Goal: Task Accomplishment & Management: Complete application form

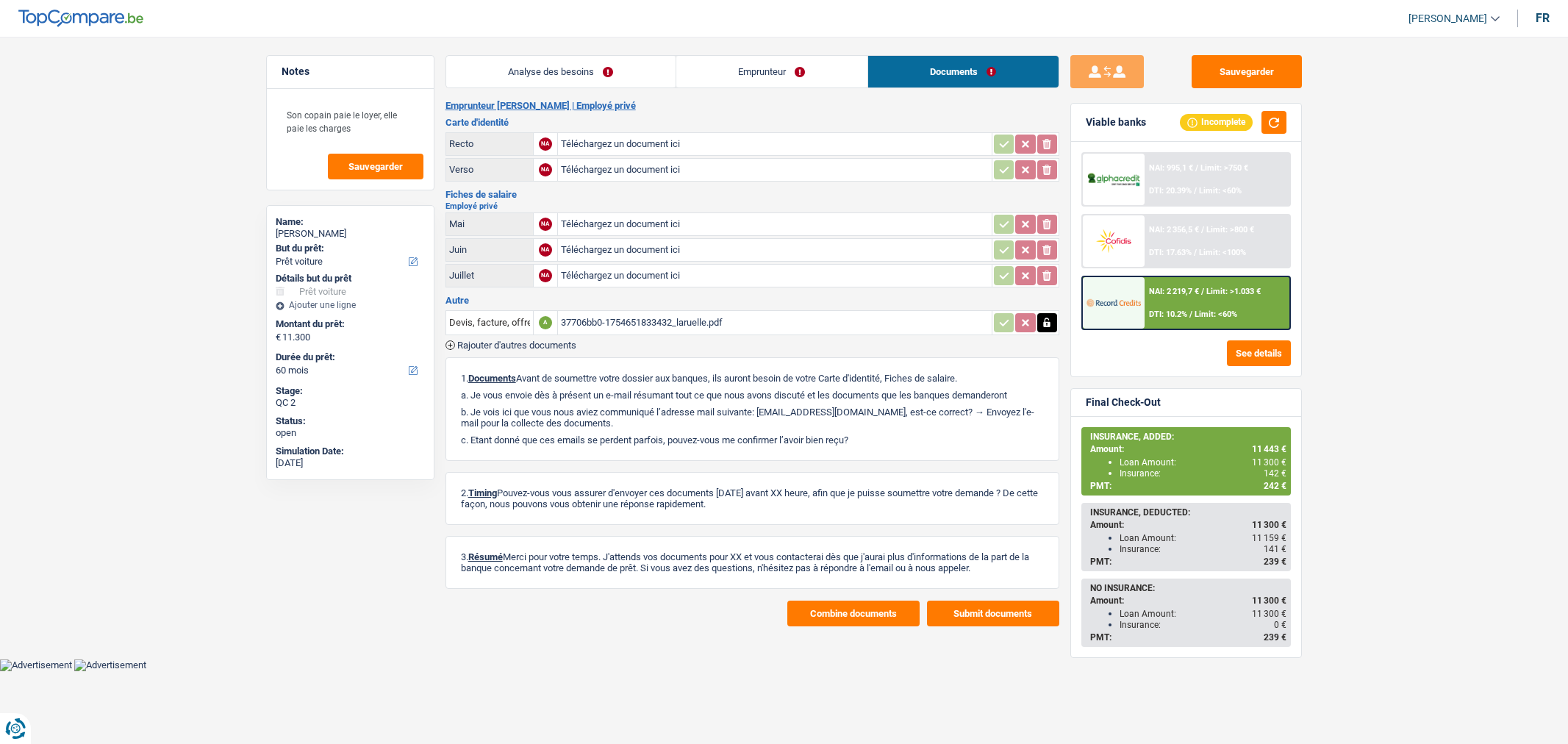
select select "car"
select select "60"
click at [522, 340] on span "Rajouter d'autres documents" at bounding box center [516, 344] width 119 height 9
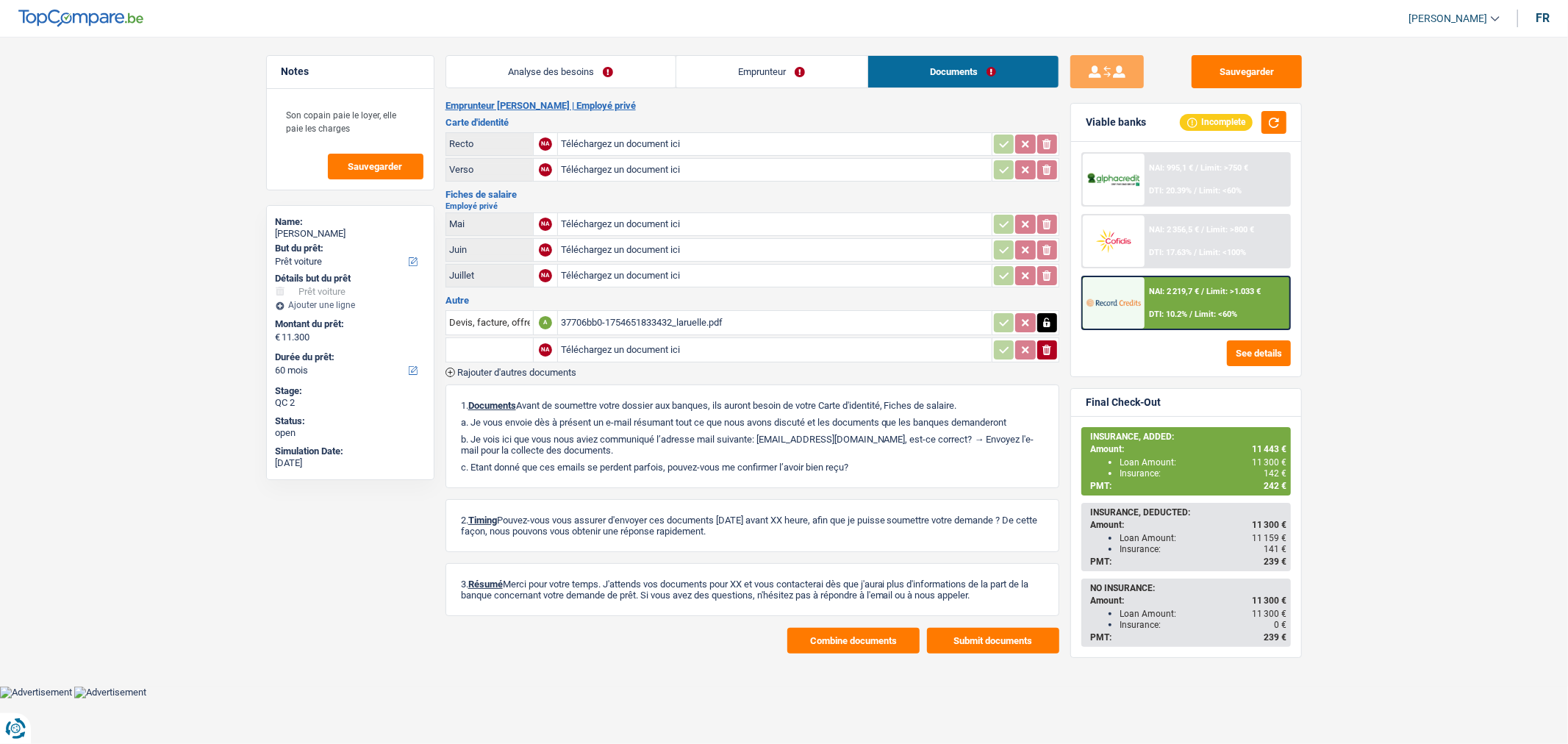
click at [676, 318] on div "37706bb0-1754651833432_laruelle.pdf" at bounding box center [775, 322] width 428 height 22
click at [641, 343] on input "Téléchargez un document ici" at bounding box center [775, 350] width 428 height 22
type input "C:\fakepath\Laruelle.pdf"
click at [703, 346] on div "Laruelle.pdf" at bounding box center [666, 350] width 211 height 22
click at [1244, 75] on button "Sauvegarder" at bounding box center [1246, 71] width 110 height 33
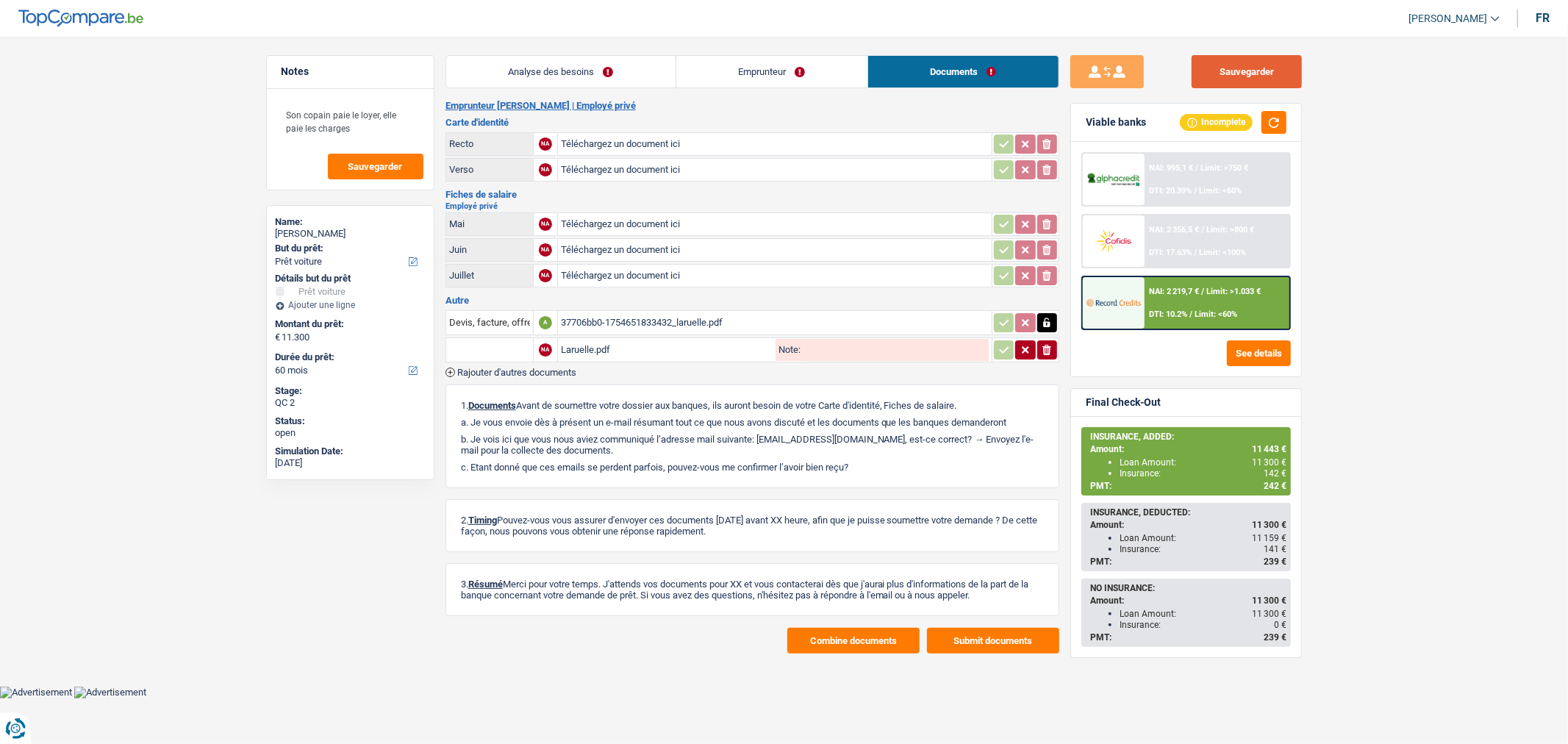
click at [1233, 68] on button "Sauvegarder" at bounding box center [1246, 71] width 110 height 33
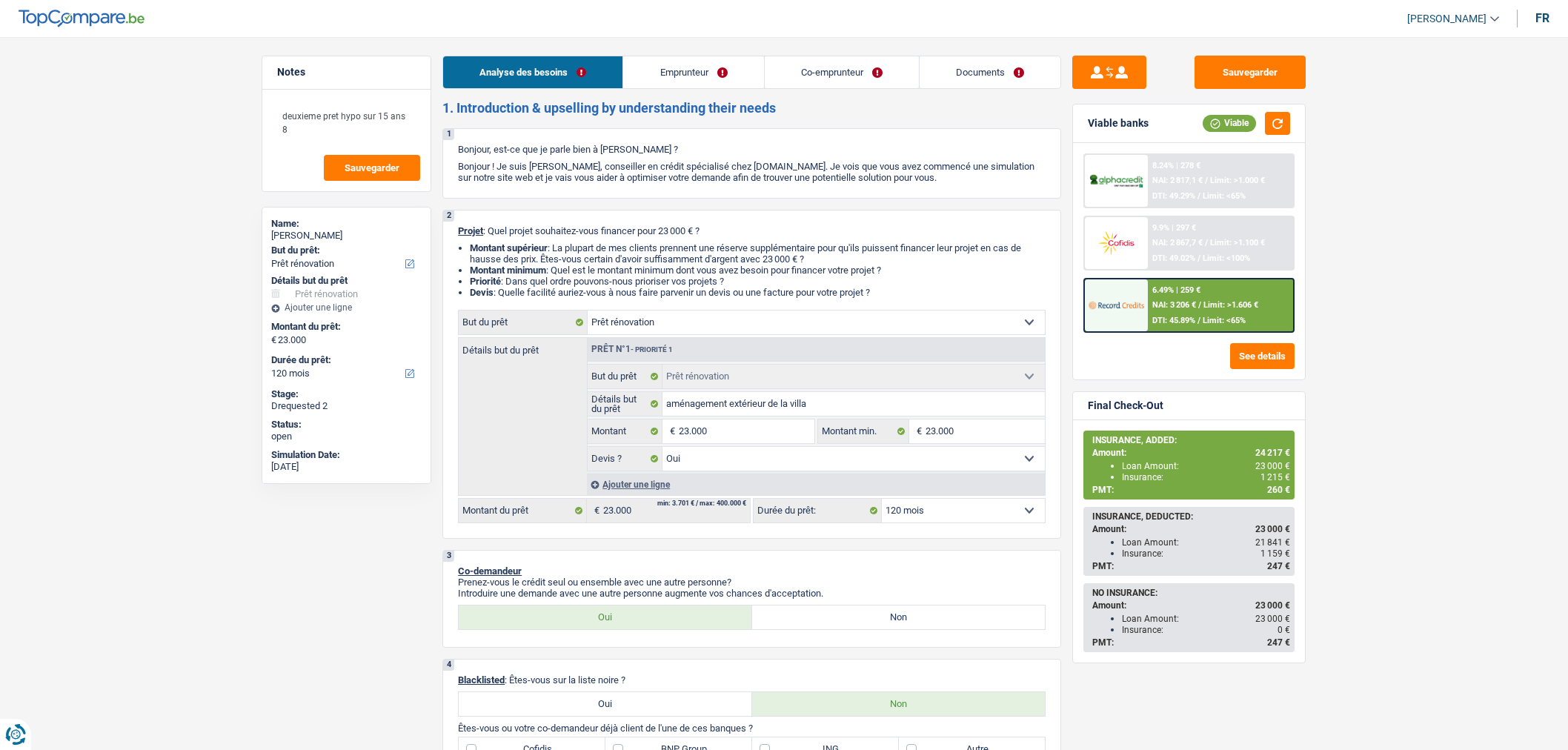
select select "renovation"
select select "120"
select select "renovation"
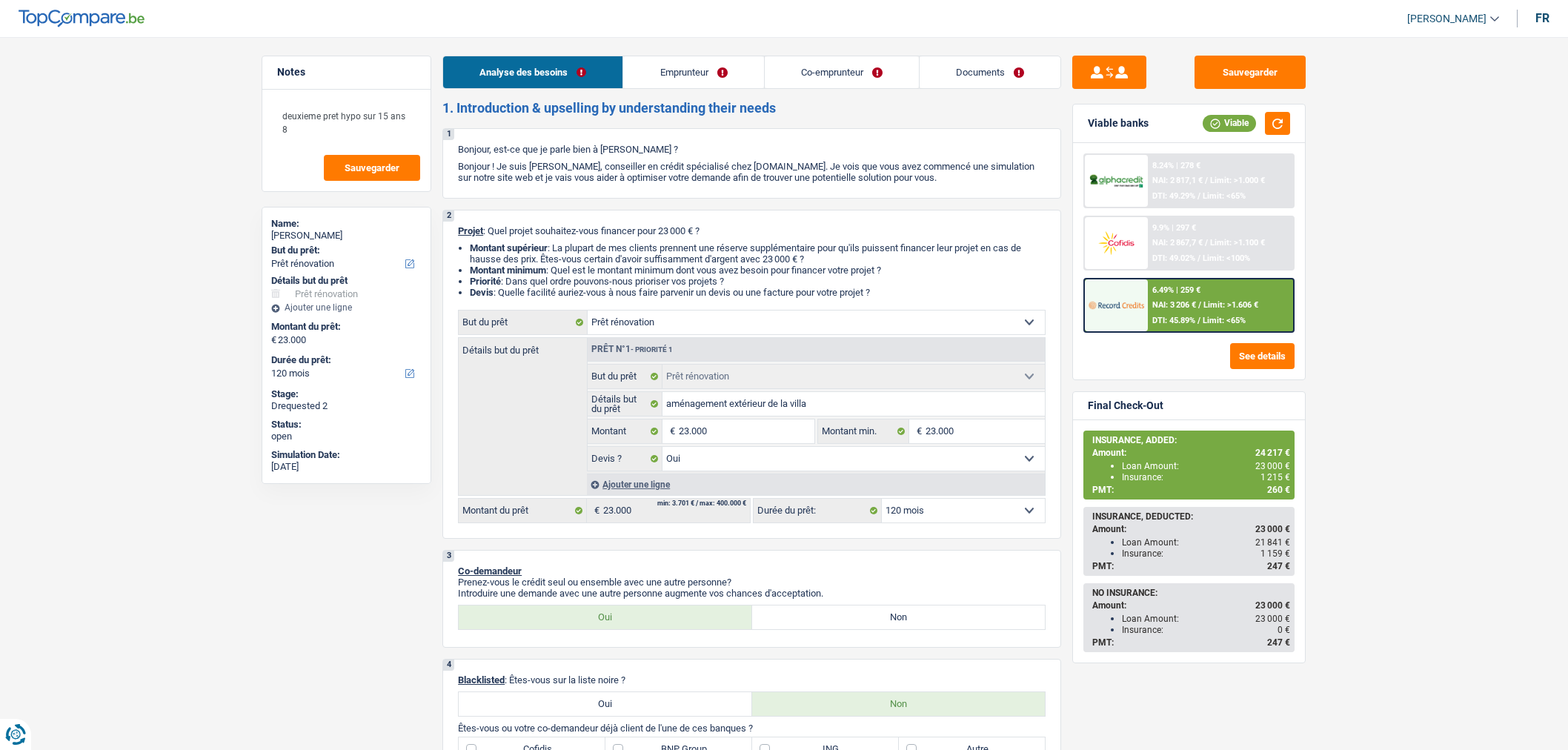
select select "yes"
select select "120"
select select "publicEmployee"
select select "netSalary"
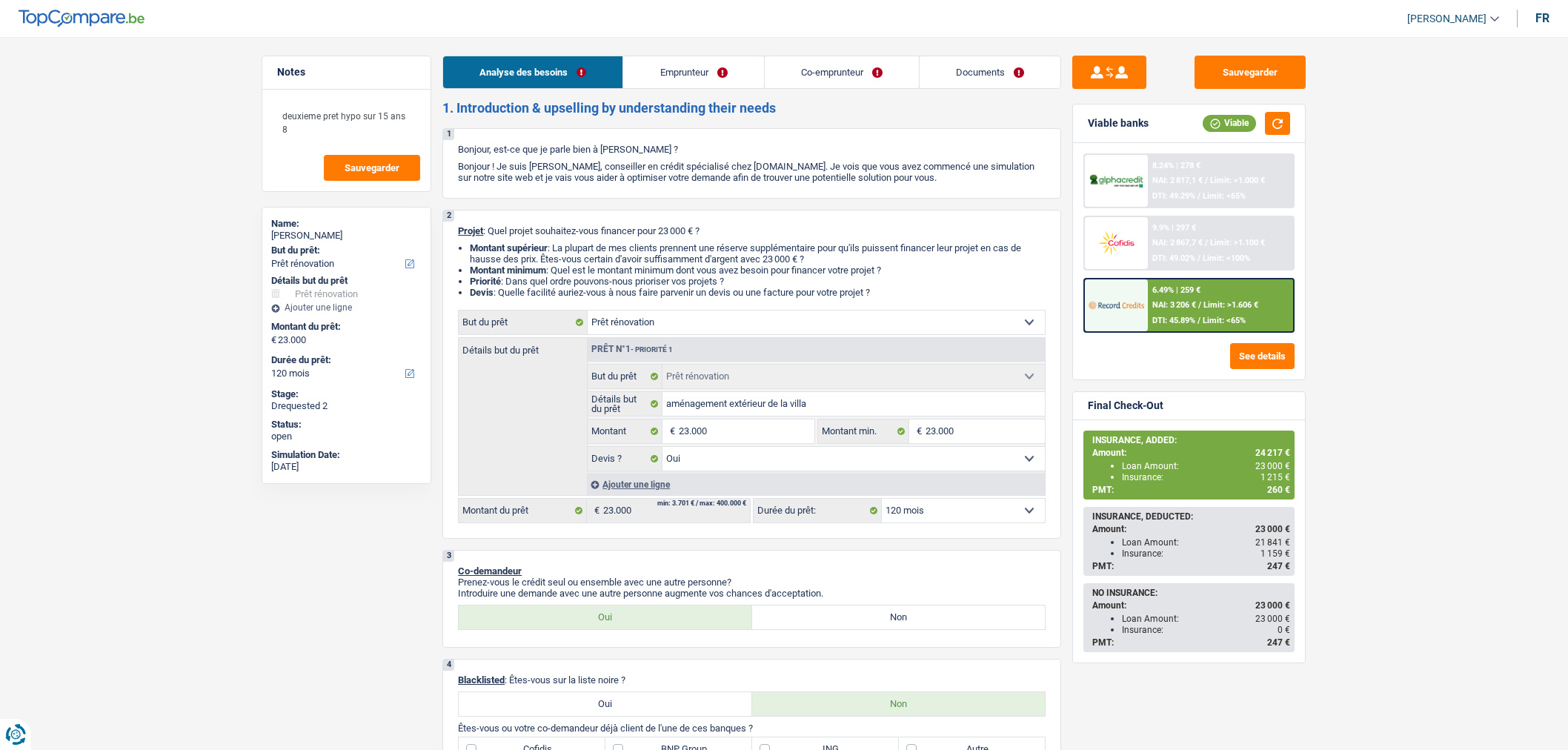
select select "mealVouchers"
select select "familyAllowances"
select select "netSalary"
select select "familyAllowances"
select select "mealVouchers"
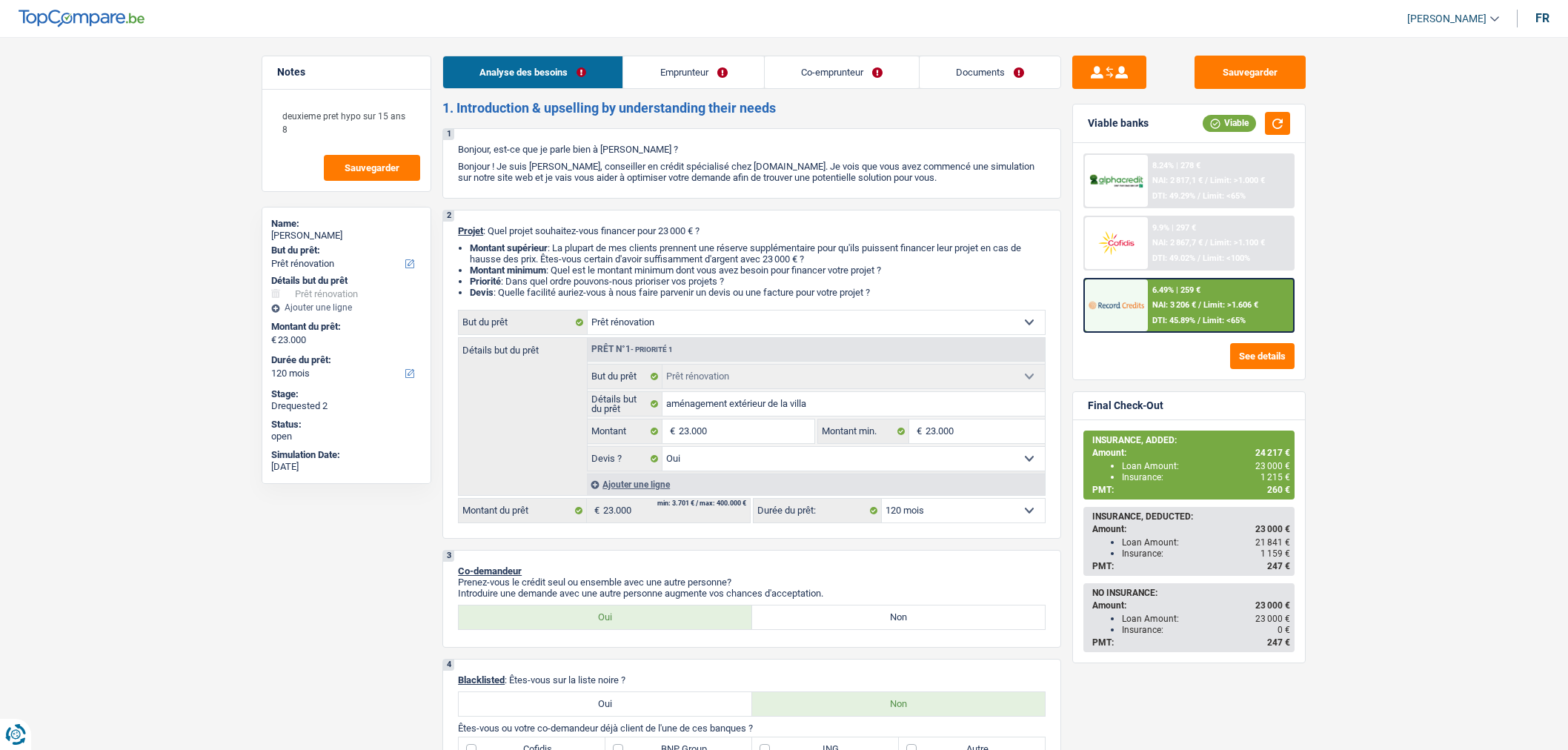
select select "ownerWithMortgage"
select select "mortgage"
select select "300"
select select "mortgage"
select select "300"
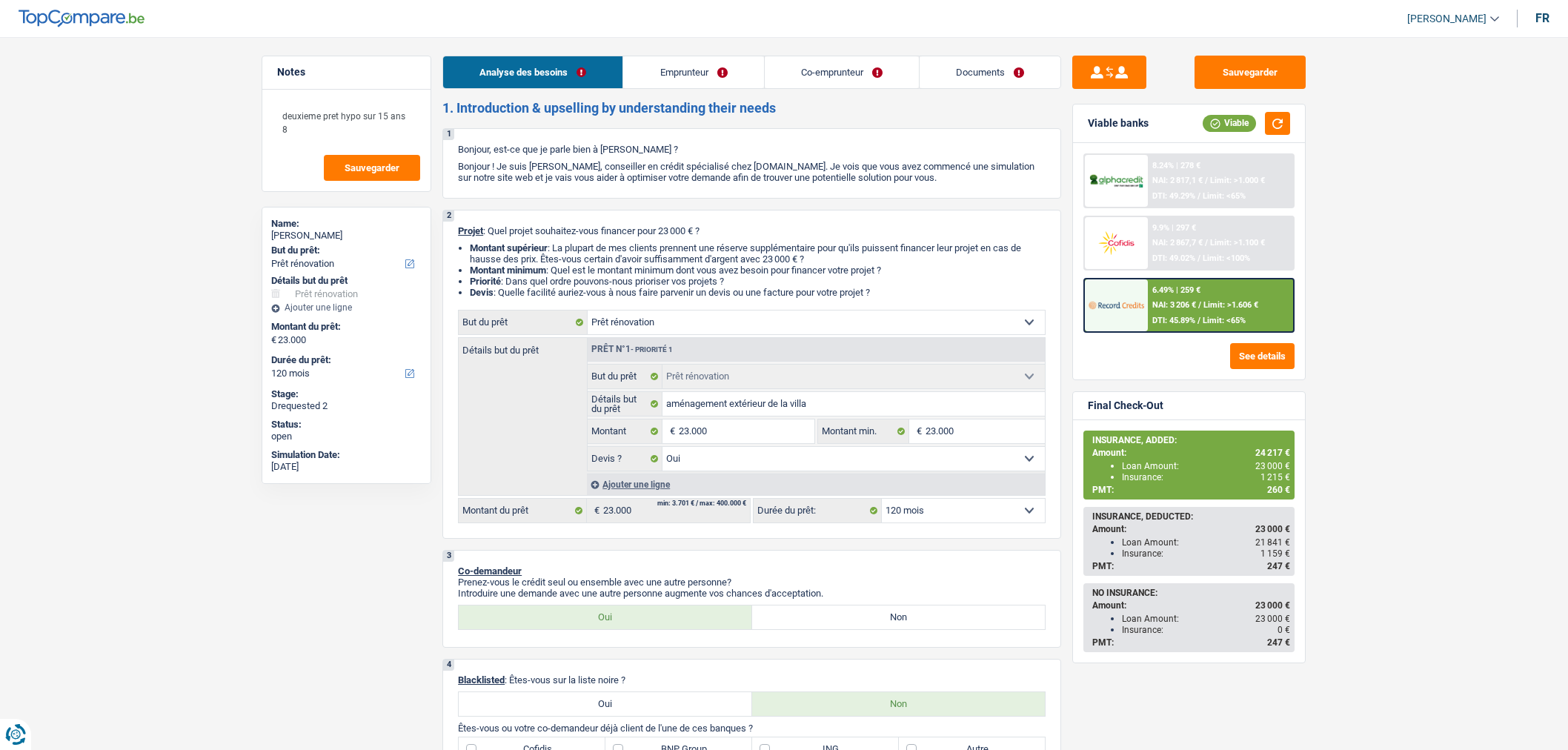
select select "renovationLoan"
select select "120"
select select "renovation"
select select "yes"
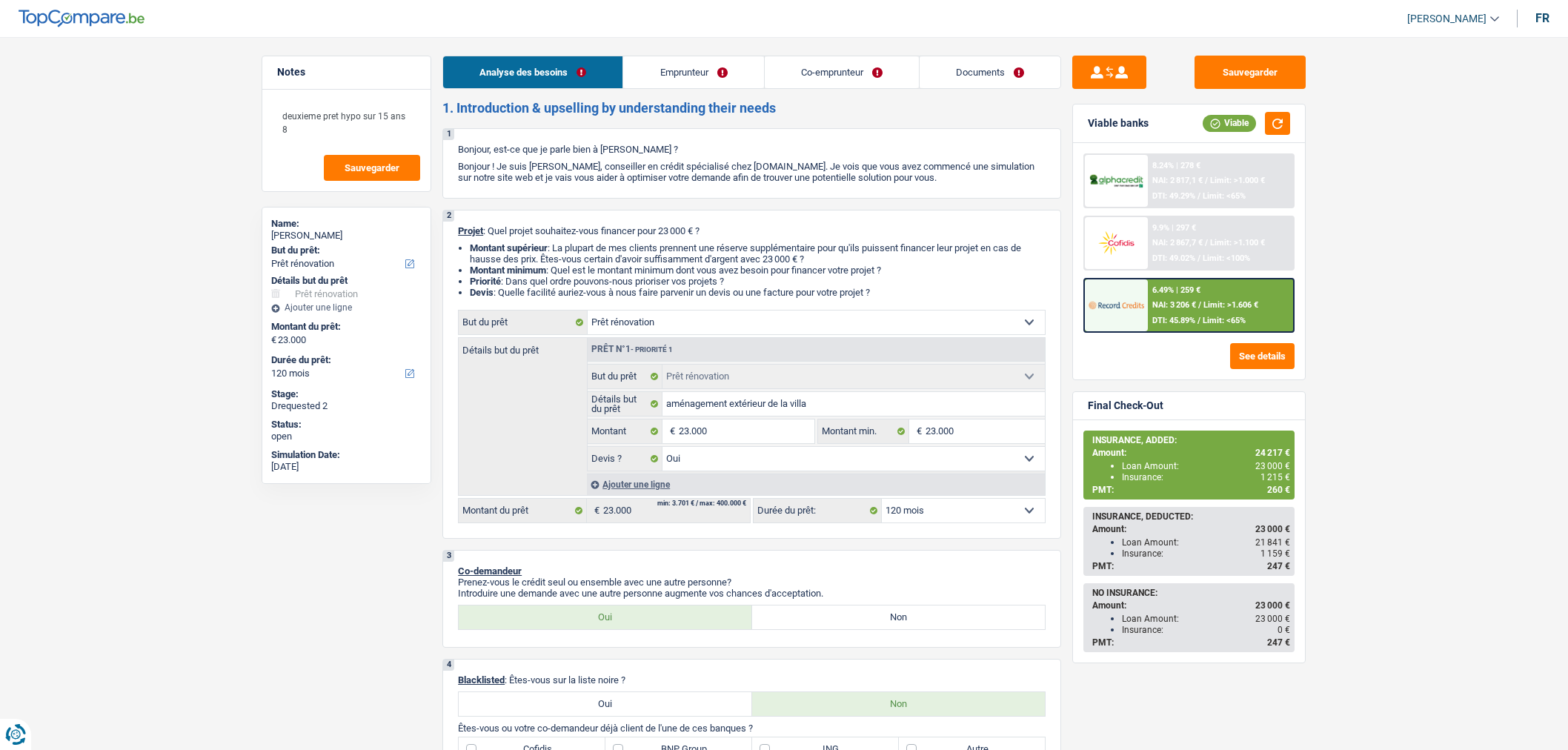
select select "120"
select select "renovation"
select select "120"
click at [966, 76] on link "Documents" at bounding box center [990, 72] width 141 height 32
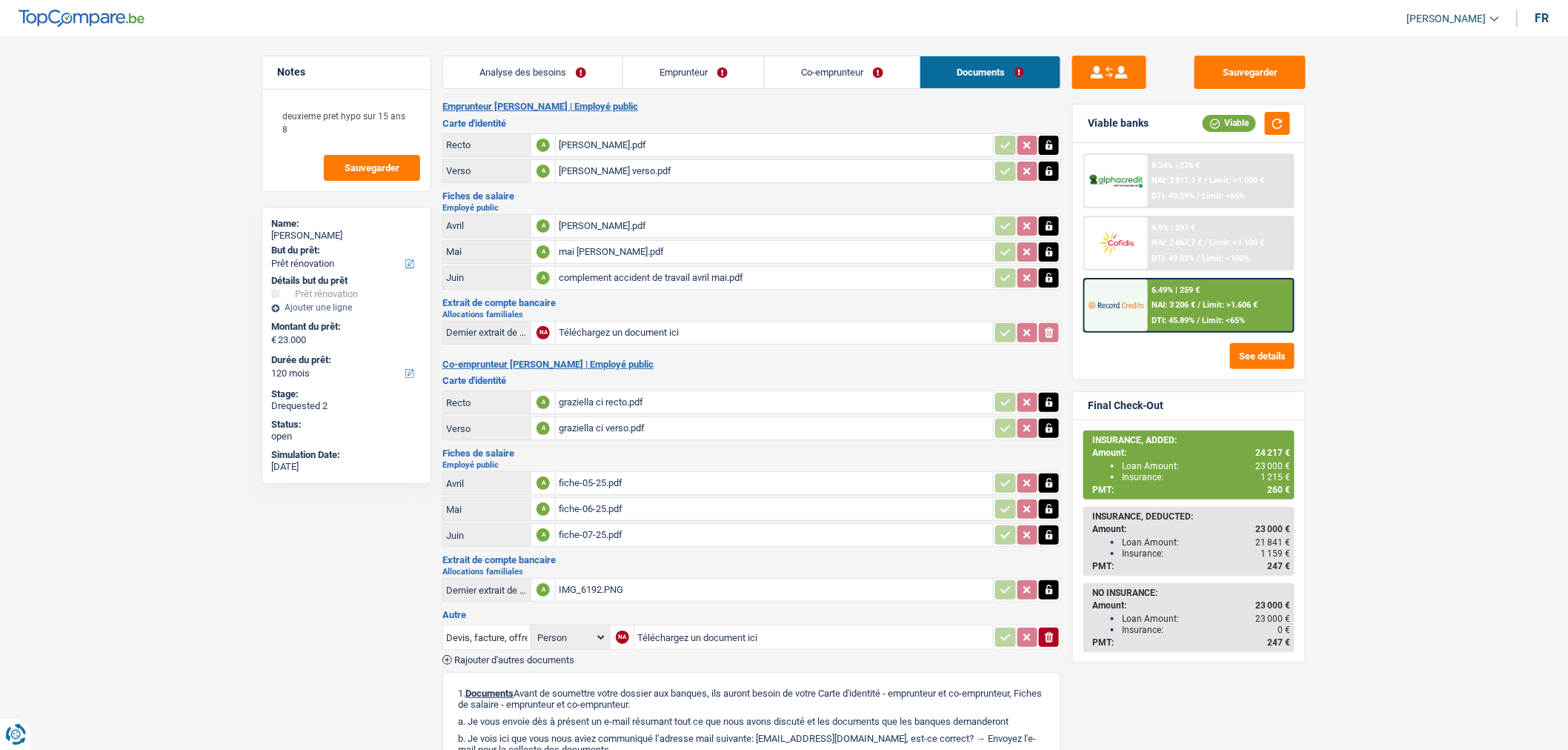
click at [512, 655] on span "Rajouter d'autres documents" at bounding box center [513, 659] width 120 height 9
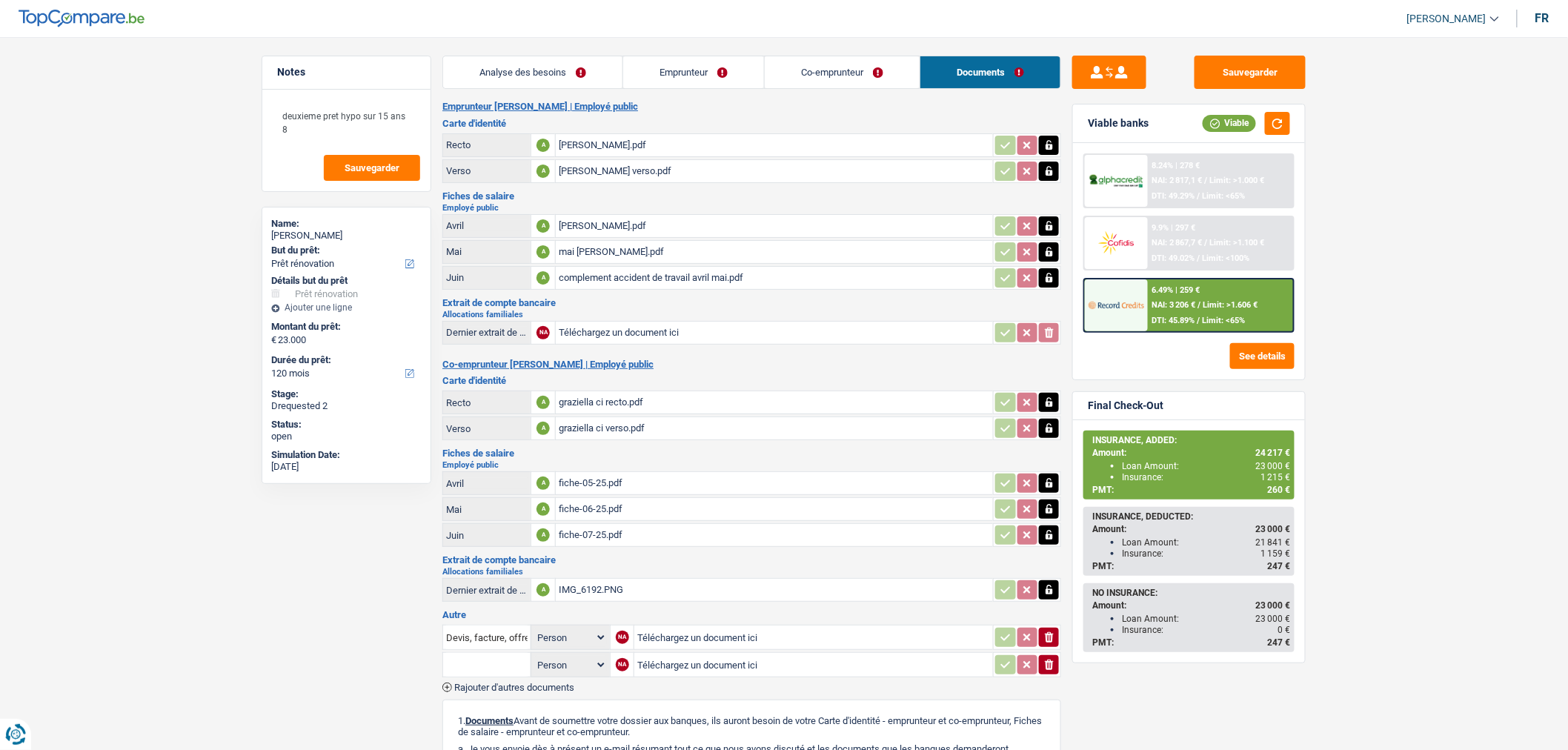
click at [781, 626] on input "Téléchargez un document ici" at bounding box center [814, 637] width 353 height 22
type input "C:\fakepath\devis interieurbois.pdf"
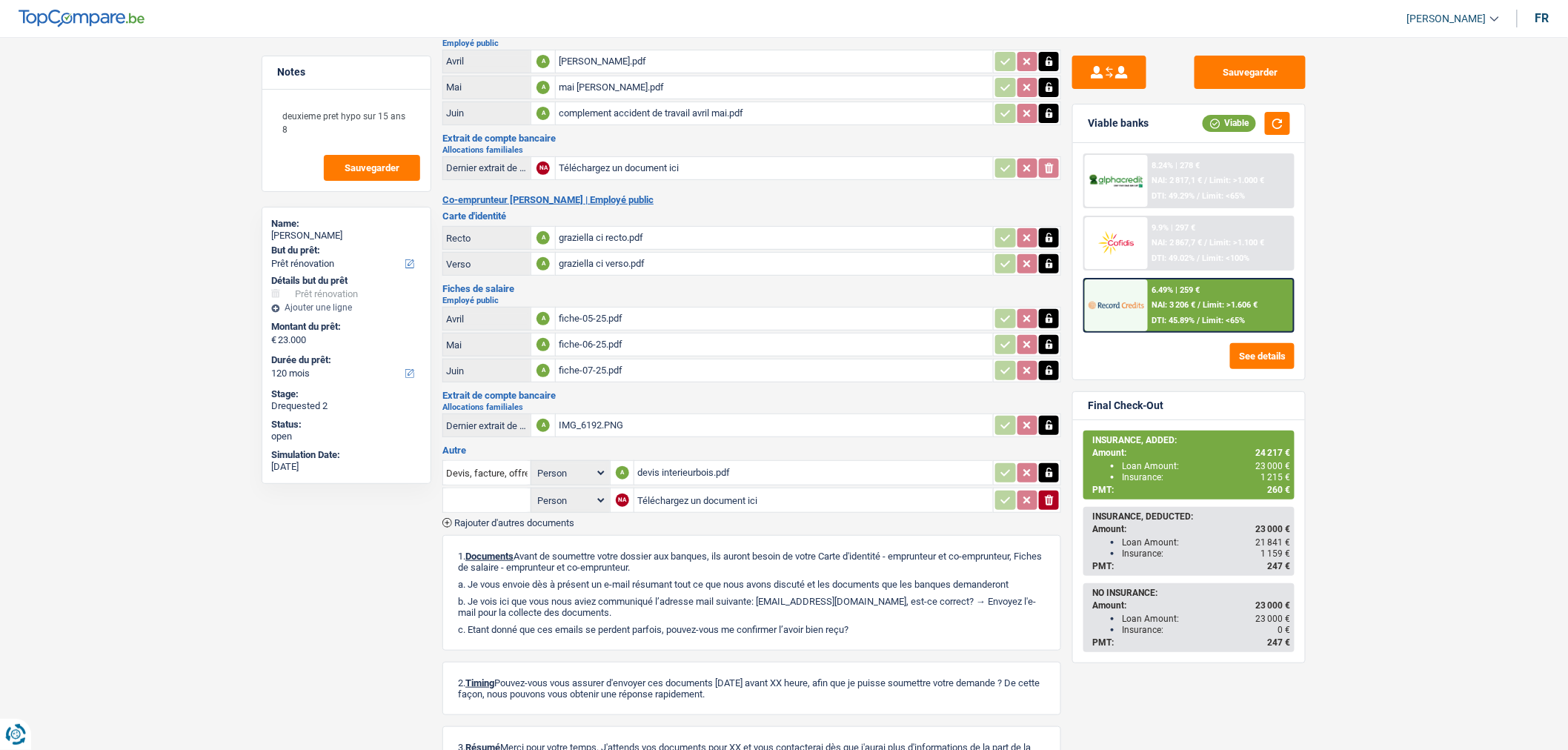
click at [574, 493] on select "Person Emprunteur Co-emprunteur" at bounding box center [571, 501] width 73 height 19
select select "applicant"
click at [535, 491] on select "Person Emprunteur Co-emprunteur" at bounding box center [571, 501] width 73 height 19
click at [506, 491] on input "text" at bounding box center [487, 500] width 81 height 24
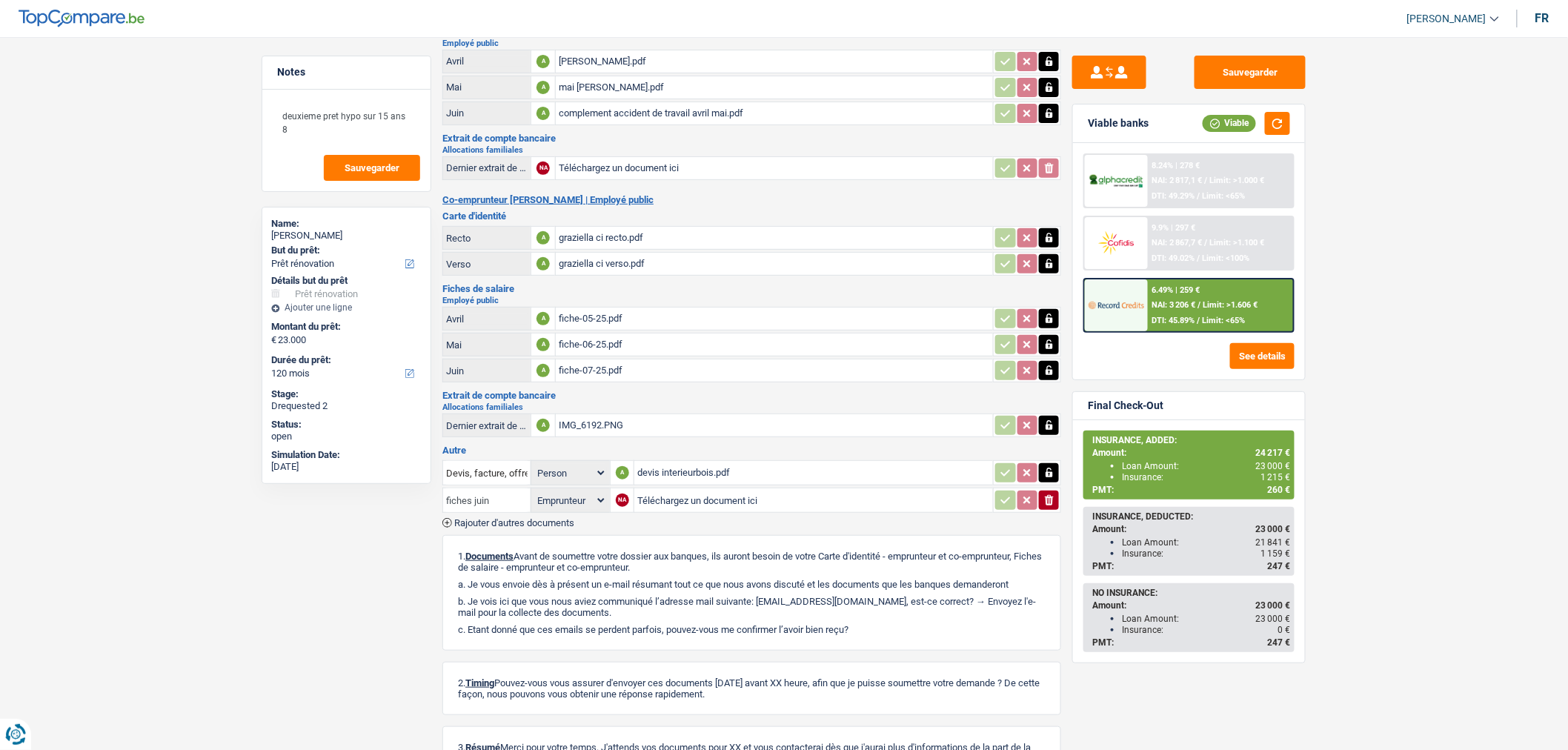
click at [470, 488] on input "fiches juin" at bounding box center [487, 500] width 81 height 24
click at [540, 634] on li "Fiche de paie Juin" at bounding box center [526, 641] width 152 height 19
type input "Fiche de paie Juin"
click at [548, 518] on span "Rajouter d'autres documents" at bounding box center [513, 522] width 120 height 9
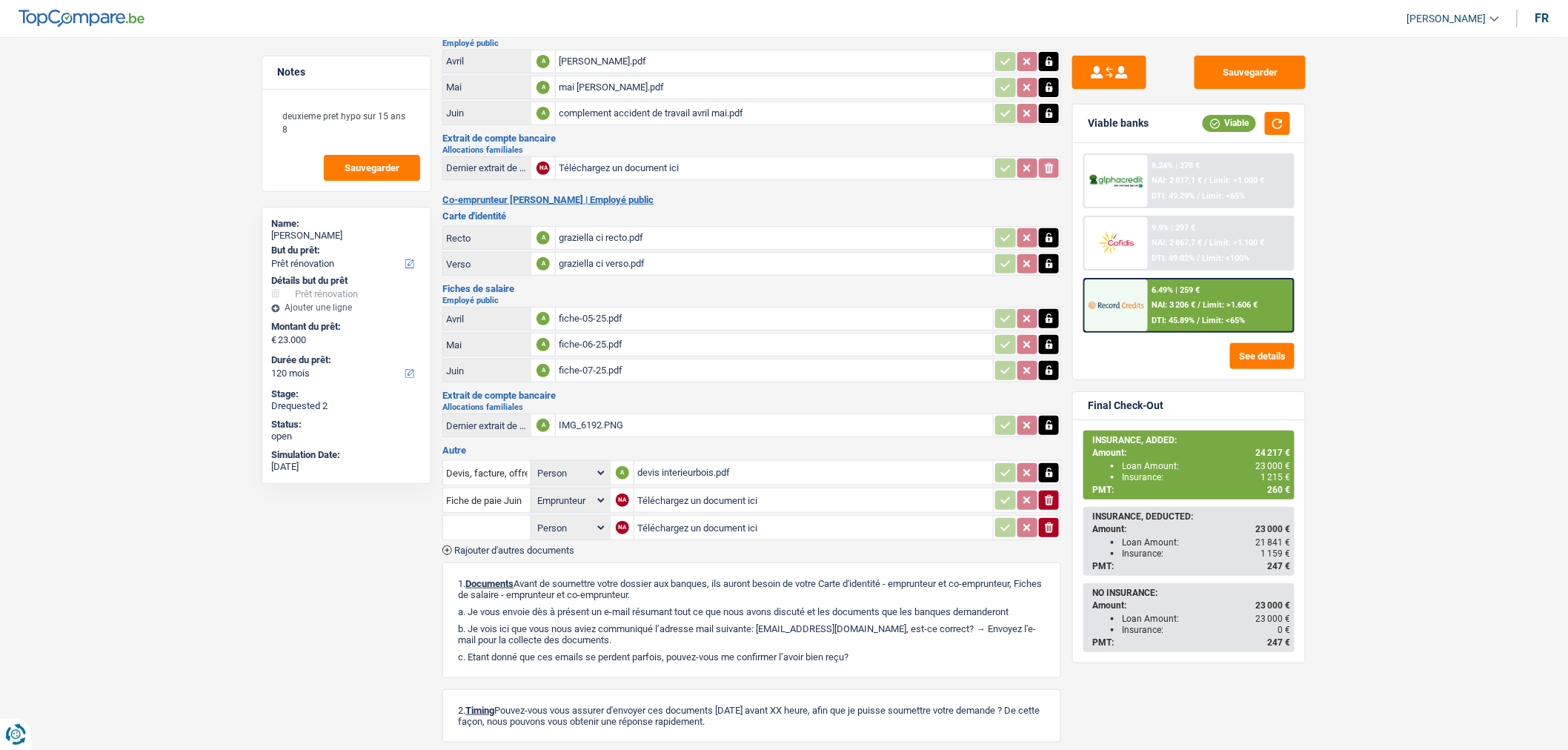
click at [569, 521] on select "Person Emprunteur Co-emprunteur" at bounding box center [571, 528] width 73 height 19
select select "applicant"
click at [535, 518] on select "Person Emprunteur Co-emprunteur" at bounding box center [571, 528] width 73 height 19
click at [512, 524] on input "text" at bounding box center [487, 528] width 81 height 24
click at [532, 566] on li "Fiche de paie Juillet" at bounding box center [540, 575] width 180 height 19
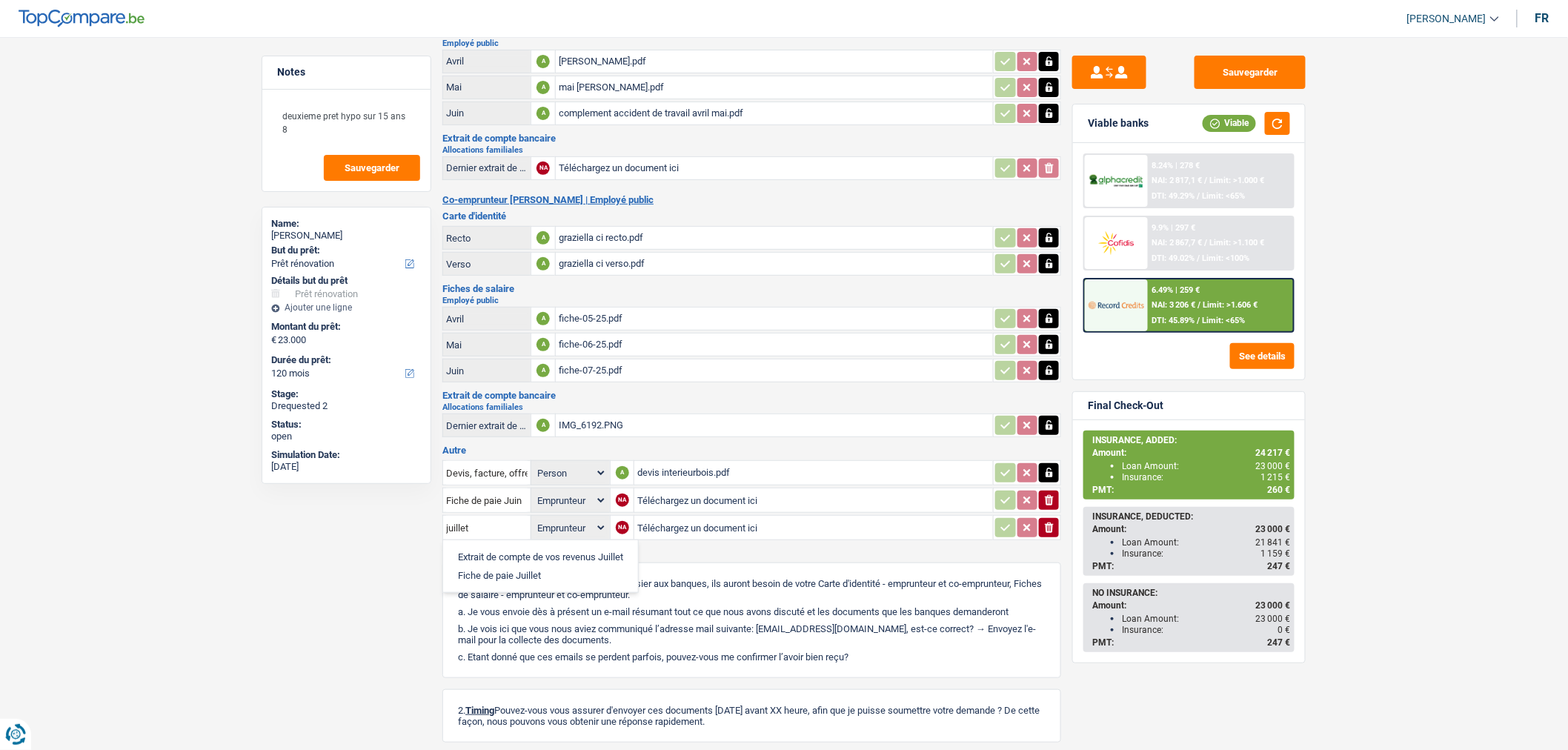
type input "Fiche de paie Juillet"
click at [594, 518] on select "Person Emprunteur Co-emprunteur" at bounding box center [571, 528] width 73 height 19
click at [535, 518] on select "Person Emprunteur Co-emprunteur" at bounding box center [571, 528] width 73 height 19
click at [816, 489] on input "Téléchargez un document ici" at bounding box center [814, 500] width 353 height 22
type input "C:\fakepath\juin.pdf"
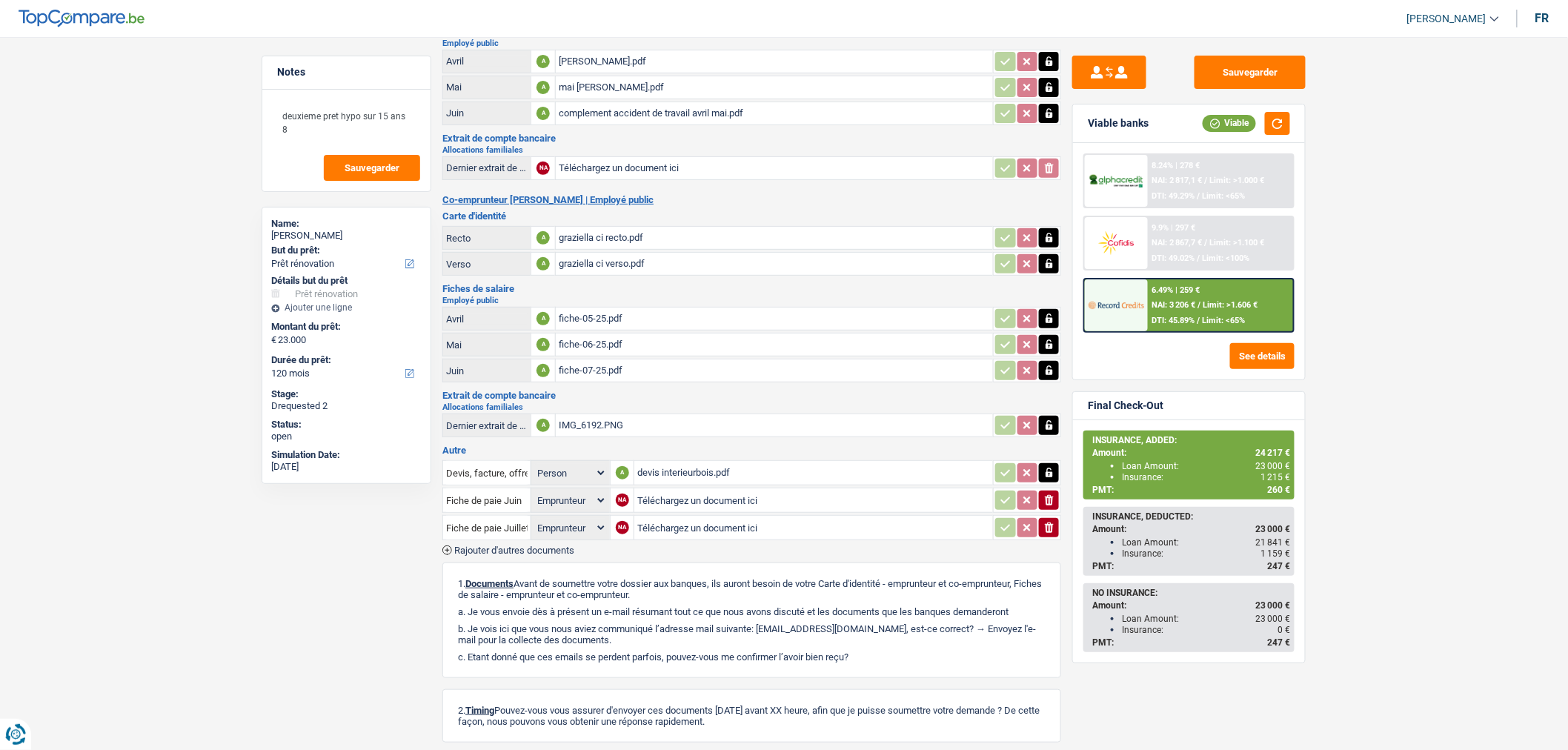
select select
click at [734, 517] on input "Téléchargez un document ici" at bounding box center [814, 528] width 353 height 22
type input "C:\fakepath\juillet.pdf"
select select
click at [536, 546] on span "Rajouter d'autres documents" at bounding box center [513, 550] width 120 height 9
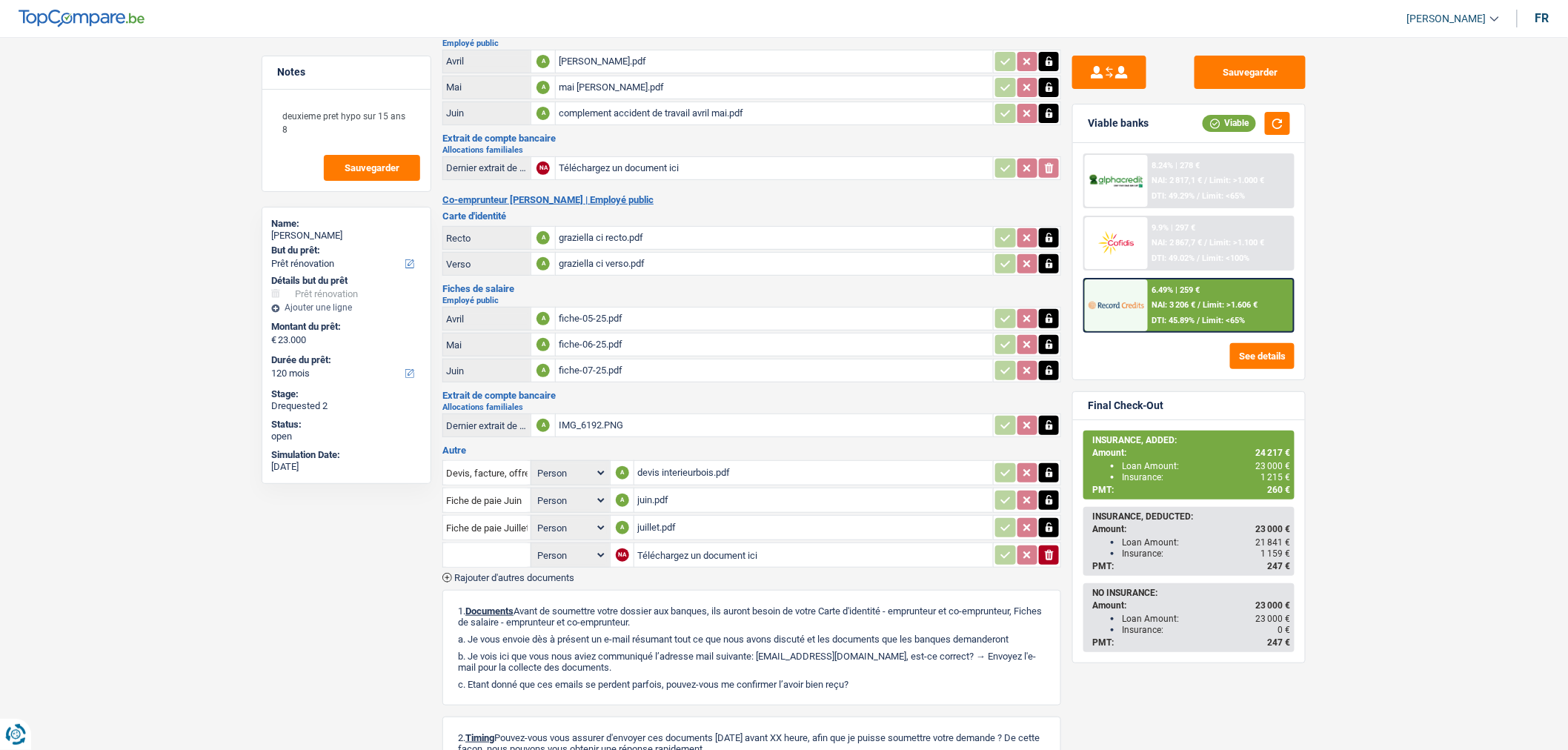
click at [568, 546] on select "Person Emprunteur Co-emprunteur" at bounding box center [571, 556] width 73 height 19
click at [464, 550] on input "text" at bounding box center [487, 555] width 81 height 24
click at [497, 593] on li "Carte bancaire" at bounding box center [574, 602] width 249 height 19
type input "Carte bancaire"
click at [715, 544] on input "Téléchargez un document ici" at bounding box center [814, 555] width 353 height 22
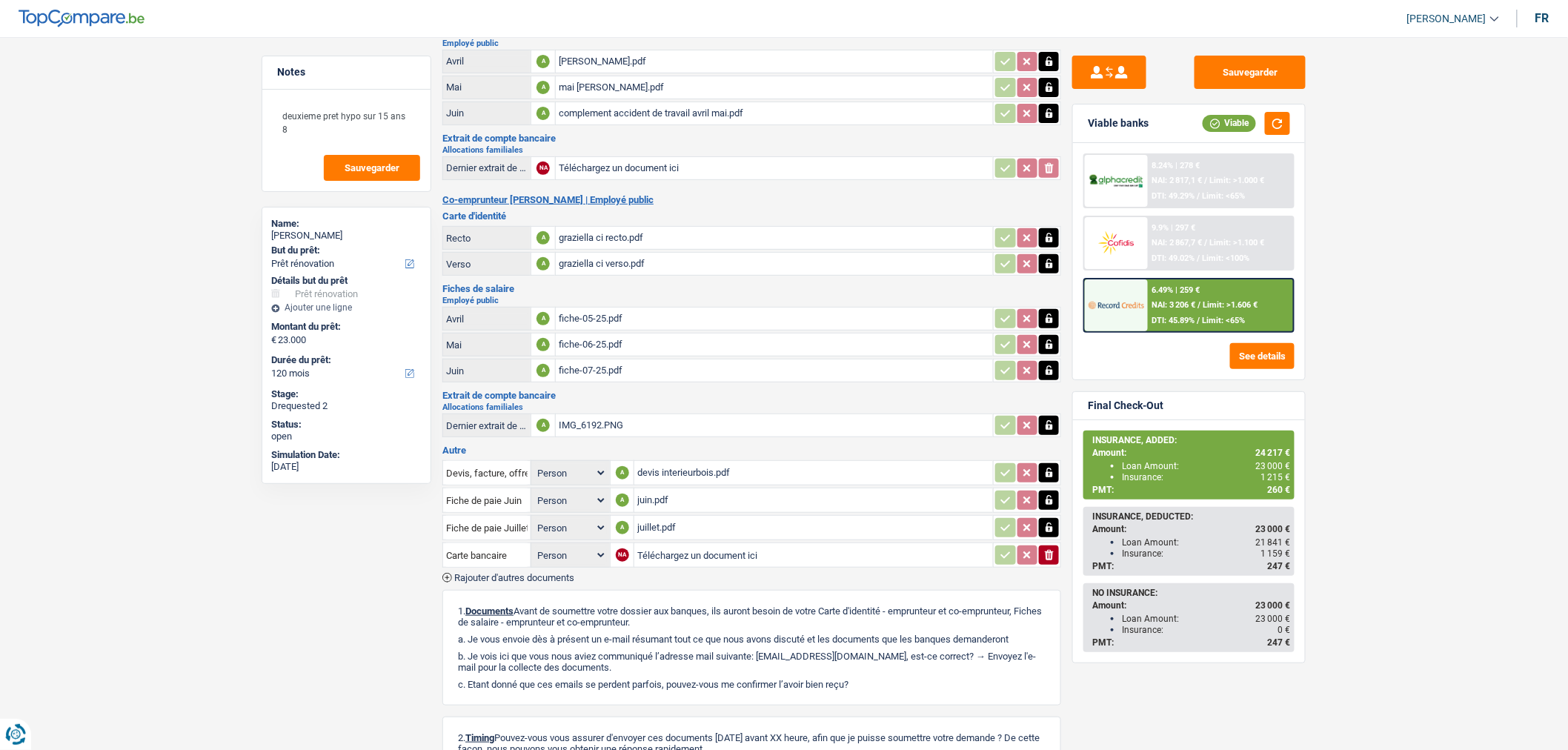
type input "C:\fakepath\copie carte de banque.pdf"
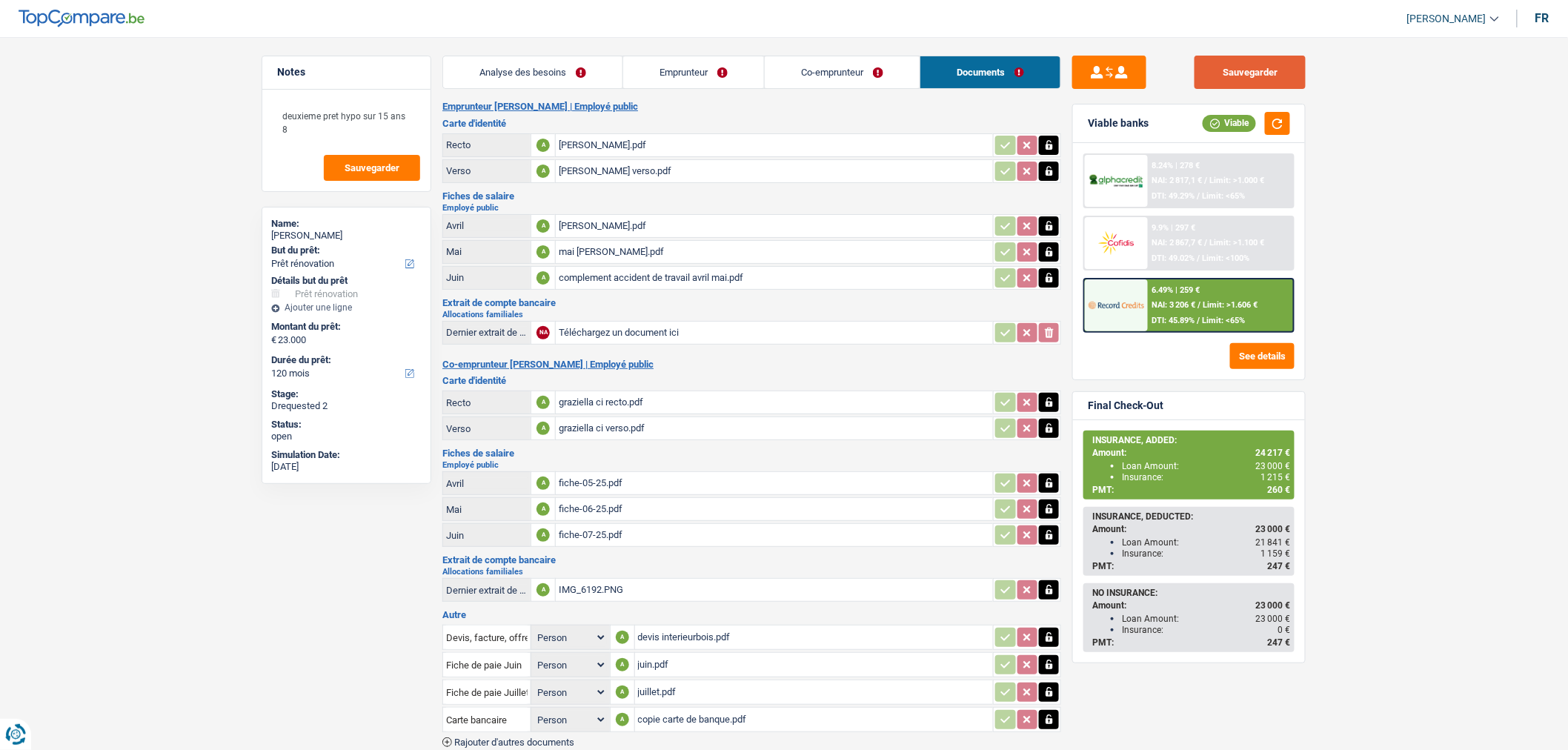
click at [1242, 71] on button "Sauvegarder" at bounding box center [1250, 71] width 111 height 33
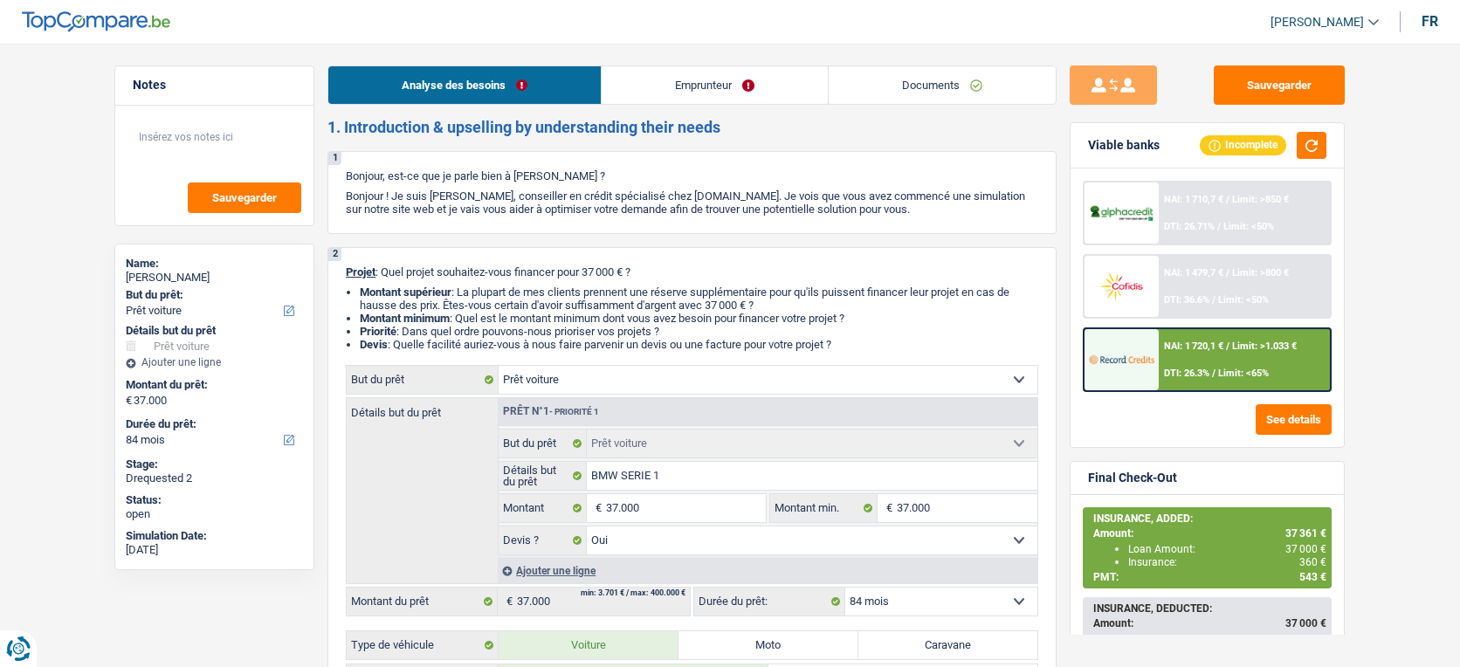
select select "car"
select select "84"
select select "car"
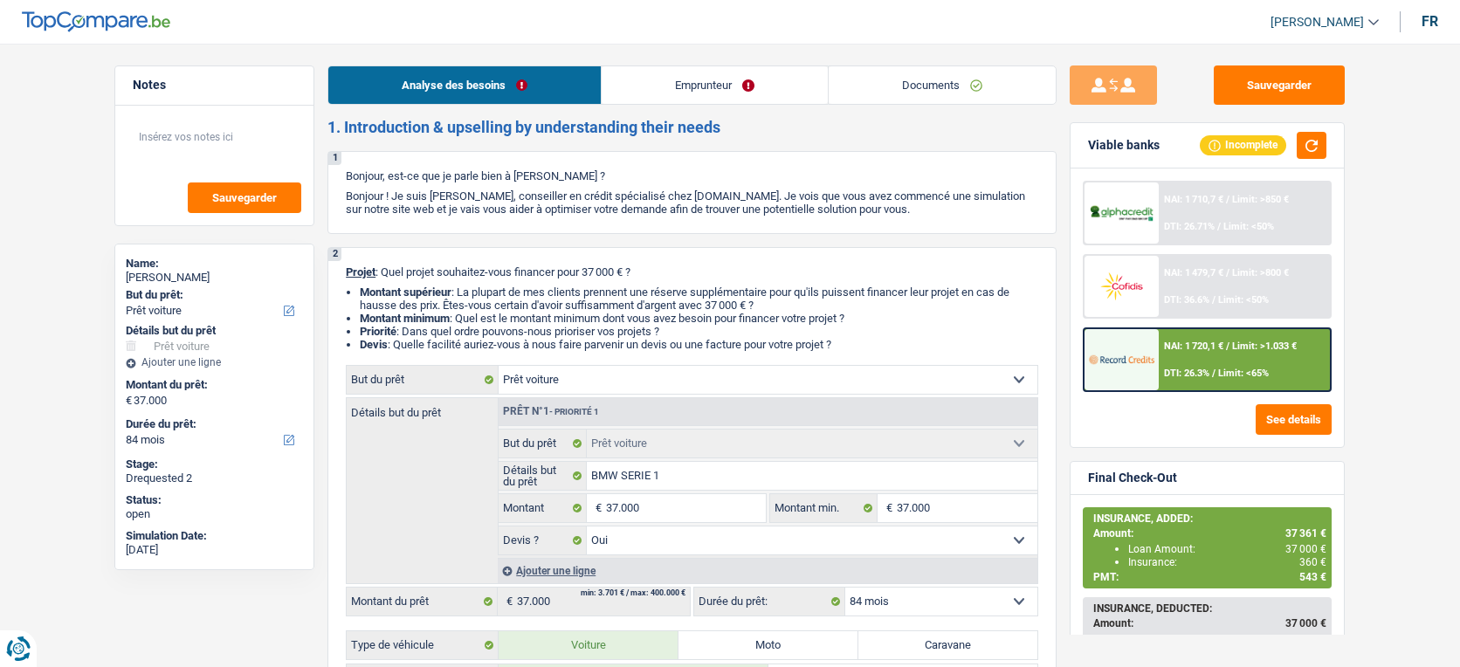
select select "yes"
select select "84"
select select "privateEmployee"
select select "netSalary"
select select "mealVouchers"
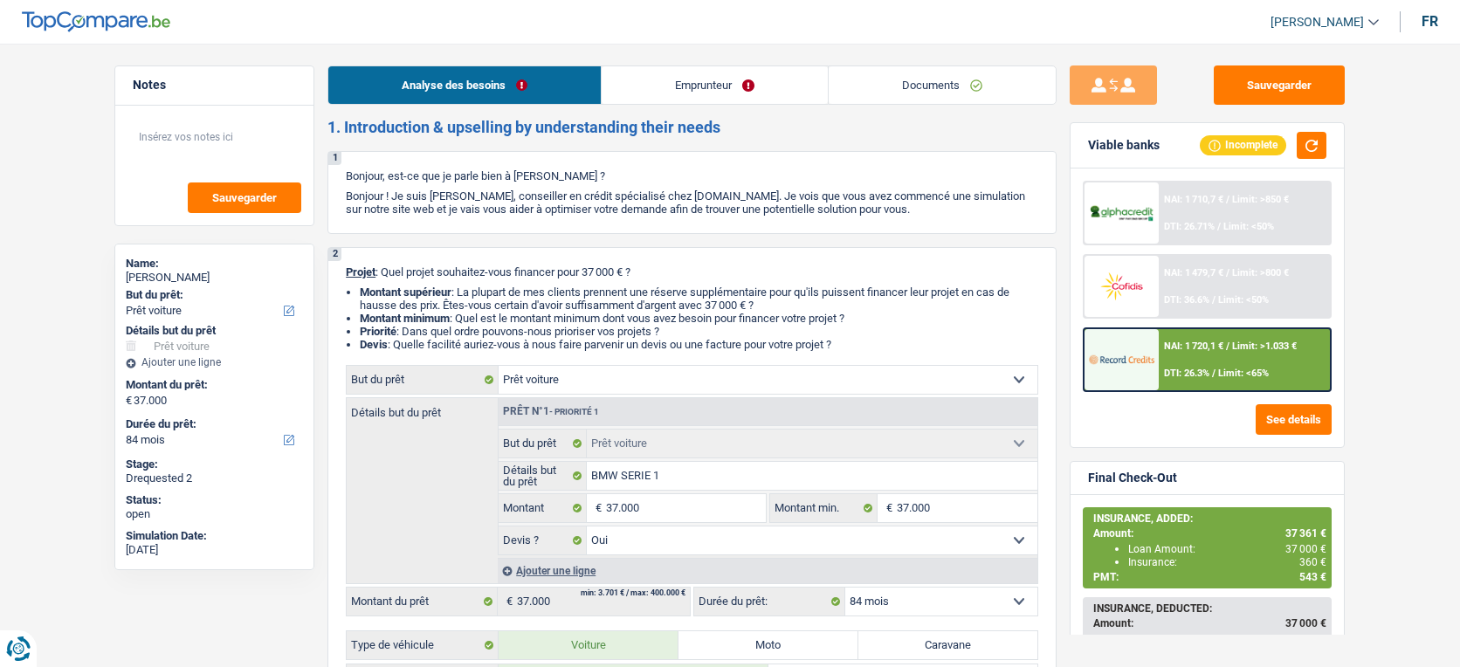
select select "liveWithParents"
select select "car"
select select "yes"
select select "84"
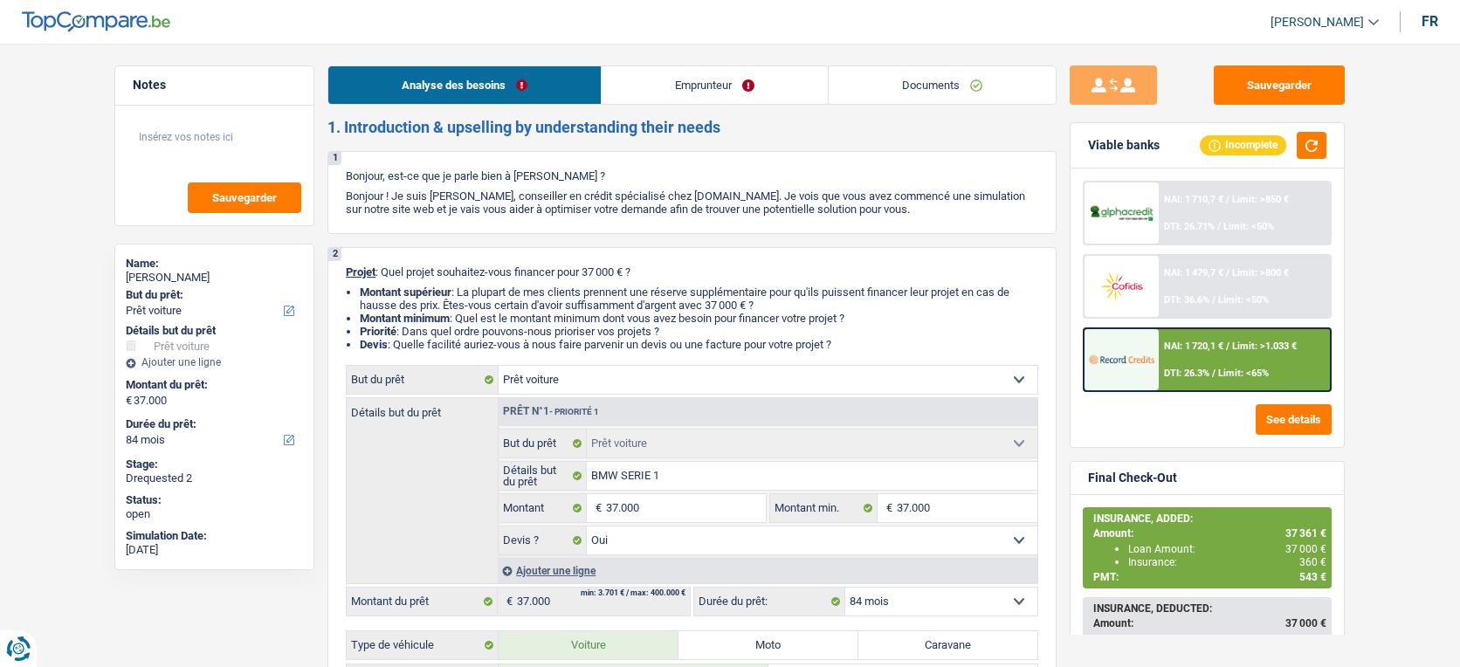
click at [950, 82] on link "Documents" at bounding box center [942, 85] width 227 height 38
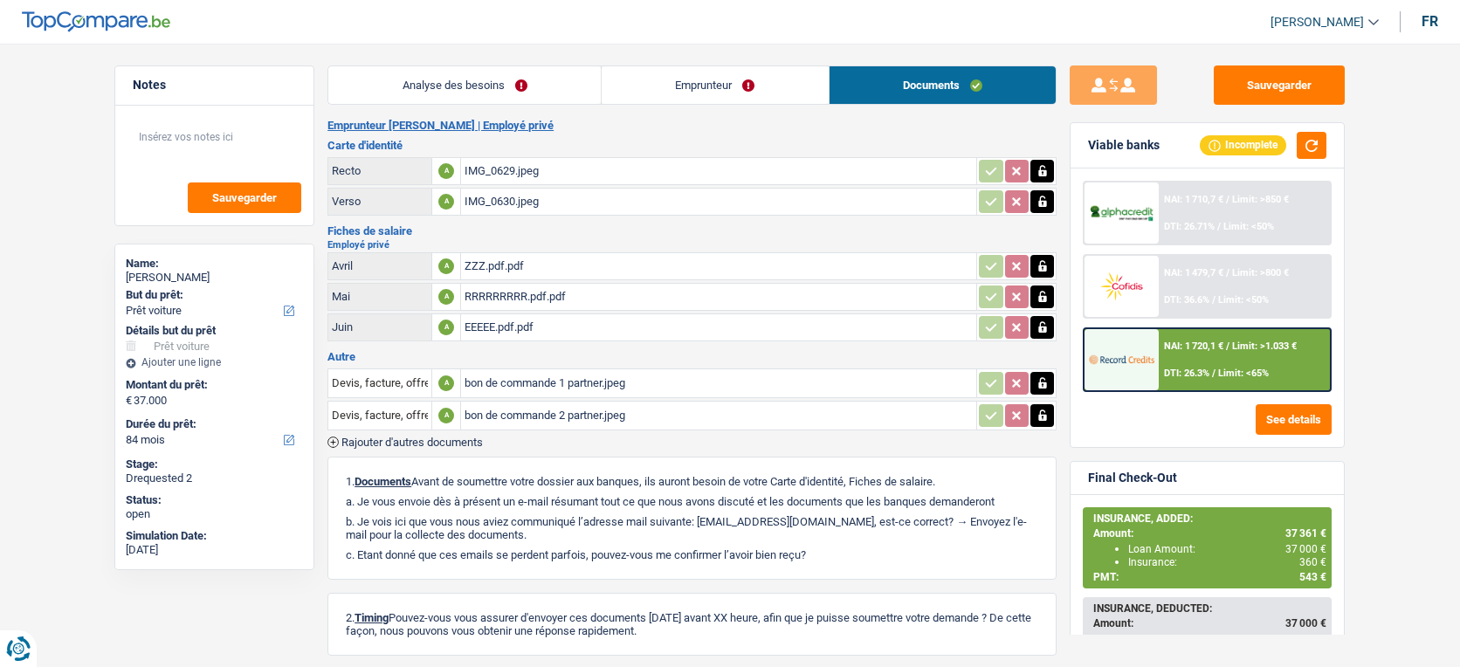
click at [599, 382] on div "bon de commande 1 partner.jpeg" at bounding box center [719, 383] width 508 height 26
click at [574, 406] on div "bon de commande 2 partner.jpeg" at bounding box center [719, 416] width 508 height 26
click at [1298, 89] on button "Sauvegarder" at bounding box center [1279, 84] width 131 height 39
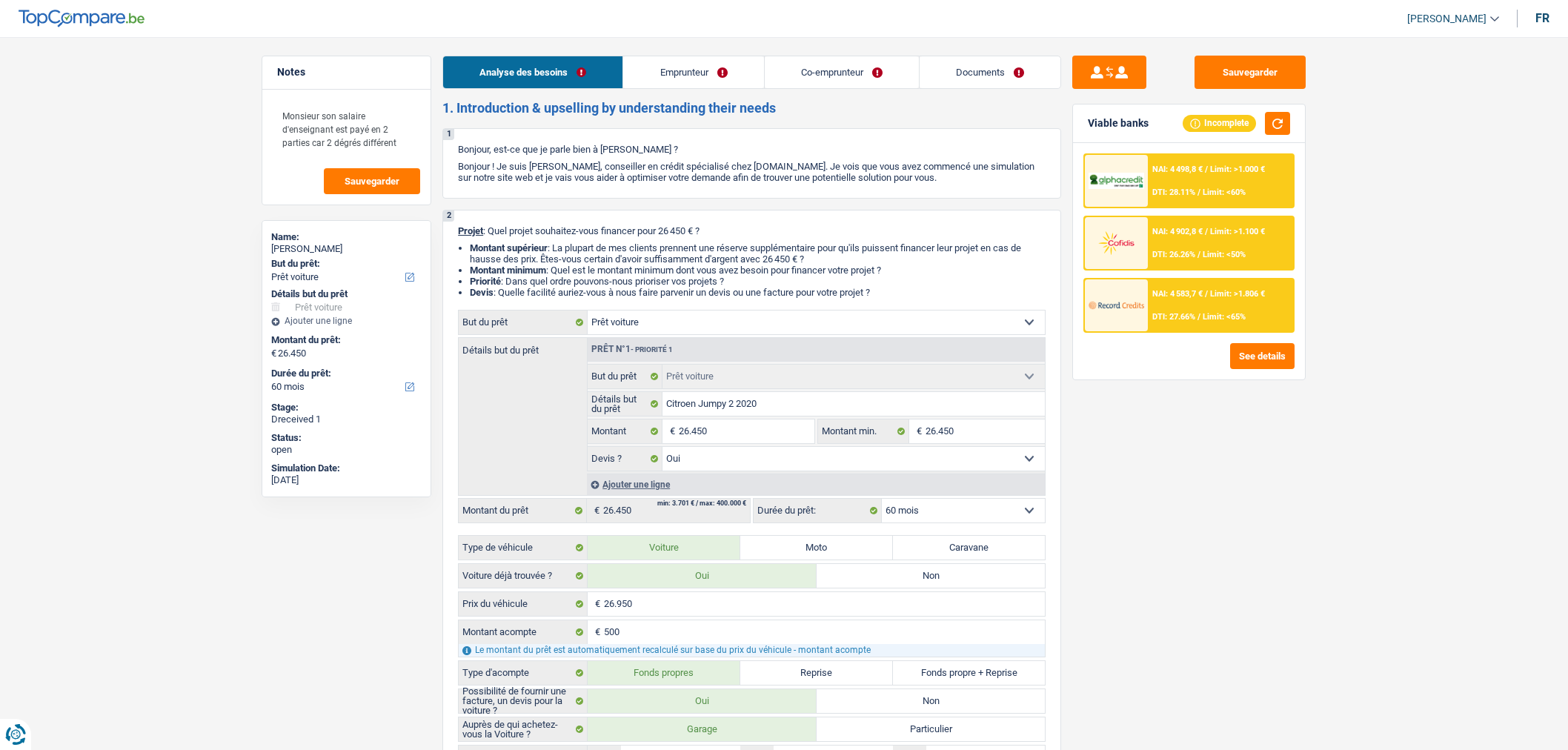
select select "car"
select select "60"
select select "car"
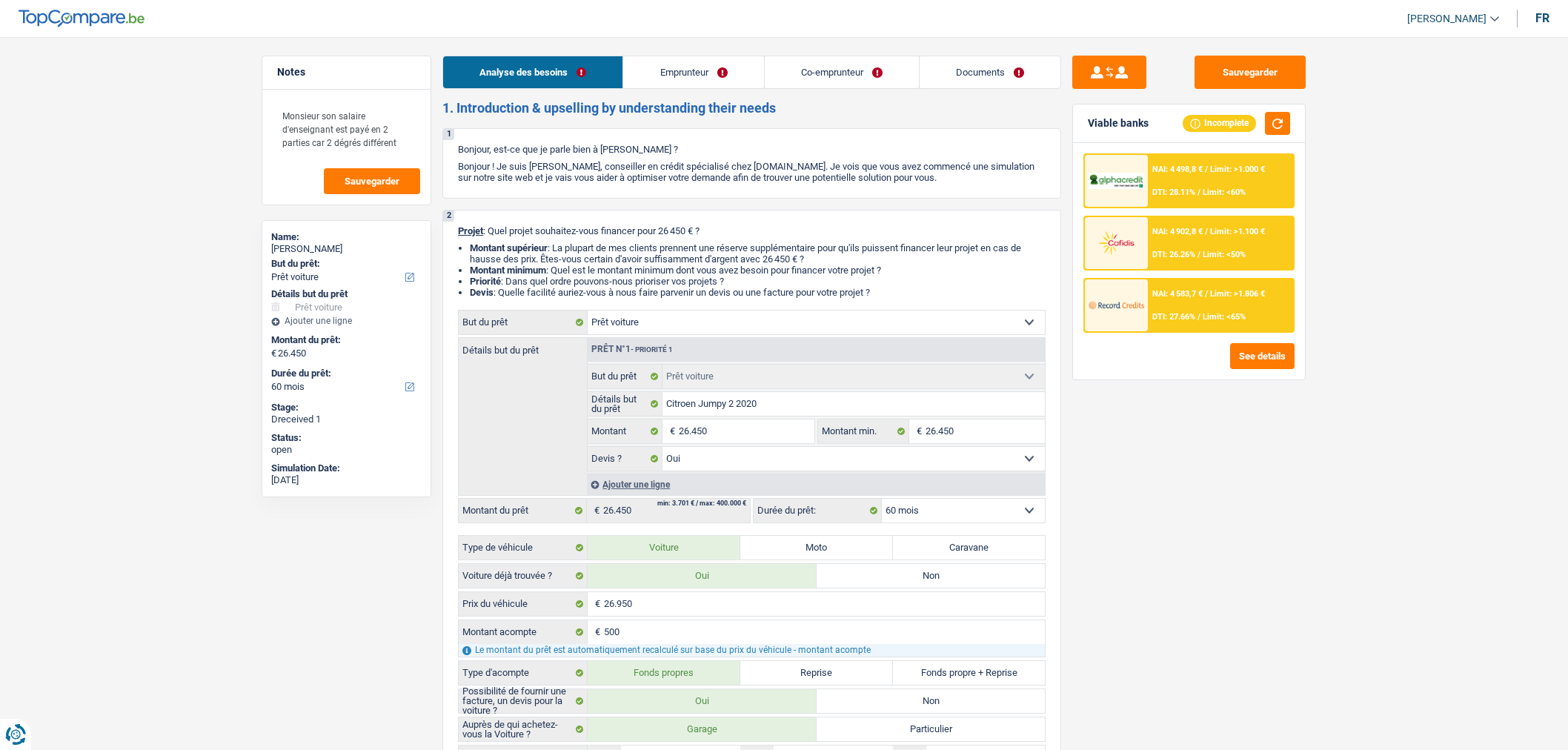
select select "yes"
select select "60"
select select "publicEmployee"
select select "familyAllowances"
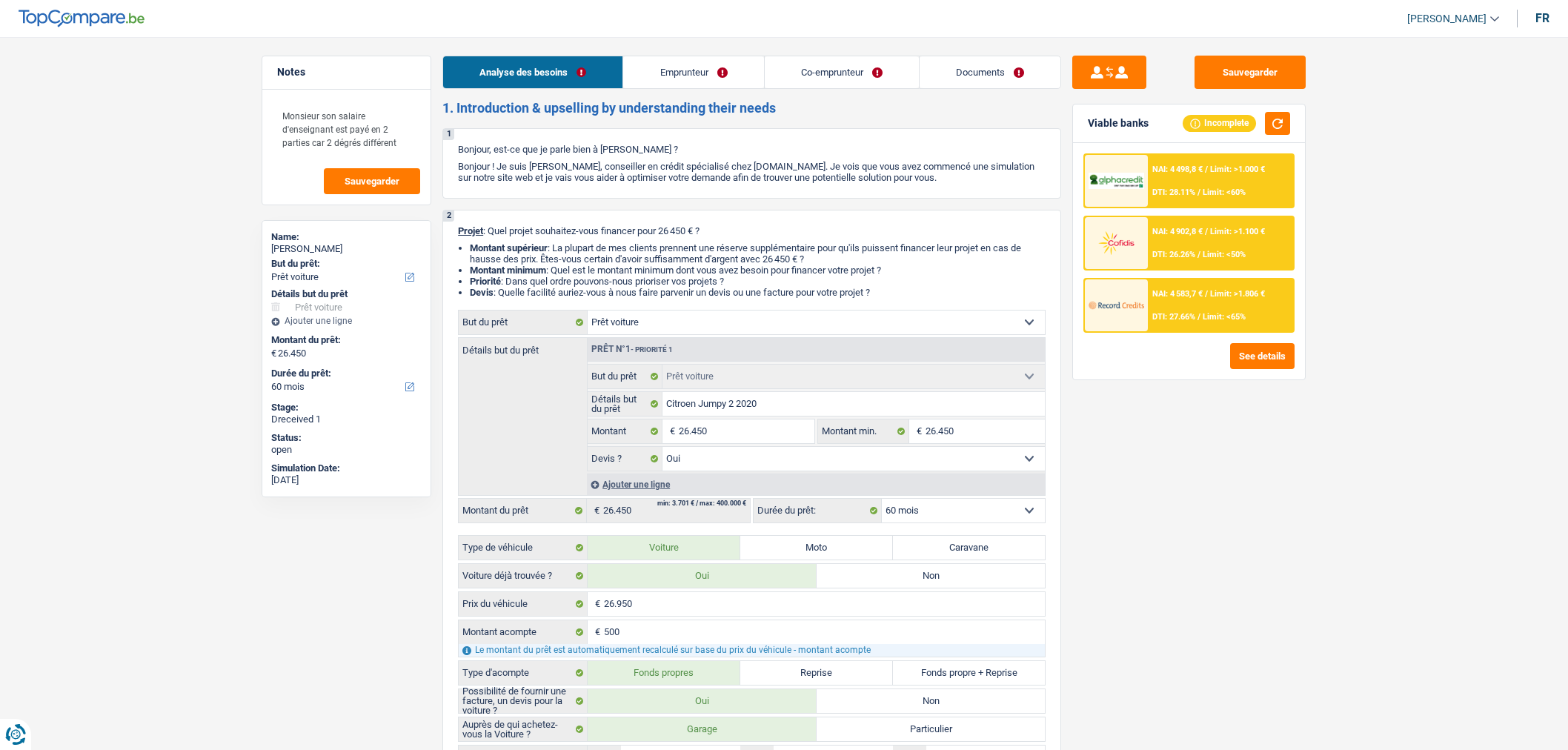
select select "netSalary"
select select "mealVouchers"
select select "netSalary"
select select "mealVouchers"
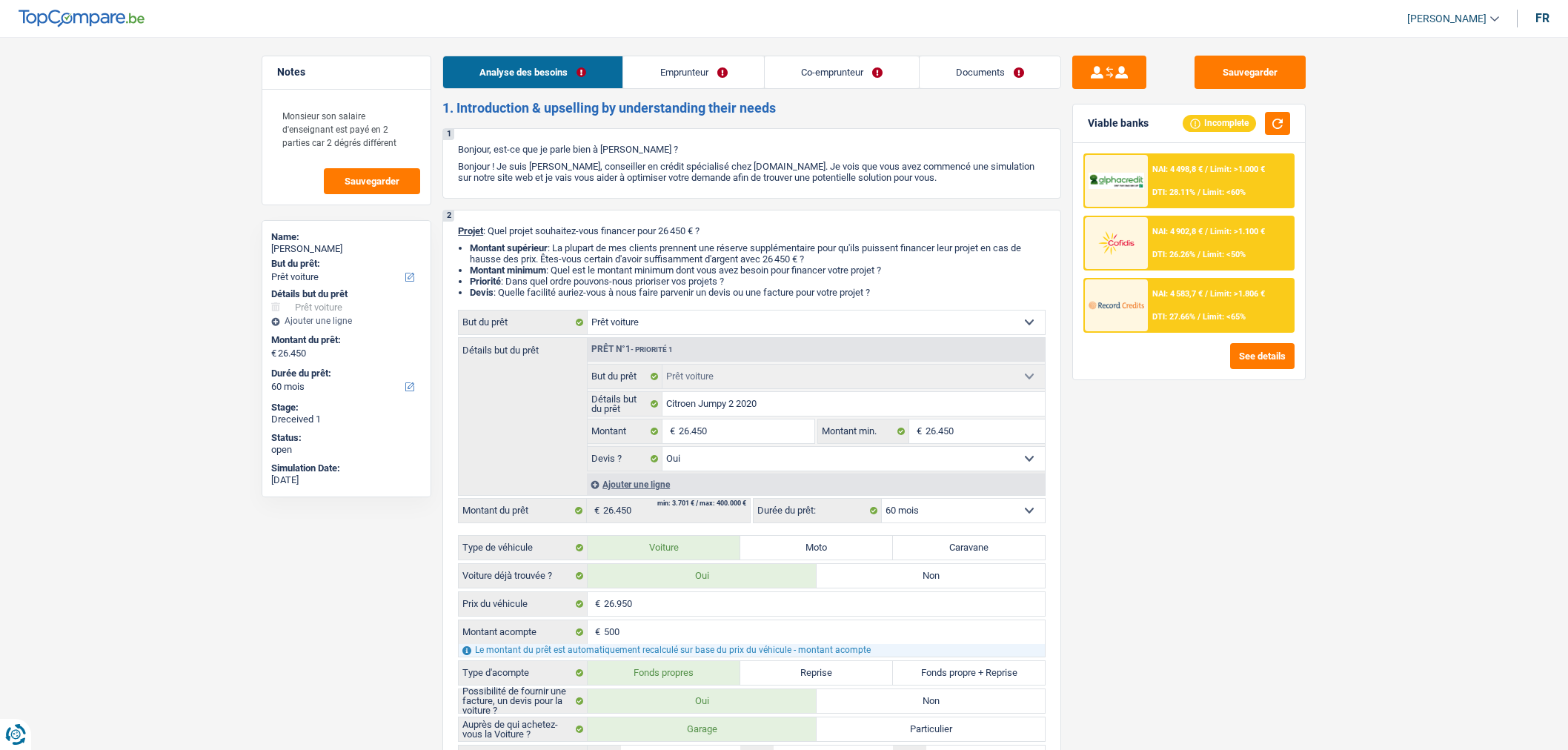
select select "mortgage"
select select "300"
select select "mortgage"
select select "300"
select select "car"
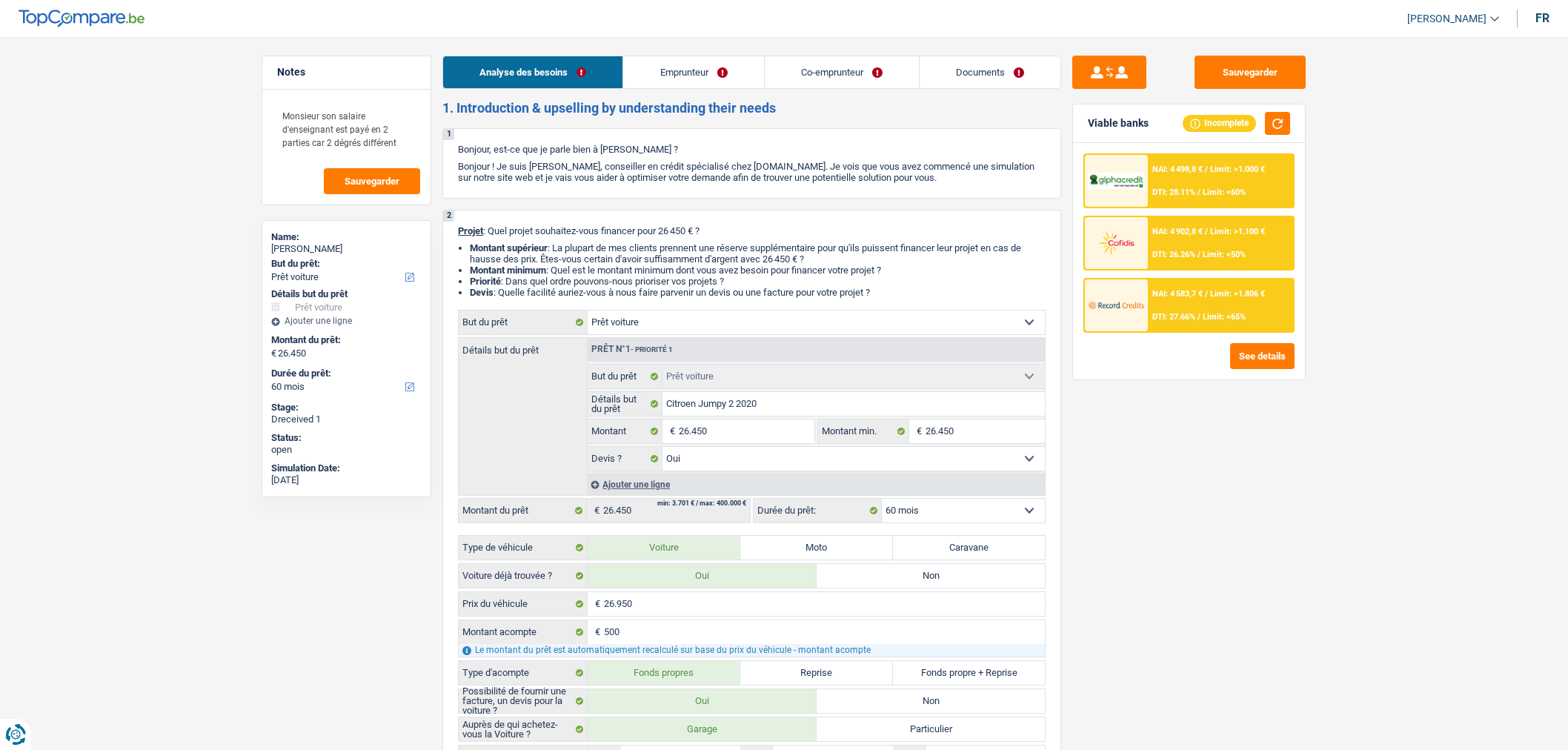
select select "car"
select select "yes"
select select "60"
click at [968, 75] on link "Documents" at bounding box center [990, 72] width 141 height 32
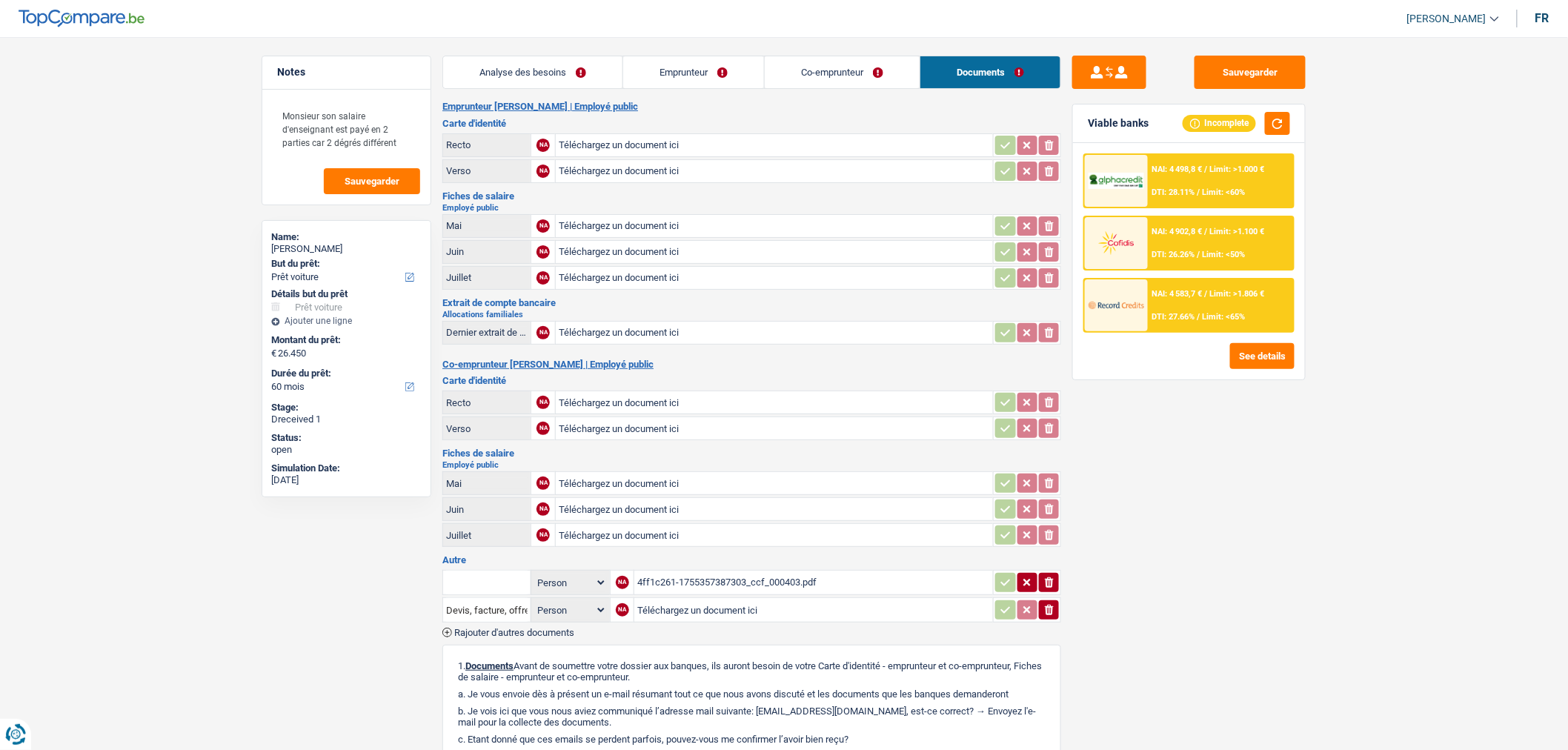
click at [645, 475] on input "Téléchargez un document ici" at bounding box center [774, 483] width 431 height 22
type input "C:\fakepath\1000021843.jpg"
click at [693, 507] on input "Téléchargez un document ici" at bounding box center [774, 509] width 431 height 22
type input "C:\fakepath\1000021840.jpg"
click at [651, 244] on input "Téléchargez un document ici" at bounding box center [774, 252] width 431 height 22
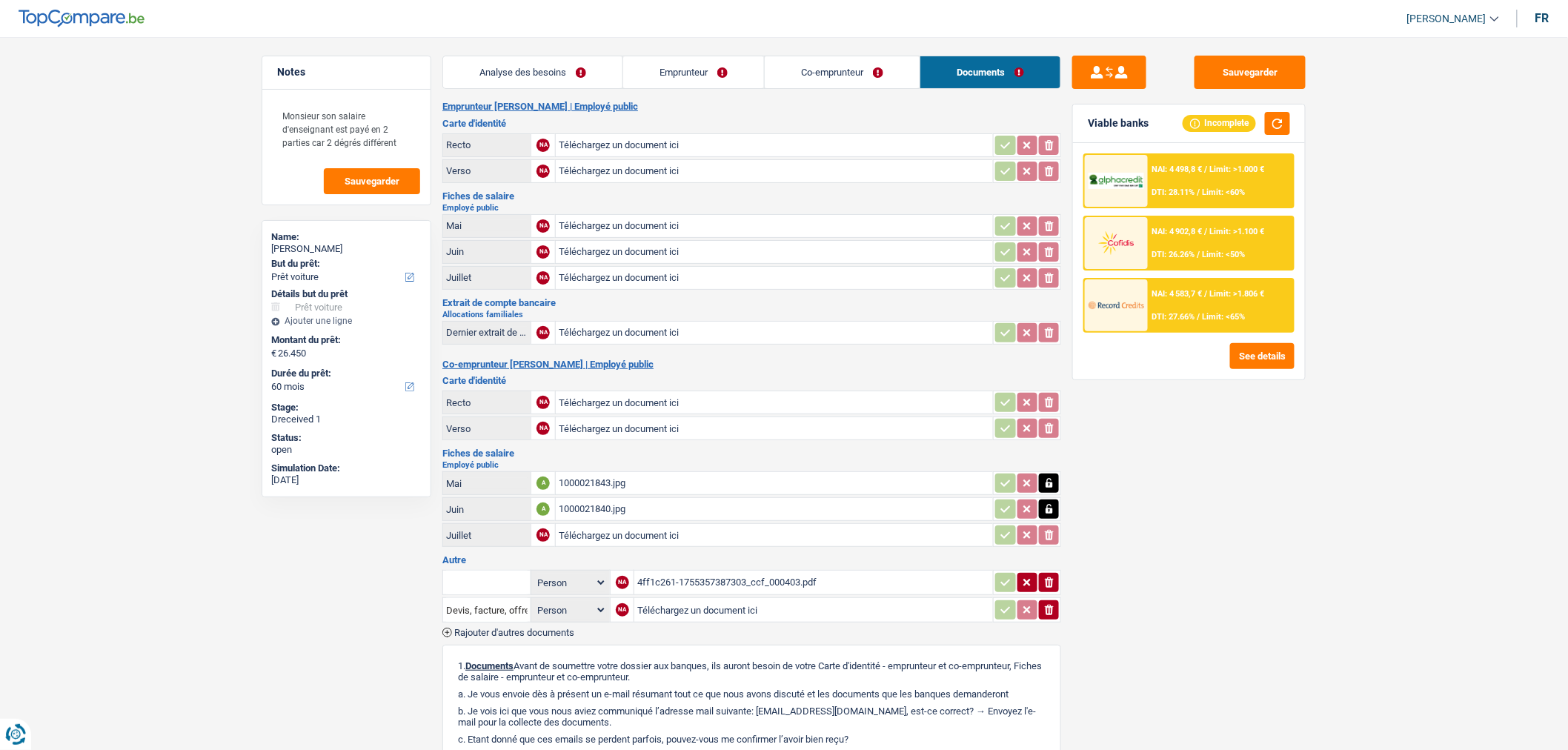
type input "C:\fakepath\1000021839.jpg"
click at [618, 225] on input "Téléchargez un document ici" at bounding box center [774, 226] width 431 height 22
type input "C:\fakepath\1000021838.jpg"
click at [739, 271] on input "Téléchargez un document ici" at bounding box center [774, 277] width 431 height 22
type input "C:\fakepath\1000021836.jpg"
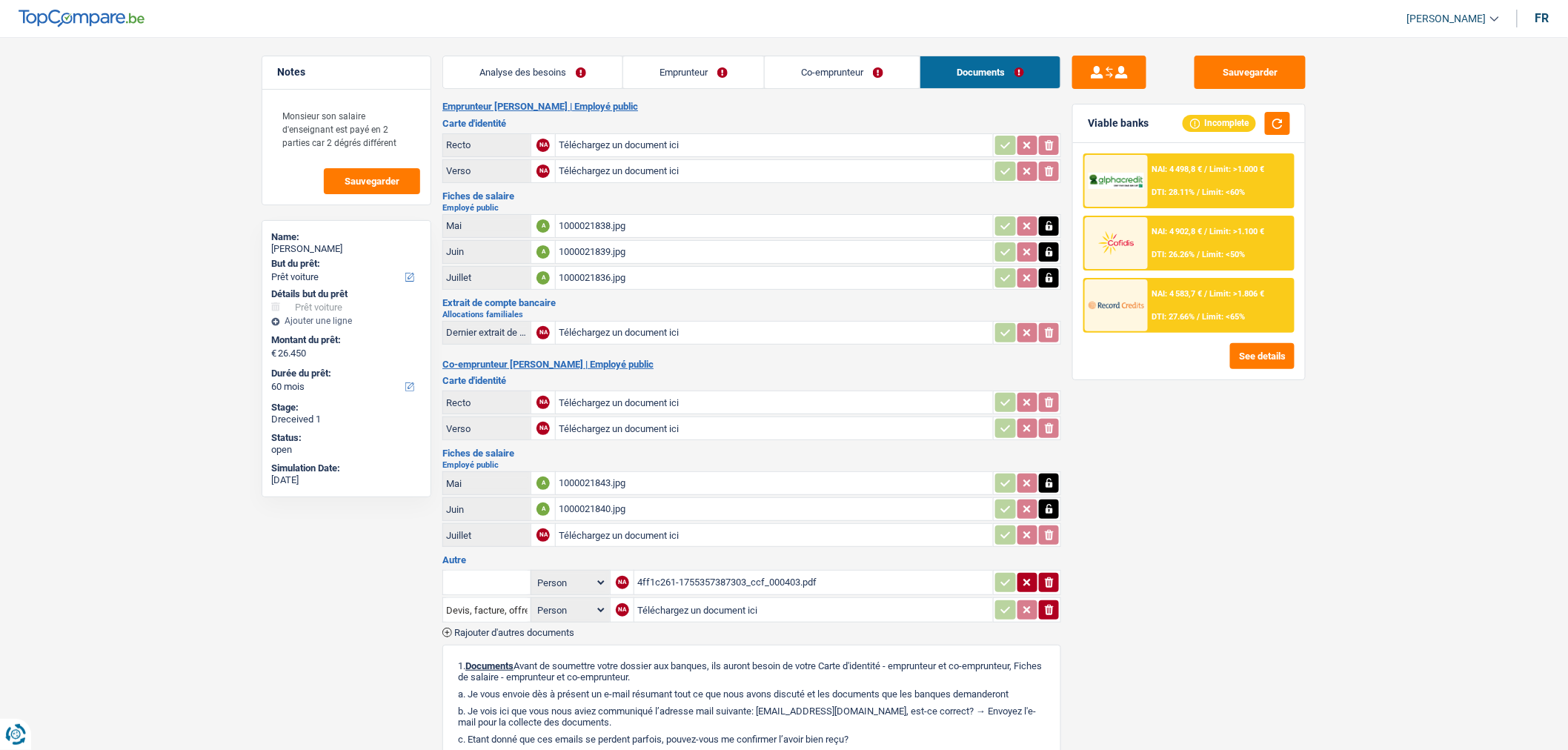
click at [665, 534] on input "Téléchargez un document ici" at bounding box center [774, 535] width 431 height 22
type input "C:\fakepath\1000021837.jpg"
click at [1270, 77] on button "Sauvegarder" at bounding box center [1250, 71] width 111 height 33
click at [616, 399] on input "Téléchargez un document ici" at bounding box center [774, 402] width 431 height 22
click at [683, 428] on input "Téléchargez un document ici" at bounding box center [774, 428] width 431 height 22
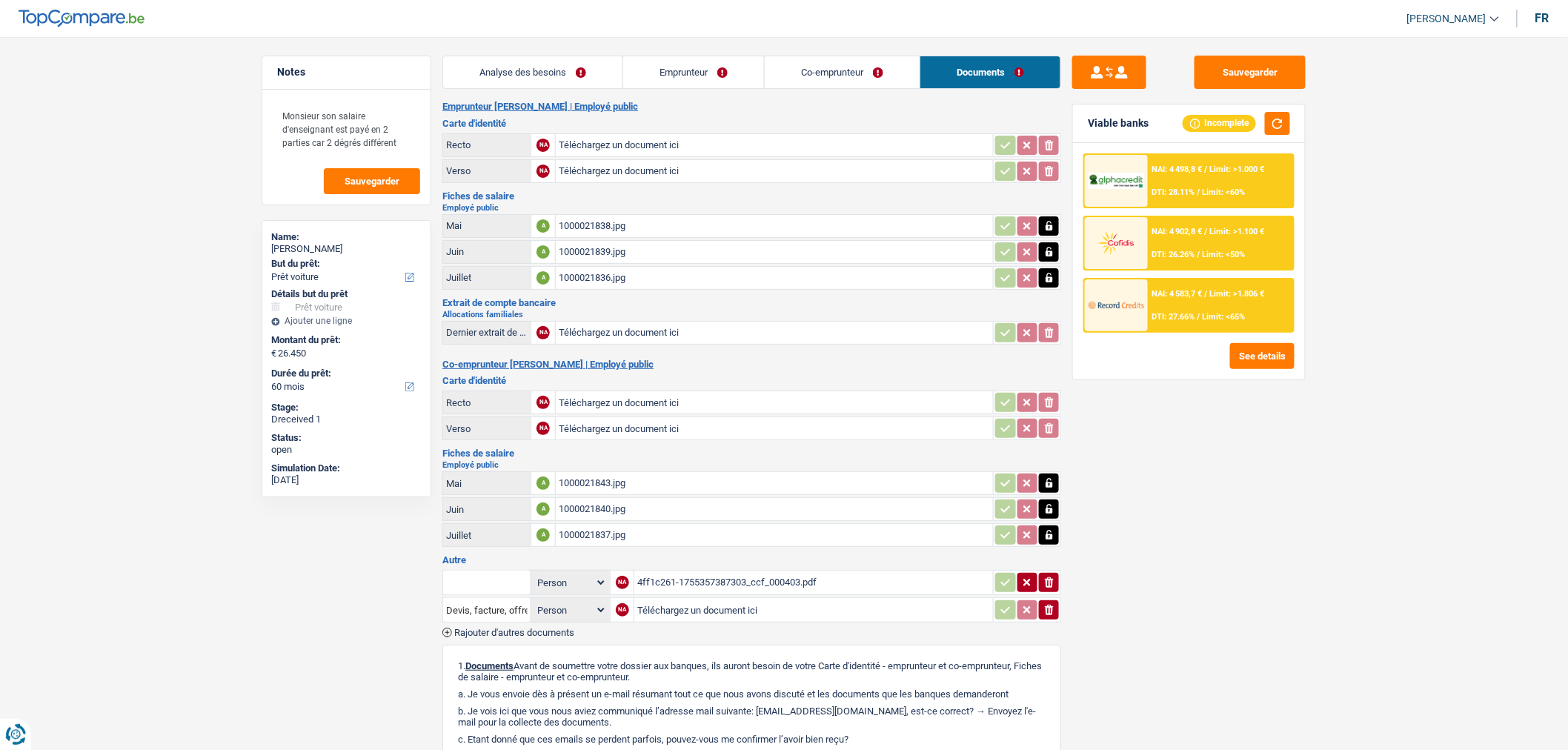
type input "C:\fakepath\1000021846.jpg"
click at [757, 391] on input "Téléchargez un document ici" at bounding box center [774, 402] width 431 height 22
type input "C:\fakepath\1000021845.jpg"
click at [643, 143] on input "Téléchargez un document ici" at bounding box center [774, 145] width 431 height 22
type input "C:\fakepath\1000021847.jpg"
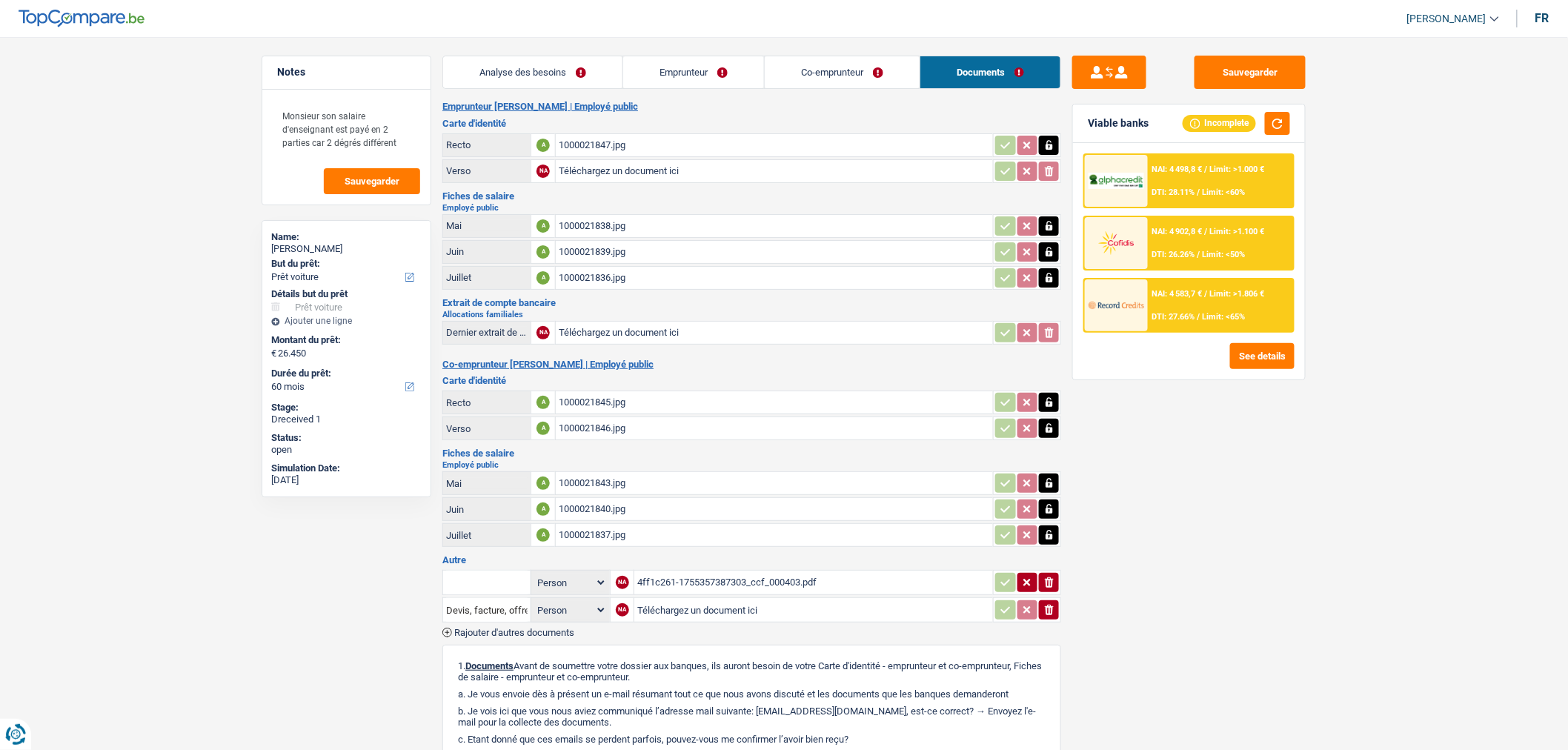
click at [630, 178] on input "Téléchargez un document ici" at bounding box center [774, 171] width 431 height 22
type input "C:\fakepath\1000021848.jpg"
click at [717, 336] on input "Téléchargez un document ici" at bounding box center [774, 333] width 431 height 22
type input "C:\fakepath\1000021842.jpg"
click at [1234, 83] on button "Sauvegarder" at bounding box center [1250, 71] width 111 height 33
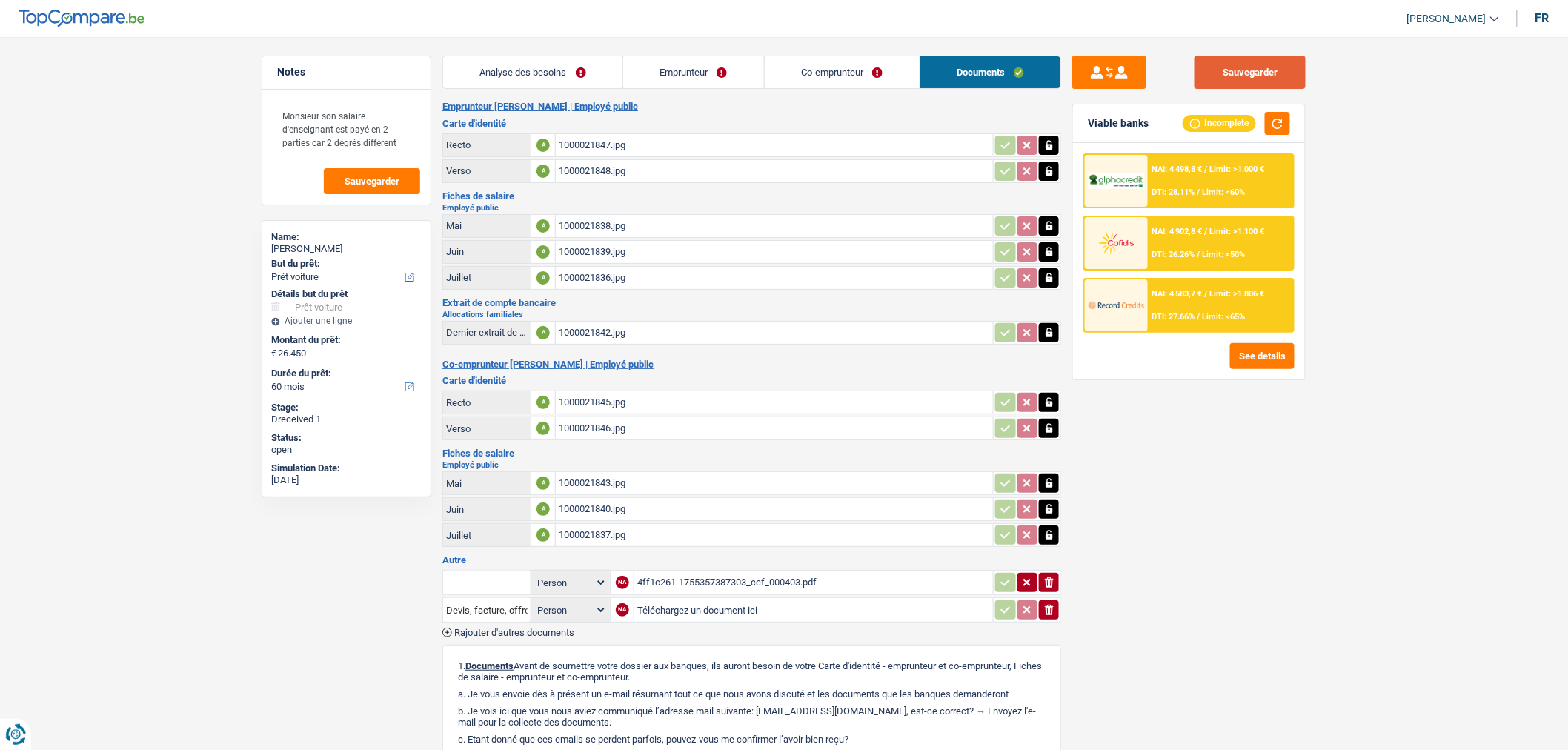
click at [1260, 78] on button "Sauvegarder" at bounding box center [1250, 71] width 111 height 33
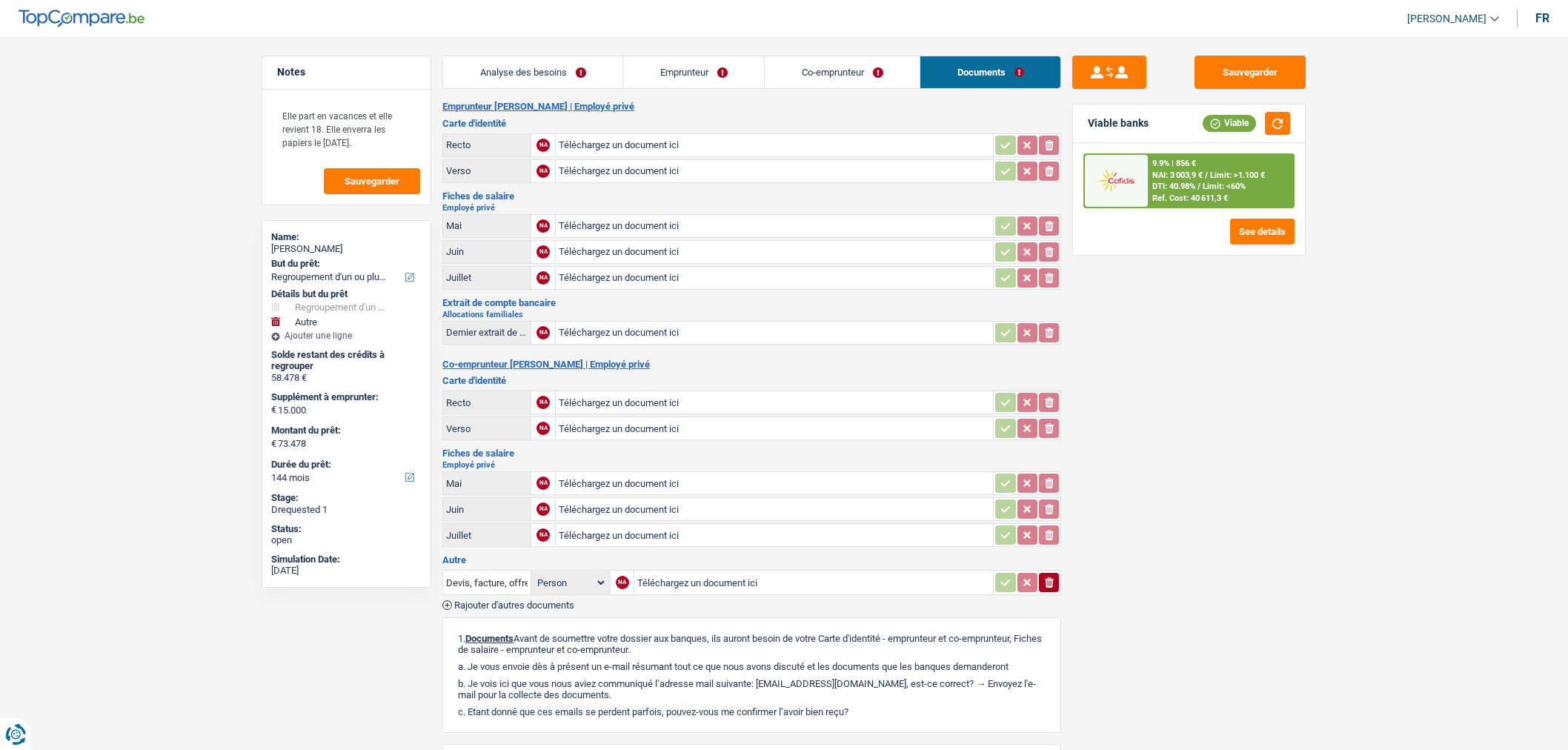
select select "refinancing"
select select "other"
select select "144"
click at [1241, 62] on button "Sauvegarder" at bounding box center [1250, 71] width 111 height 33
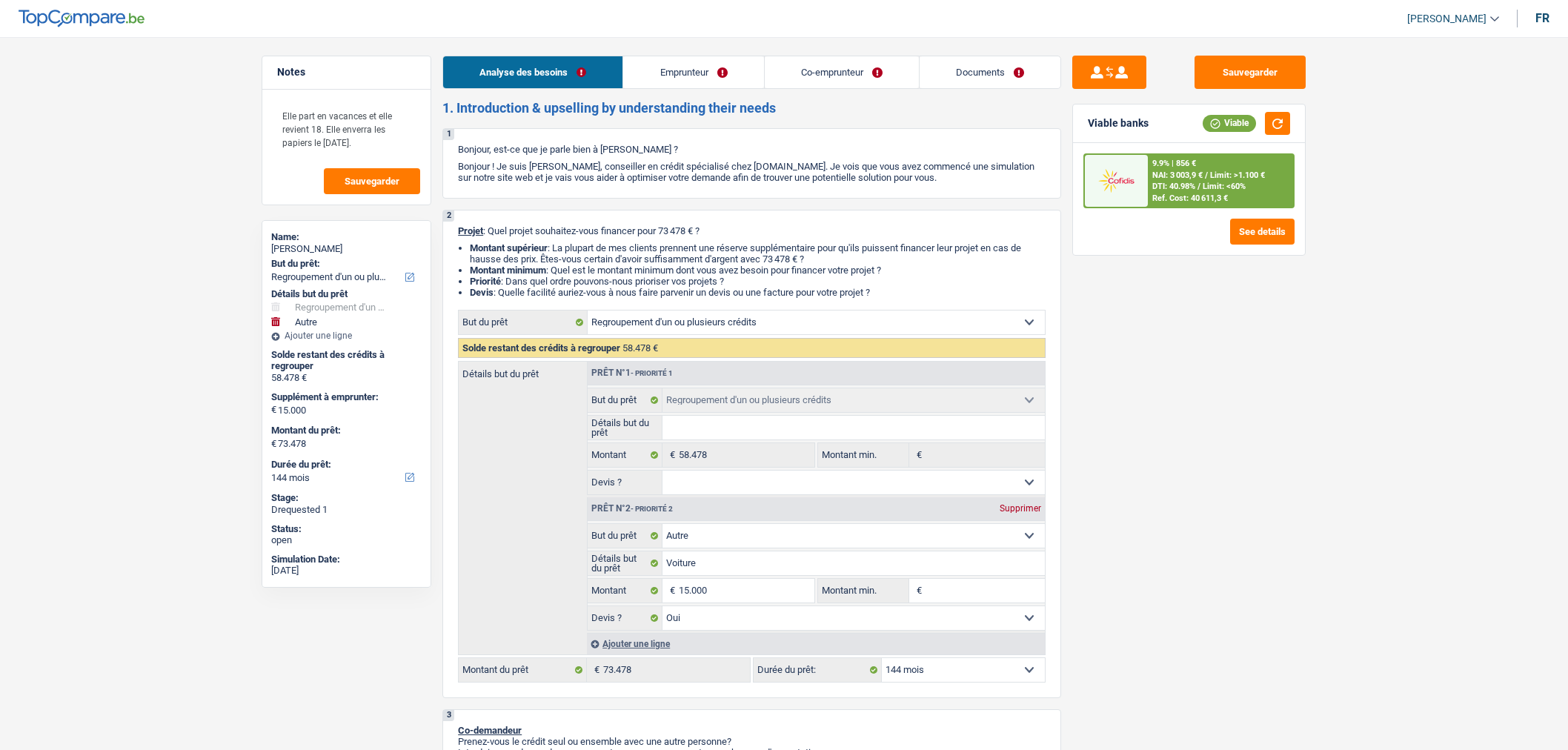
select select "refinancing"
select select "other"
select select "144"
select select "refinancing"
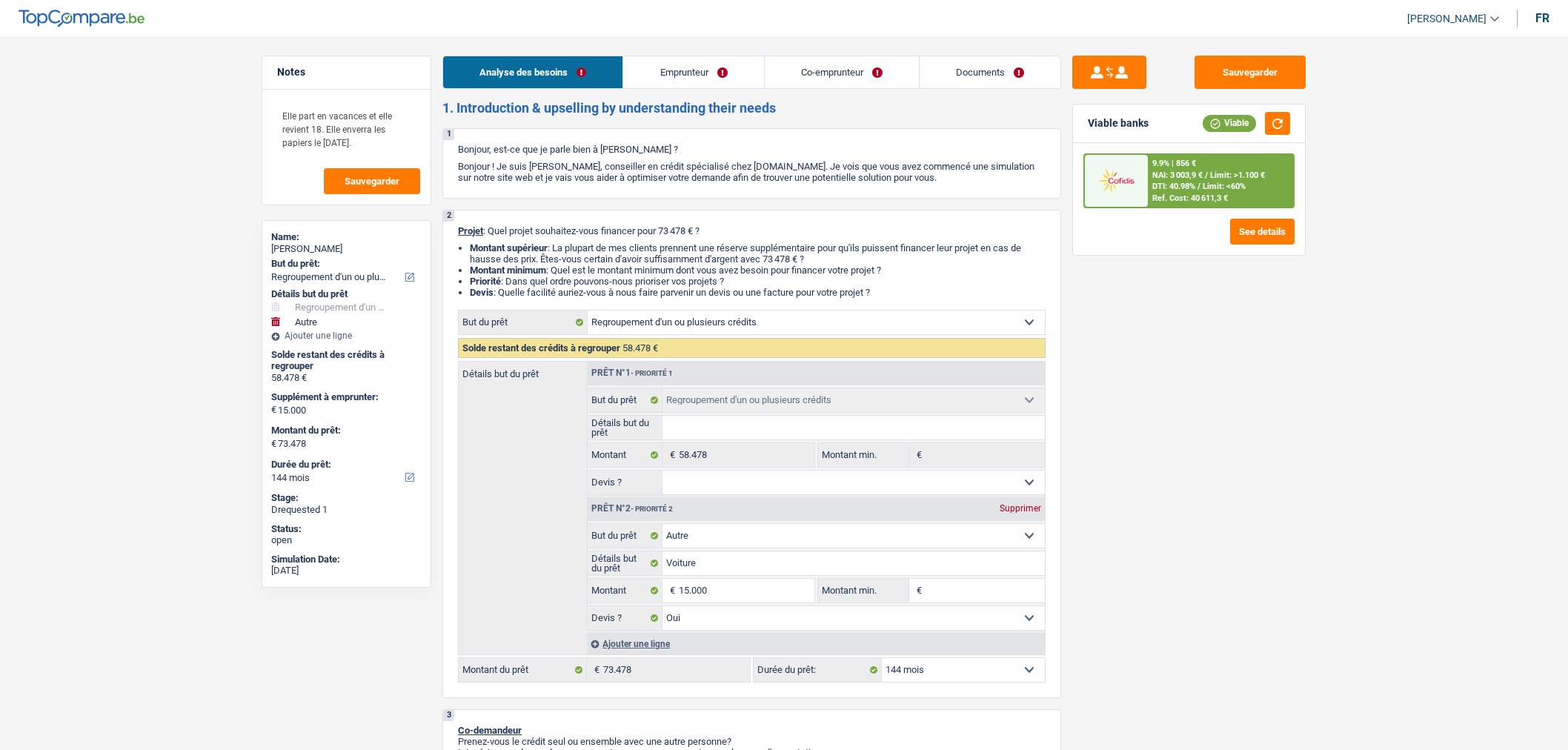
select select "refinancing"
select select "other"
select select "yes"
select select "144"
select select "privateEmployee"
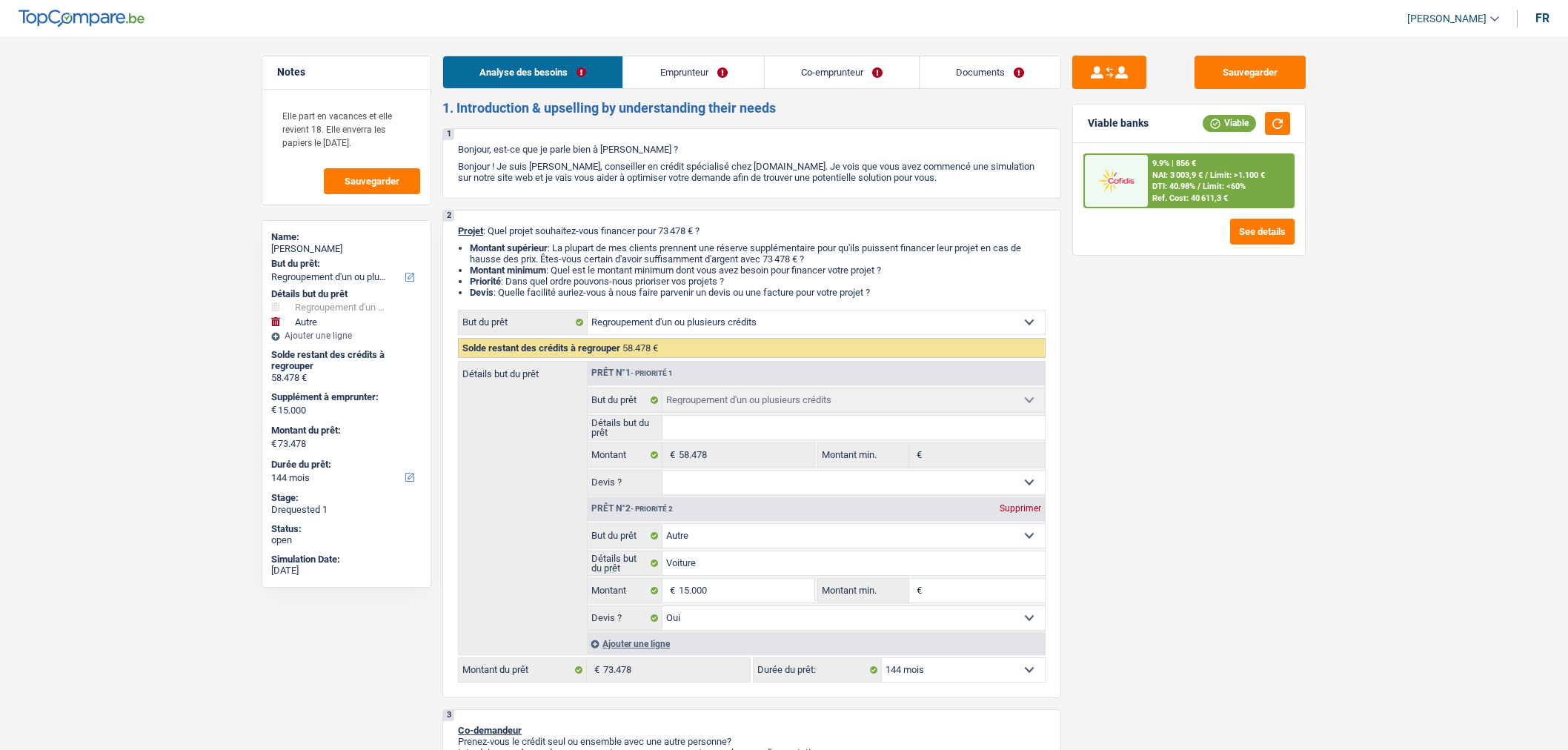
select select "privateEmployee"
select select "netSalary"
select select "familyAllowances"
select select "mealVouchers"
select select "netSalary"
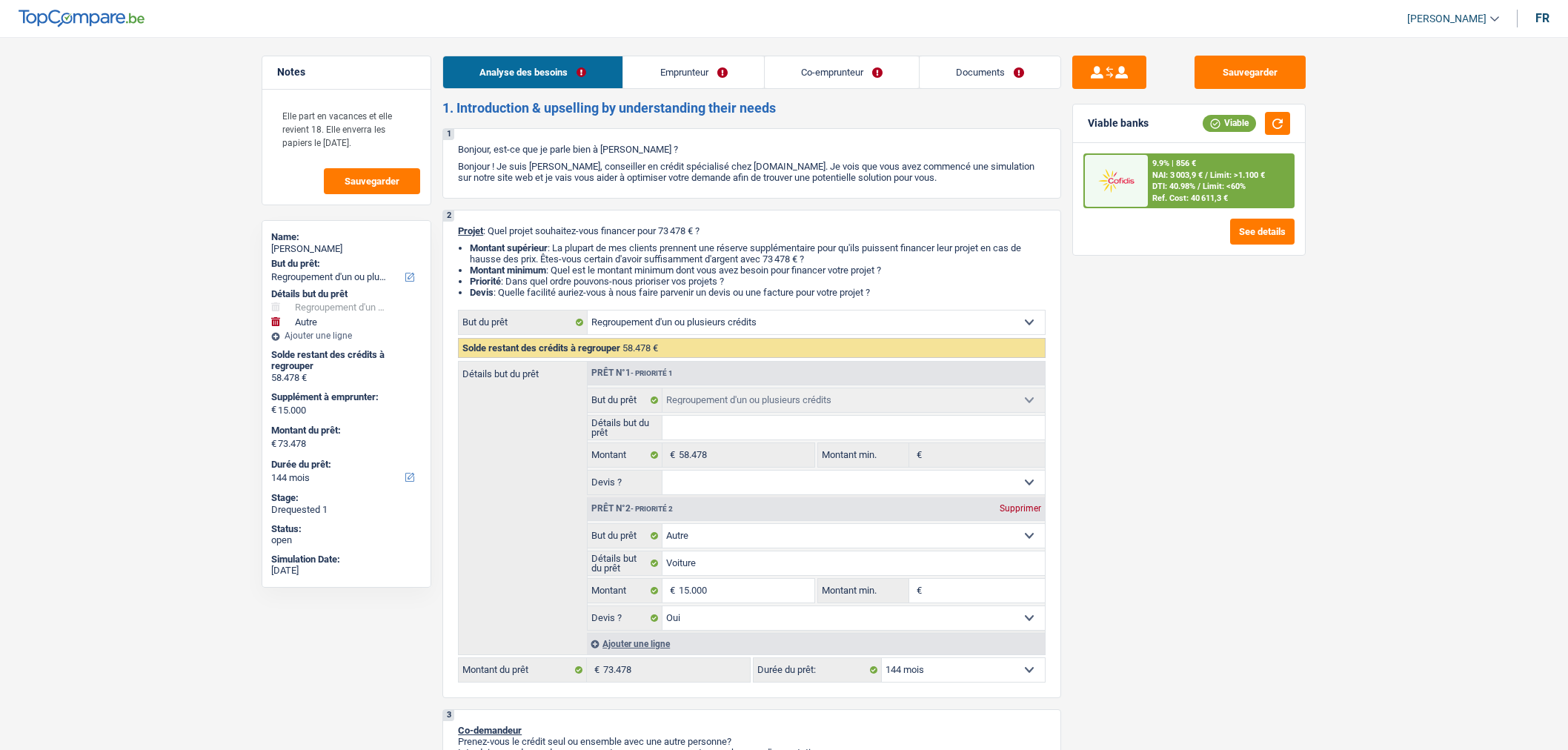
select select "mealVouchers"
select select "ownerWithMortgage"
select select "personalLoan"
select select "other"
select select "36"
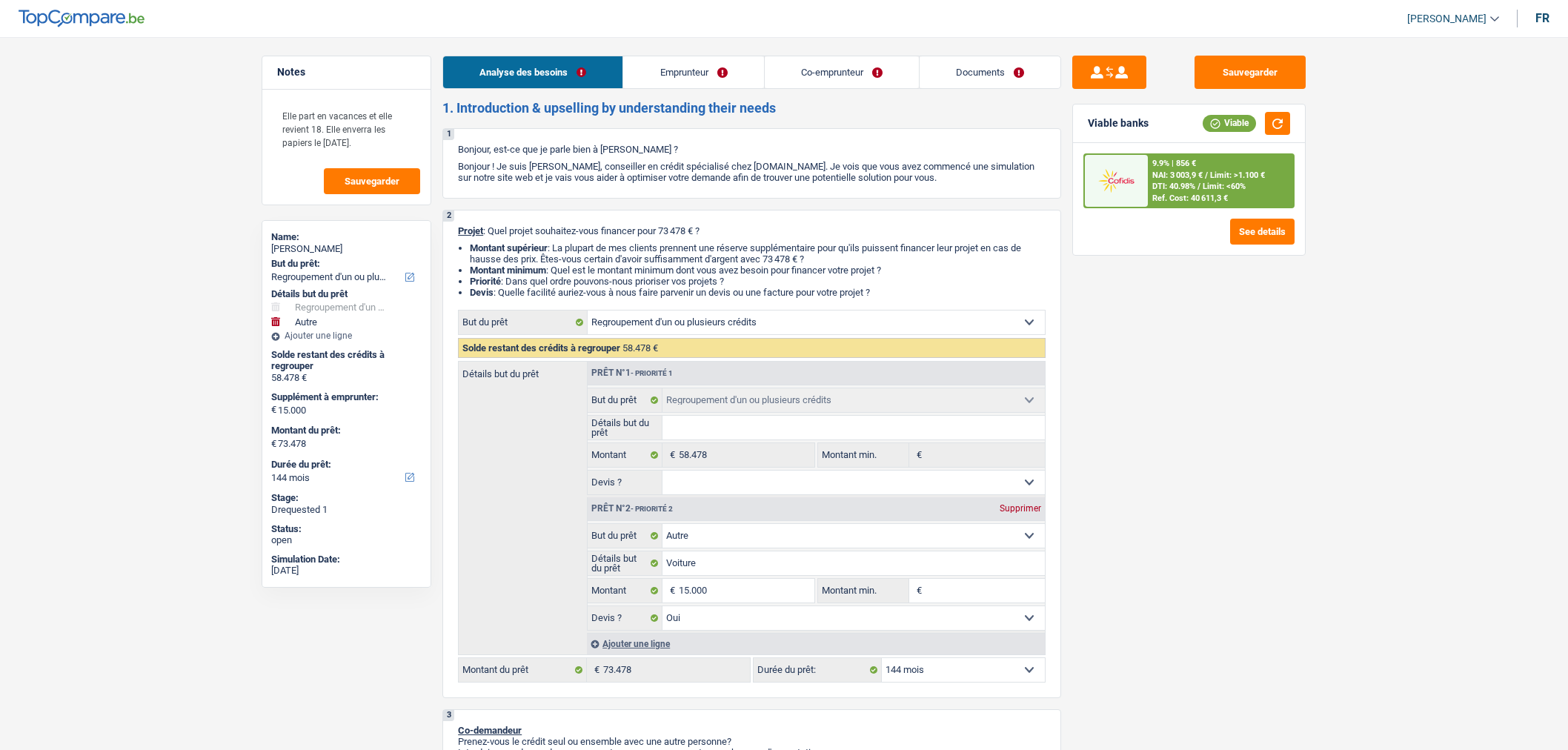
select select "personalLoan"
select select "other"
select select "120"
select select "personalLoan"
select select "other"
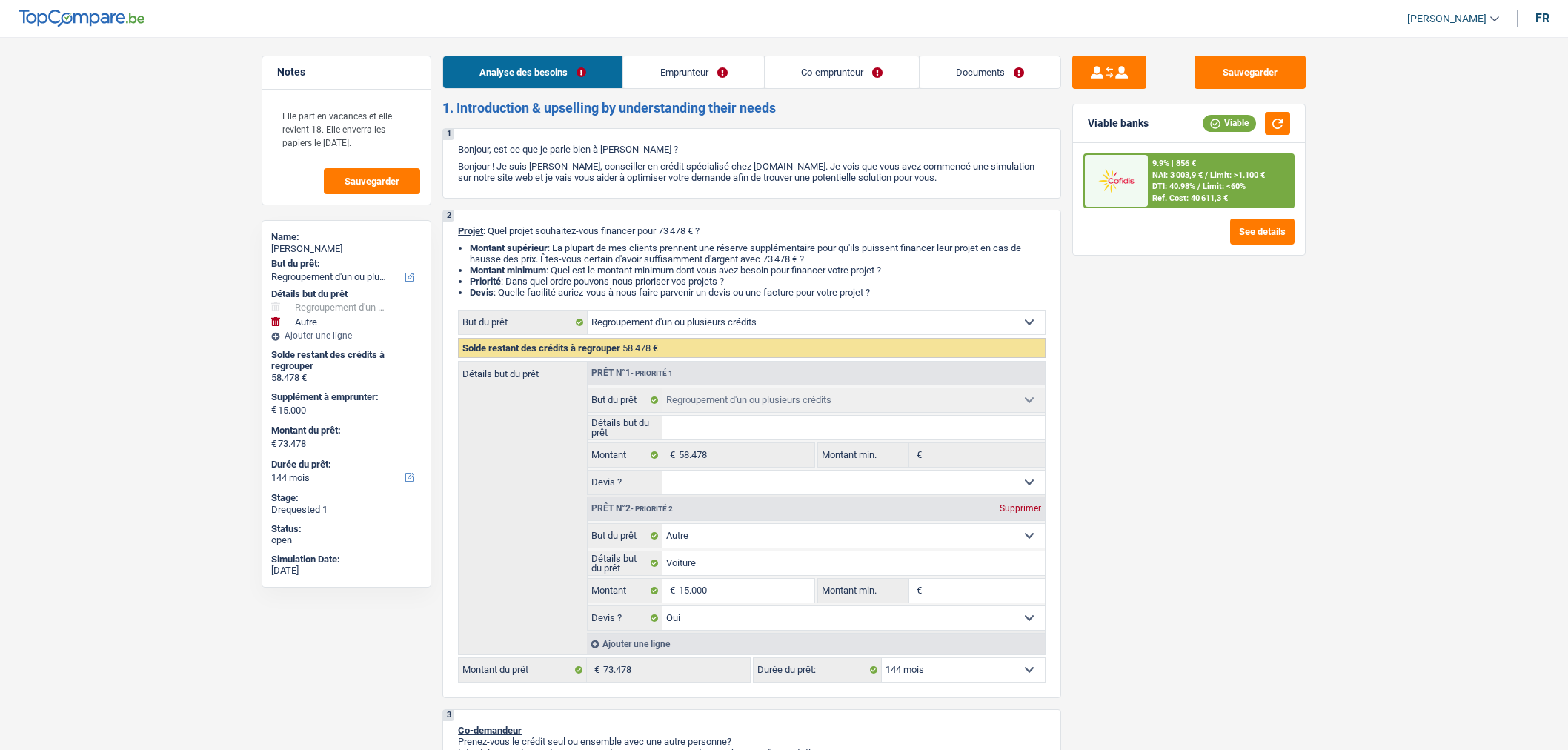
select select "84"
select select "mortgage"
select select "240"
select select "refinancing"
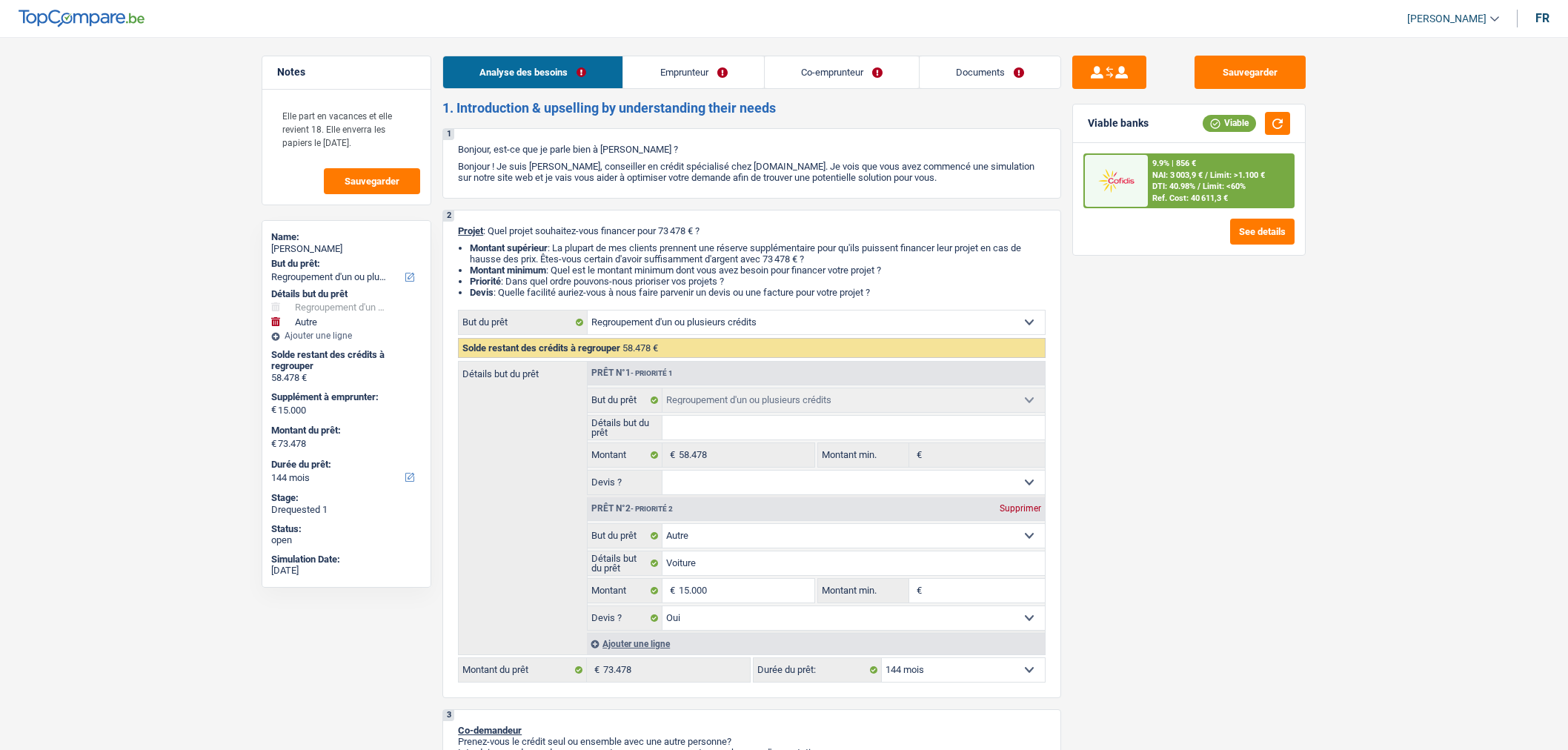
select select "other"
select select "yes"
select select "144"
click at [978, 67] on link "Documents" at bounding box center [990, 72] width 141 height 32
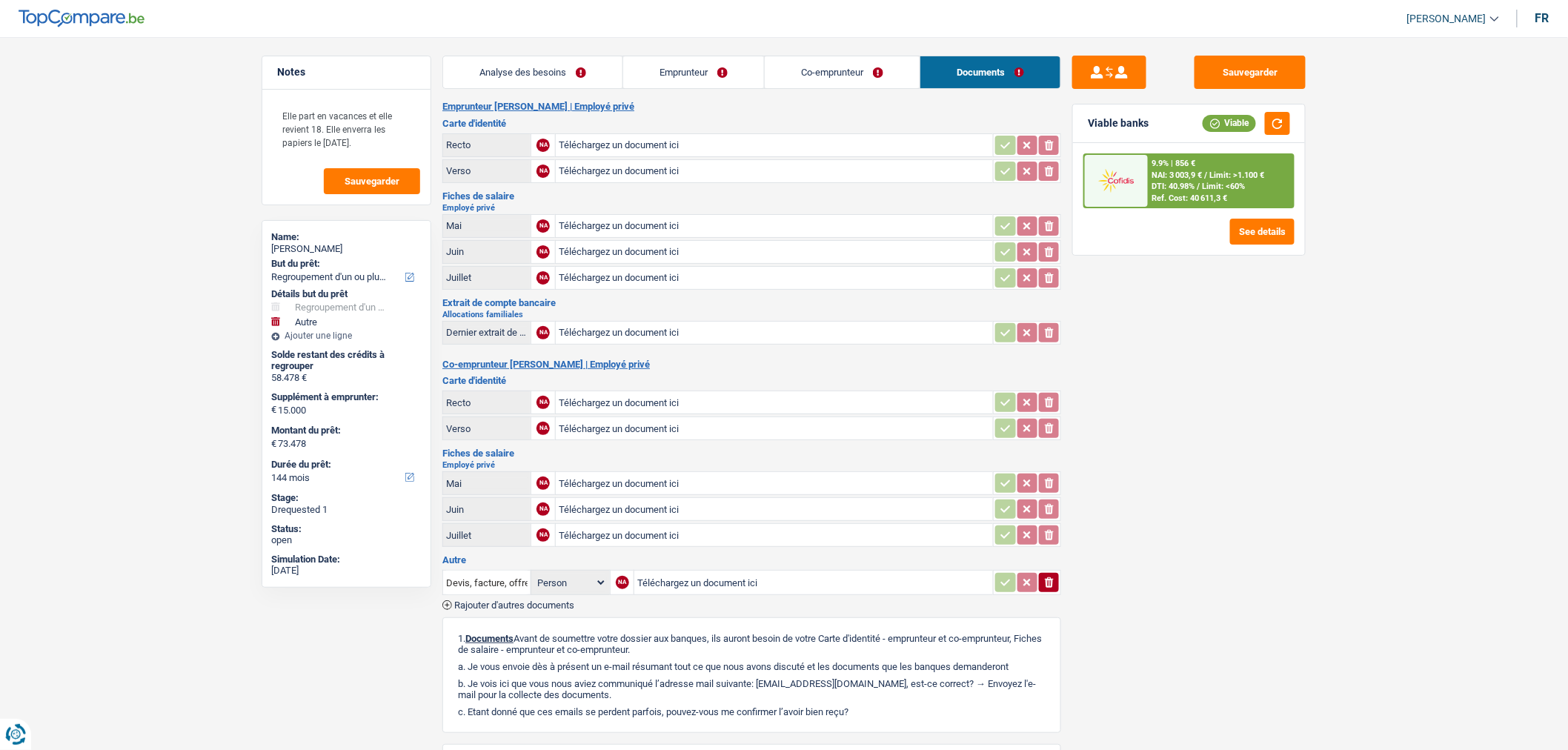
click at [686, 143] on input "Téléchargez un document ici" at bounding box center [774, 145] width 431 height 22
type input "C:\fakepath\1000044389.jpg"
click at [591, 176] on input "Téléchargez un document ici" at bounding box center [774, 171] width 431 height 22
type input "C:\fakepath\1000044390.jpg"
click at [700, 397] on input "Téléchargez un document ici" at bounding box center [774, 402] width 431 height 22
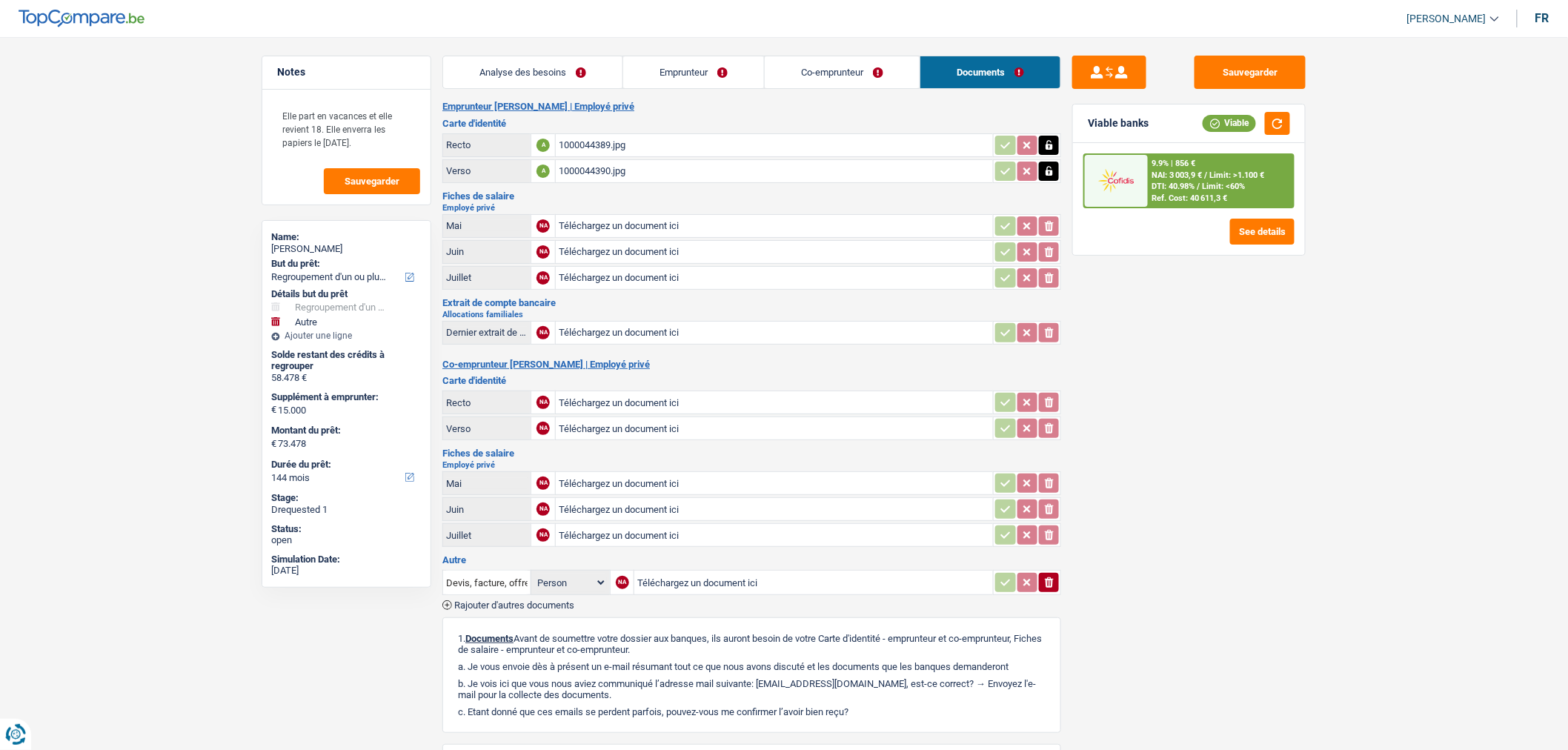
type input "C:\fakepath\1000043610.jpg"
click at [685, 417] on input "Téléchargez un document ici" at bounding box center [774, 428] width 431 height 22
type input "C:\fakepath\1000043611.jpg"
click at [815, 477] on input "Téléchargez un document ici" at bounding box center [774, 483] width 431 height 22
type input "C:\fakepath\07e9200615d2aa8401f28dbd29e9a49f00009ced.pdf"
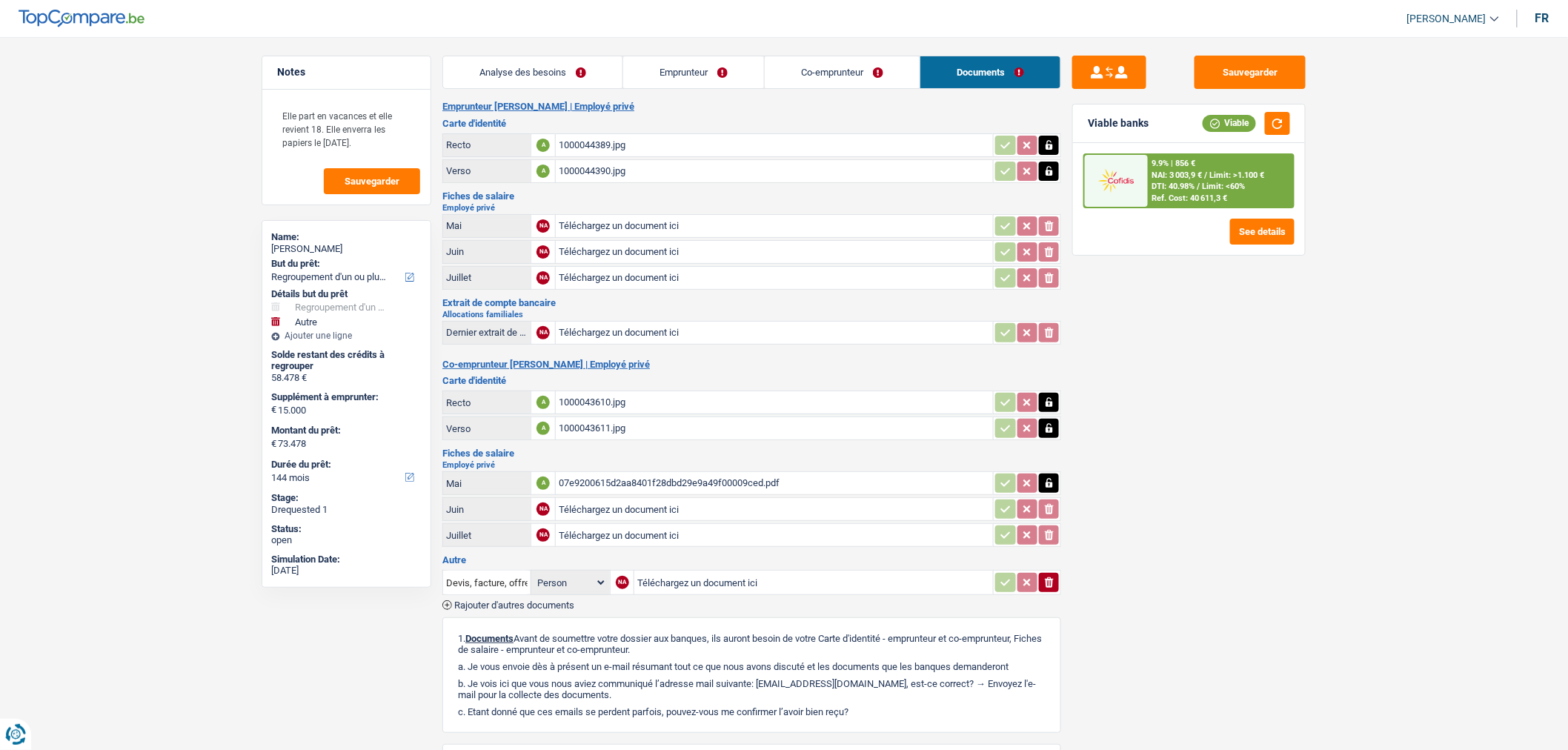
click at [654, 501] on input "Téléchargez un document ici" at bounding box center [774, 509] width 431 height 22
type input "C:\fakepath\07e94006551571e401f22eb9d910d0190008cf18.pdf"
click at [704, 70] on link "Emprunteur" at bounding box center [693, 72] width 141 height 32
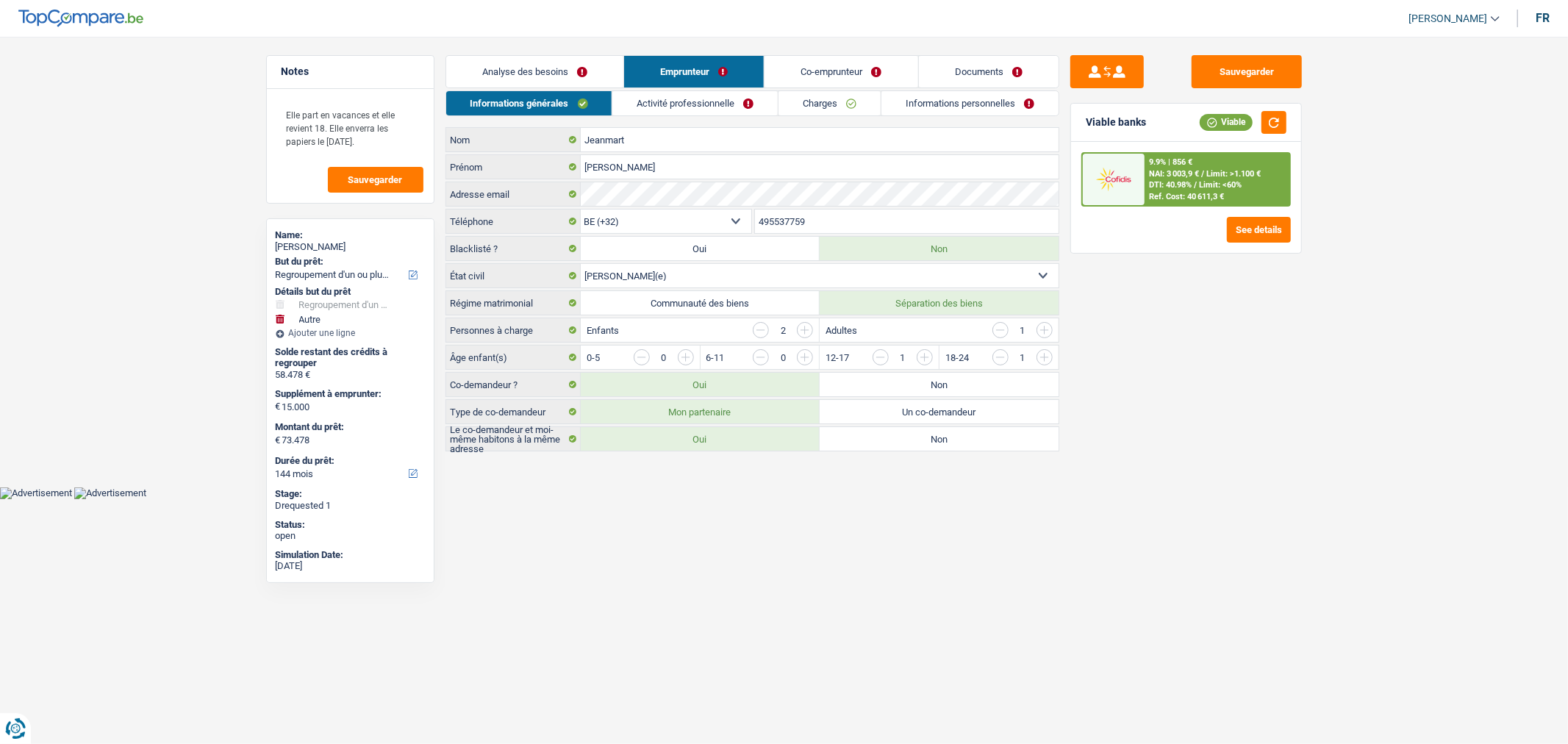
click at [725, 96] on link "Activité professionnelle" at bounding box center [695, 103] width 165 height 24
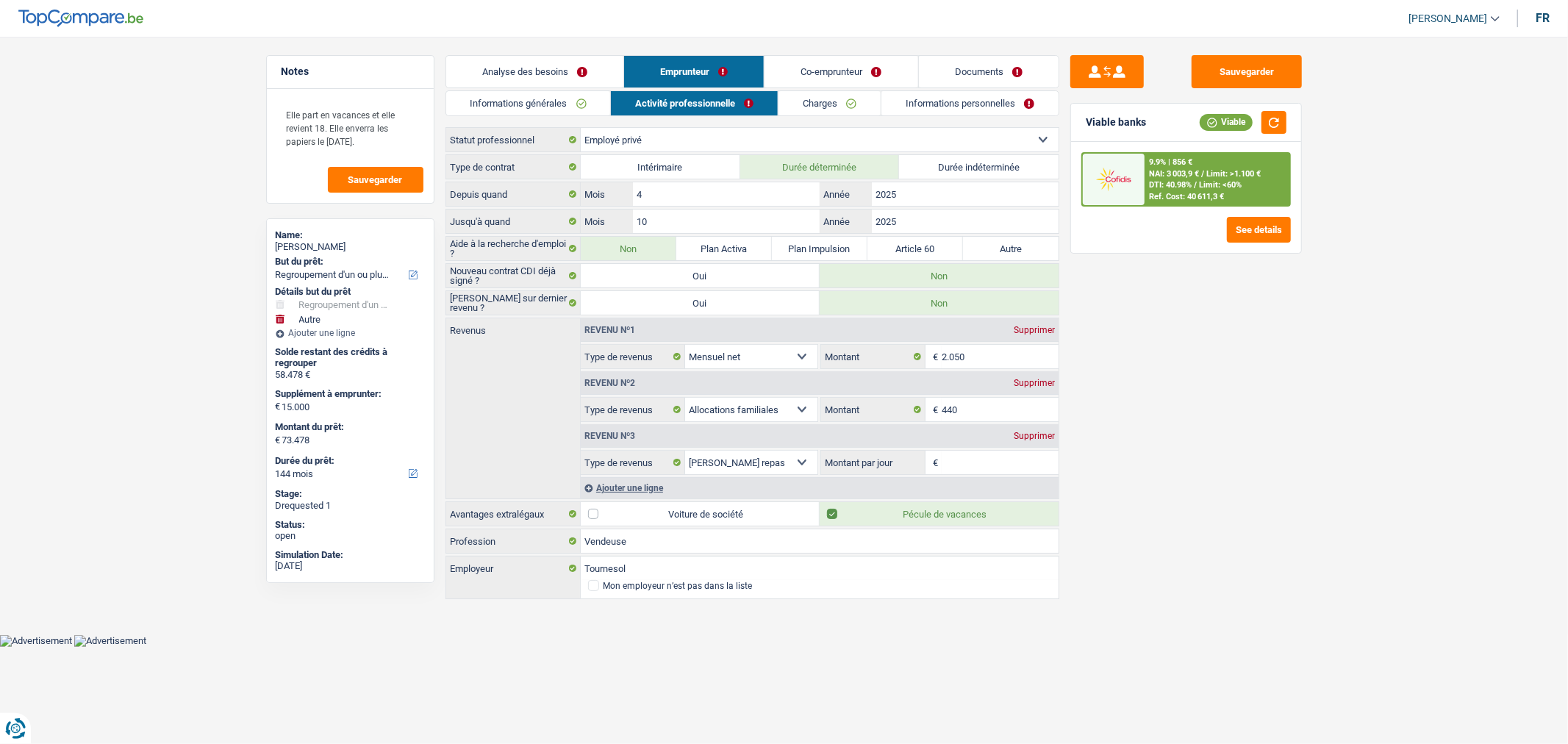
click at [964, 69] on link "Documents" at bounding box center [989, 72] width 140 height 32
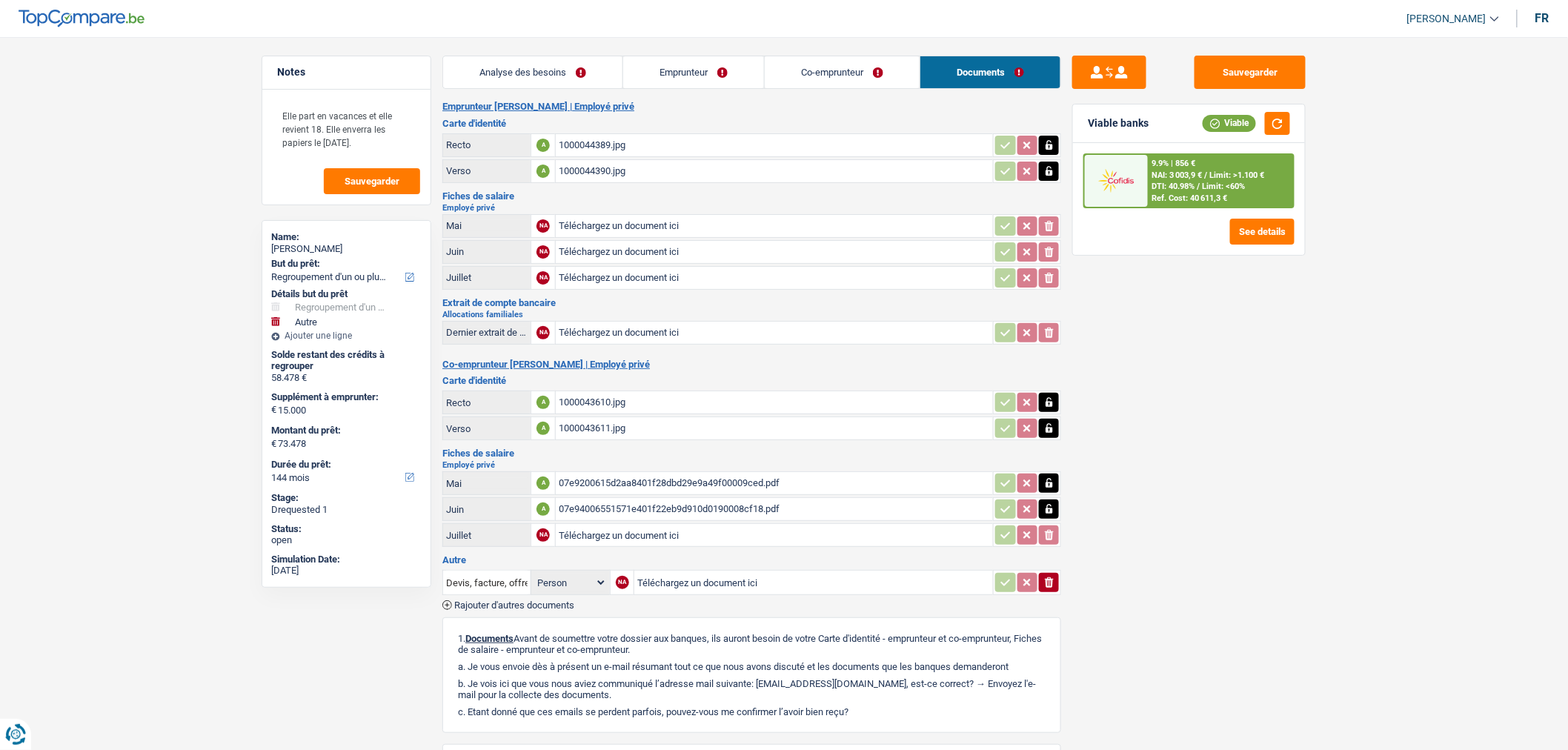
click at [705, 80] on link "Emprunteur" at bounding box center [693, 72] width 141 height 32
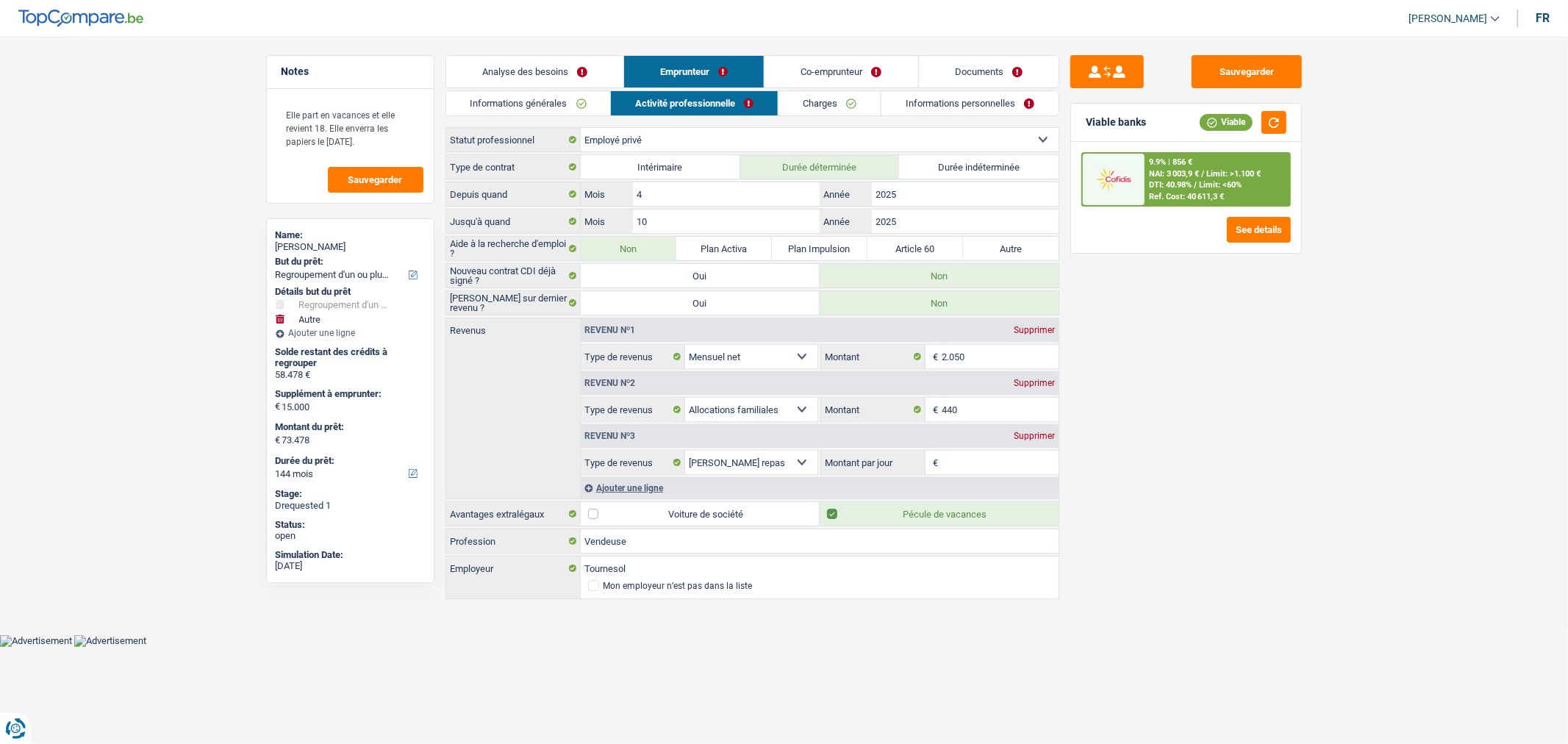
click at [971, 77] on link "Documents" at bounding box center [989, 72] width 140 height 32
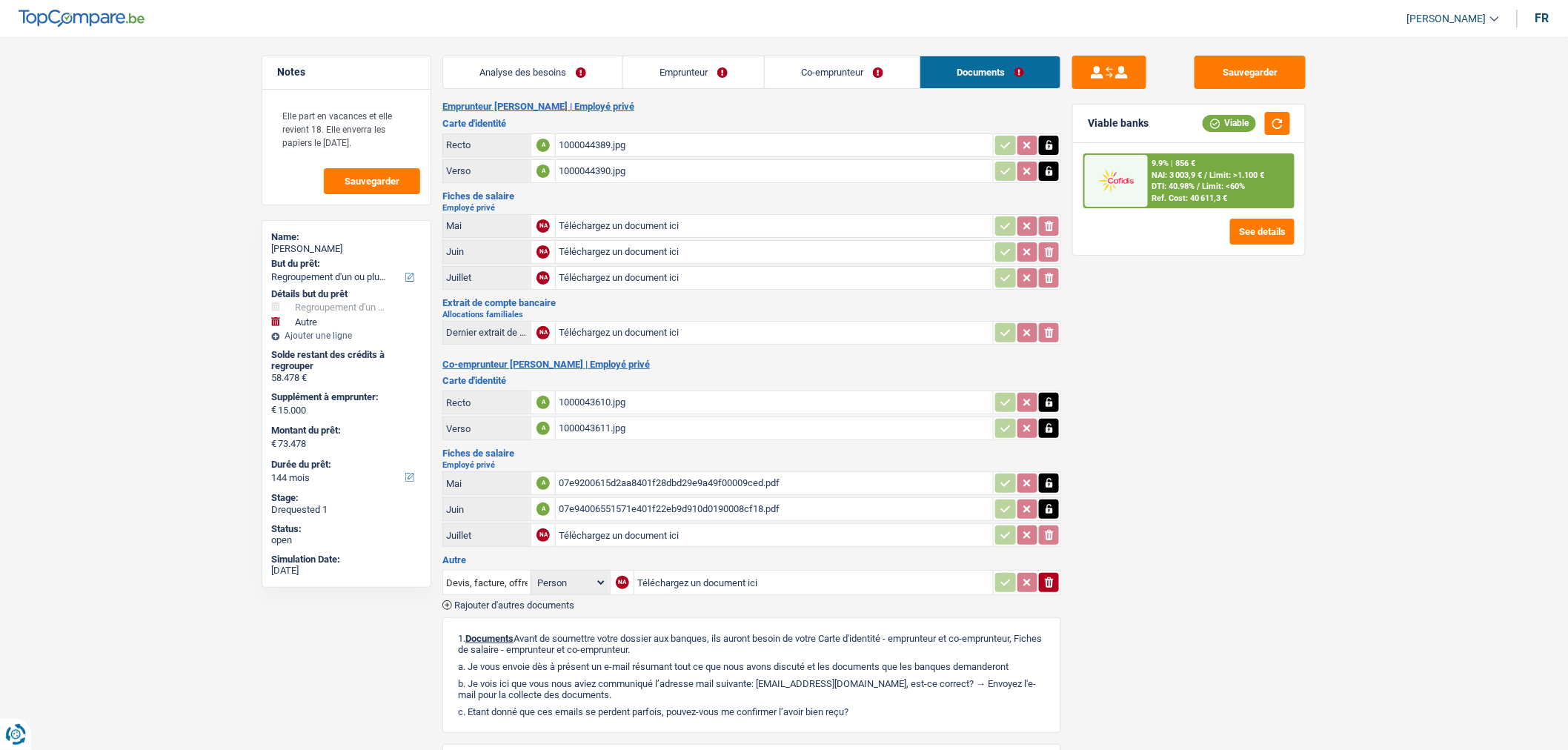
click at [701, 76] on link "Emprunteur" at bounding box center [693, 72] width 141 height 32
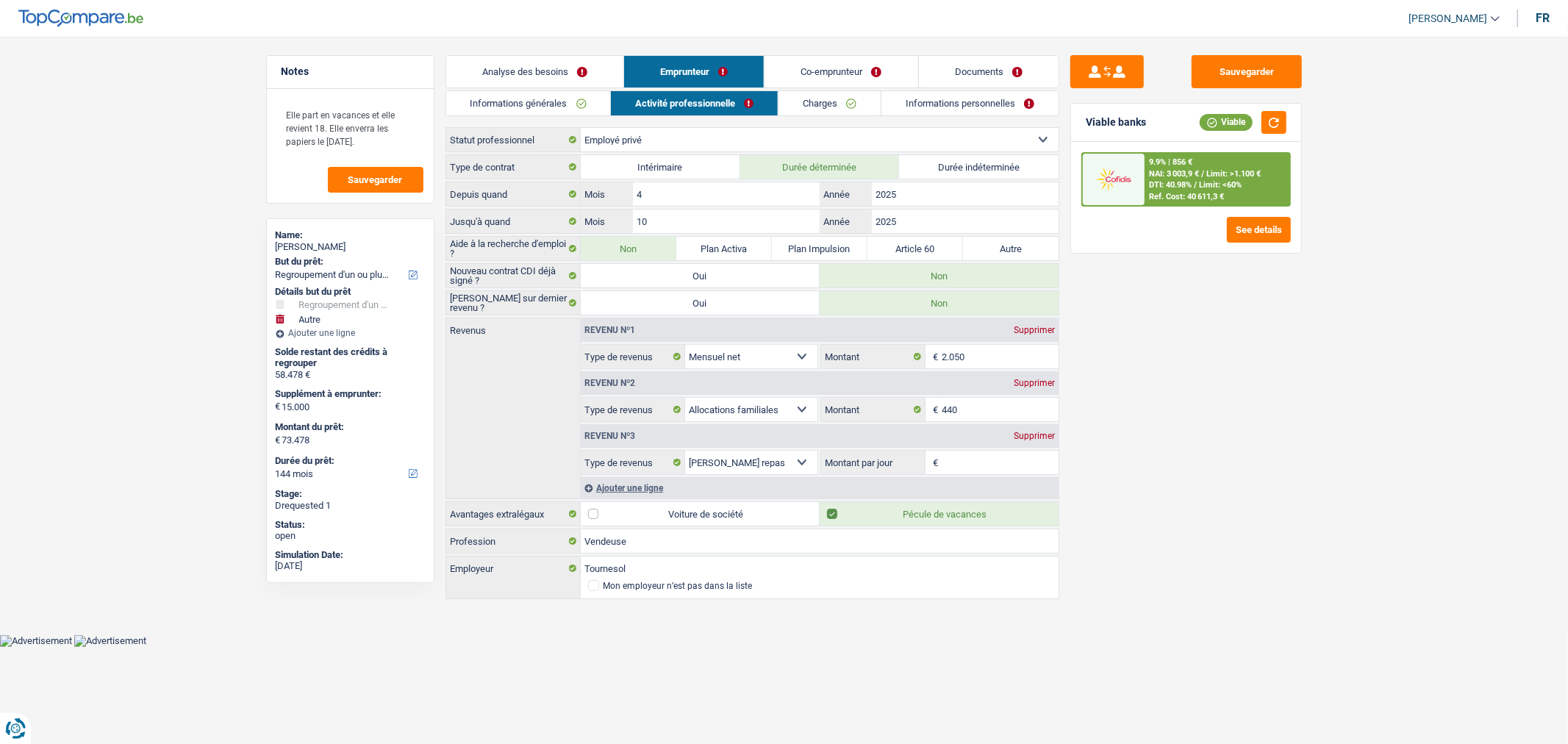
click at [967, 72] on link "Documents" at bounding box center [989, 72] width 140 height 32
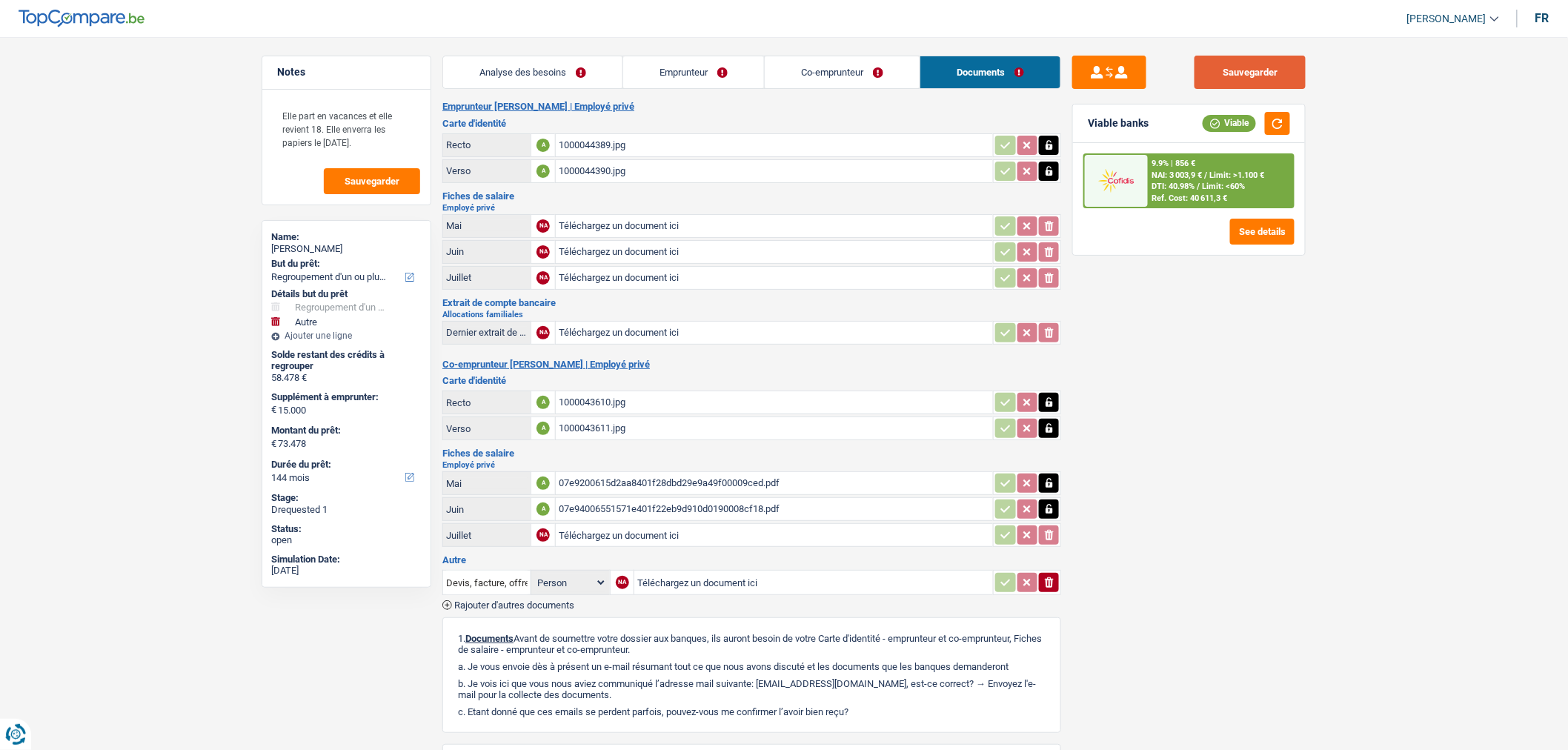
click at [1220, 84] on button "Sauvegarder" at bounding box center [1250, 71] width 111 height 33
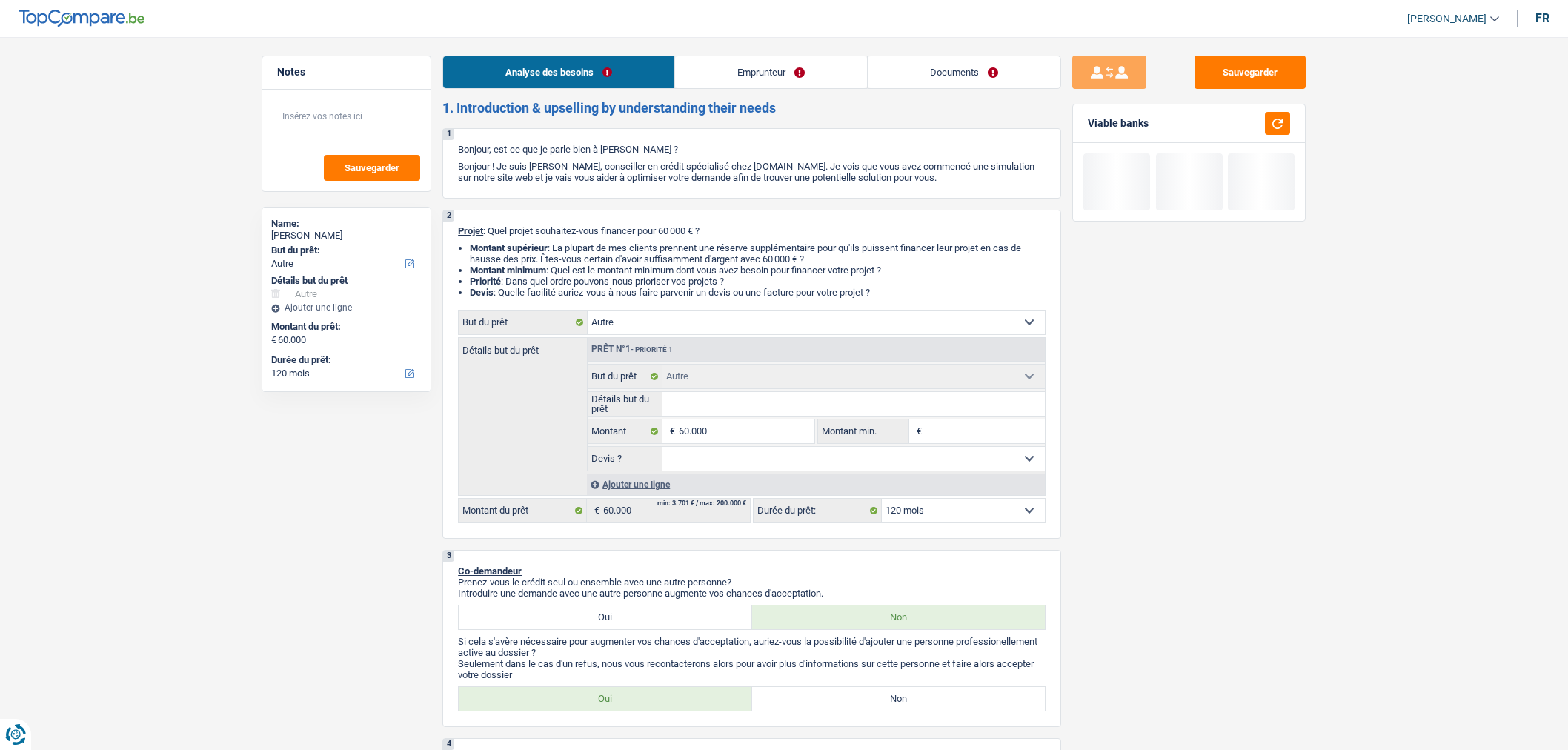
select select "other"
select select "120"
select select "other"
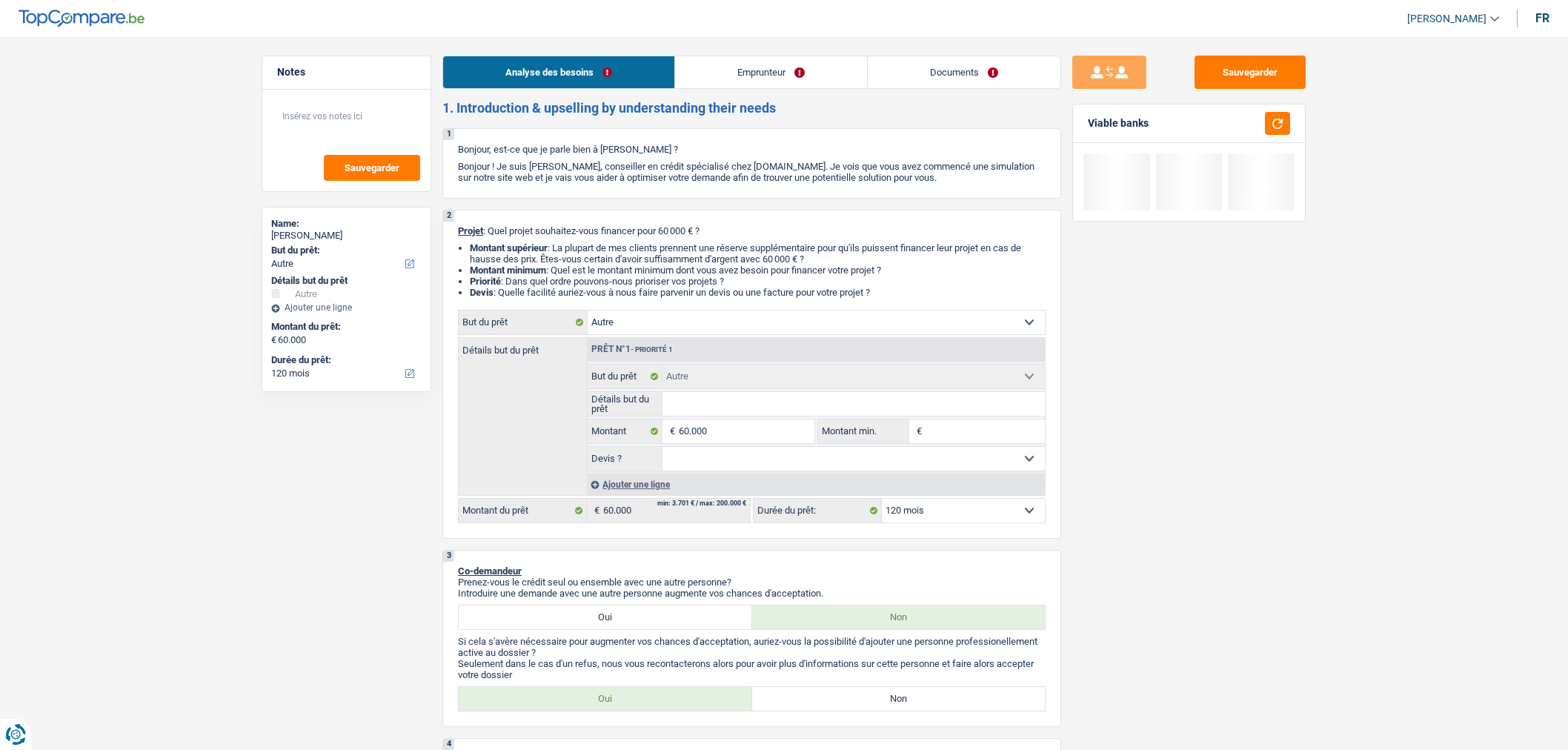
select select "120"
select select "worker"
select select "netSalary"
select select "ownerWithMortgage"
select select "mortgage"
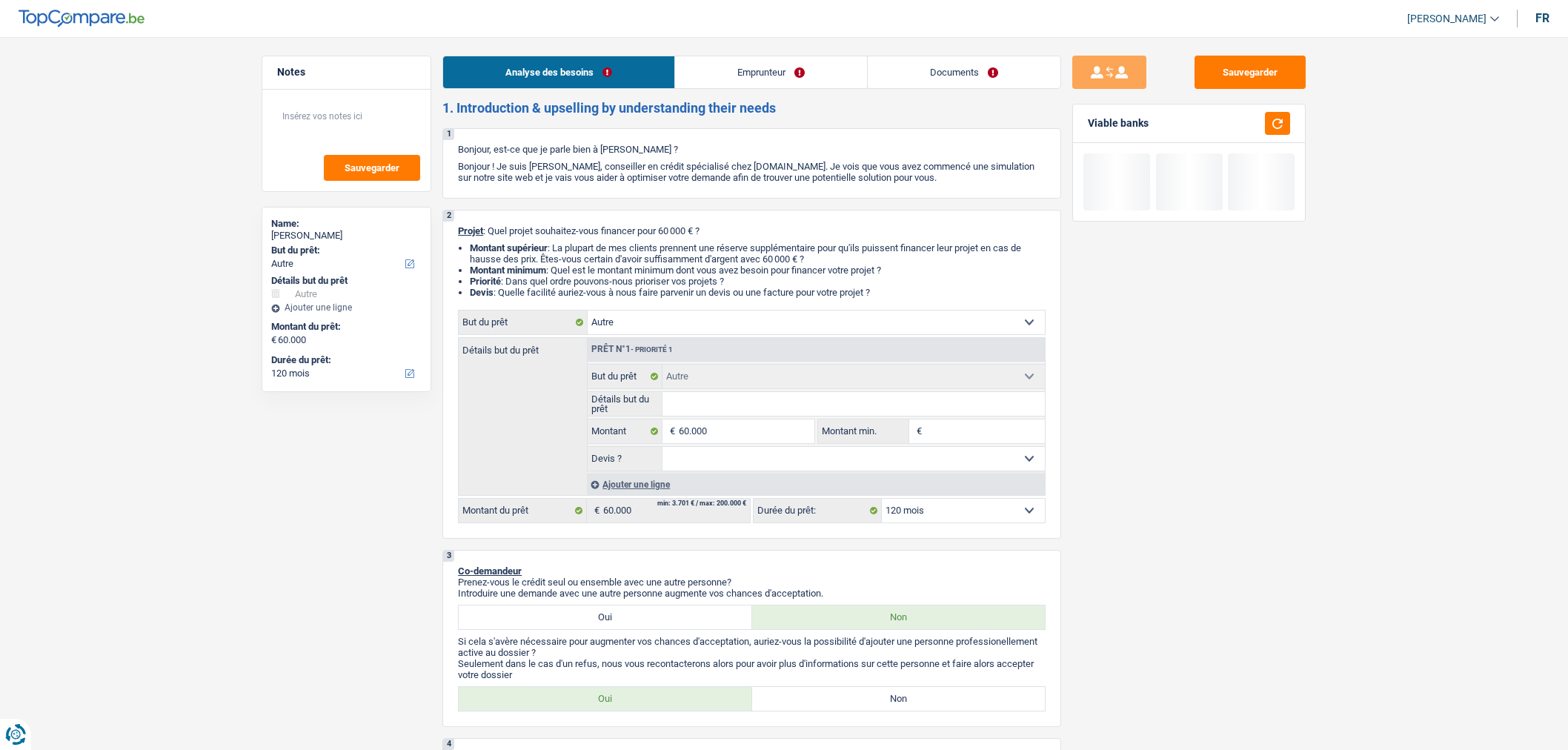
select select "180"
select select "other"
select select "120"
click at [984, 79] on link "Documents" at bounding box center [963, 72] width 193 height 32
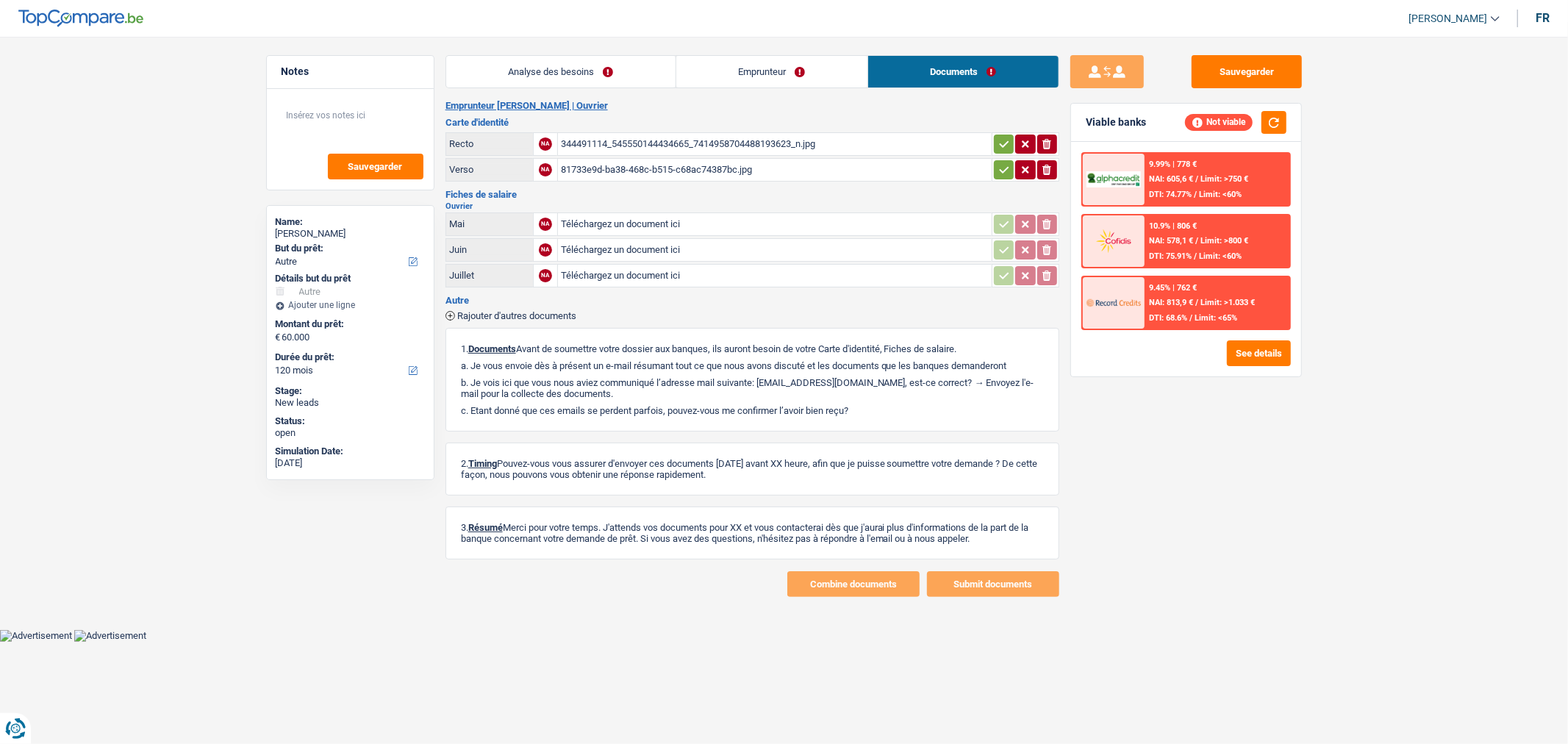
click at [741, 146] on div "344491114_545550144434665_7414958704488193623_n.jpg" at bounding box center [775, 144] width 428 height 22
click at [1050, 147] on icon "ionicons-v5-e" at bounding box center [1047, 143] width 12 height 14
click at [1049, 165] on icon "button" at bounding box center [1047, 170] width 8 height 10
click at [652, 148] on input "Téléchargez un document ici" at bounding box center [775, 144] width 428 height 22
type input "C:\fakepath\pro-wDFpPh1L.jpeg"
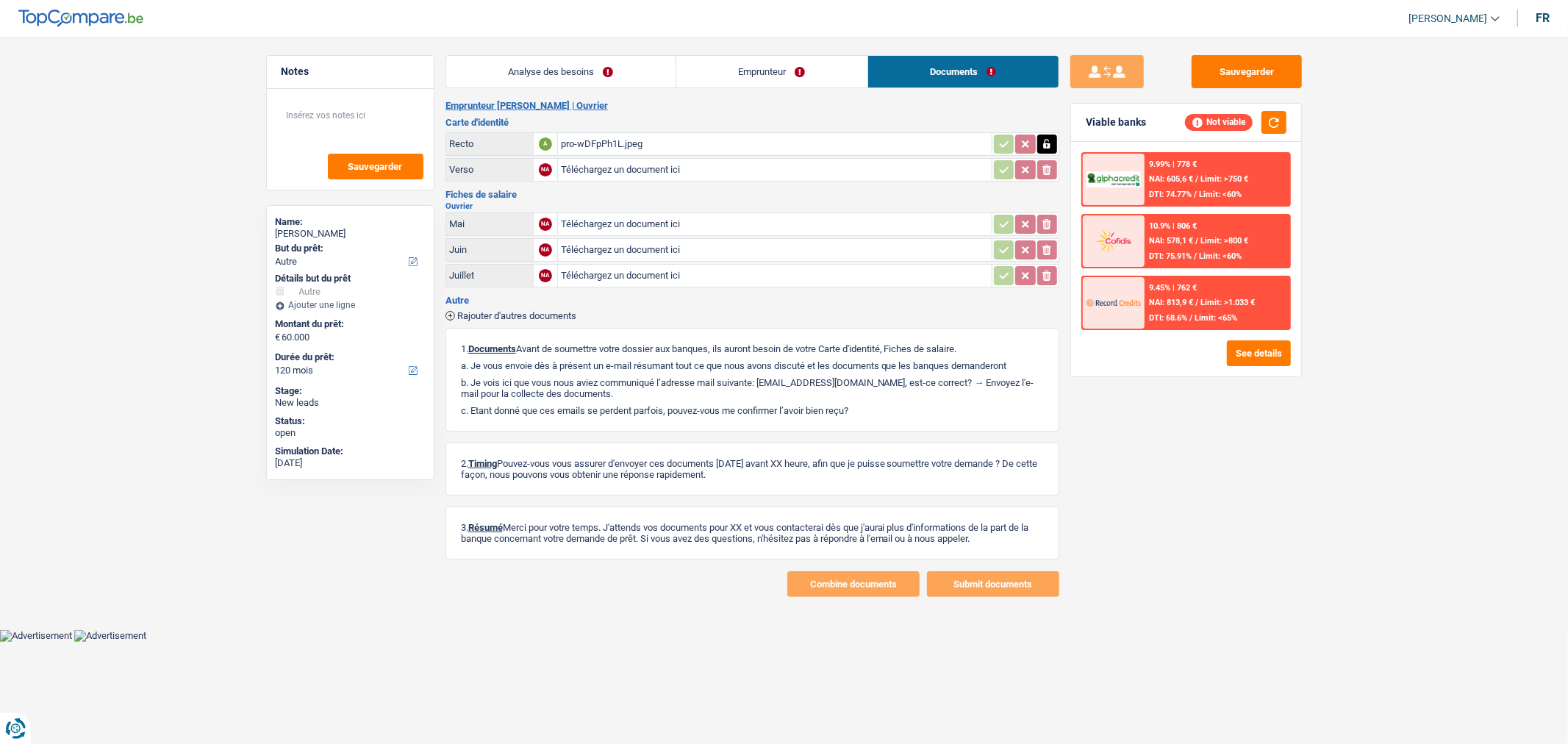
click at [653, 173] on input "Téléchargez un document ici" at bounding box center [775, 170] width 428 height 22
type input "C:\fakepath\pro-s4nRCzmr.jpeg"
click at [1238, 79] on button "Sauvegarder" at bounding box center [1246, 71] width 110 height 33
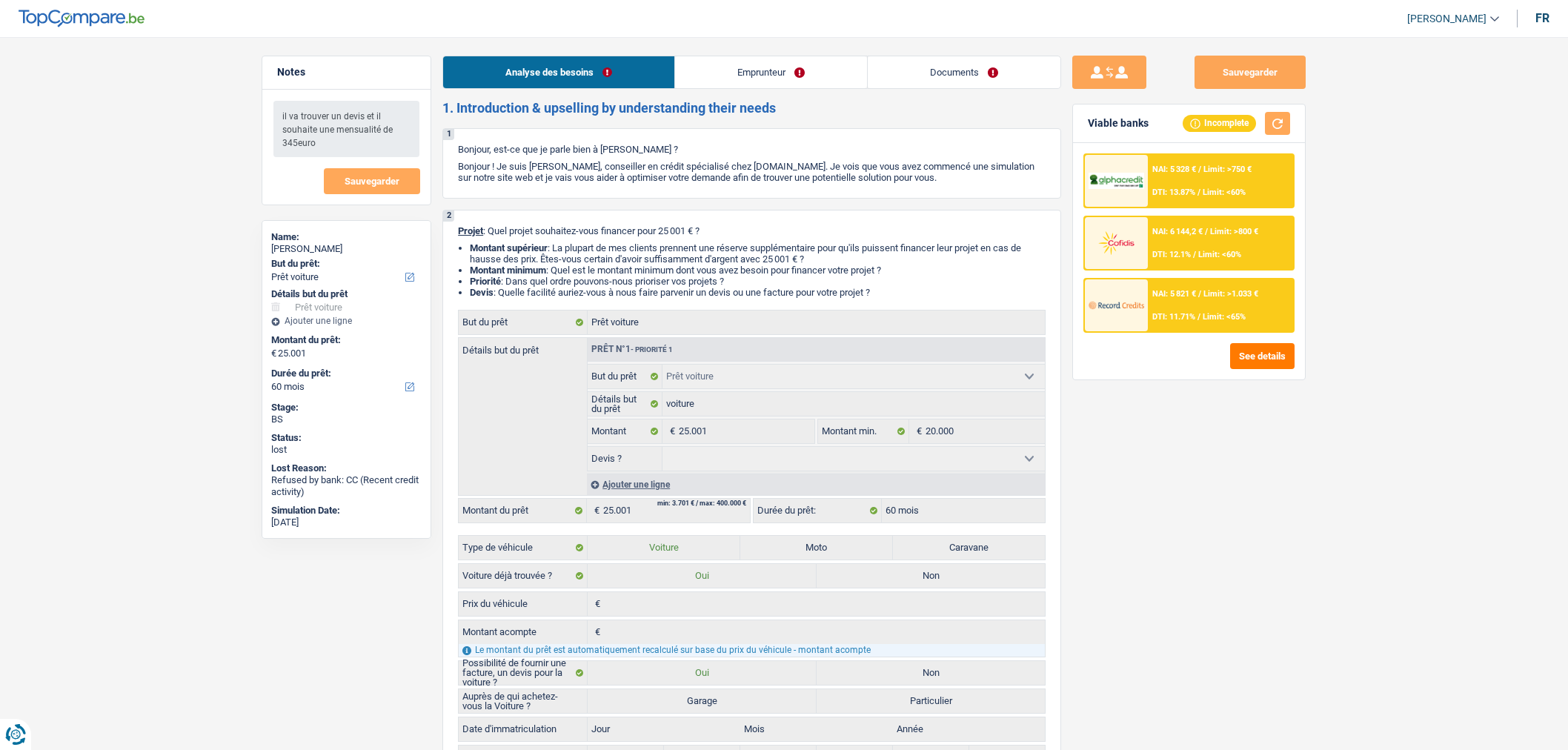
select select "car"
select select "60"
select select "car"
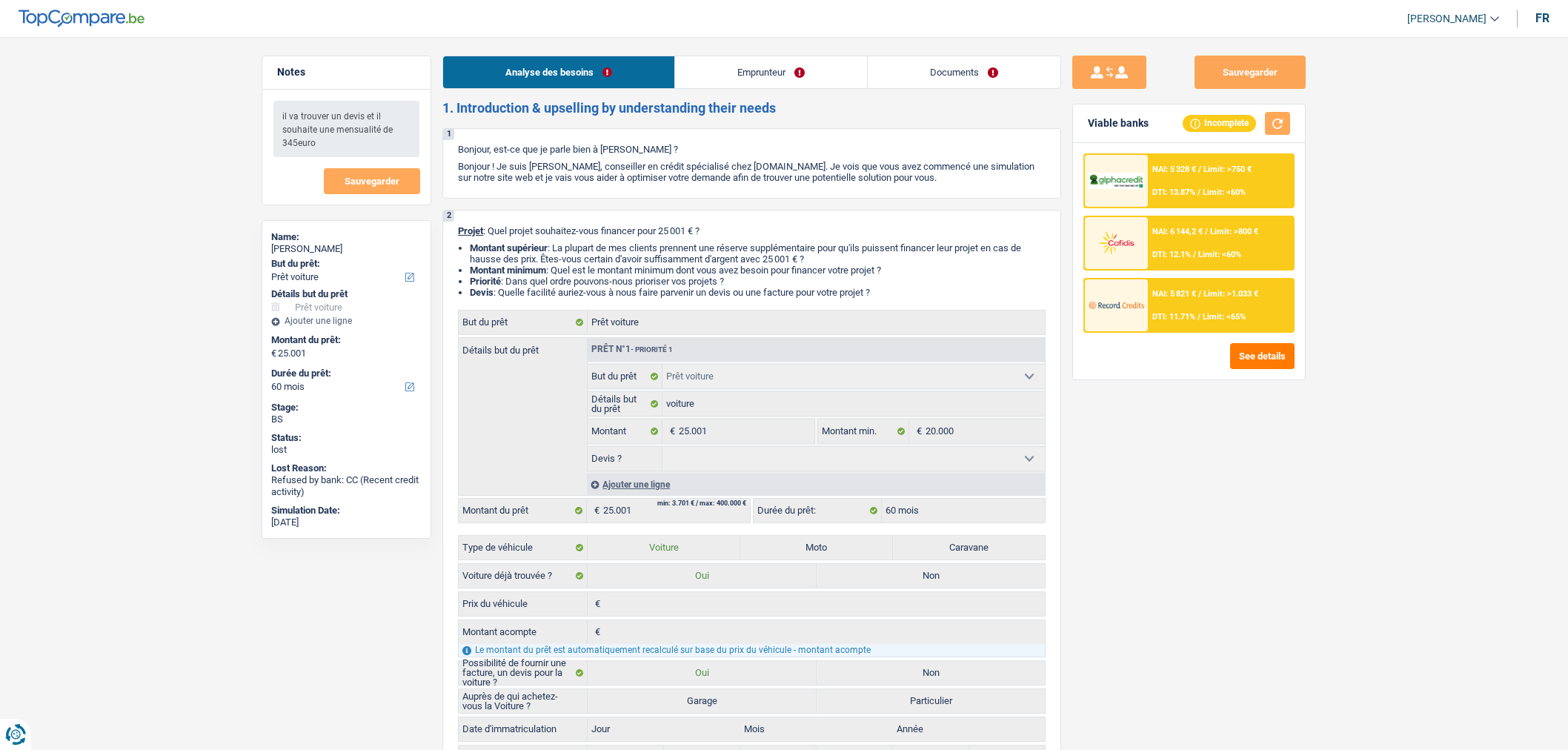
select select "60"
select select "privateEmployee"
select select "netSalary"
select select "rentalIncome"
select select "familyAllowances"
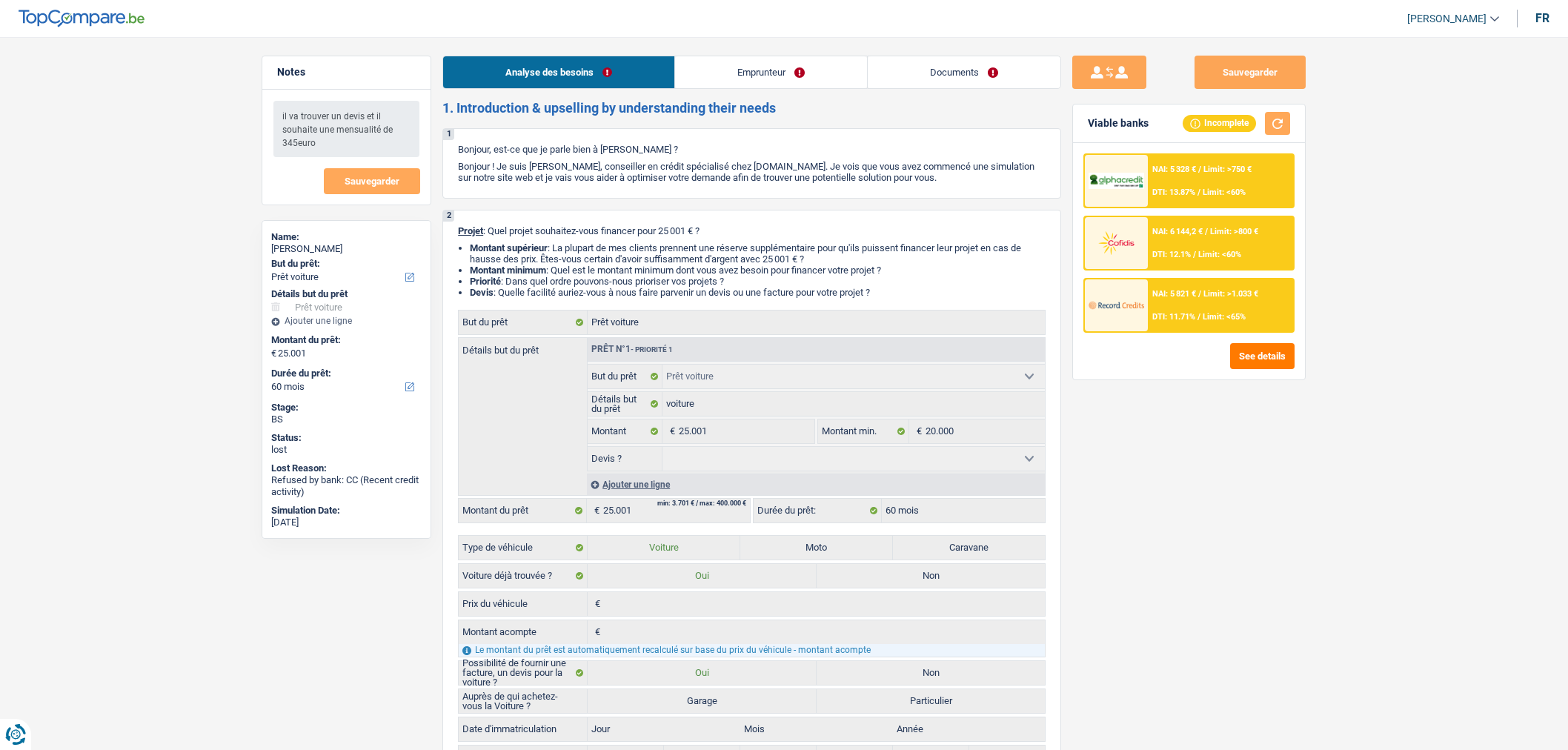
select select "mealVouchers"
select select "ownerWithMortgage"
select select "mortgage"
select select "240"
select select "car"
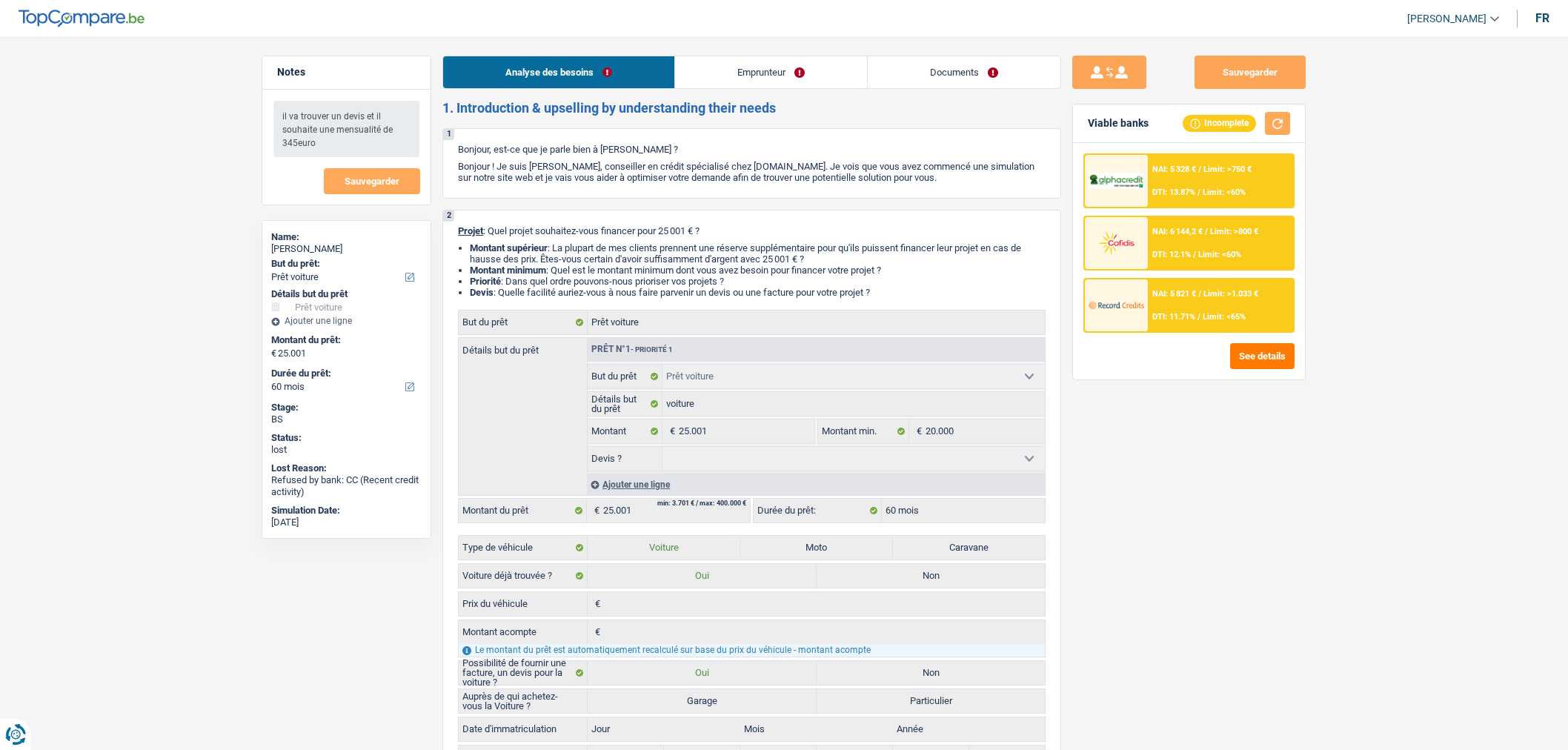
select select "car"
select select "60"
click at [721, 74] on link "Emprunteur" at bounding box center [770, 72] width 192 height 32
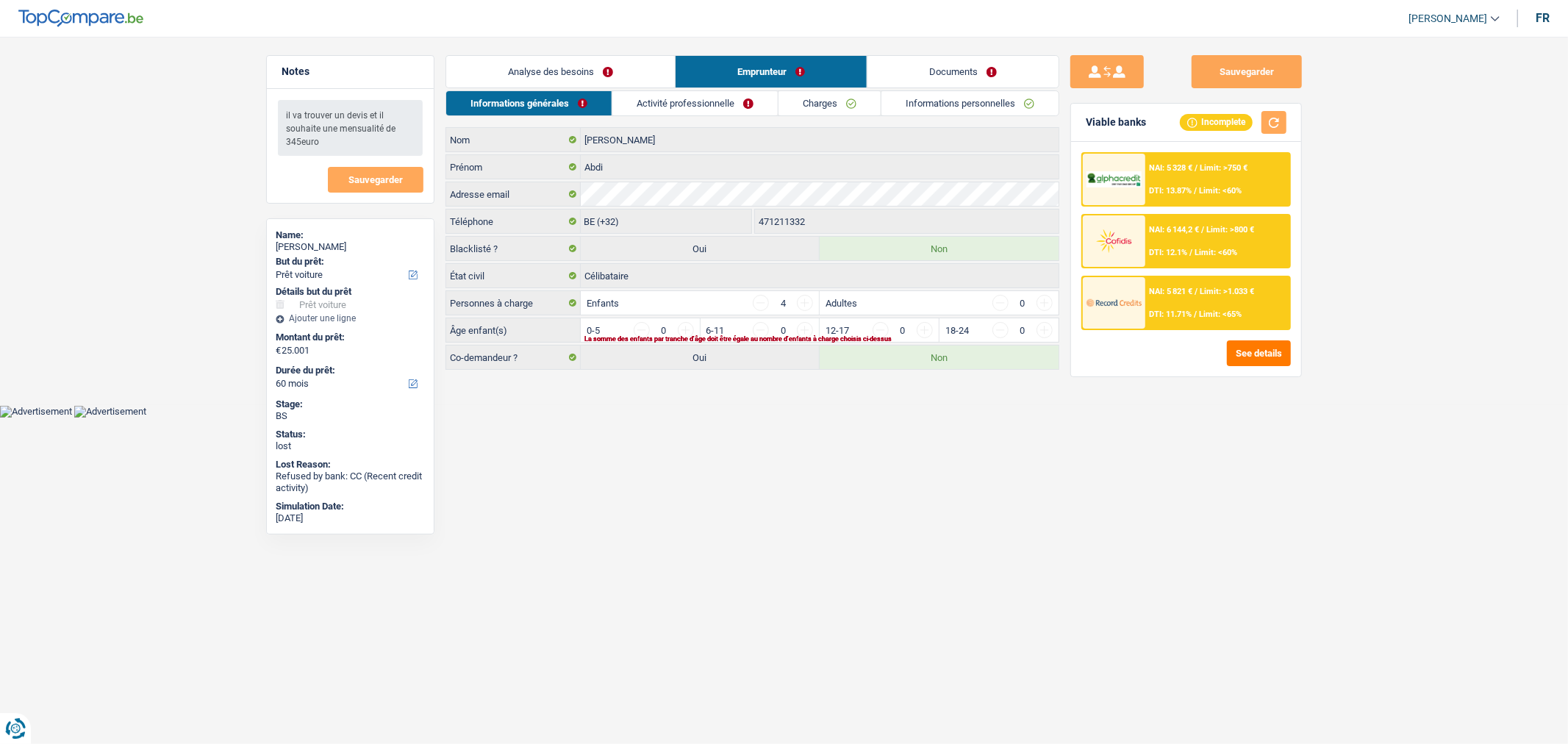
click at [679, 101] on link "Activité professionnelle" at bounding box center [695, 103] width 165 height 24
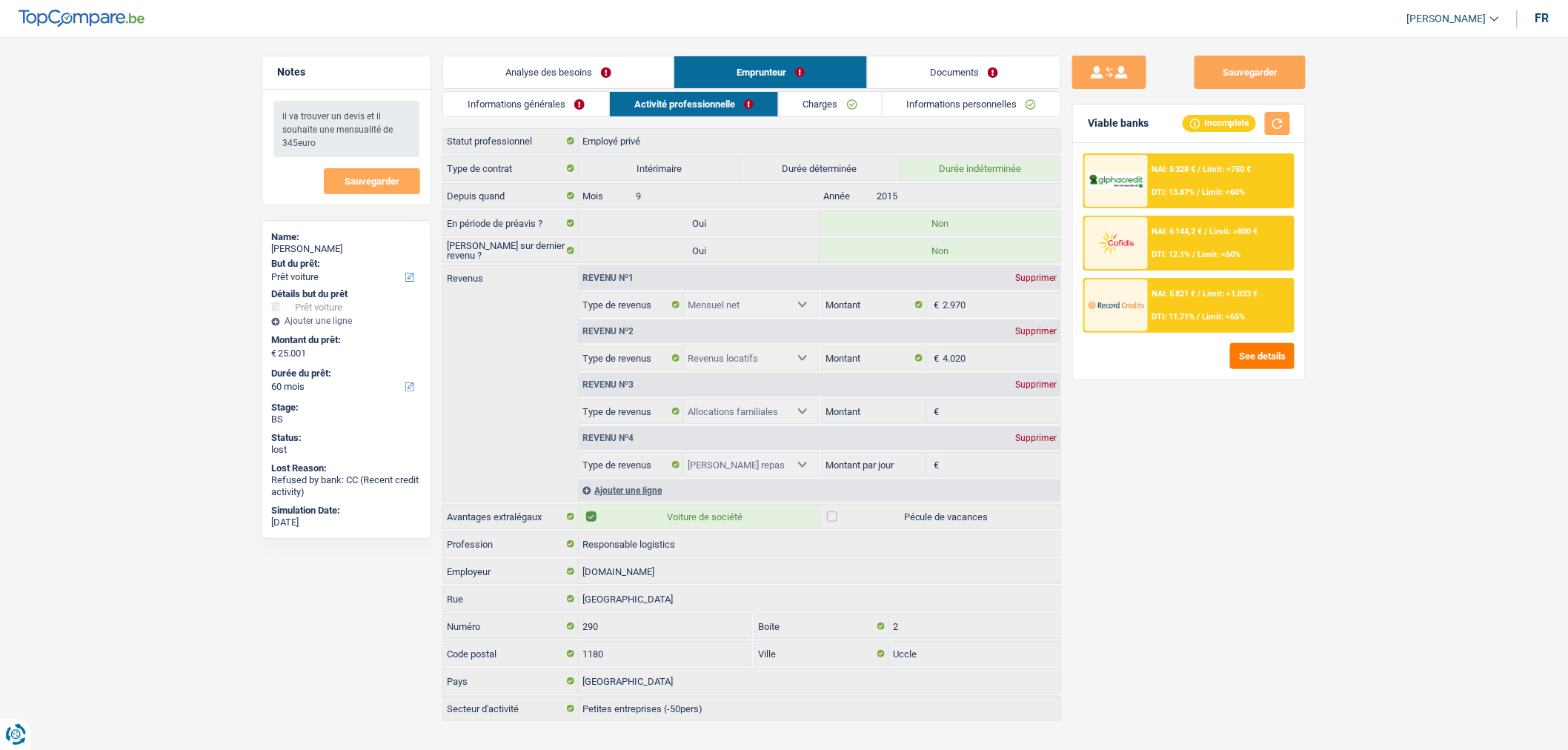
click at [858, 102] on link "Charges" at bounding box center [830, 104] width 103 height 25
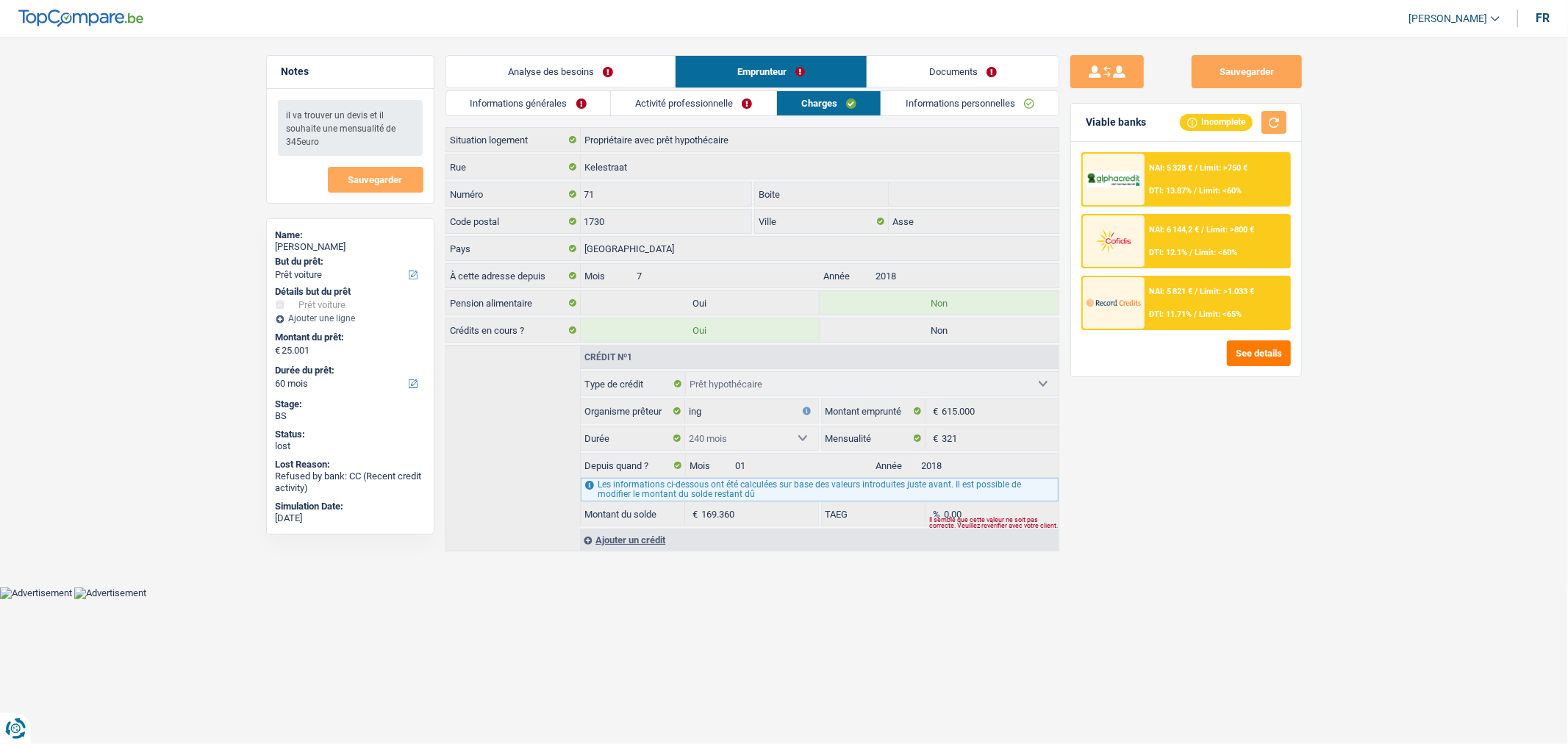
click at [553, 61] on link "Analyse des besoins" at bounding box center [561, 72] width 229 height 32
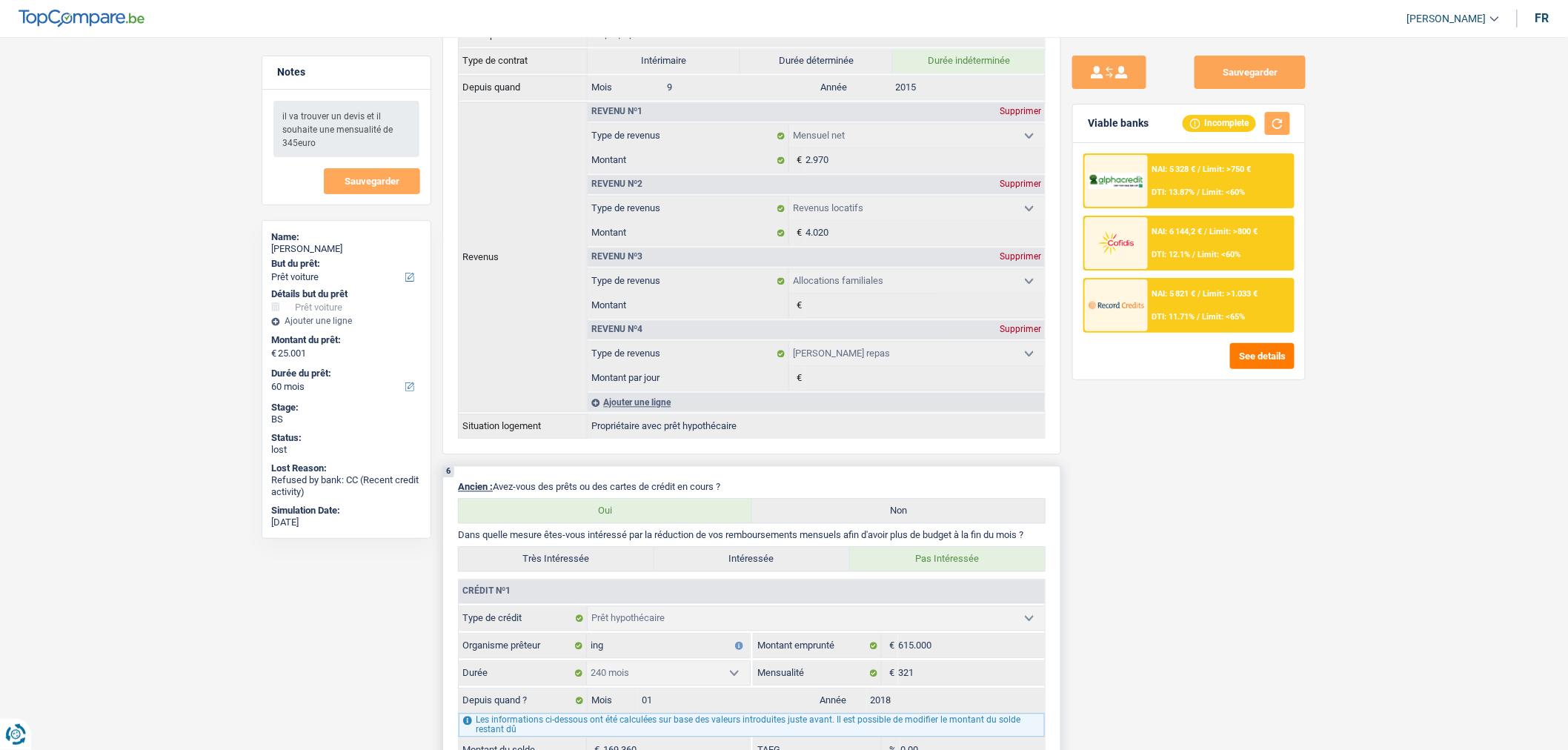
scroll to position [1317, 0]
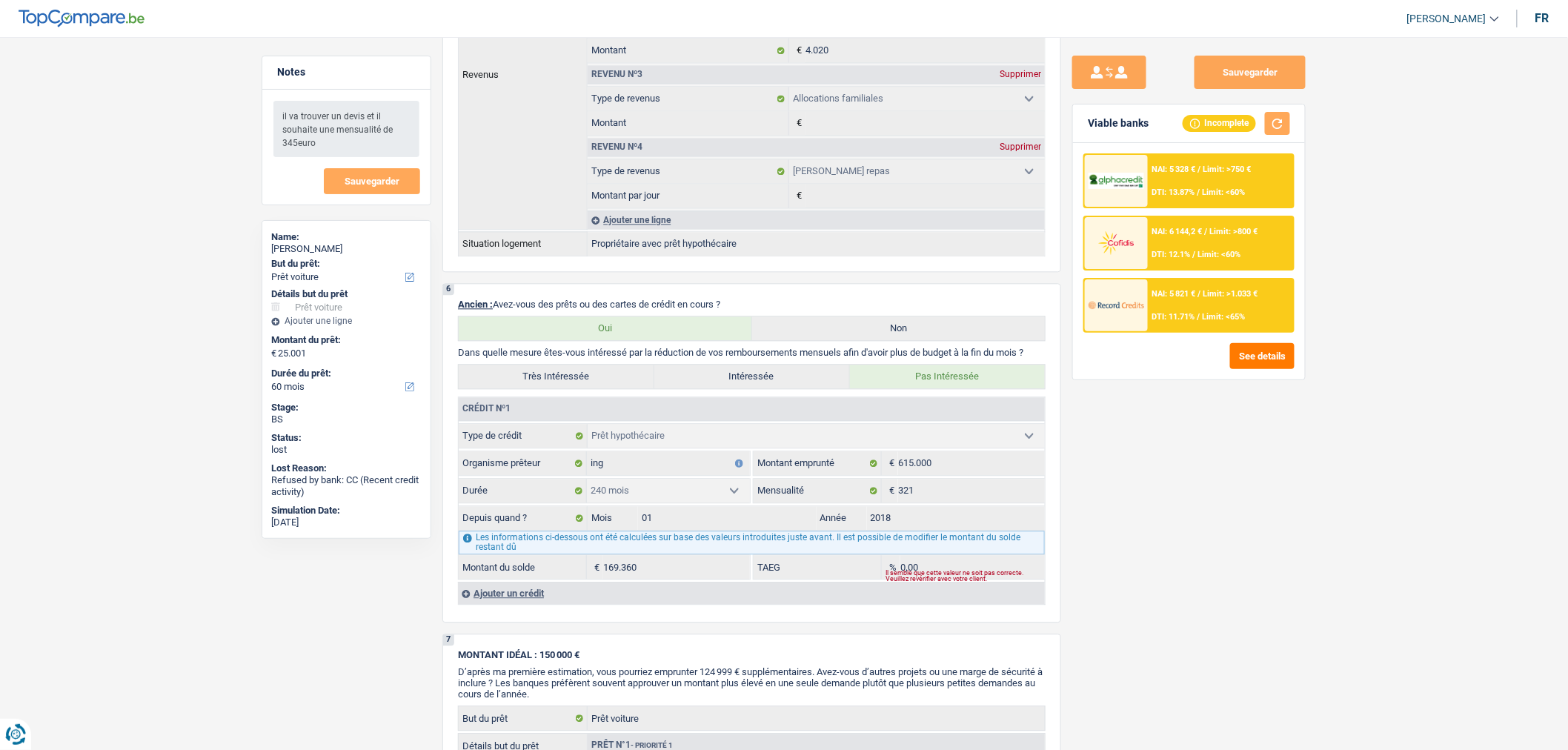
click at [161, 189] on main "Notes il va trouver un devis et il souhaite une mensualité de 345euro Sauvegard…" at bounding box center [784, 182] width 1568 height 2952
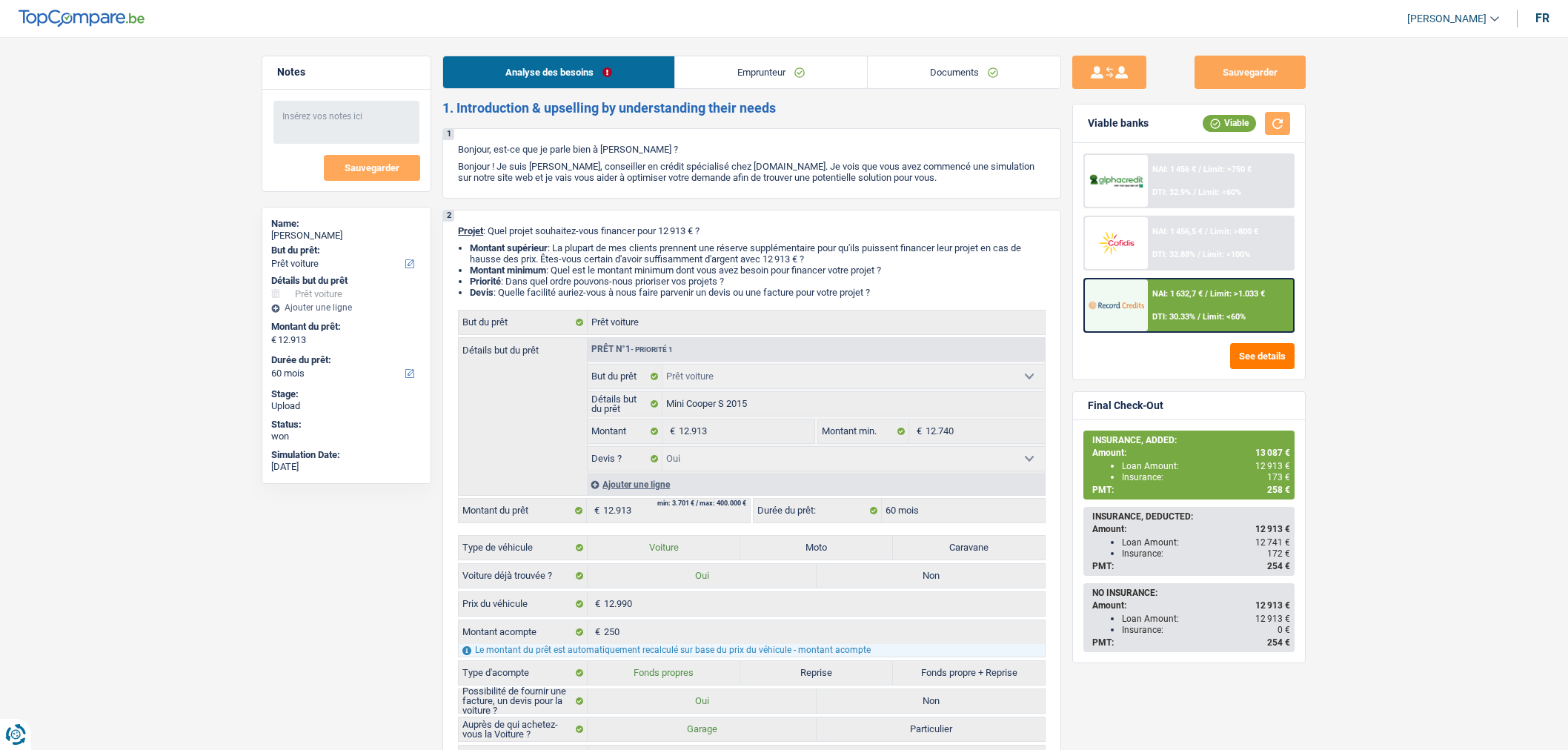
select select "car"
select select "60"
select select "car"
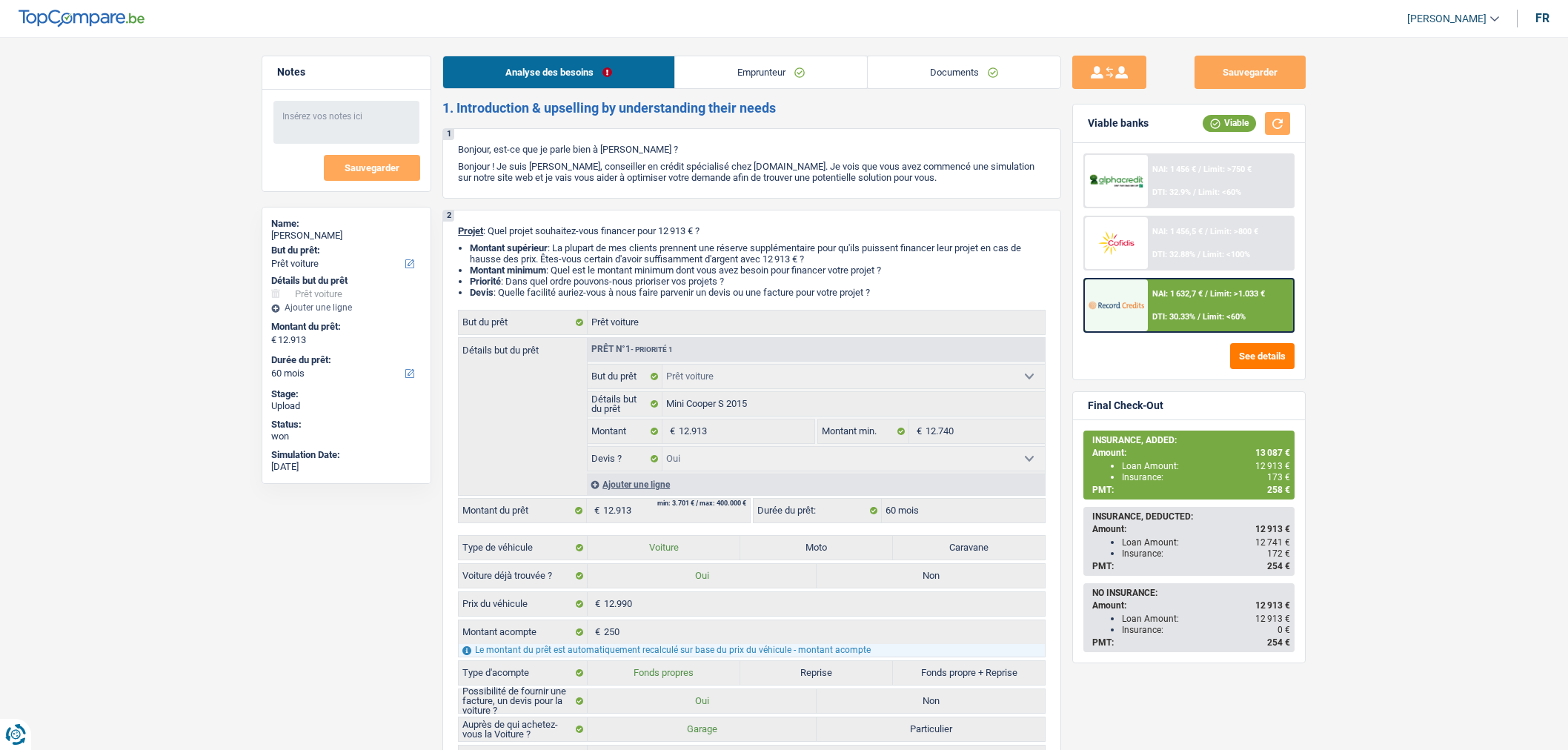
select select "yes"
select select "60"
select select "worker"
select select "netSalary"
select select "rents"
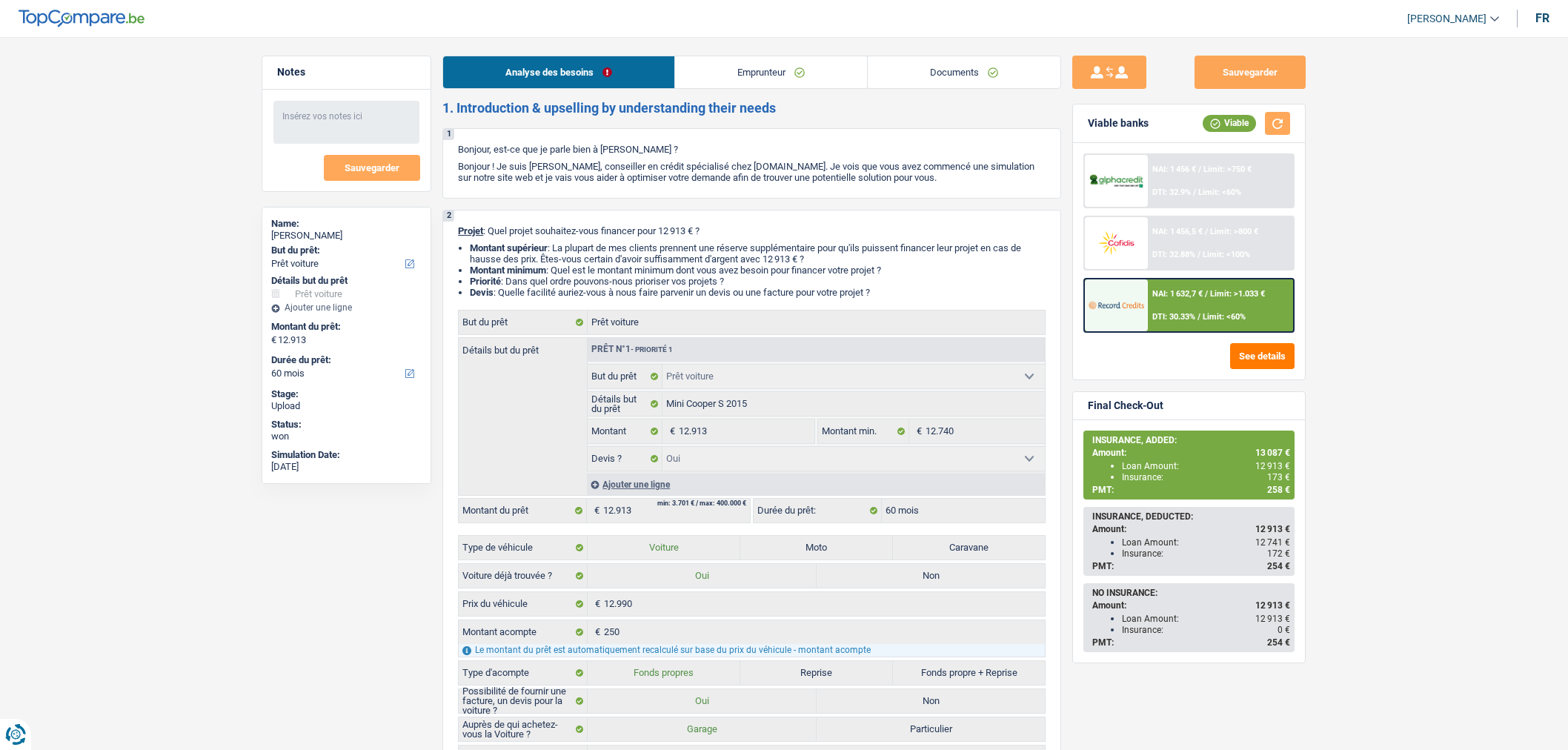
select select "car"
select select "yes"
select select "60"
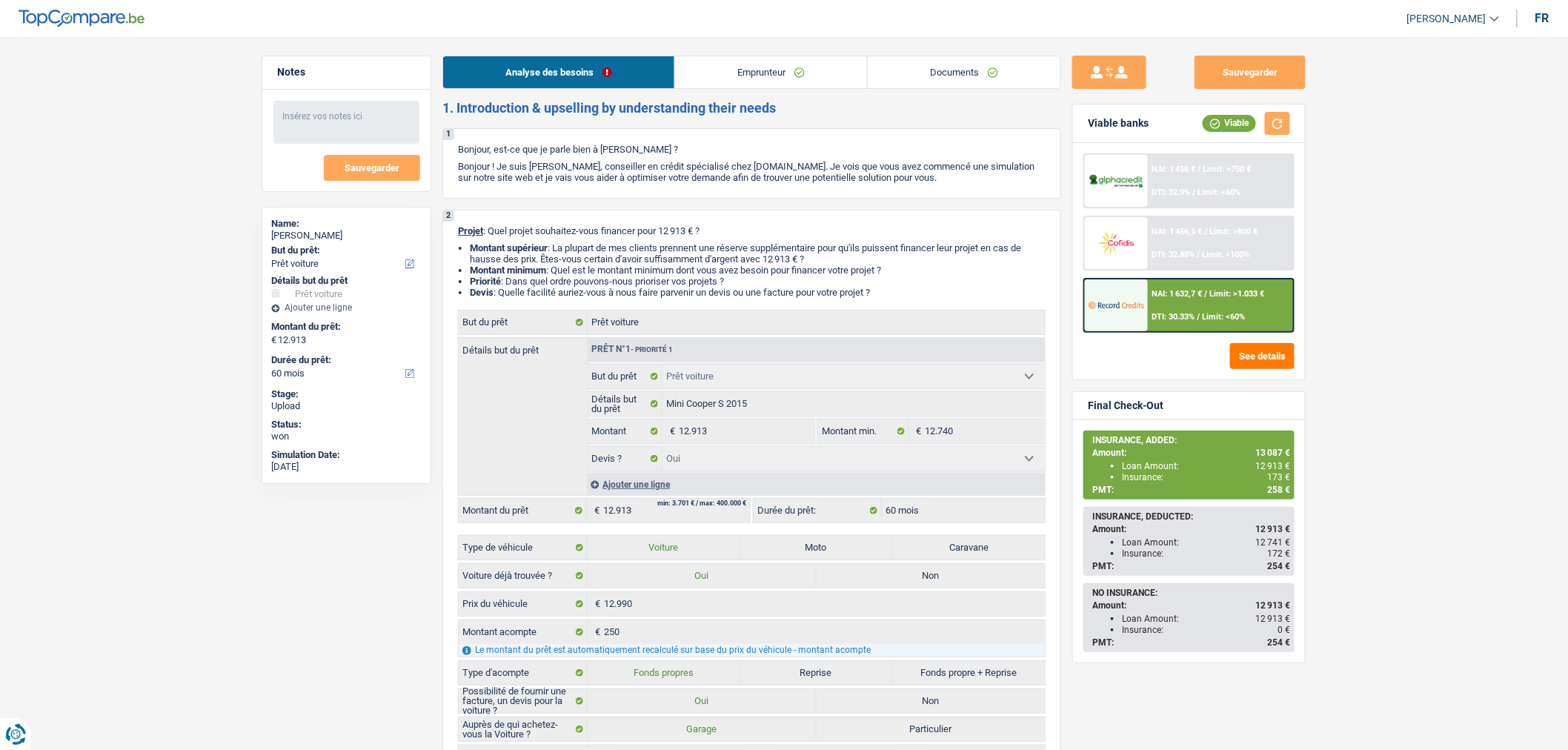
click at [1006, 85] on link "Documents" at bounding box center [963, 72] width 193 height 32
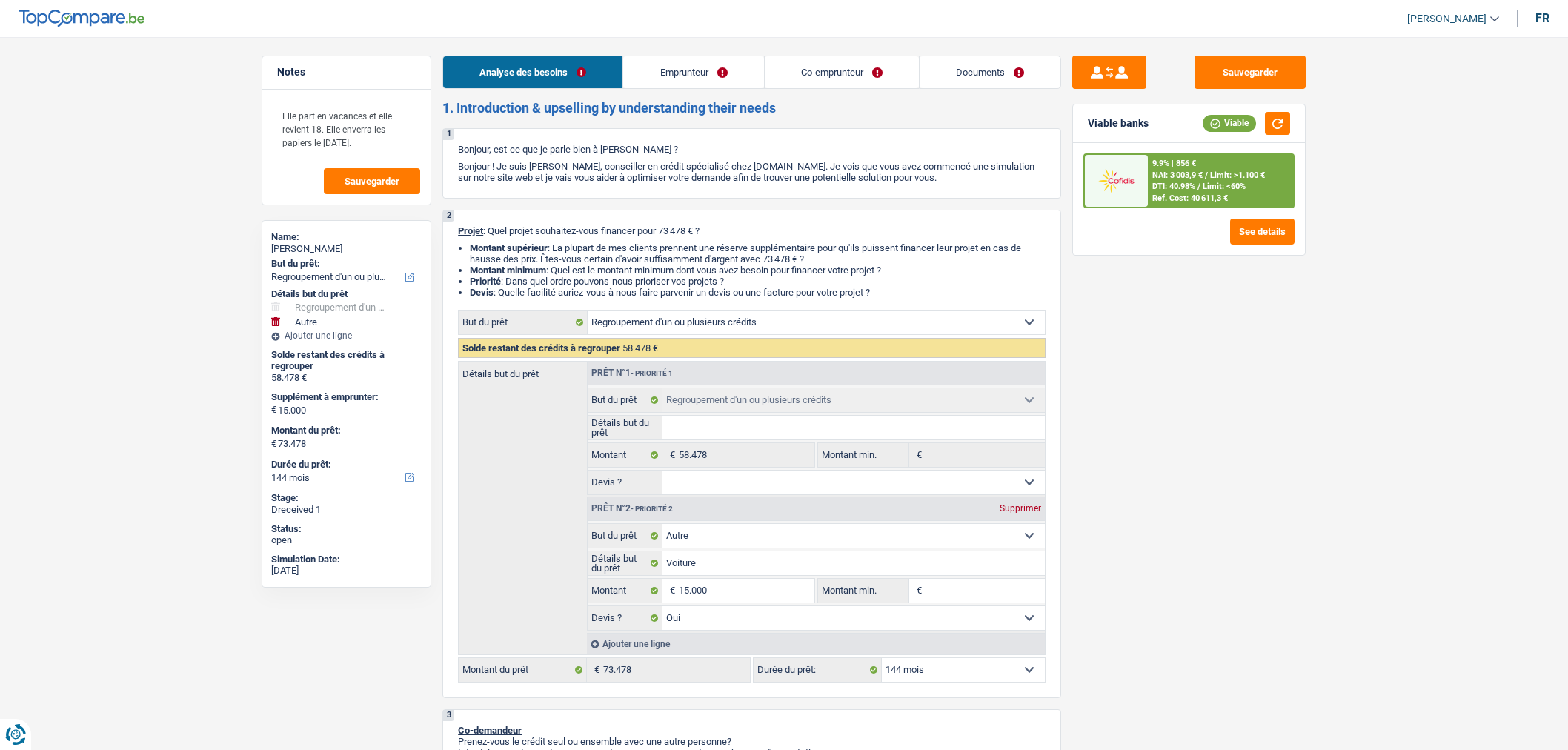
select select "refinancing"
select select "other"
select select "144"
select select "refinancing"
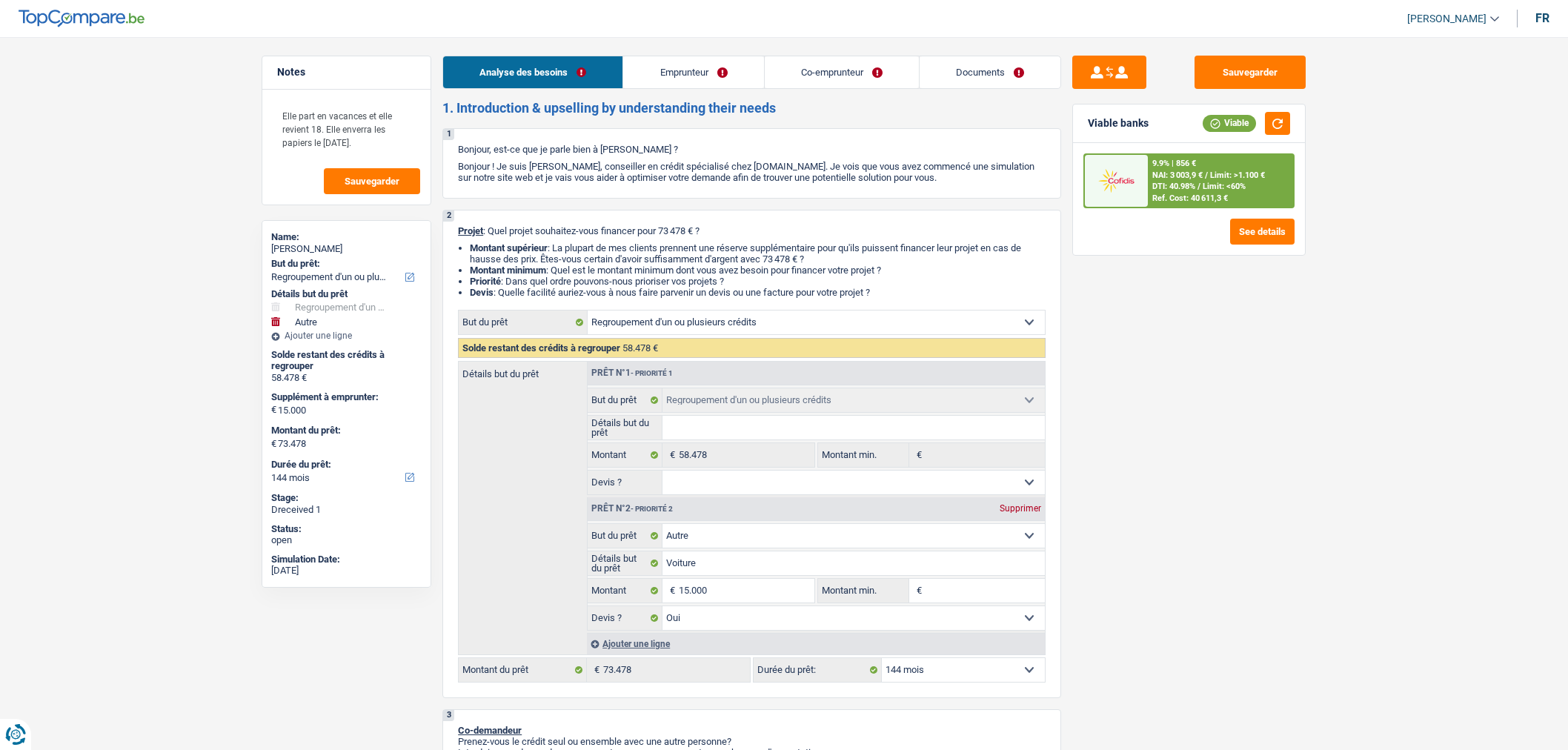
select select "refinancing"
select select "other"
select select "yes"
select select "144"
select select "privateEmployee"
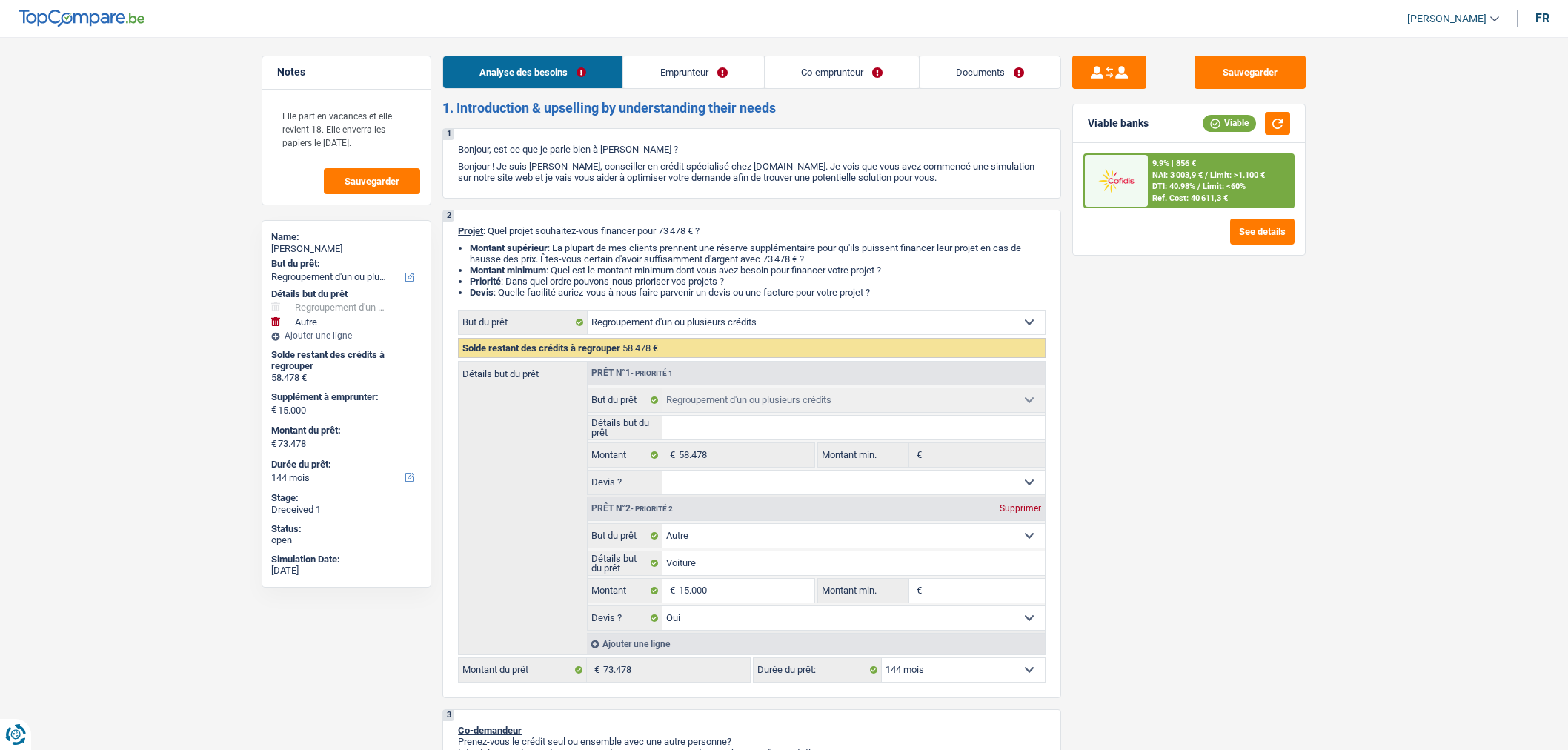
select select "privateEmployee"
select select "netSalary"
select select "familyAllowances"
select select "mealVouchers"
select select "netSalary"
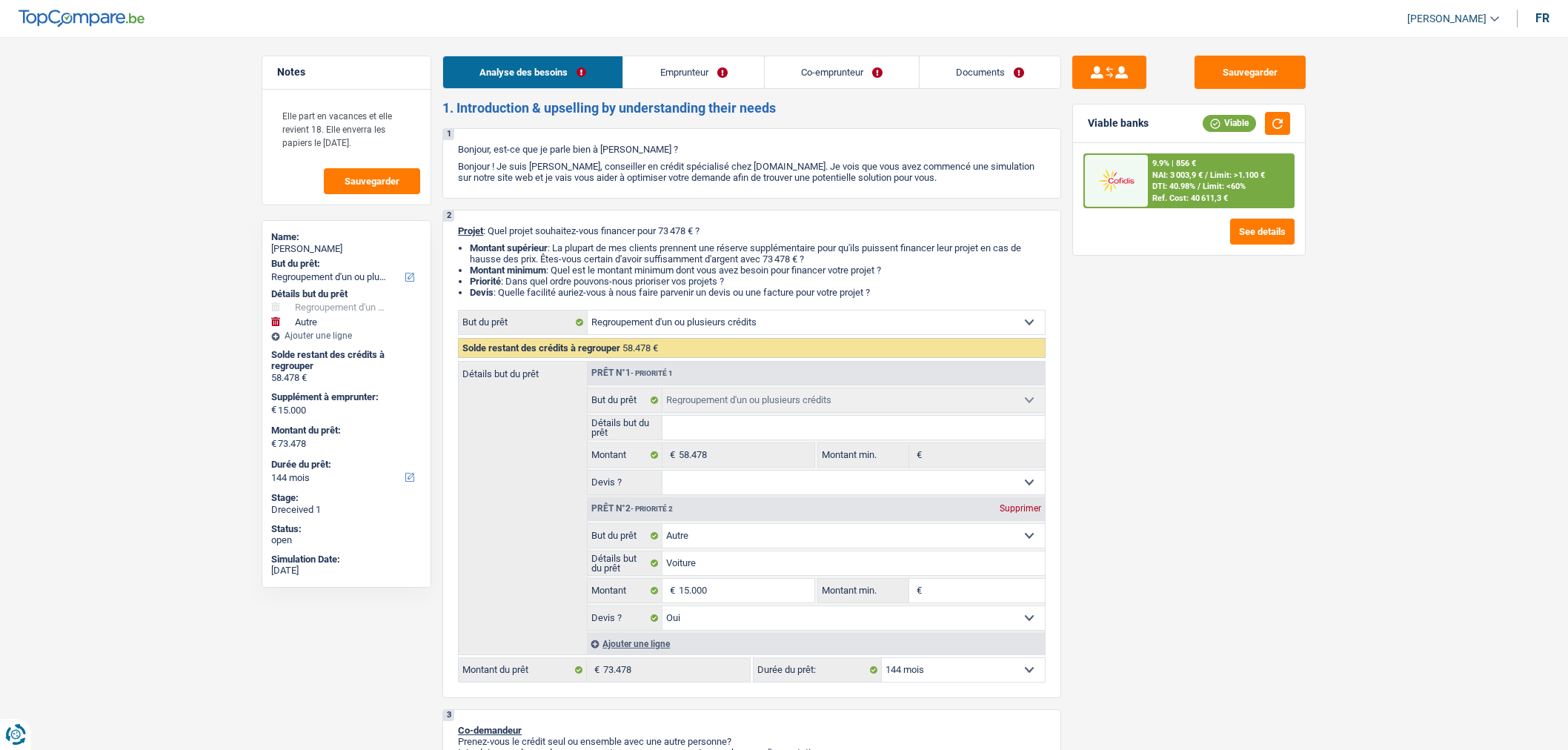
select select "mealVouchers"
select select "ownerWithMortgage"
select select "personalLoan"
select select "other"
select select "36"
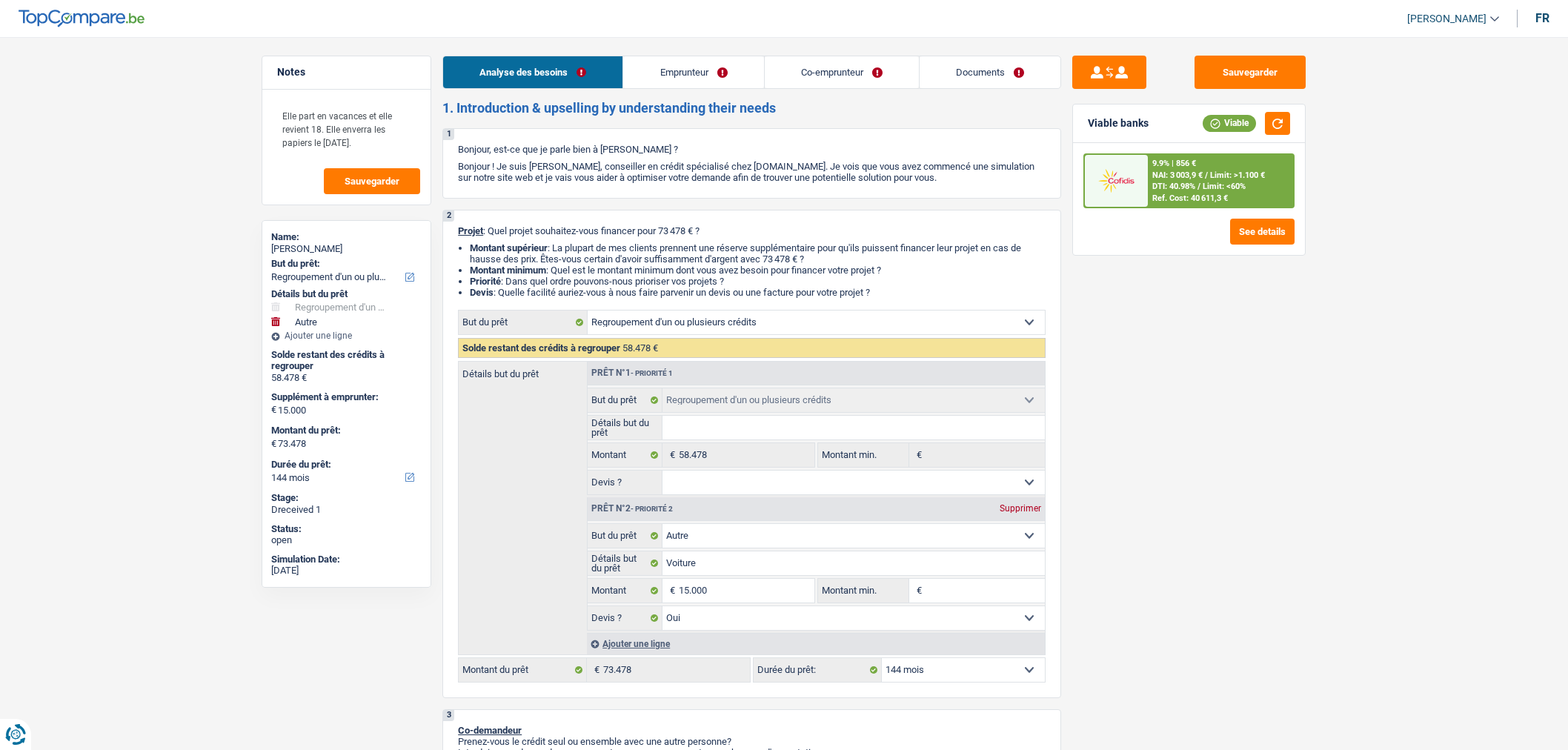
select select "personalLoan"
select select "other"
select select "120"
select select "personalLoan"
select select "other"
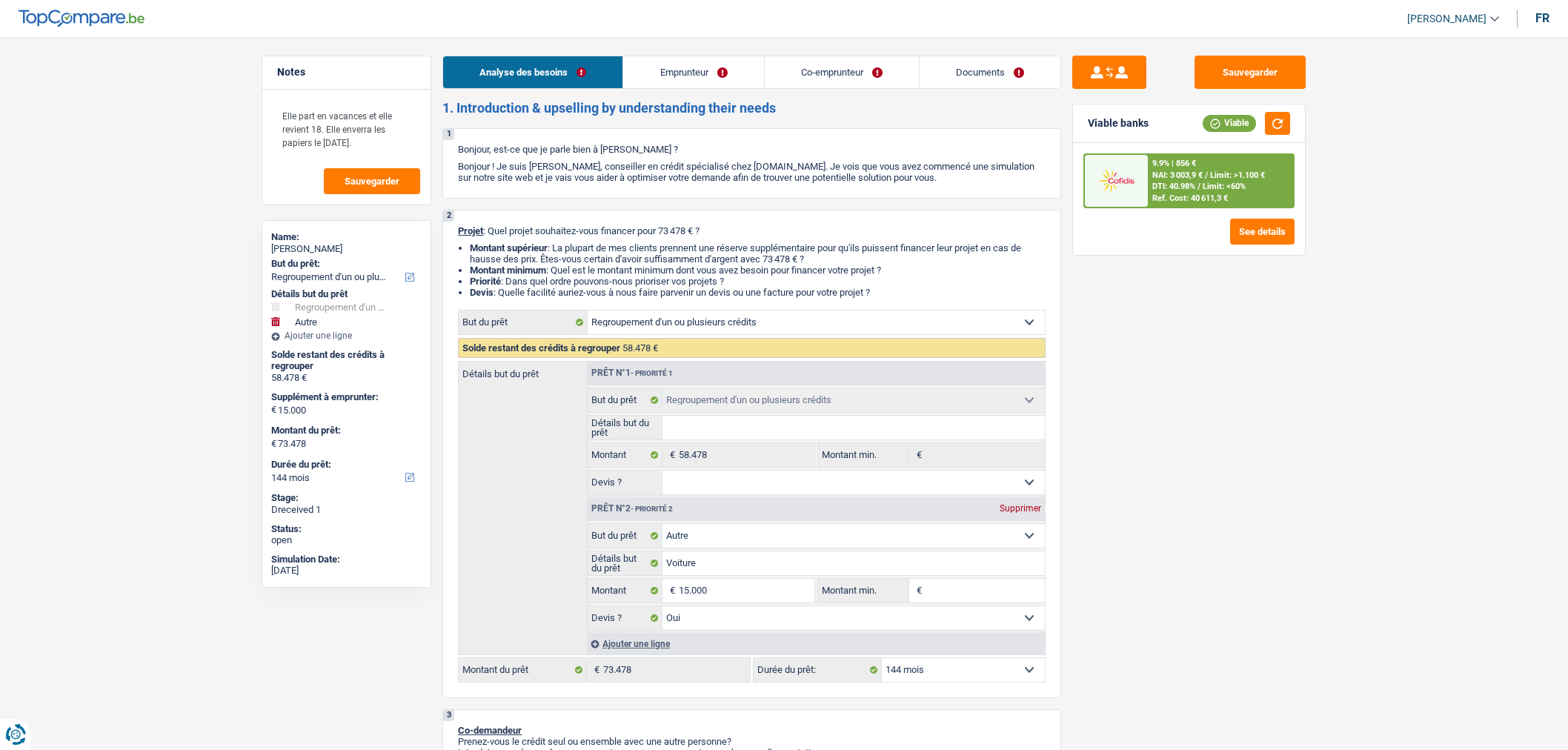
select select "84"
select select "mortgage"
select select "240"
select select "refinancing"
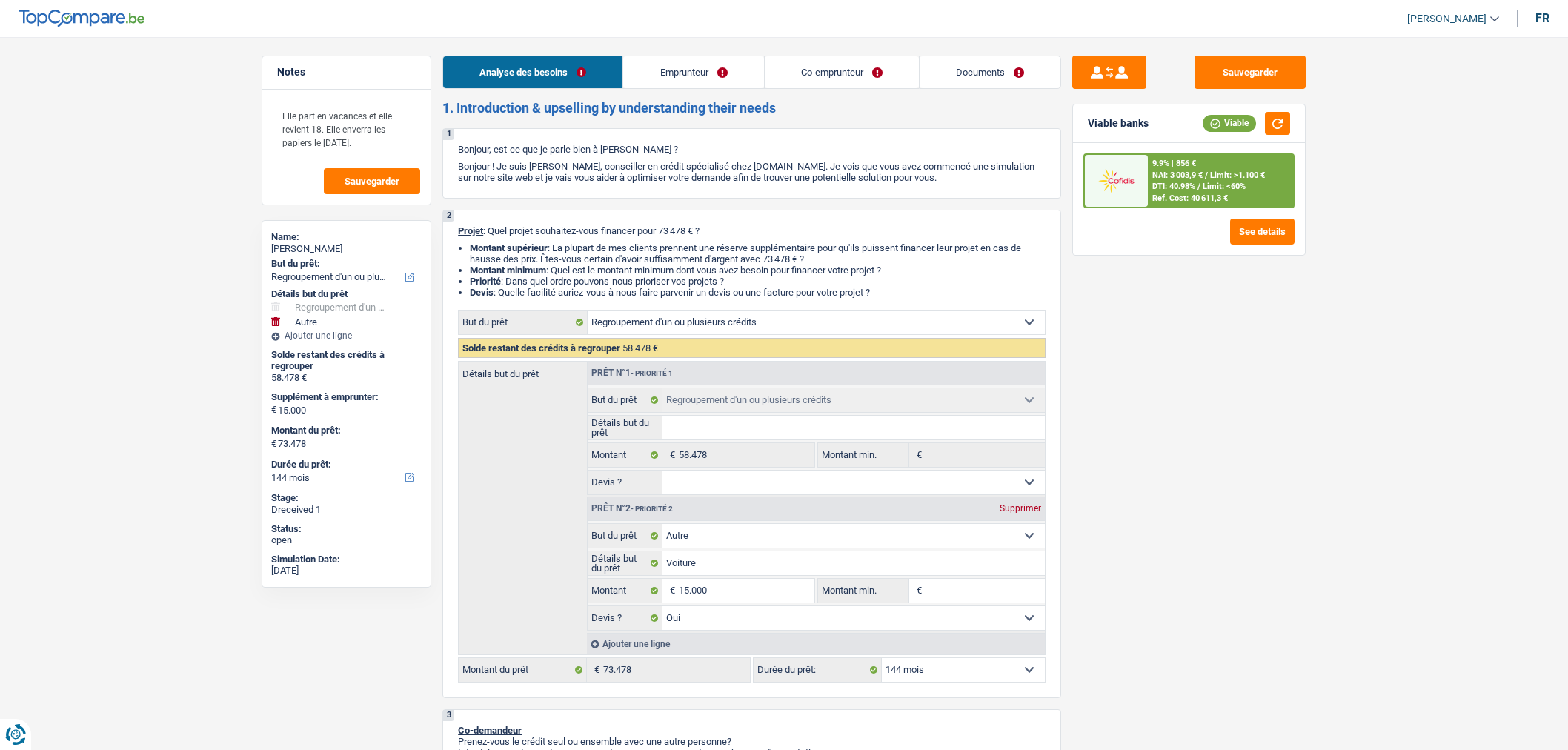
select select "other"
select select "yes"
select select "144"
click at [972, 83] on link "Documents" at bounding box center [990, 72] width 141 height 32
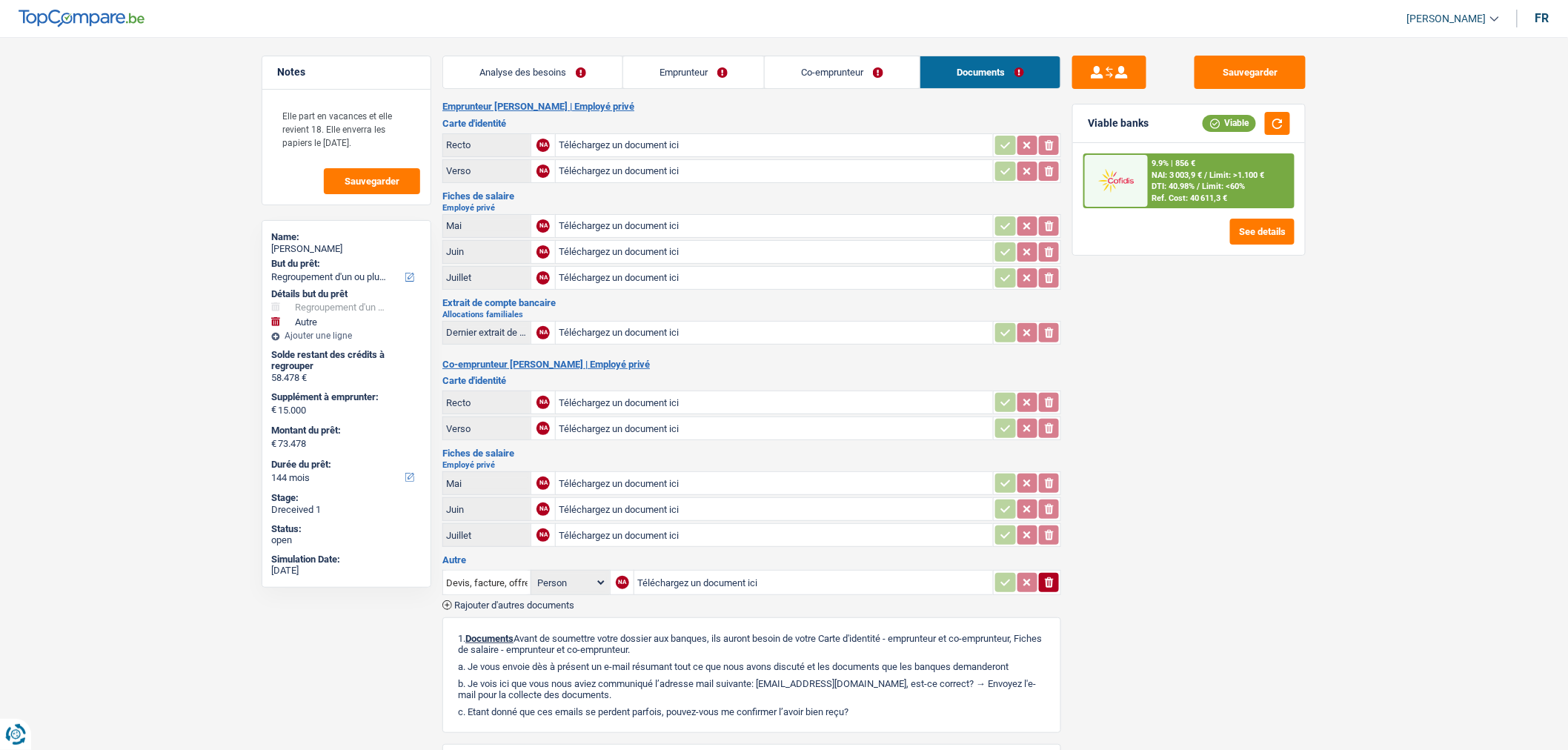
click at [561, 71] on link "Analyse des besoins" at bounding box center [532, 72] width 179 height 32
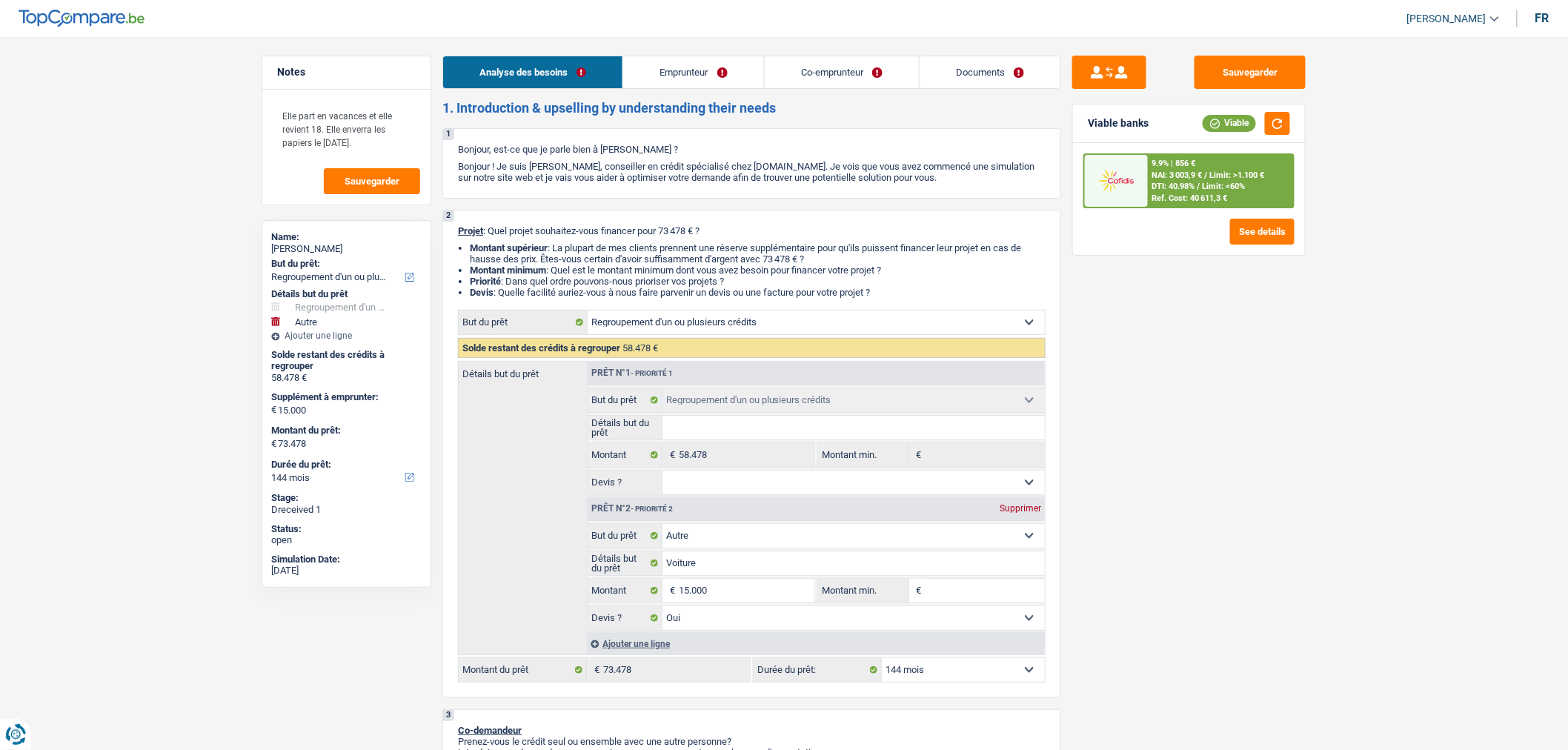
click at [978, 73] on link "Documents" at bounding box center [990, 72] width 141 height 32
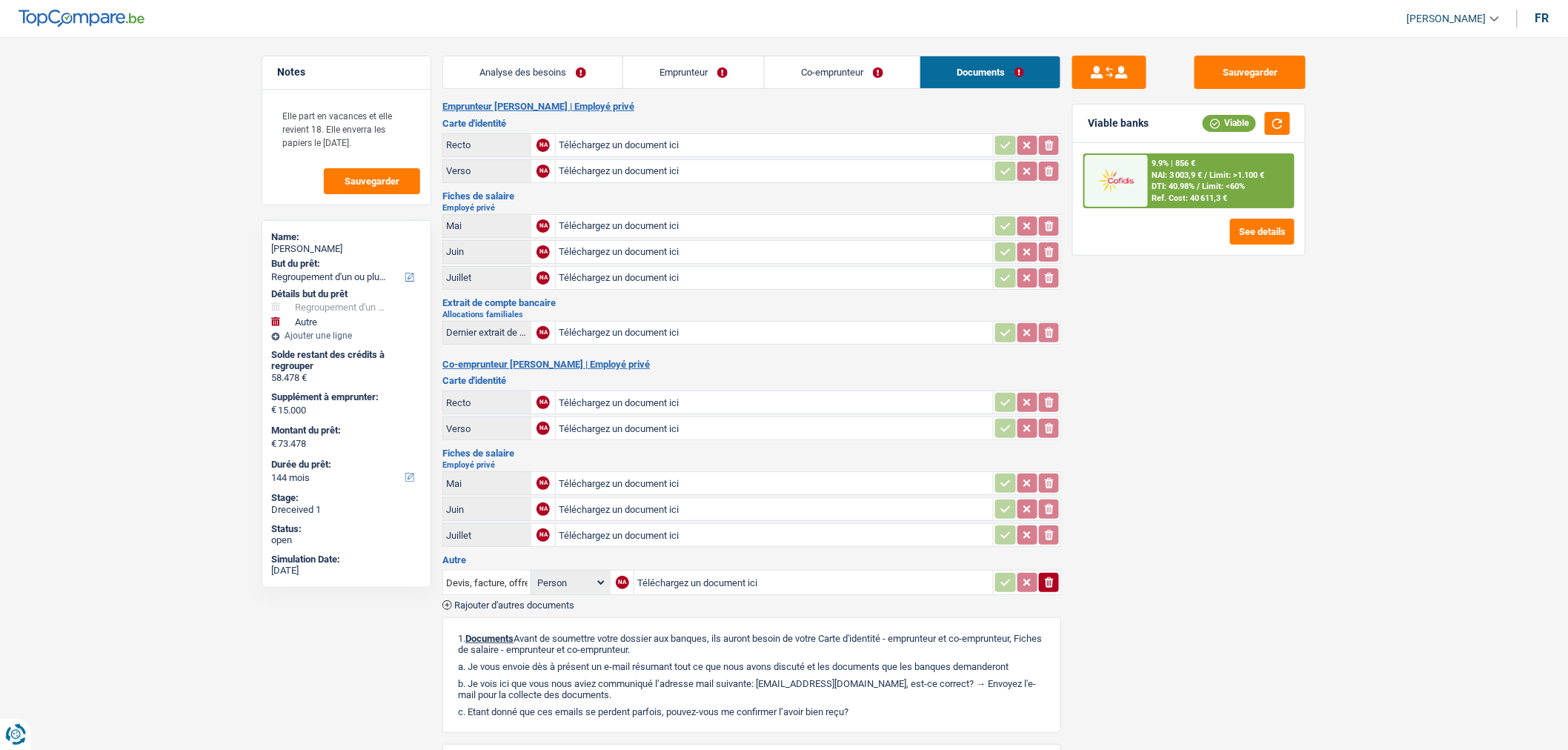
click at [650, 523] on input "Téléchargez un document ici" at bounding box center [774, 535] width 431 height 22
type input "C:\fakepath\07e9a0080ddea5e401d891652ca47c9c0012435d.pdf"
click at [1240, 70] on button "Sauvegarder" at bounding box center [1250, 71] width 111 height 33
click at [1232, 85] on button "Sauvegarder" at bounding box center [1250, 71] width 111 height 33
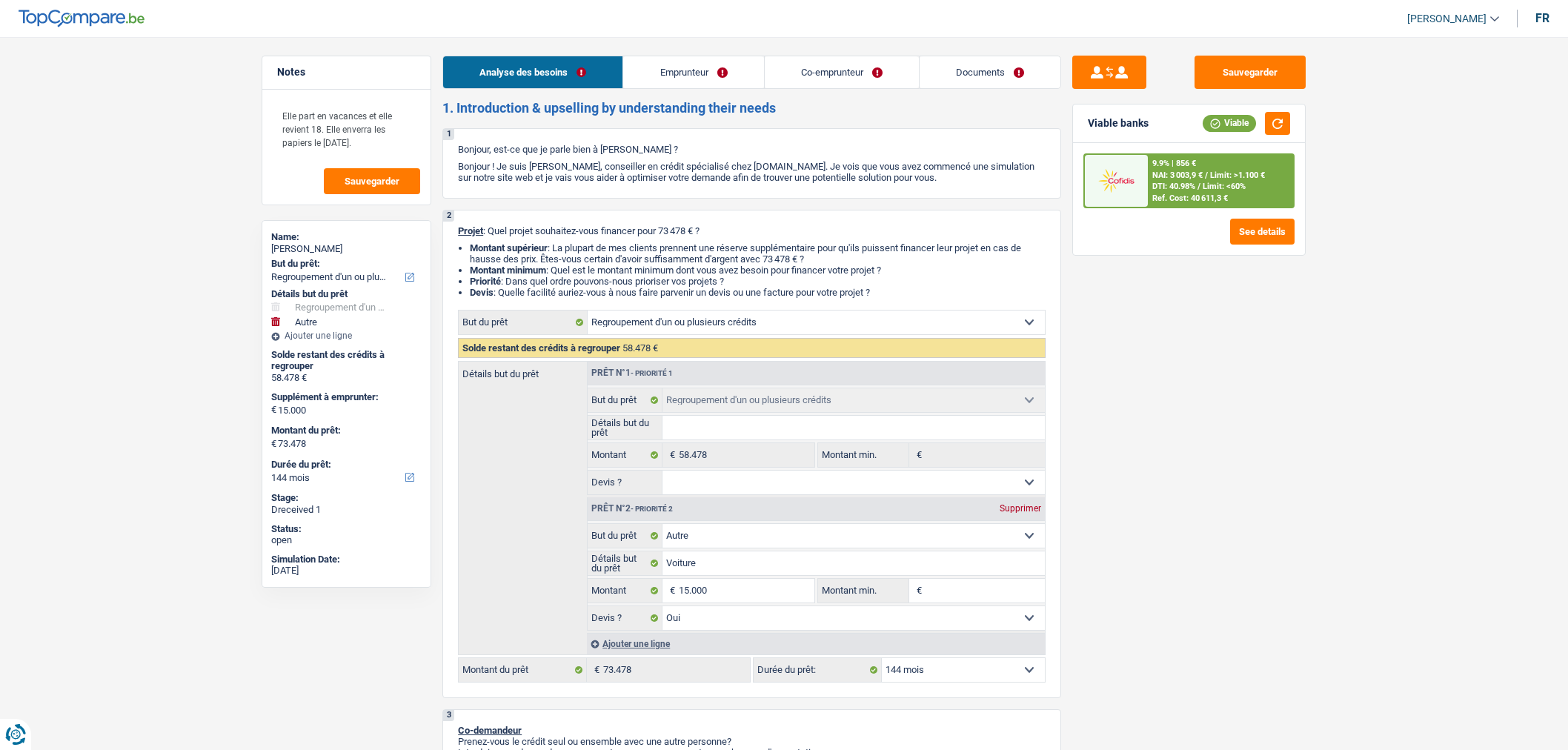
select select "refinancing"
select select "other"
select select "144"
select select "refinancing"
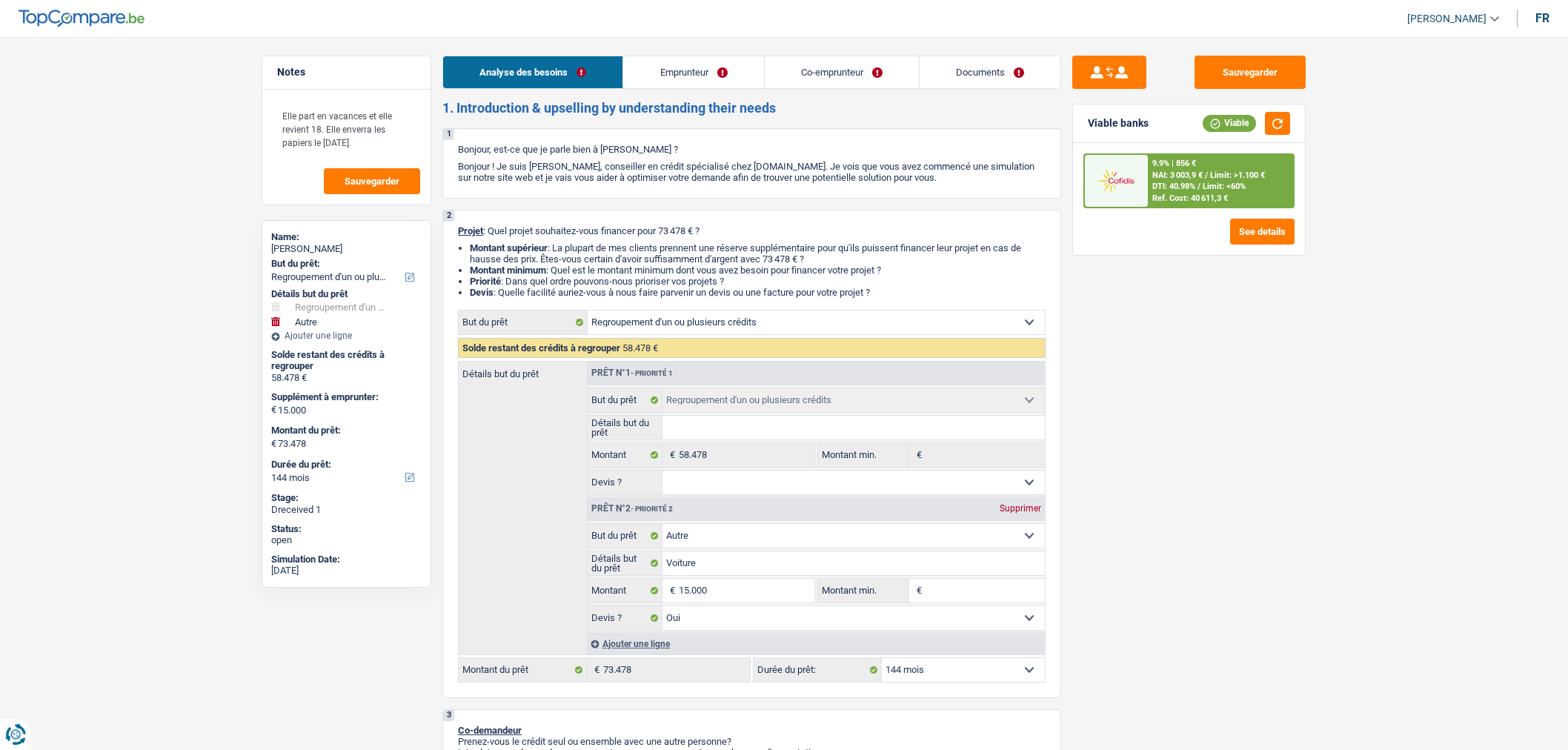
select select "refinancing"
select select "other"
select select "yes"
select select "144"
select select "privateEmployee"
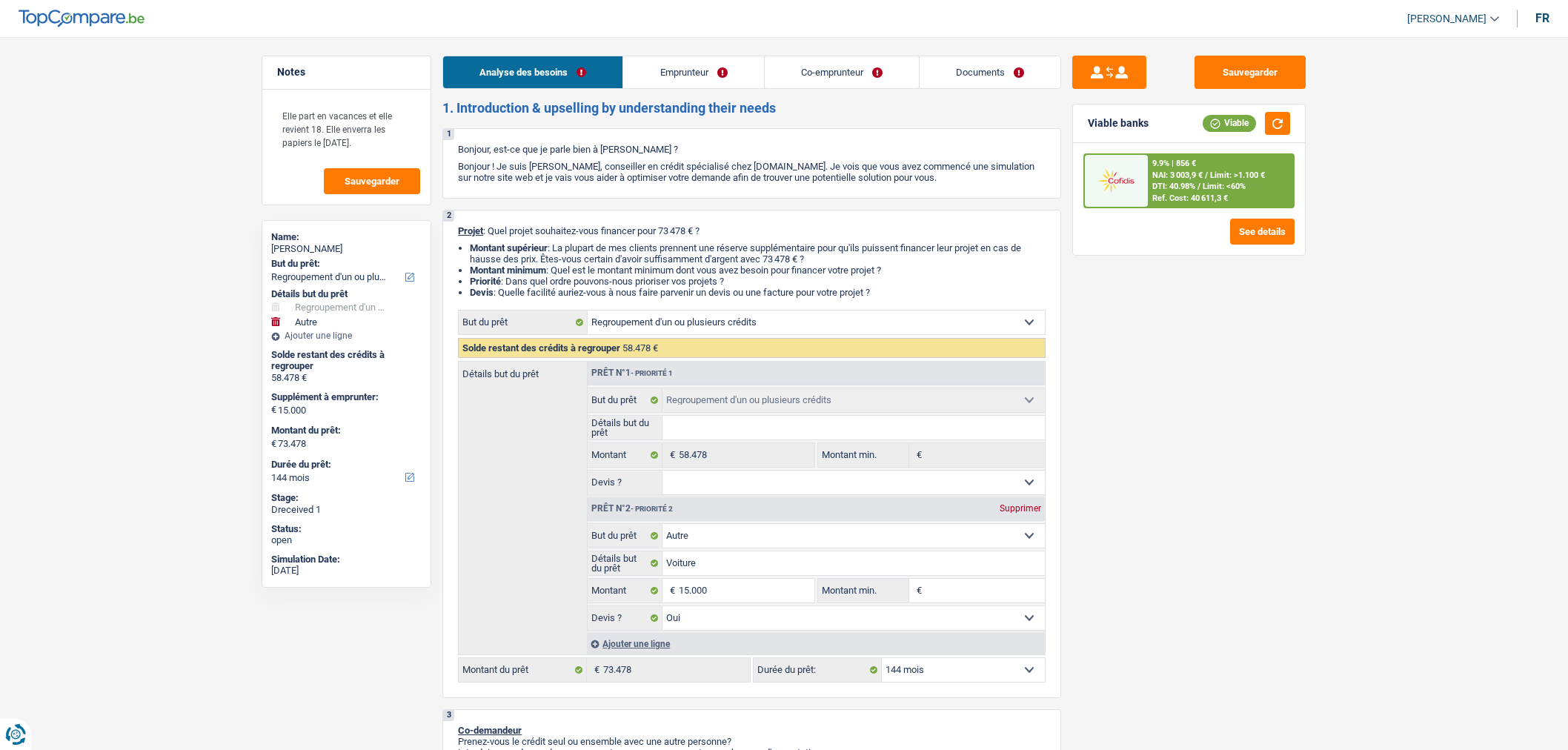
select select "privateEmployee"
select select "netSalary"
select select "familyAllowances"
select select "mealVouchers"
select select "netSalary"
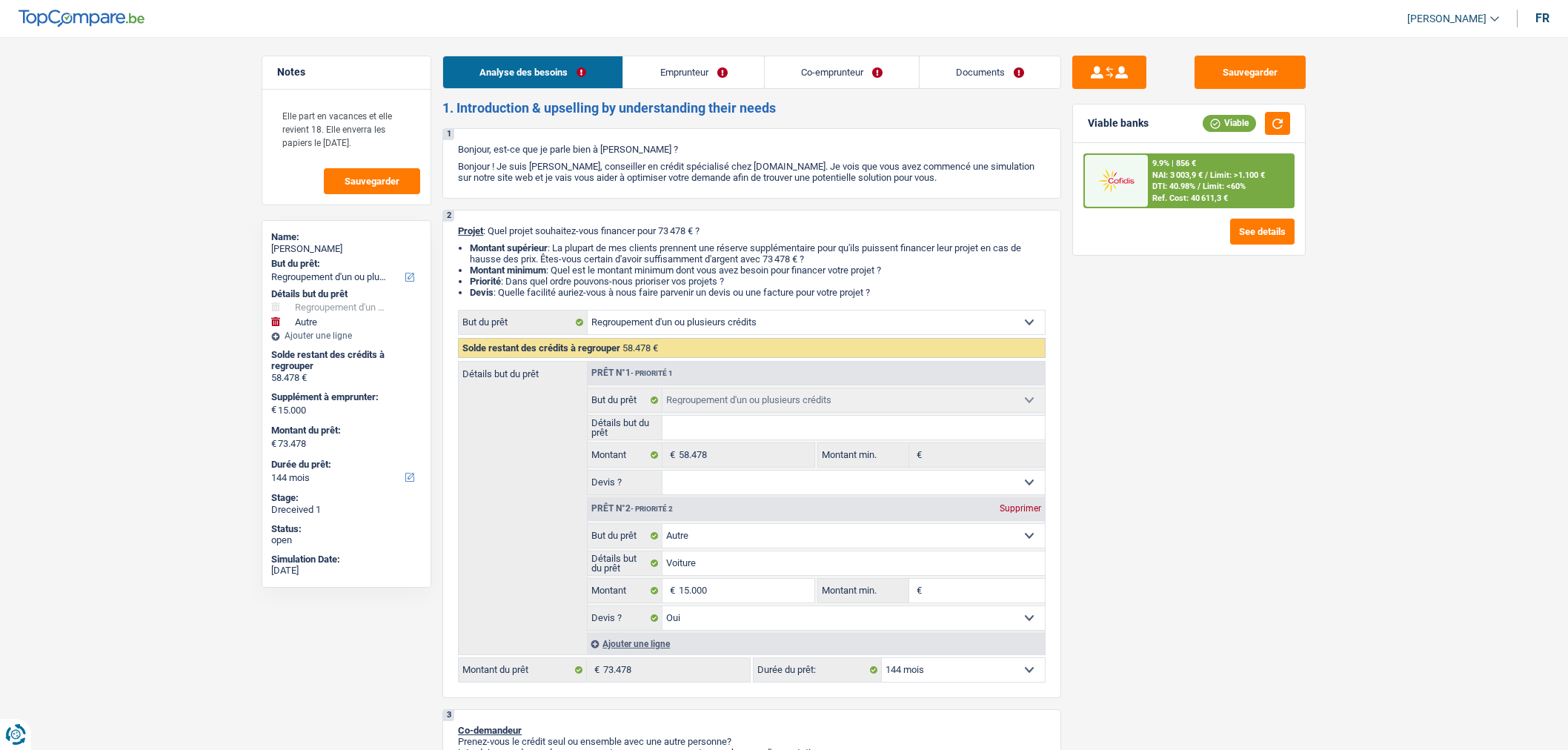
select select "mealVouchers"
select select "ownerWithMortgage"
select select "personalLoan"
select select "other"
select select "36"
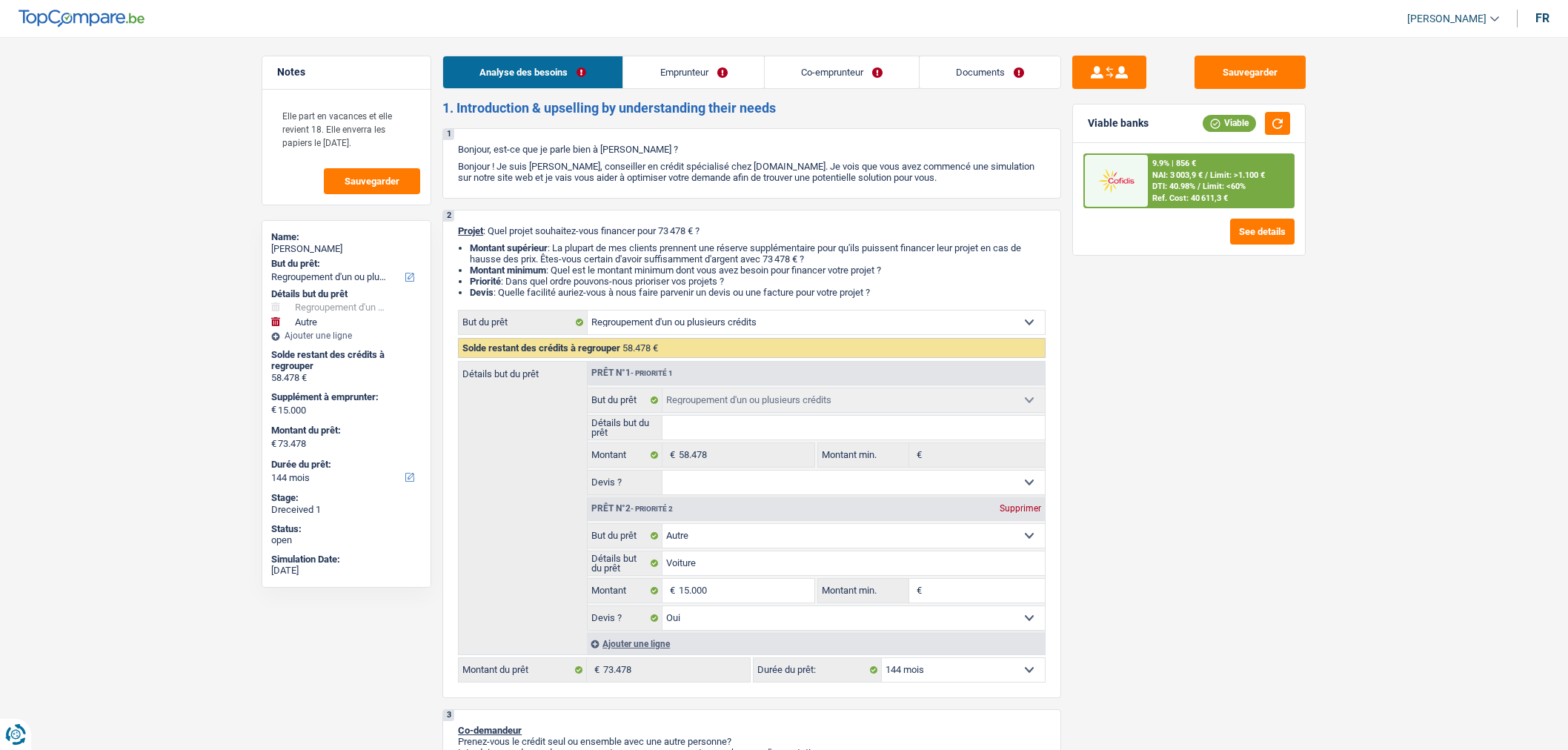
select select "personalLoan"
select select "other"
select select "120"
select select "personalLoan"
select select "other"
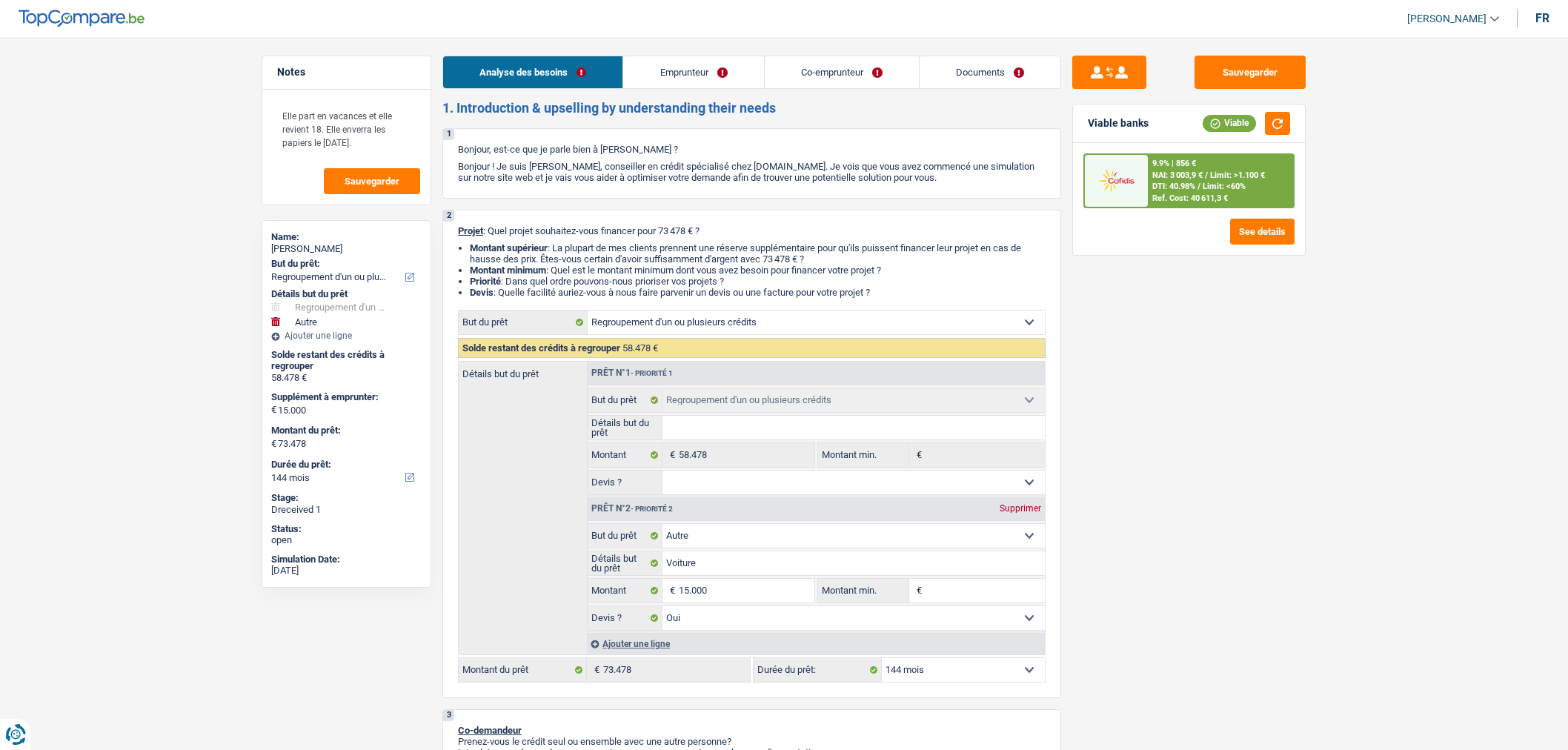
select select "84"
select select "mortgage"
select select "240"
select select "refinancing"
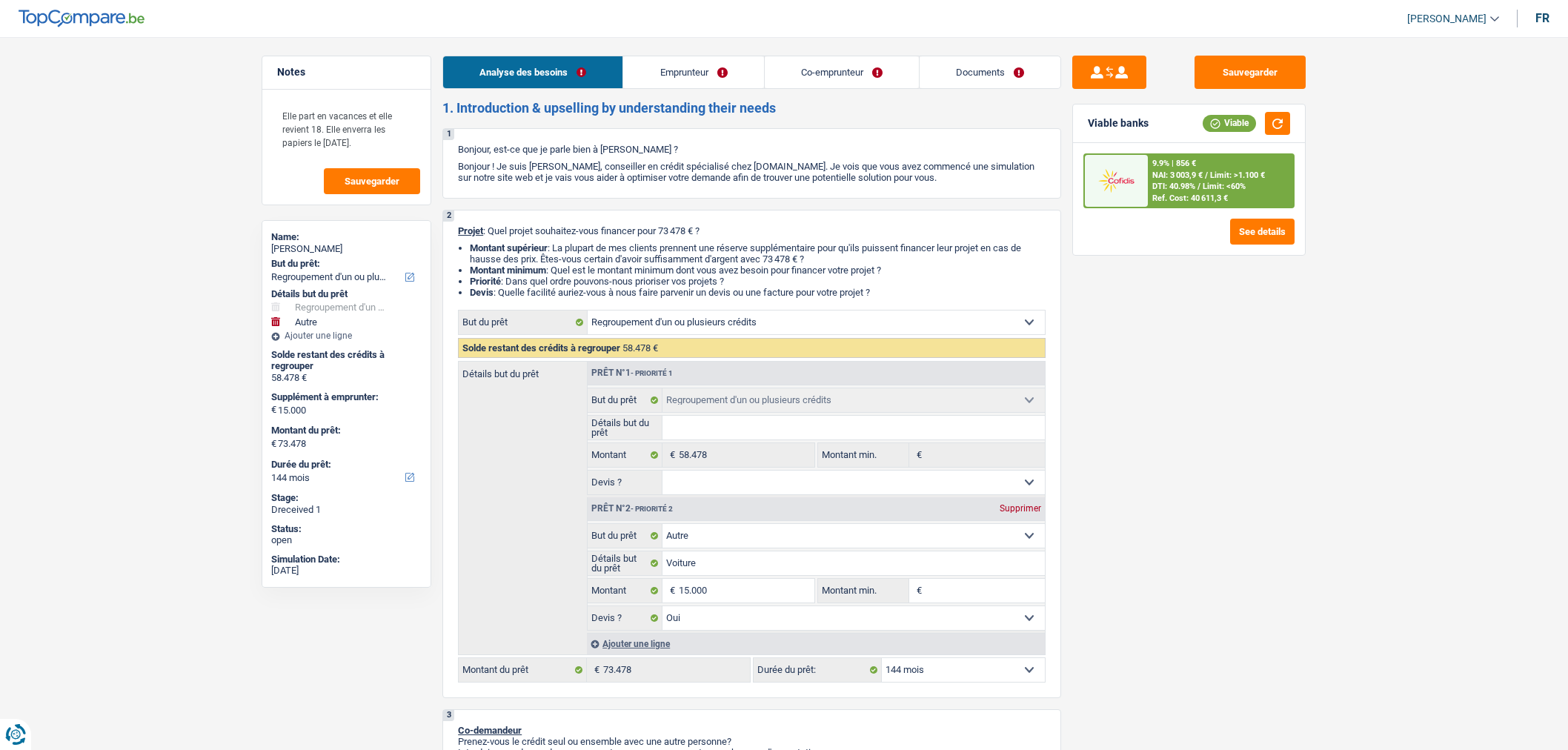
select select "other"
select select "yes"
select select "144"
click at [1012, 87] on link "Documents" at bounding box center [990, 72] width 141 height 32
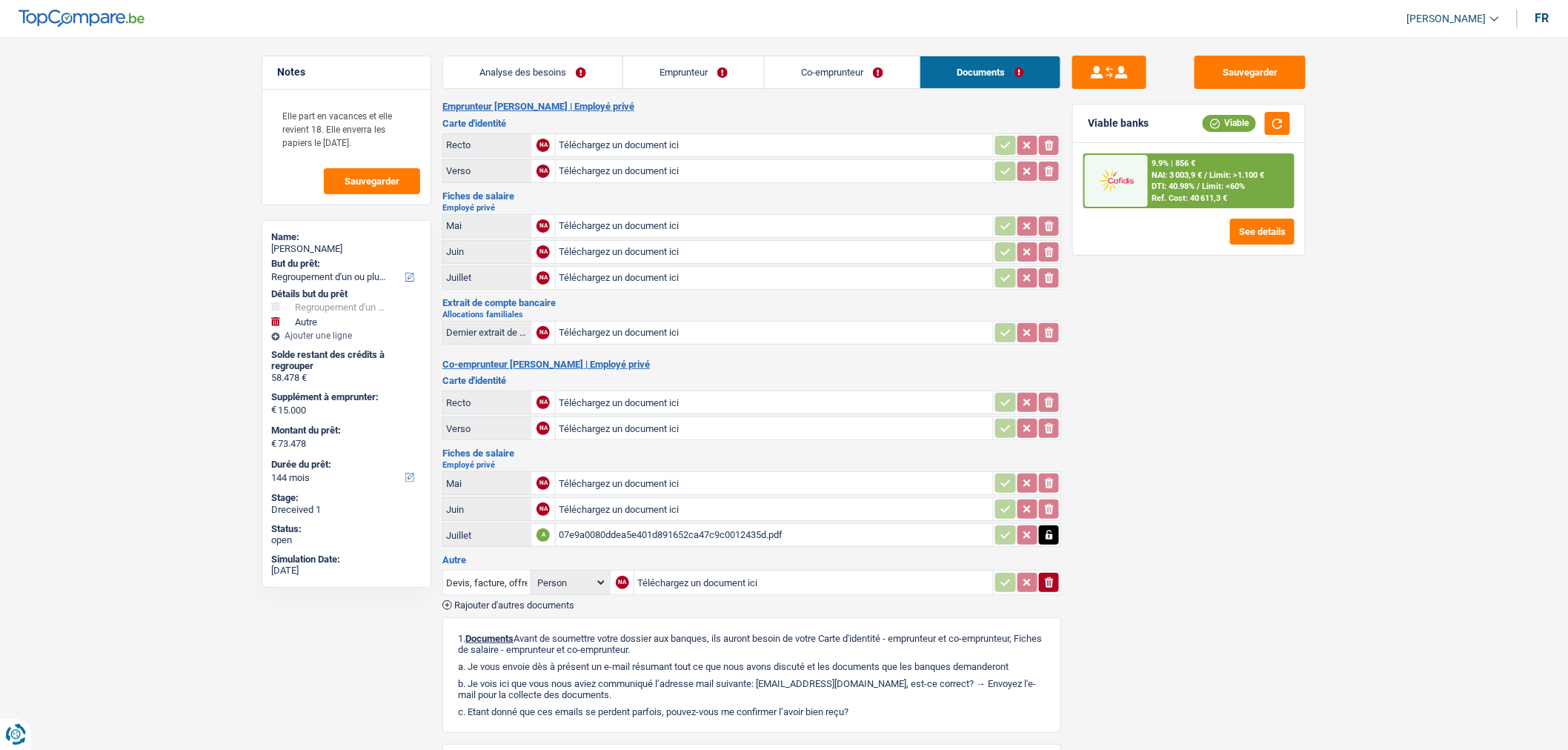
click at [733, 327] on input "Téléchargez un document ici" at bounding box center [774, 333] width 431 height 22
type input "C:\fakepath\20250818_1148044.png"
click at [1256, 83] on button "Sauvegarder" at bounding box center [1250, 71] width 111 height 33
click at [1261, 57] on button "Sauvegarder" at bounding box center [1250, 71] width 111 height 33
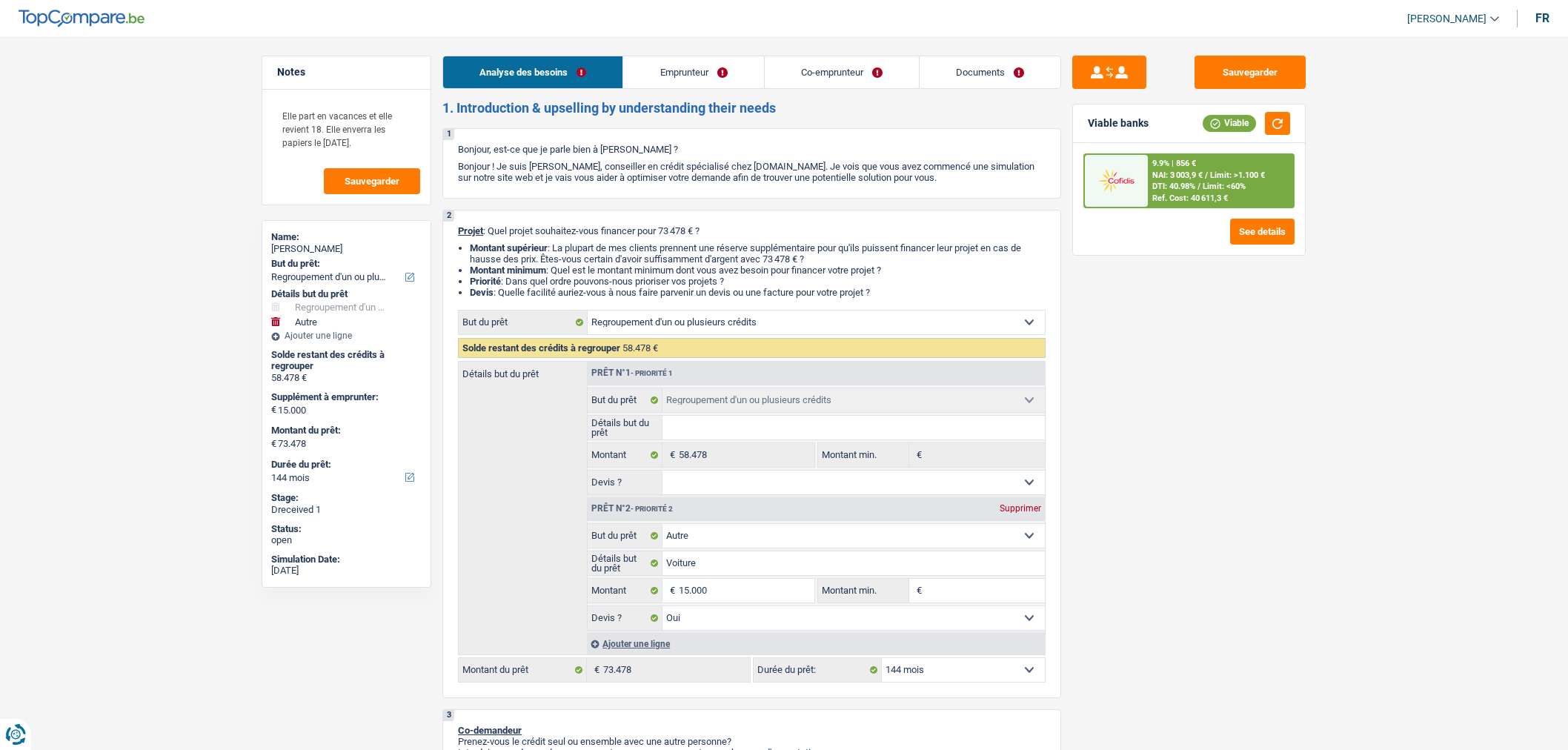
select select "refinancing"
select select "other"
select select "144"
select select "refinancing"
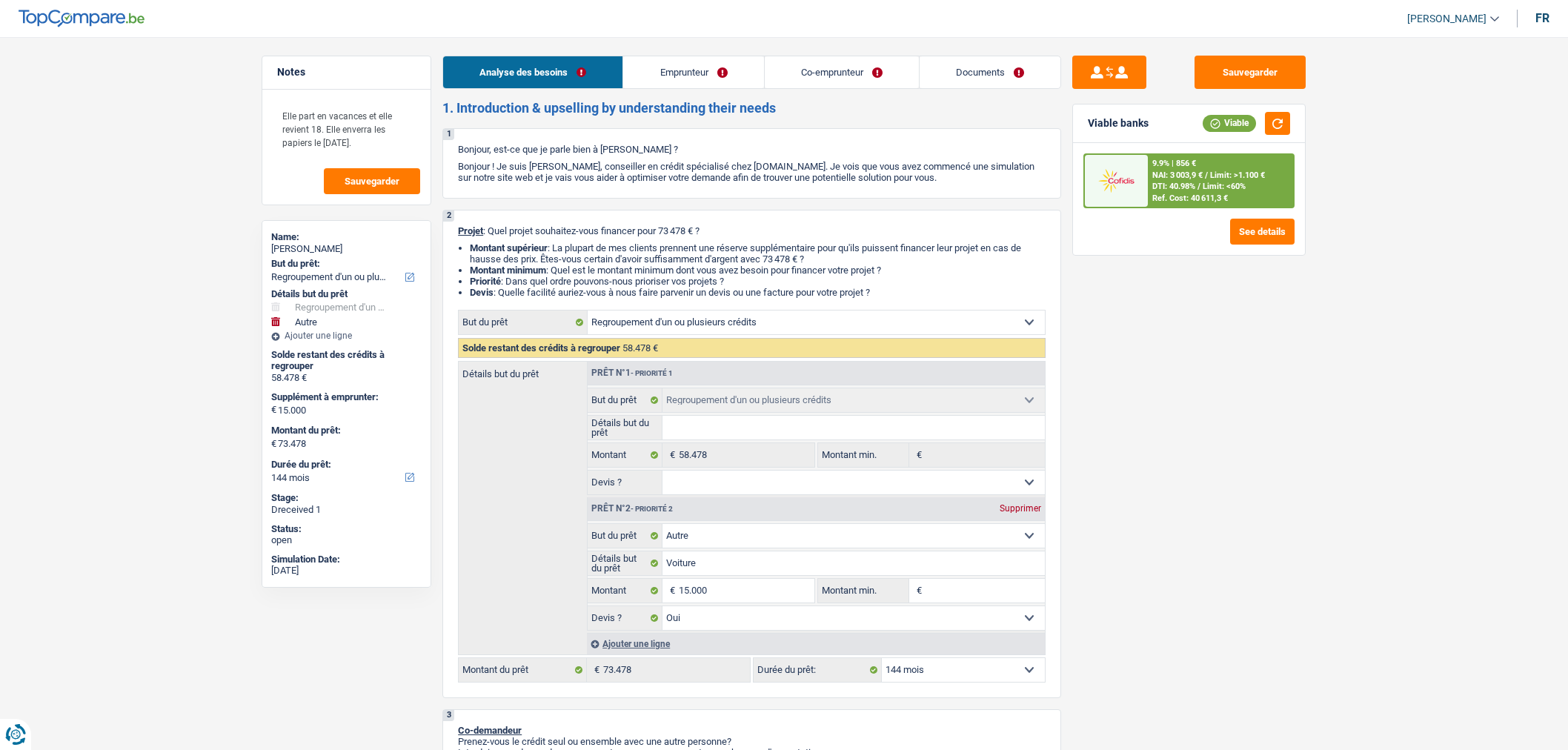
select select "refinancing"
select select "other"
select select "yes"
select select "144"
select select "privateEmployee"
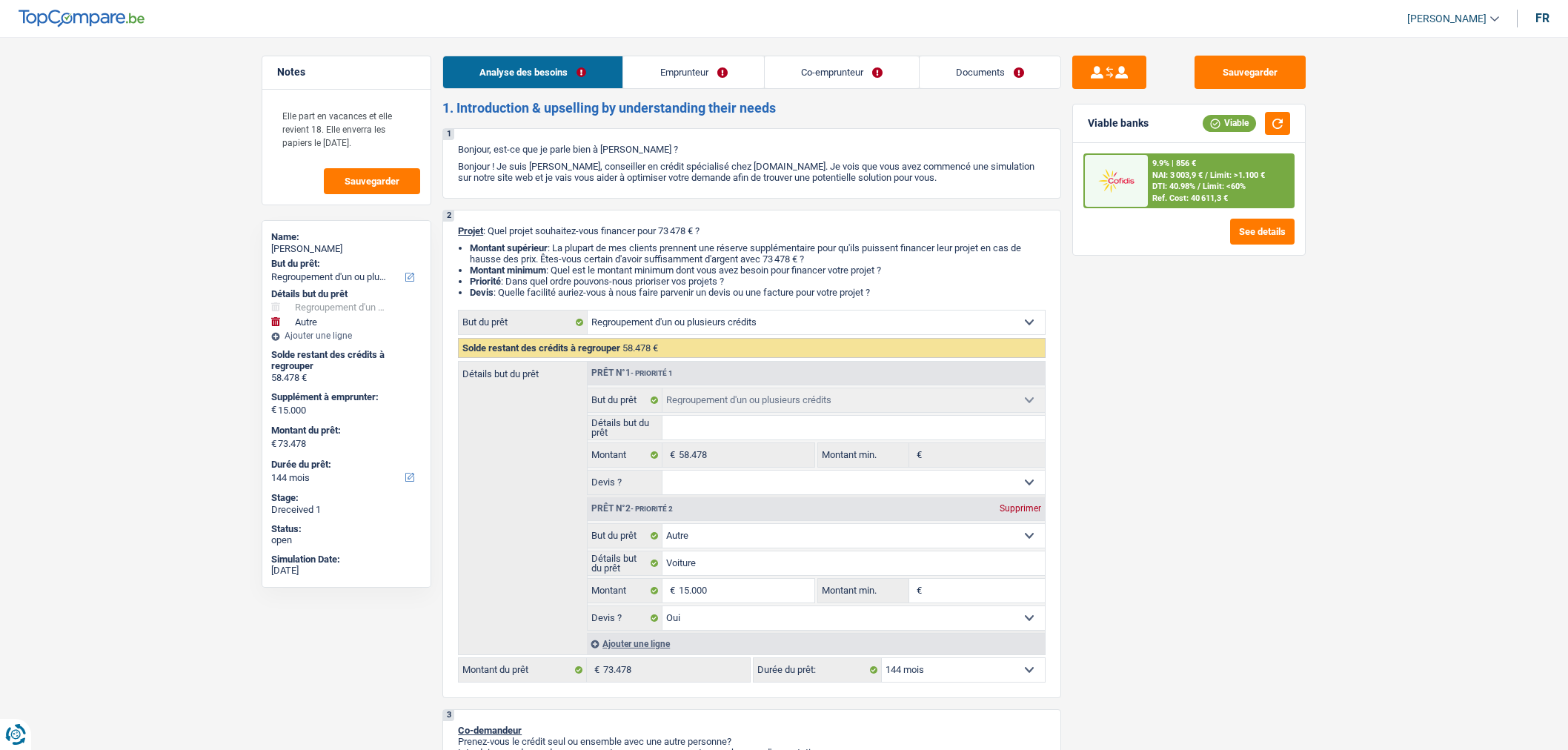
select select "privateEmployee"
select select "netSalary"
select select "familyAllowances"
select select "mealVouchers"
select select "netSalary"
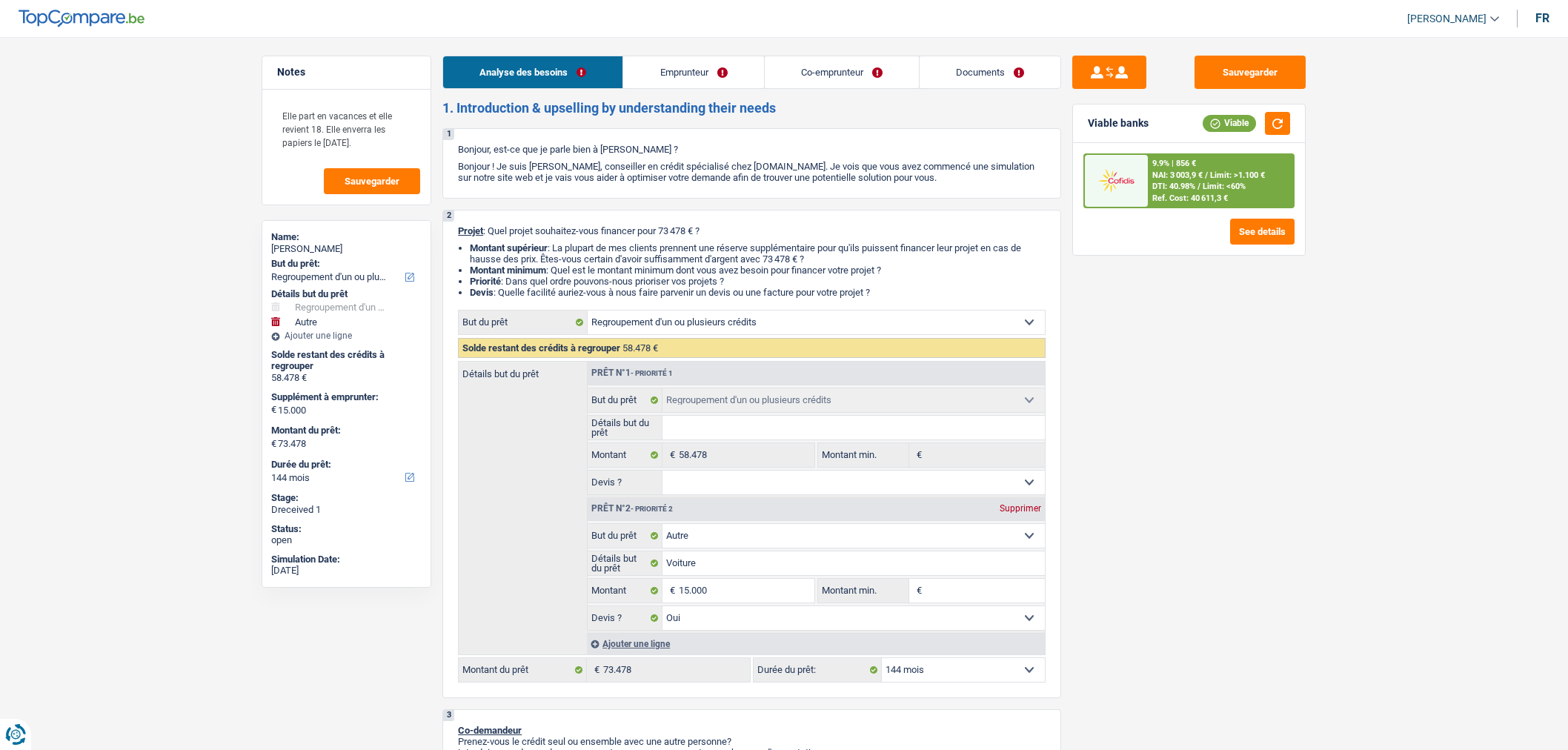
select select "mealVouchers"
select select "ownerWithMortgage"
select select "personalLoan"
select select "other"
select select "36"
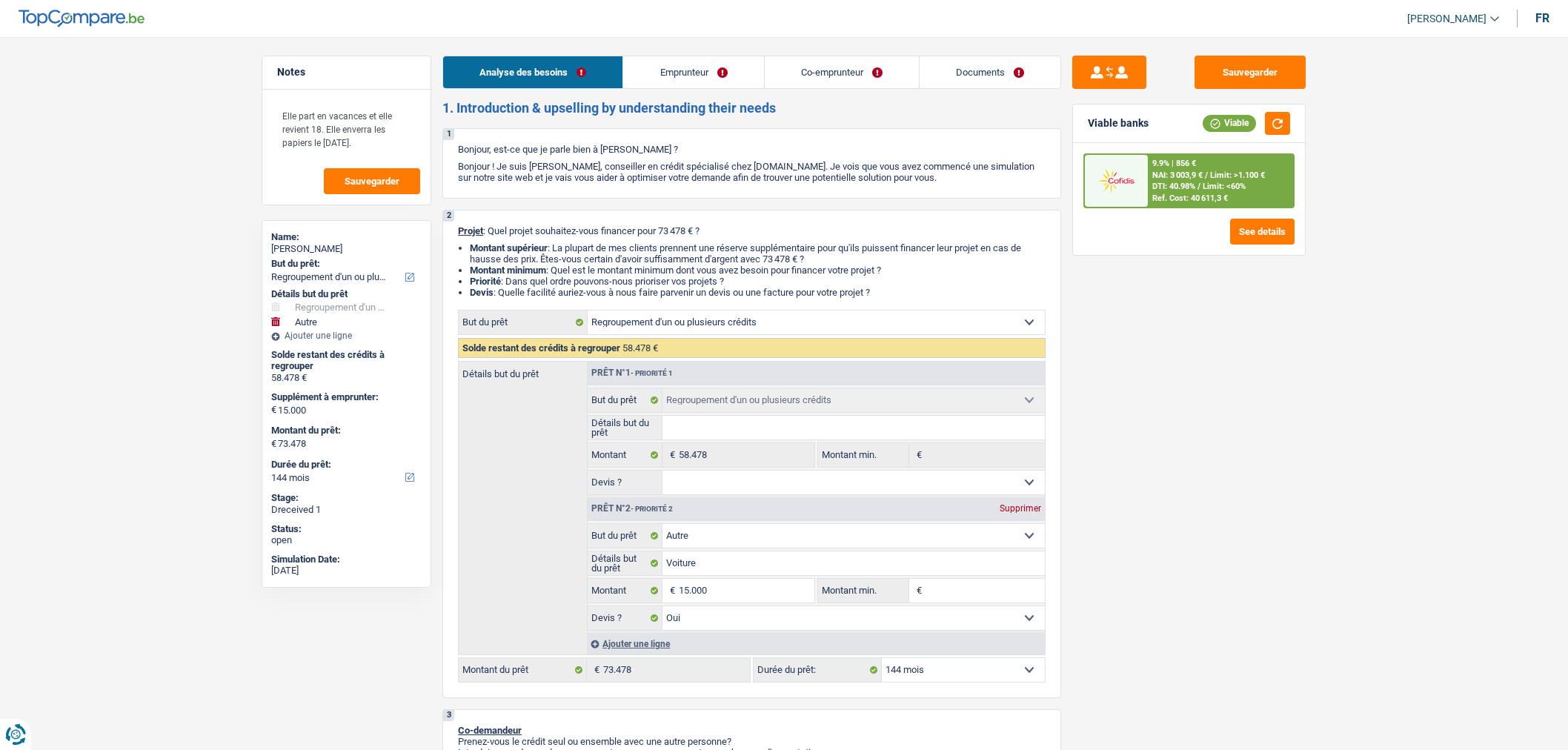
select select "personalLoan"
select select "other"
select select "120"
select select "personalLoan"
select select "other"
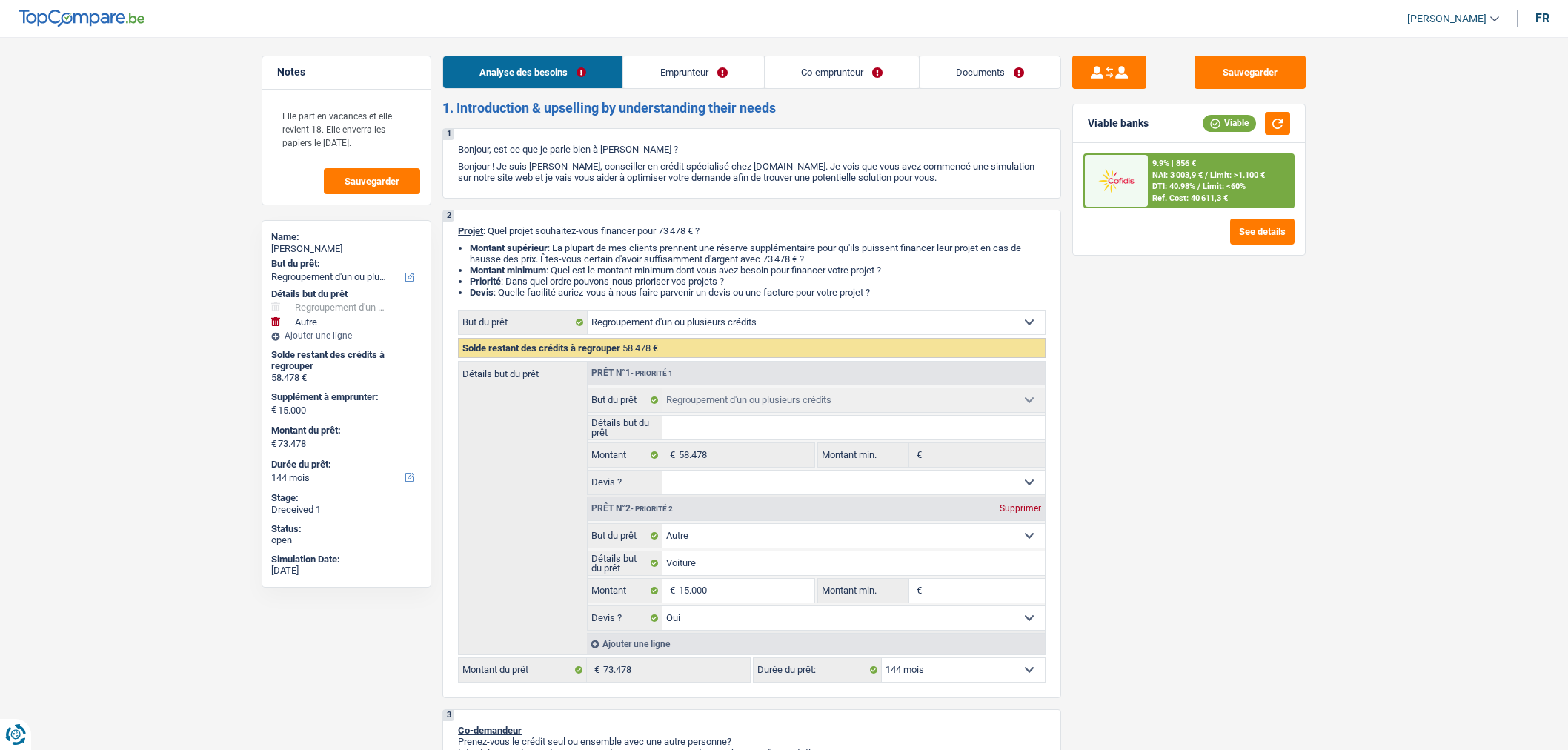
select select "84"
select select "mortgage"
select select "240"
select select "refinancing"
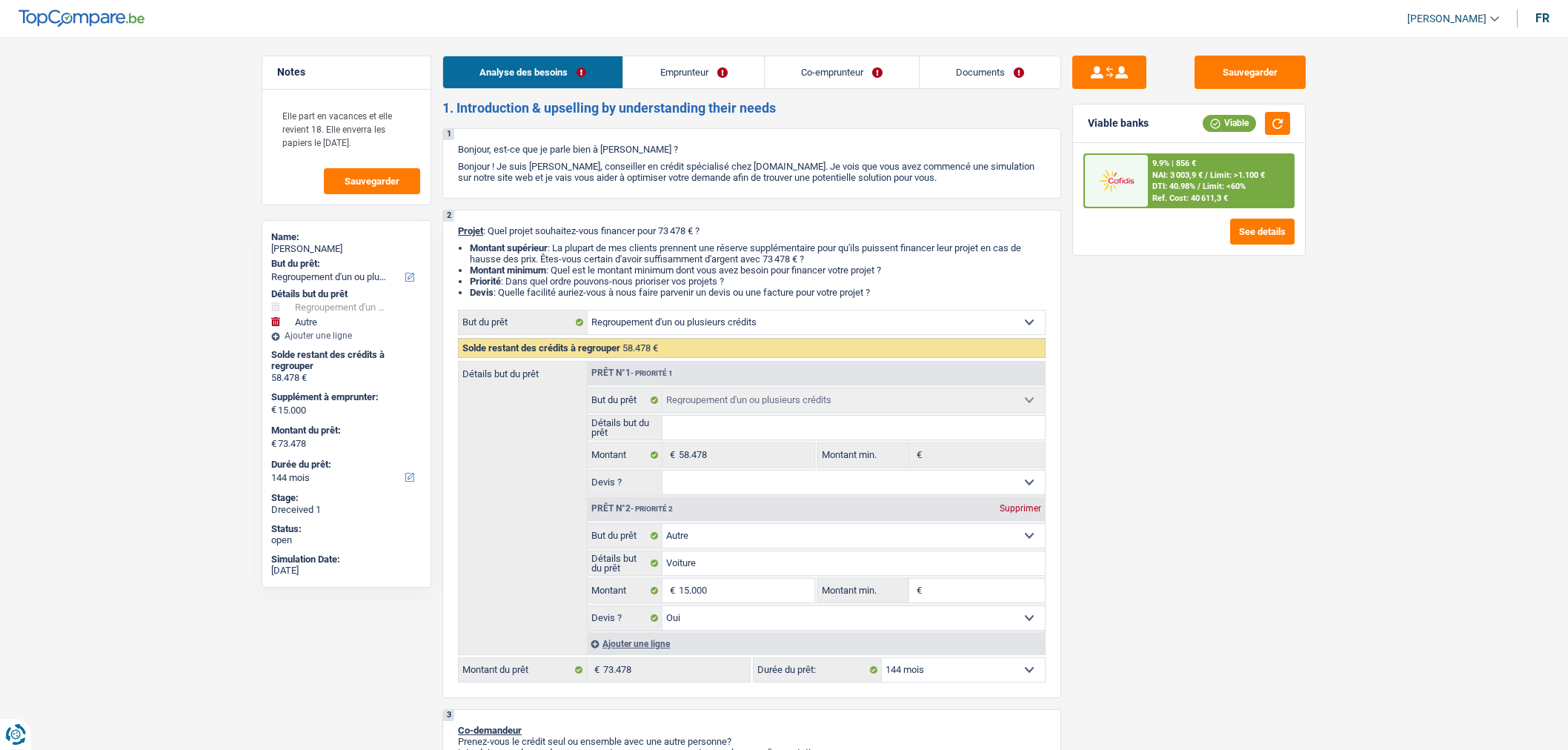
select select "other"
select select "yes"
select select "144"
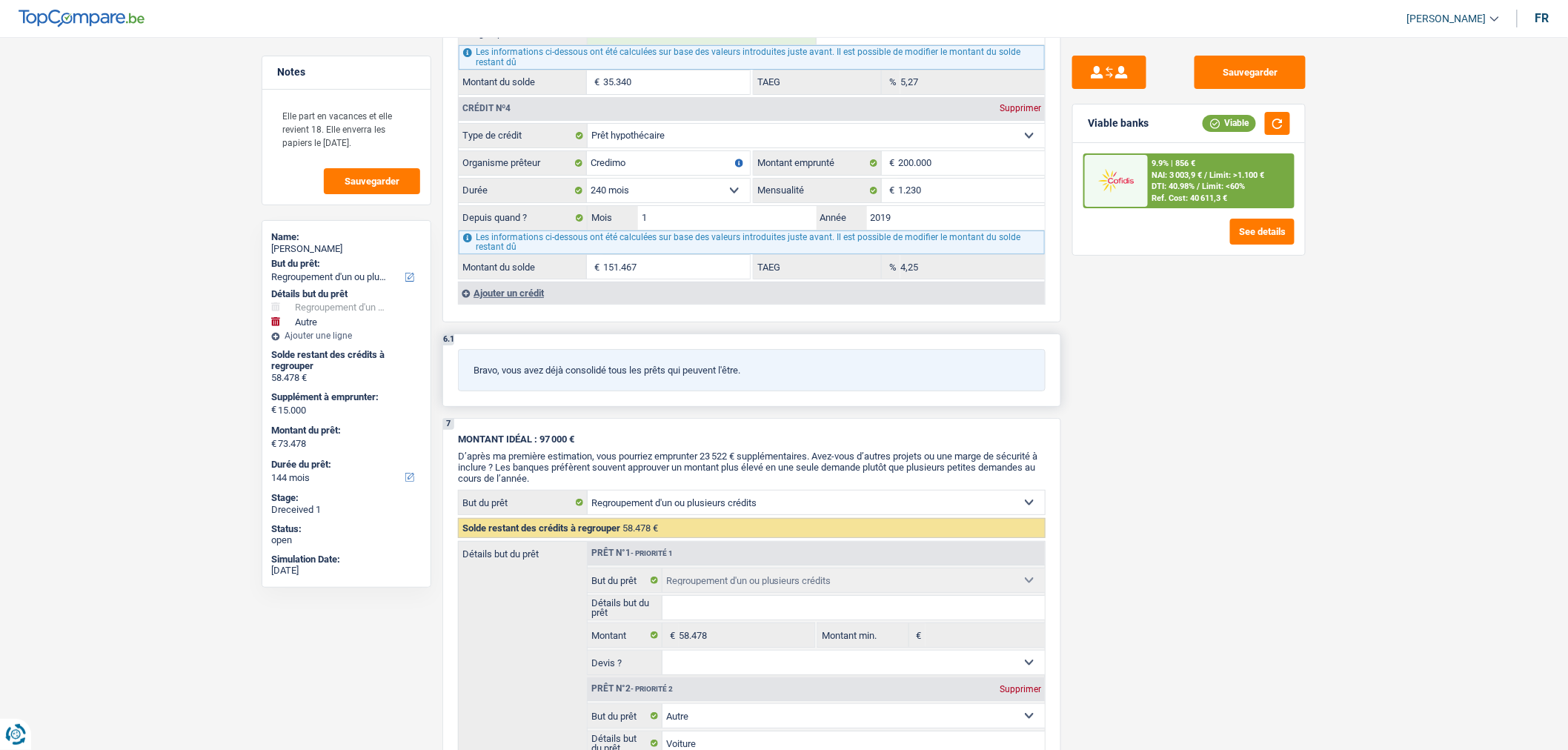
scroll to position [2304, 0]
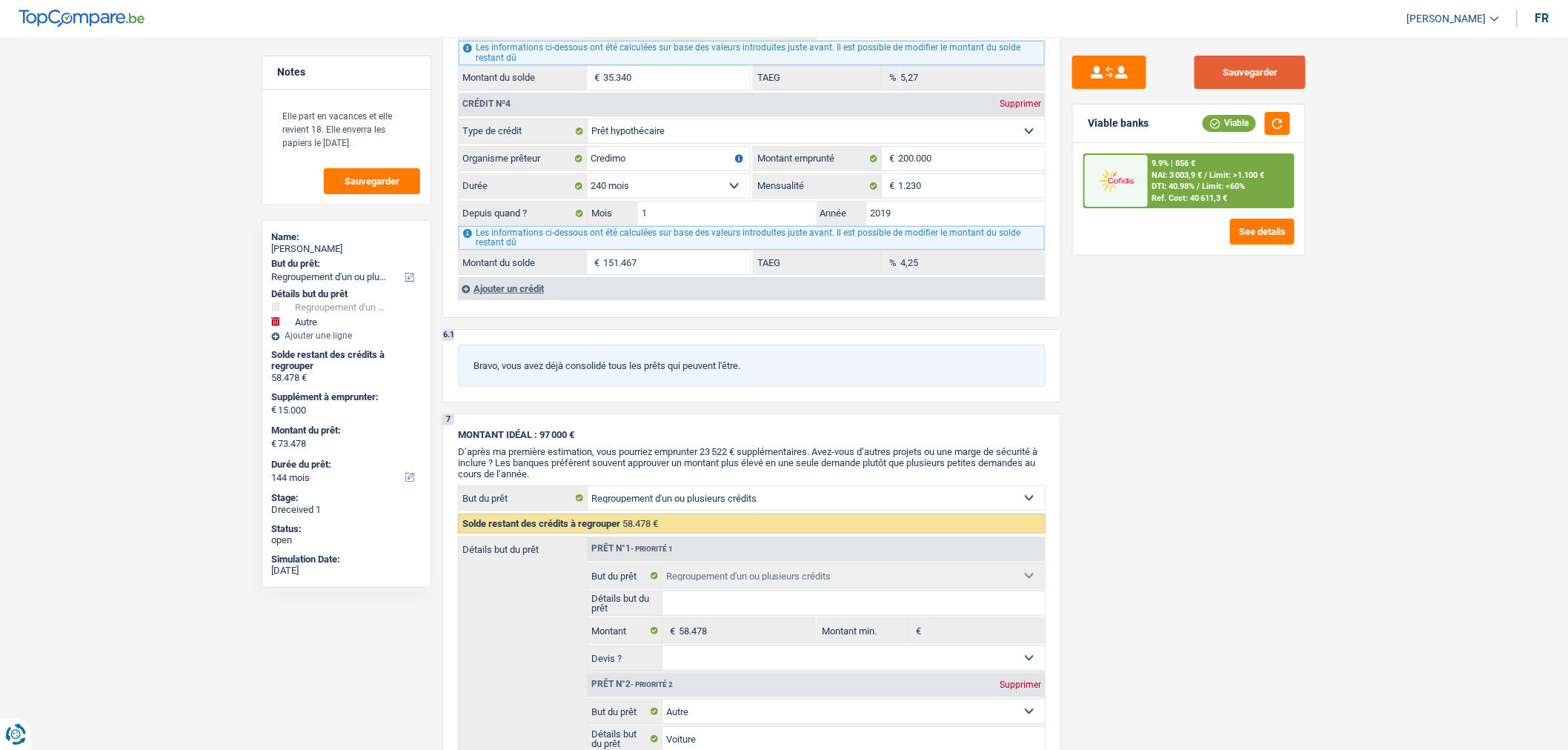
click at [1262, 68] on button "Sauvegarder" at bounding box center [1250, 71] width 111 height 33
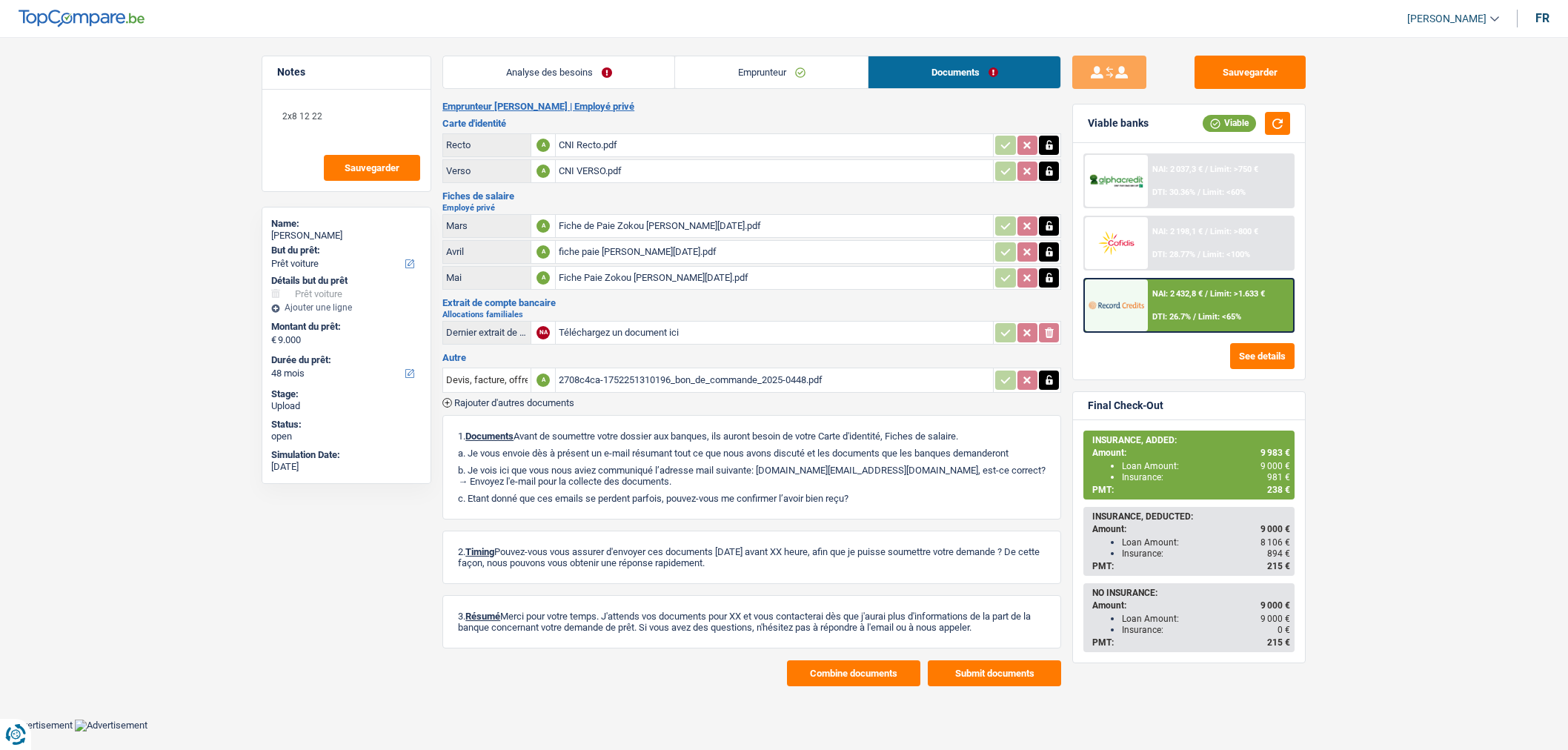
select select "car"
select select "48"
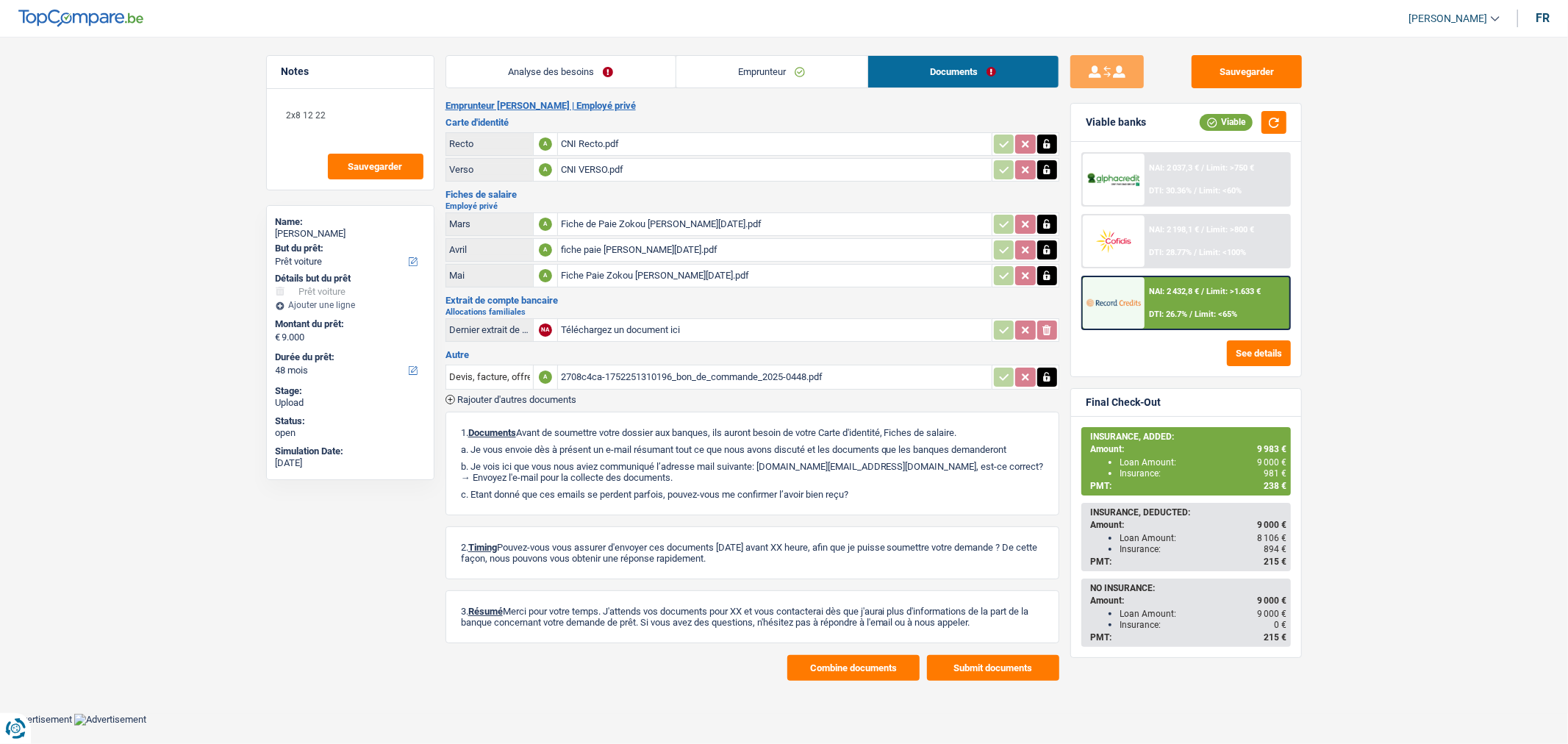
click at [685, 375] on div "2708c4ca-1752251310196_bon_de_commande_2025-0448.pdf" at bounding box center [775, 377] width 428 height 22
click at [538, 395] on span "Rajouter d'autres documents" at bounding box center [516, 399] width 119 height 9
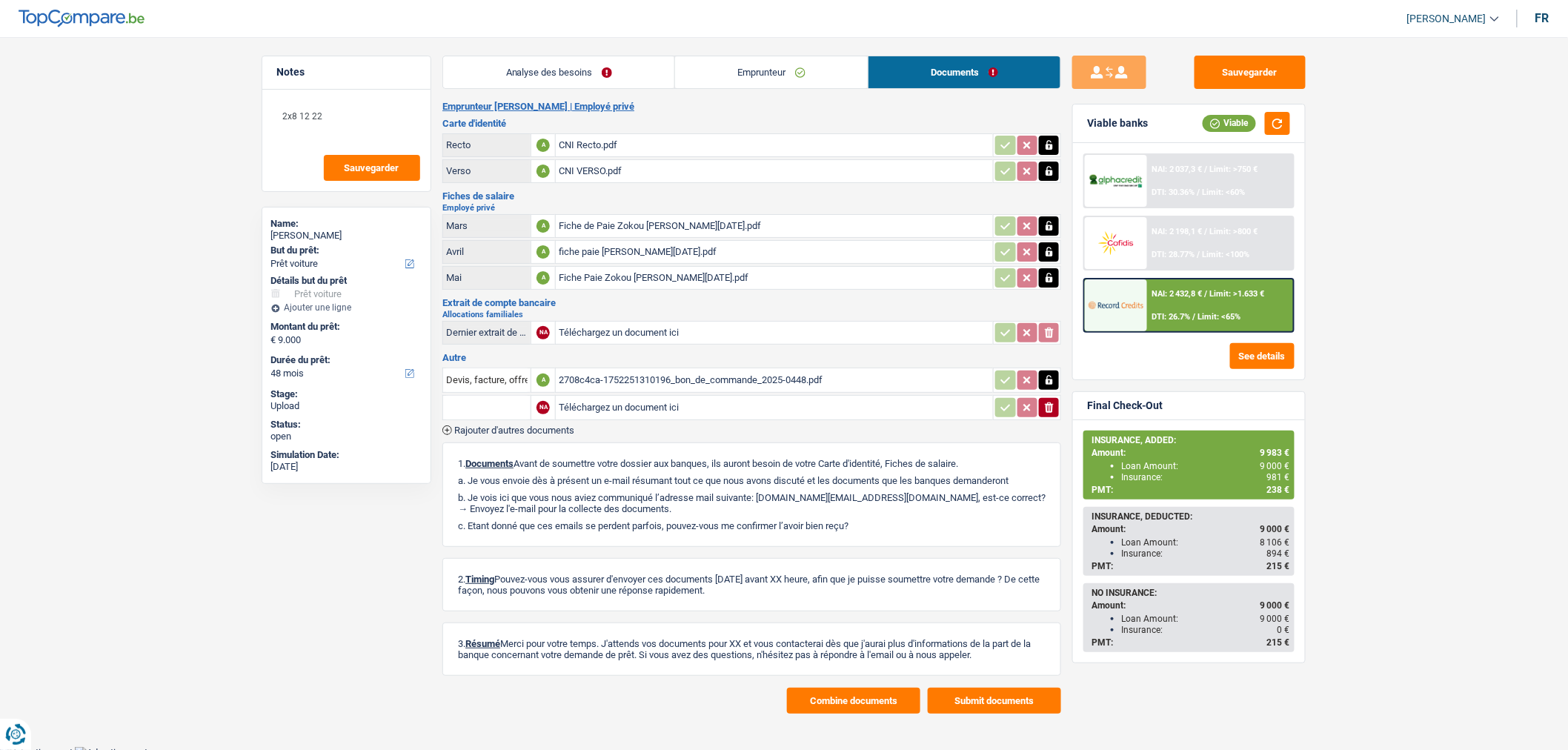
click at [591, 404] on input "Téléchargez un document ici" at bounding box center [774, 407] width 431 height 22
type input "C:\fakepath\facture [PERSON_NAME].pdf"
click at [1241, 74] on button "Sauvegarder" at bounding box center [1250, 71] width 111 height 33
click at [1284, 76] on button "Sauvegarder" at bounding box center [1250, 71] width 111 height 33
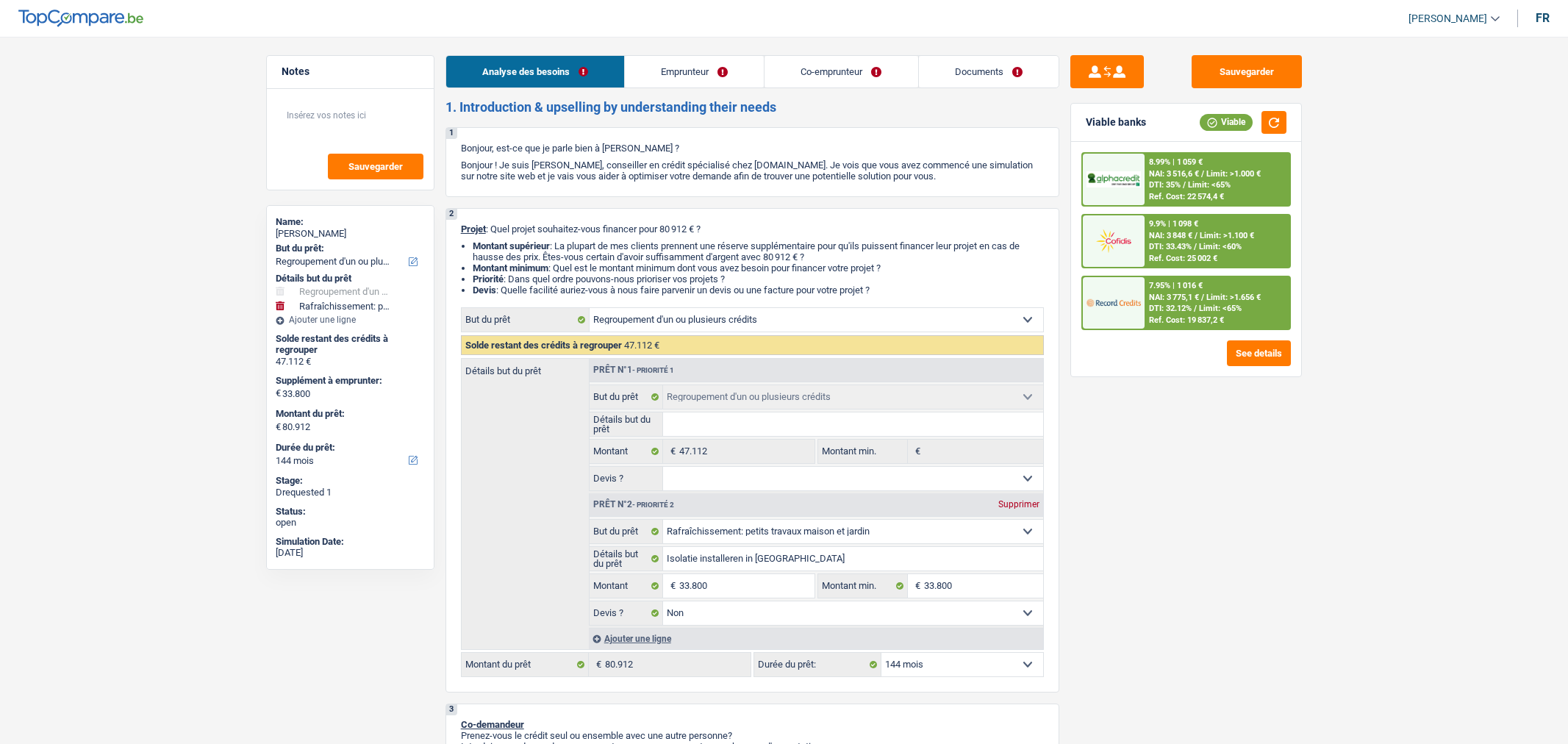
select select "refinancing"
select select "houseOrGarden"
select select "144"
select select "refinancing"
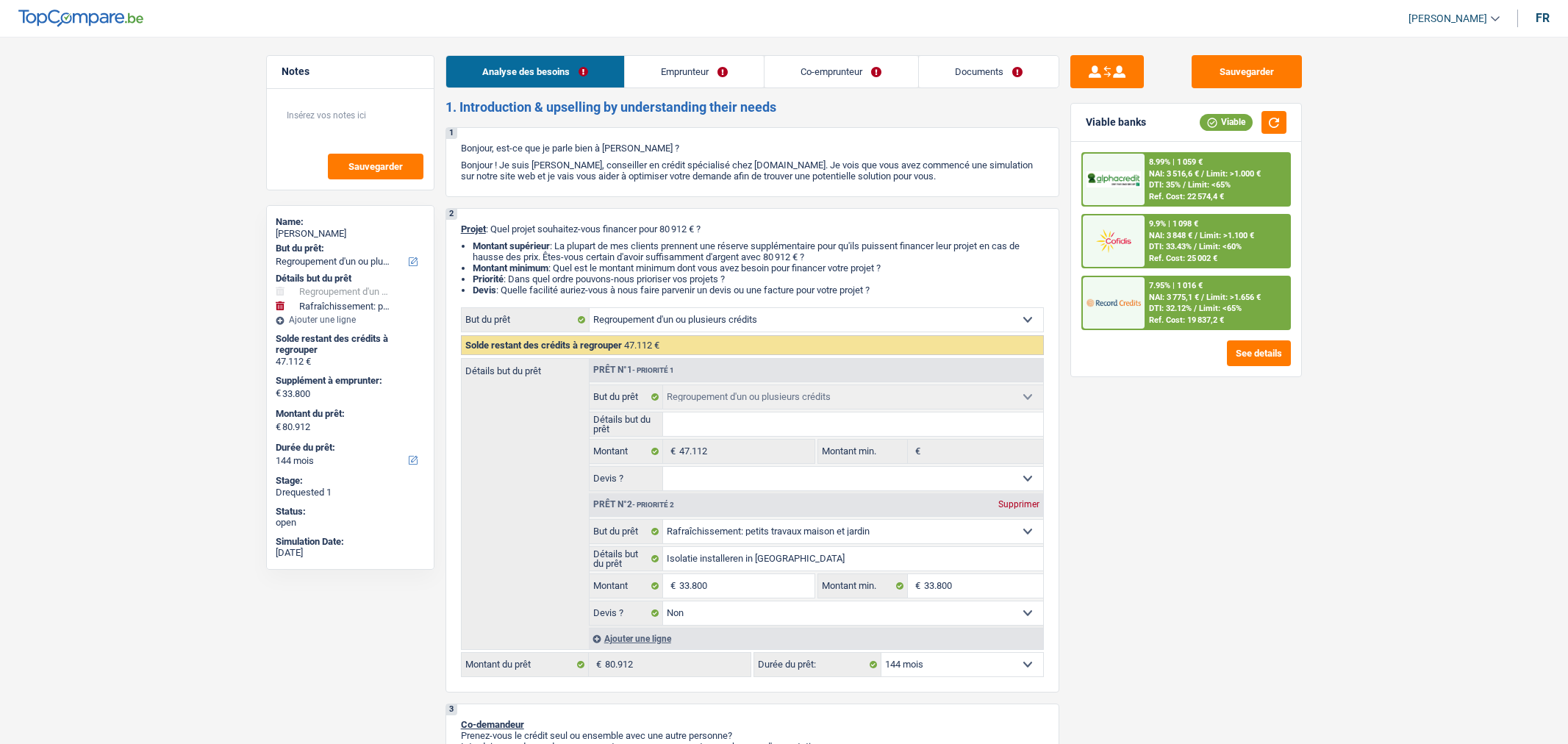
select select "refinancing"
select select "houseOrGarden"
select select "false"
select select "144"
select select "worker"
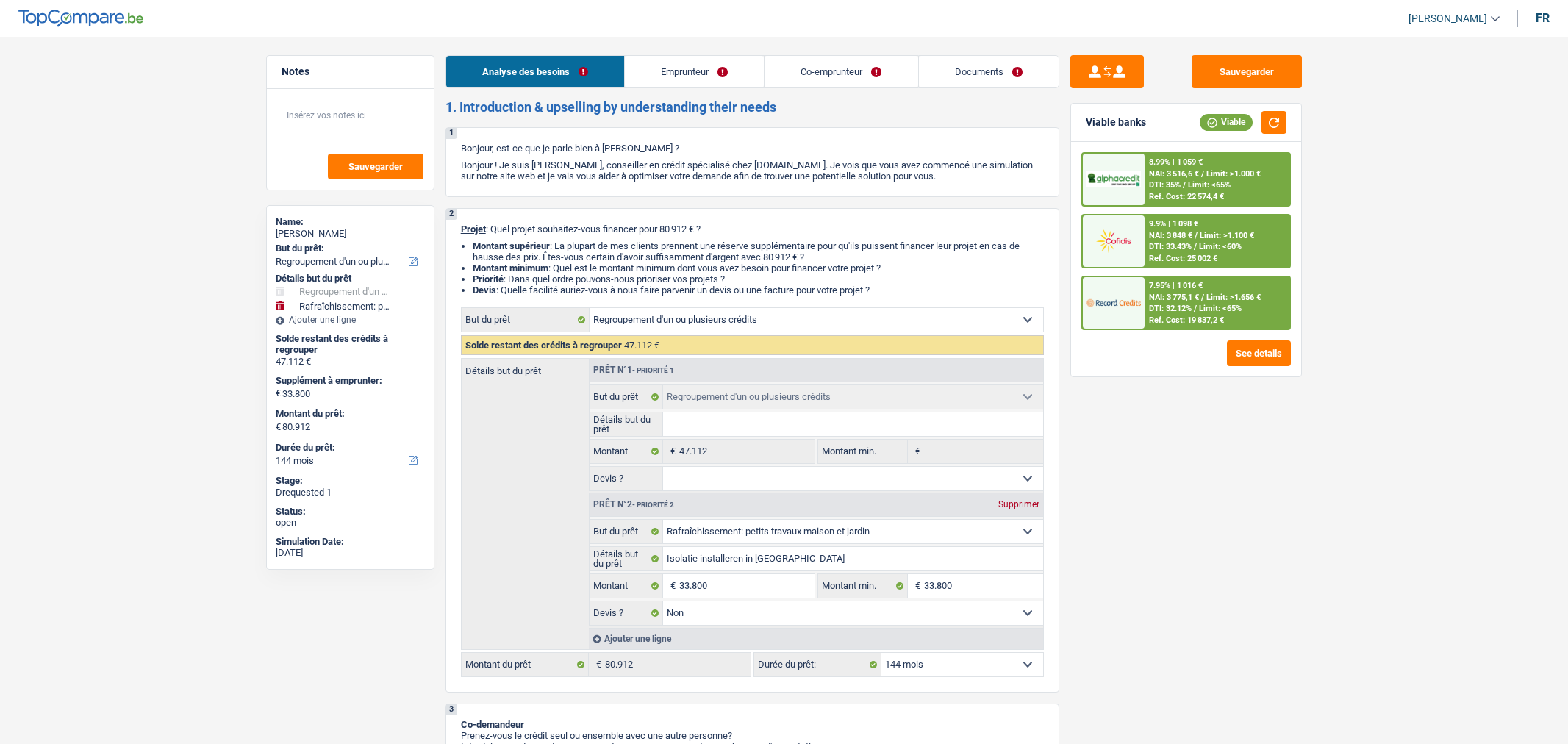
select select "worker"
select select "netSalary"
select select "rentalIncome"
select select "familyAllowances"
select select "netSalary"
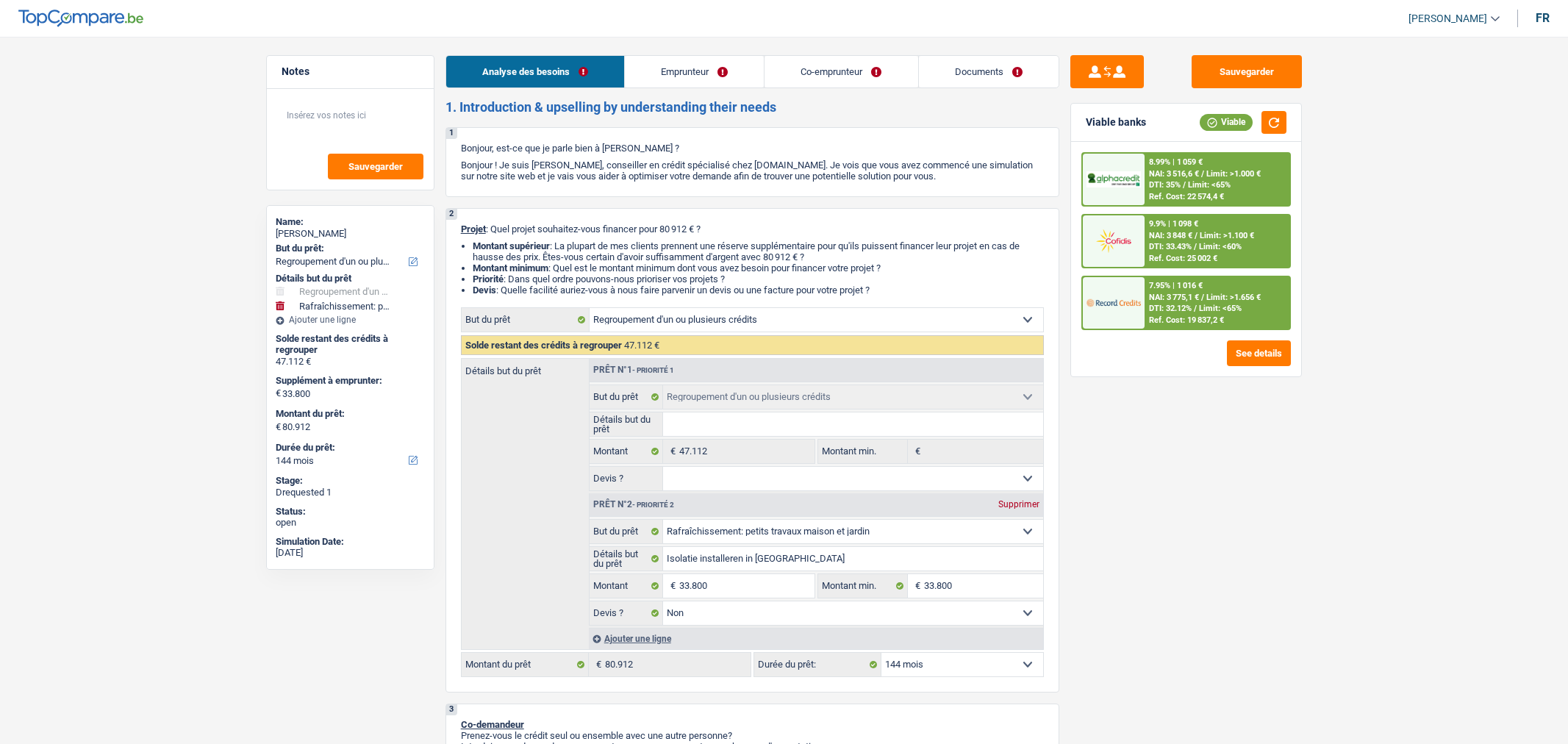
select select "ownerWithMortgage"
select select "mortgage"
select select "300"
select select "carLoan"
select select "60"
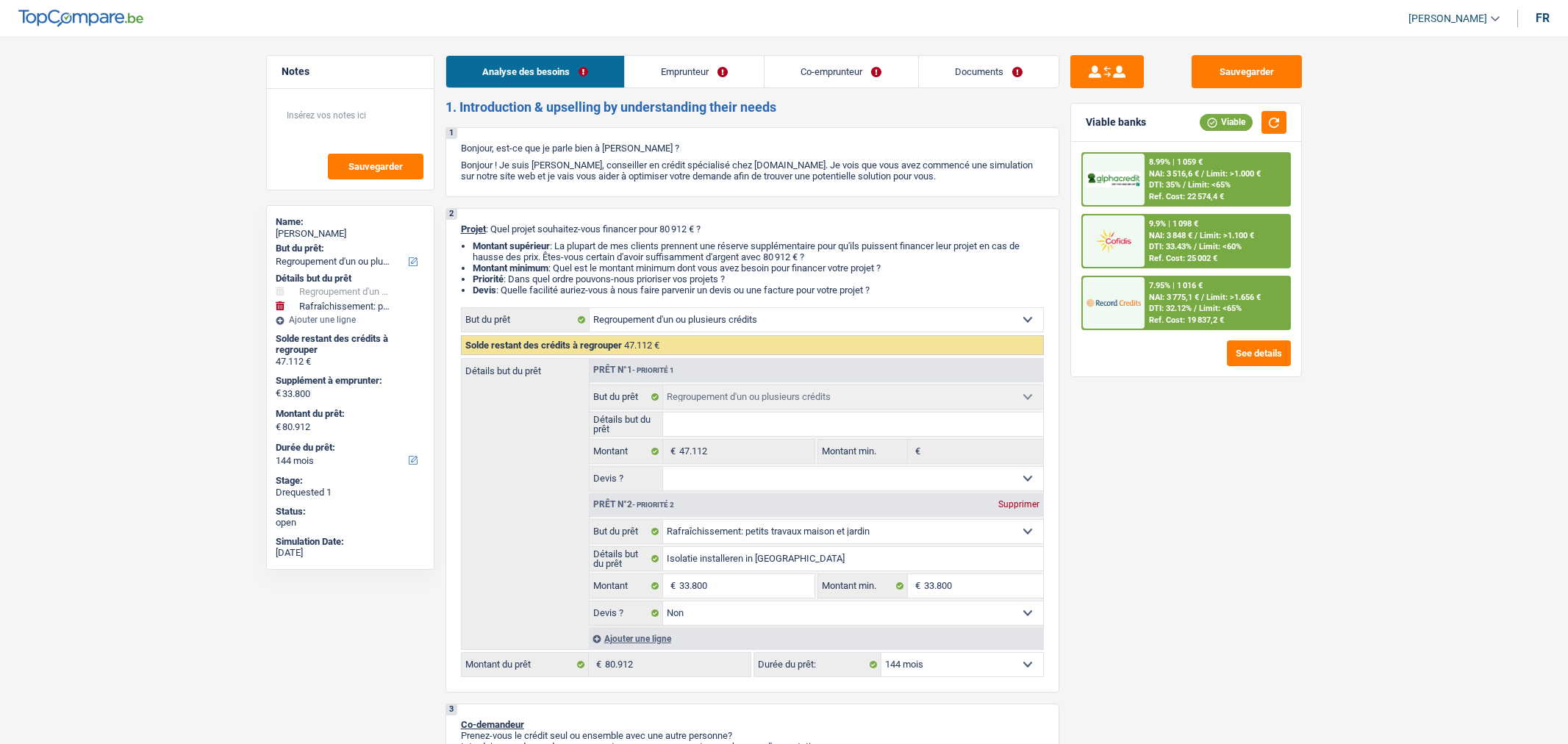
select select "personalLoan"
select select "homeFurnishingOrRelocation"
select select "60"
select select "cardOrCredit"
select select "personalLoan"
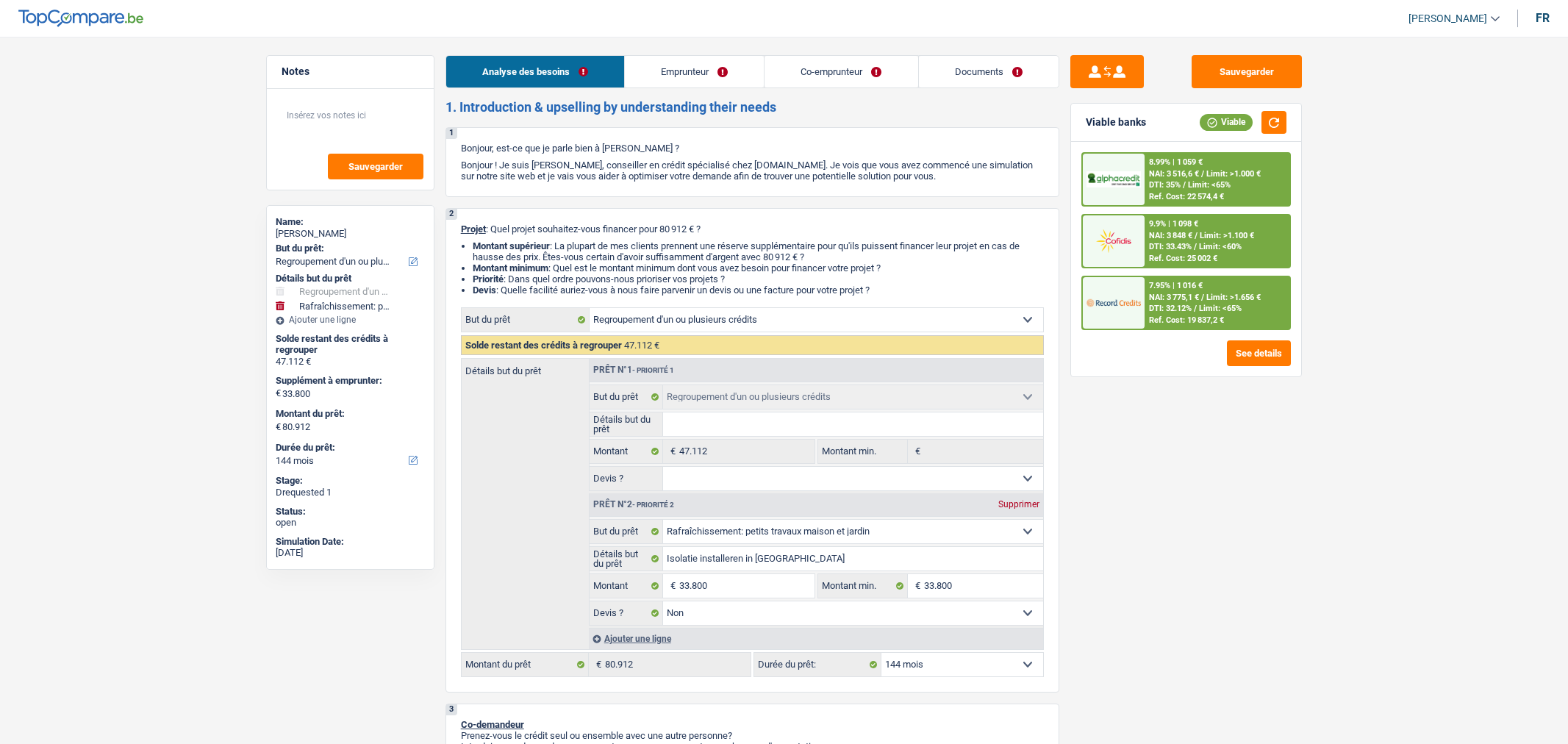
select select "loanRepayment"
select select "60"
select select "refinancing"
select select "houseOrGarden"
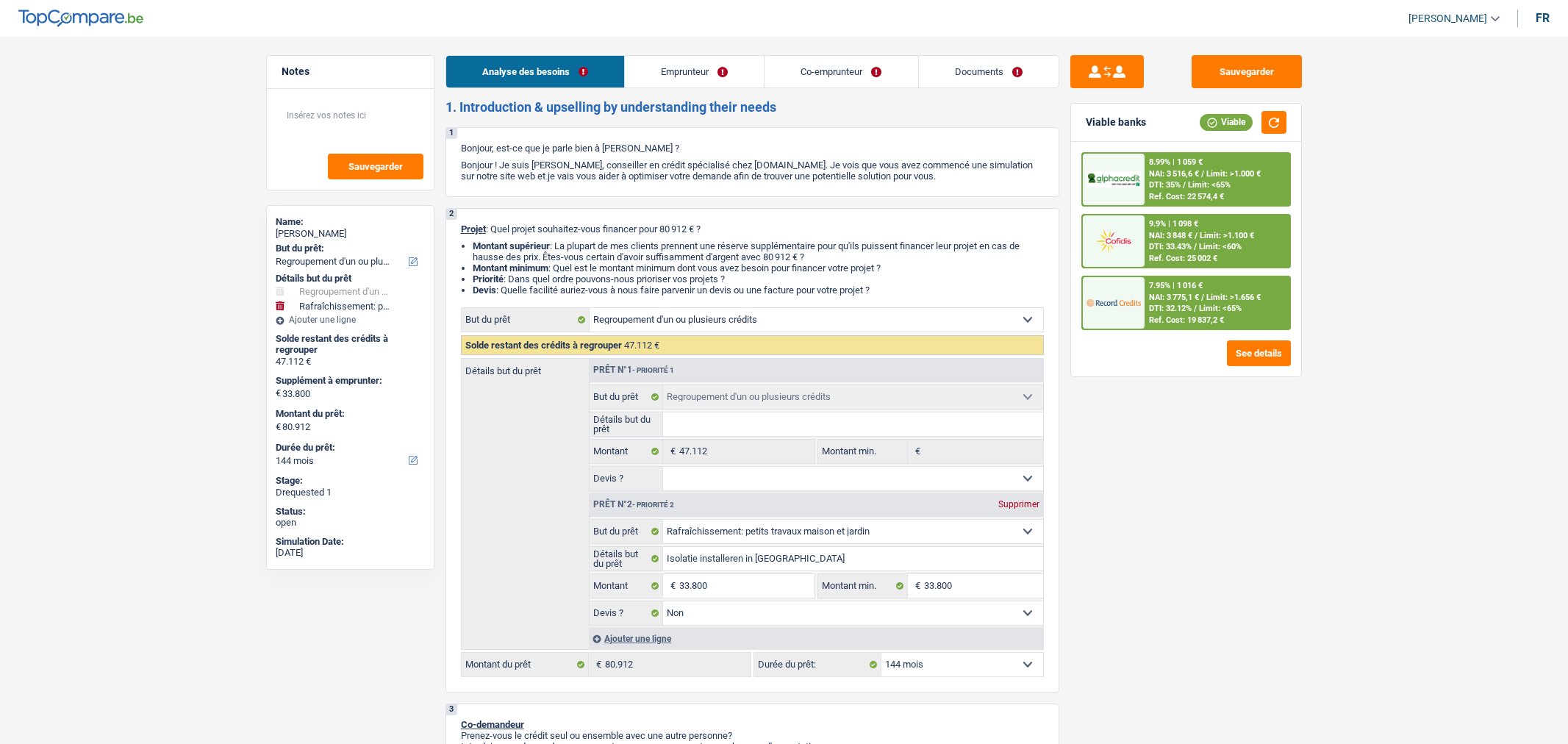
select select "false"
select select "144"
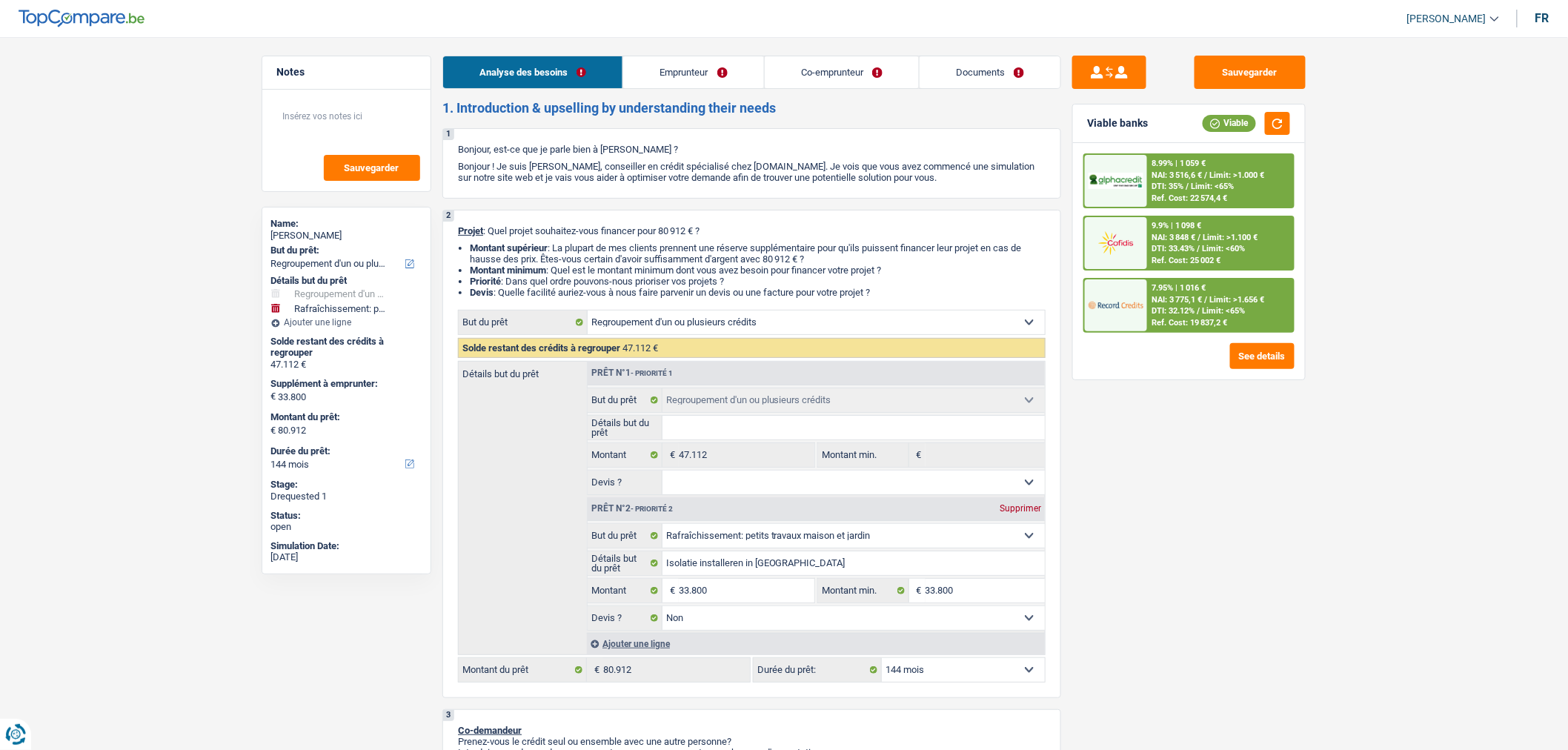
click at [1009, 72] on link "Documents" at bounding box center [990, 72] width 141 height 32
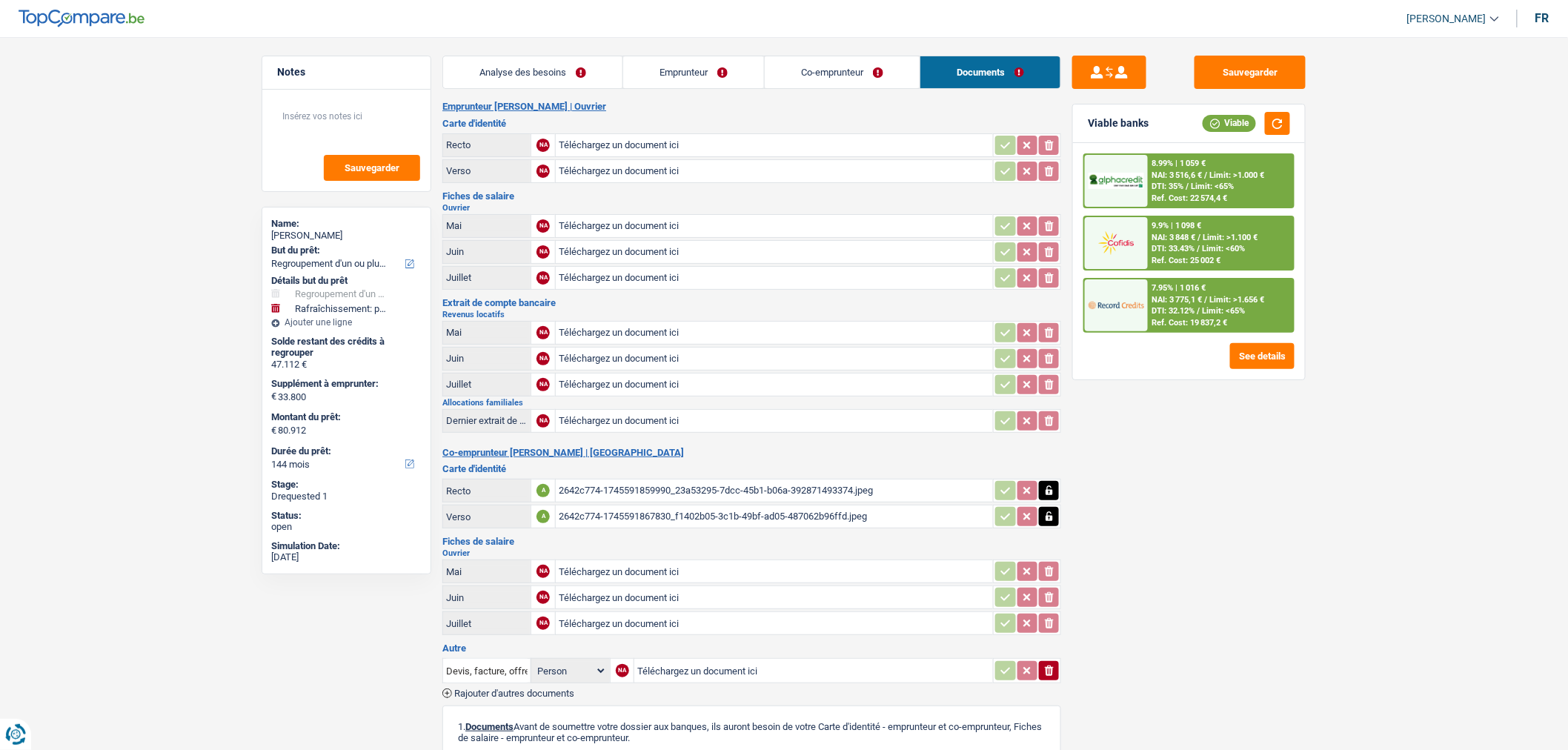
click at [675, 277] on input "Téléchargez un document ici" at bounding box center [774, 277] width 431 height 22
type input "C:\fakepath\IMG_1514.jpeg"
click at [649, 247] on input "Téléchargez un document ici" at bounding box center [774, 252] width 431 height 22
type input "C:\fakepath\IMG_1515.jpeg"
click at [702, 225] on input "Téléchargez un document ici" at bounding box center [774, 226] width 431 height 22
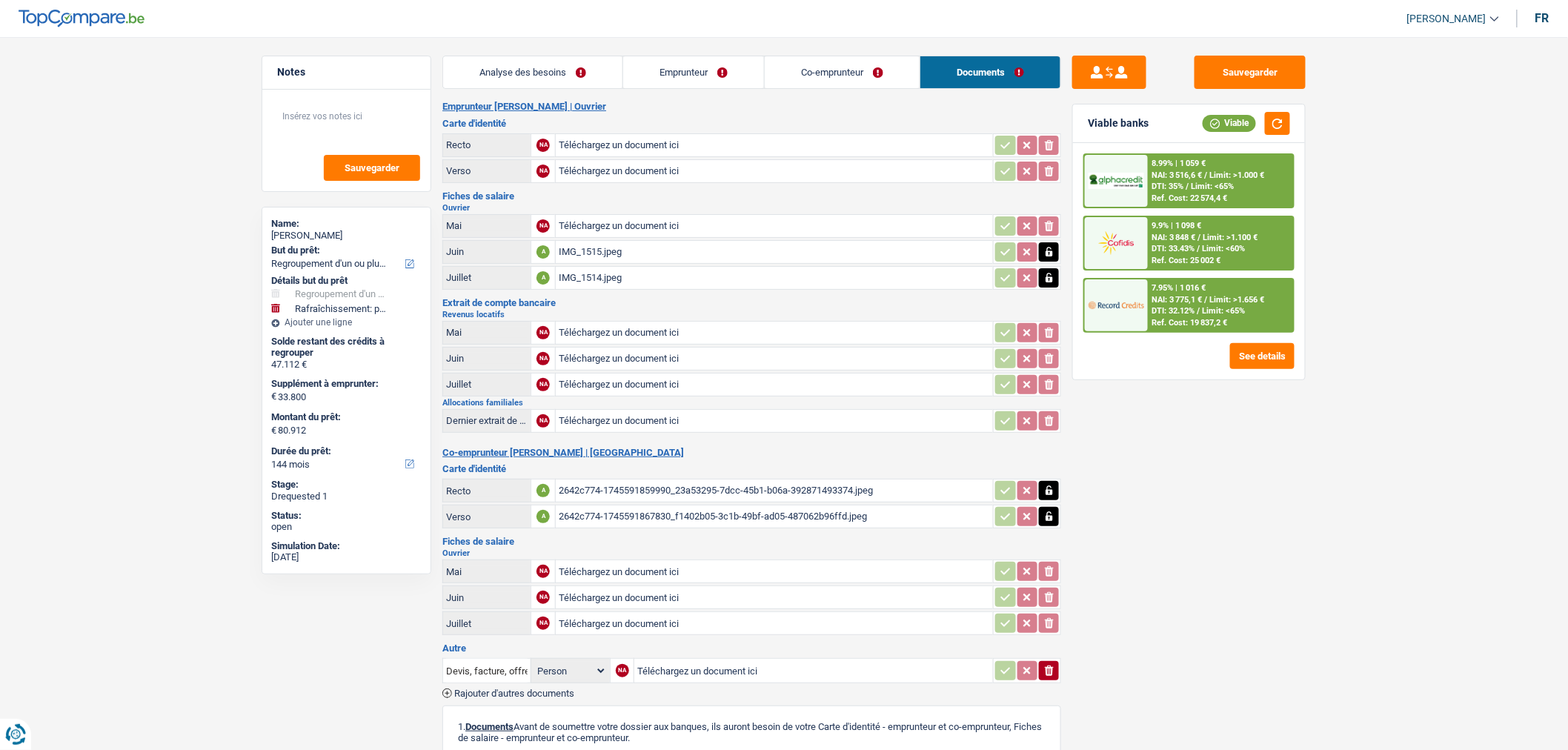
type input "C:\fakepath\IMG_1516.jpeg"
click at [698, 562] on input "Téléchargez un document ici" at bounding box center [774, 571] width 431 height 22
type input "C:\fakepath\IMG_1518.jpeg"
click at [669, 593] on input "Téléchargez un document ici" at bounding box center [774, 597] width 431 height 22
type input "C:\fakepath\IMG_1517.jpeg"
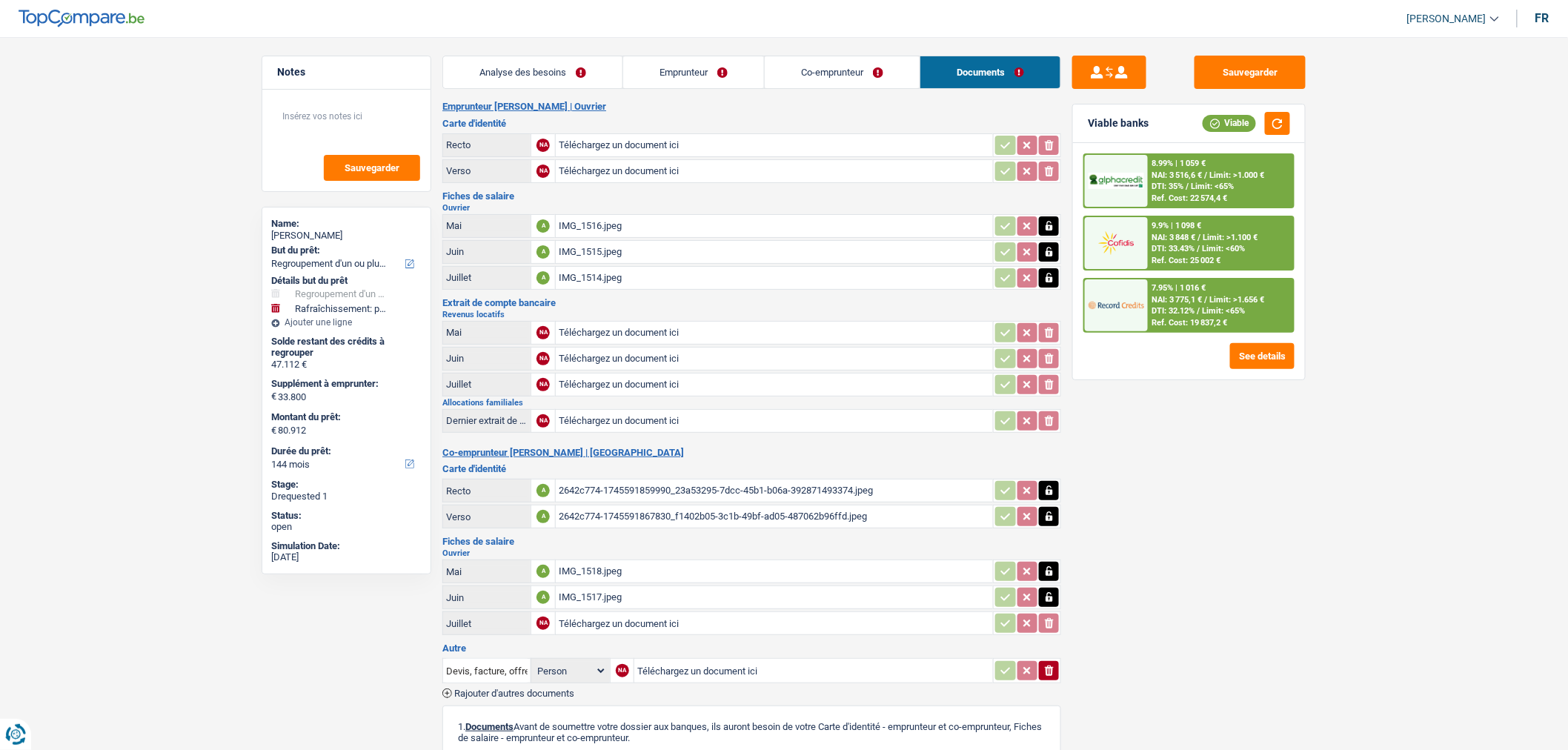
click at [658, 147] on input "Téléchargez un document ici" at bounding box center [774, 145] width 431 height 22
type input "C:\fakepath\IMG_0946.jpeg"
click at [661, 173] on input "Téléchargez un document ici" at bounding box center [774, 171] width 431 height 22
type input "C:\fakepath\IMG_0947.jpeg"
click at [657, 349] on input "Téléchargez un document ici" at bounding box center [774, 359] width 431 height 22
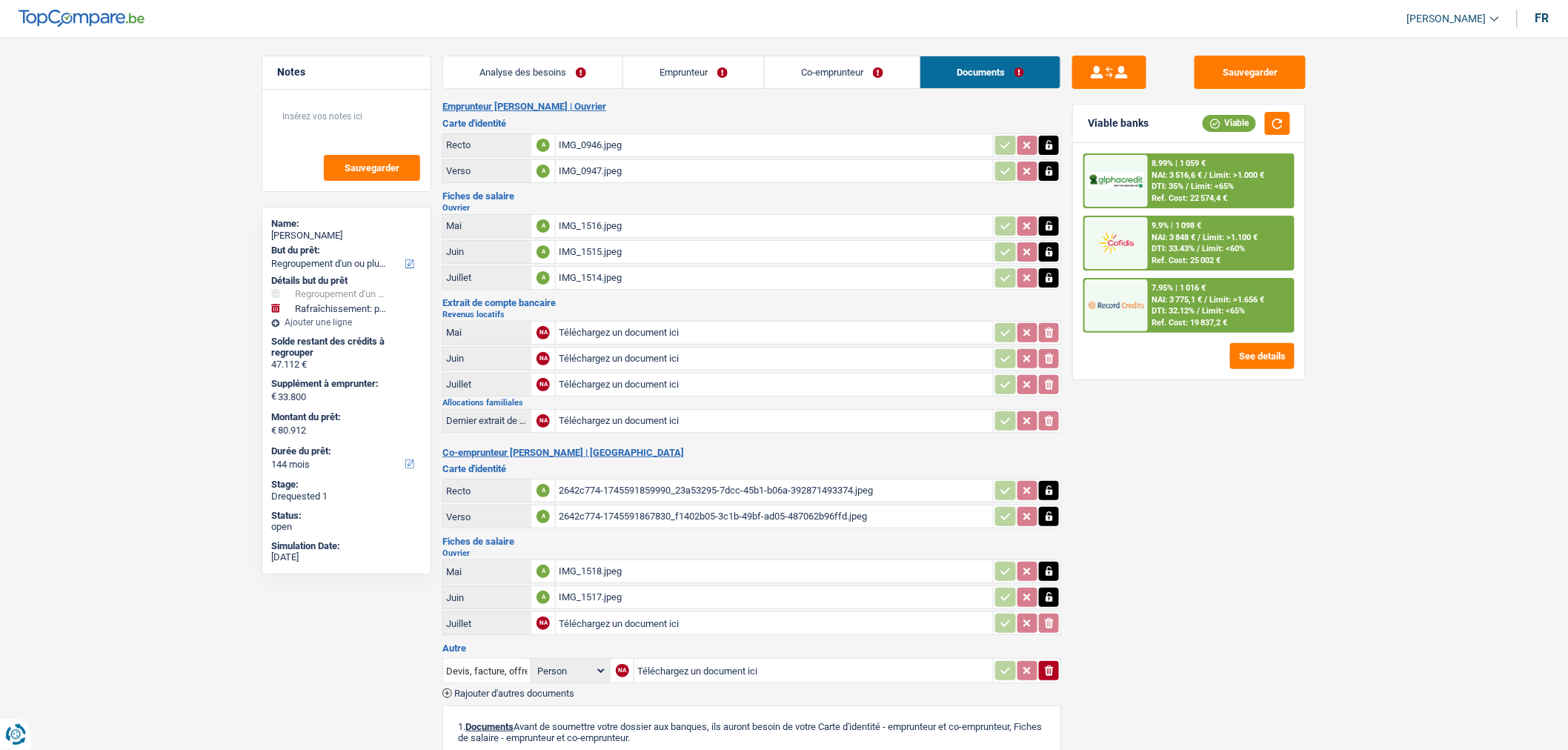
type input "C:\fakepath\IMG_1522.jpeg"
click at [647, 380] on input "Téléchargez un document ici" at bounding box center [774, 384] width 431 height 22
type input "C:\fakepath\IMG_1520.jpeg"
click at [658, 327] on input "Téléchargez un document ici" at bounding box center [774, 333] width 431 height 22
type input "C:\fakepath\IMG_1521.jpeg"
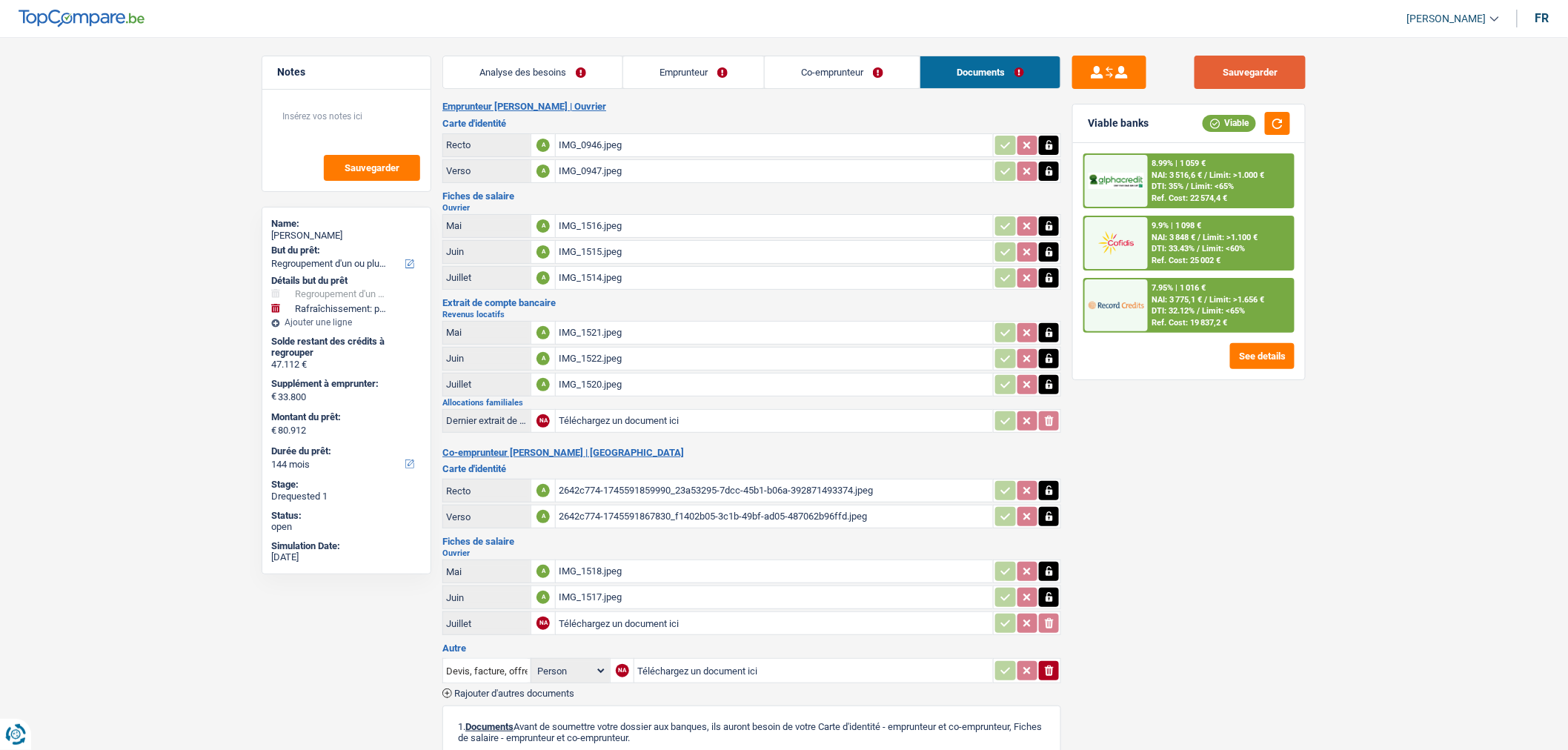
click at [1258, 85] on button "Sauvegarder" at bounding box center [1250, 71] width 111 height 33
click at [1252, 65] on button "Sauvegarder" at bounding box center [1250, 71] width 111 height 33
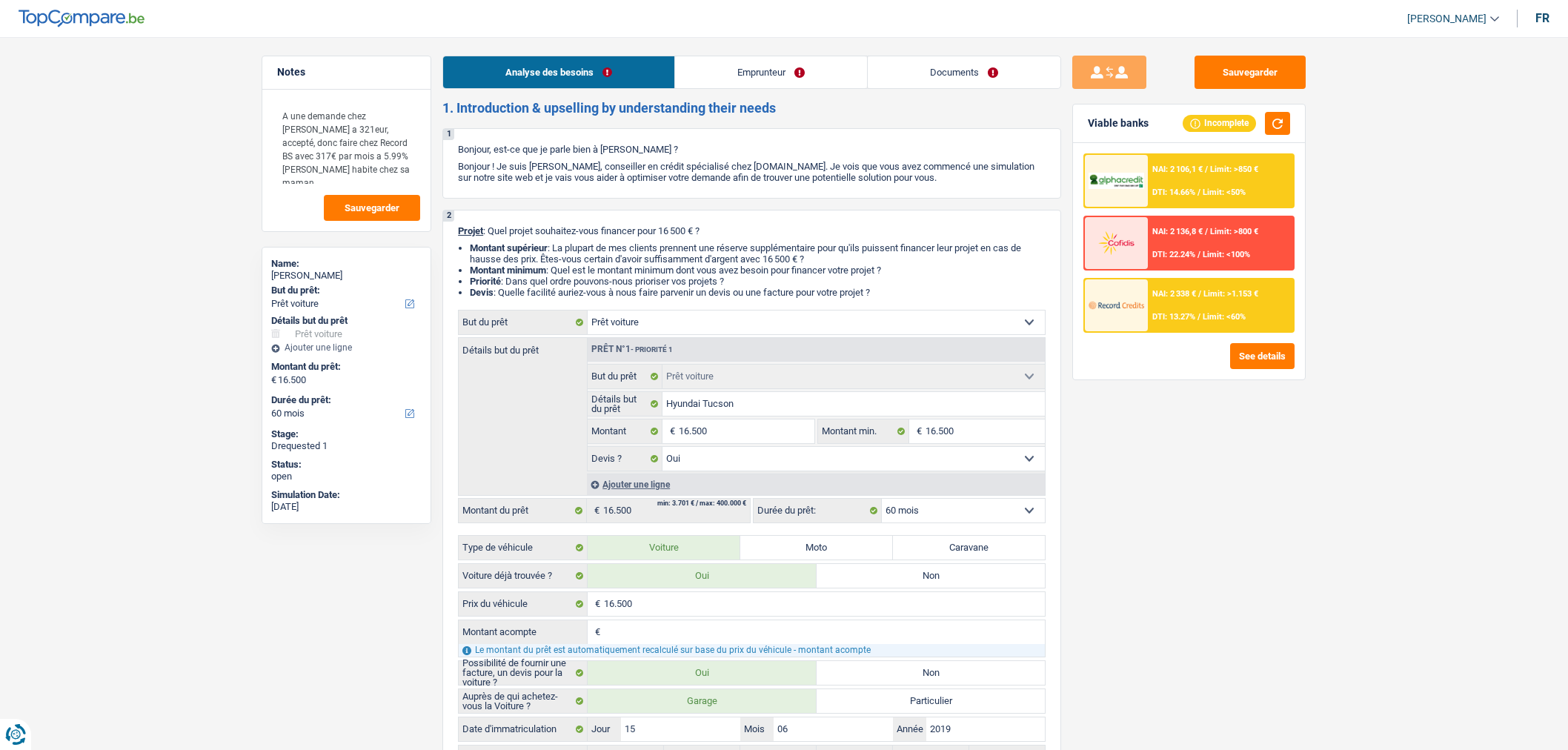
select select "car"
select select "60"
select select "car"
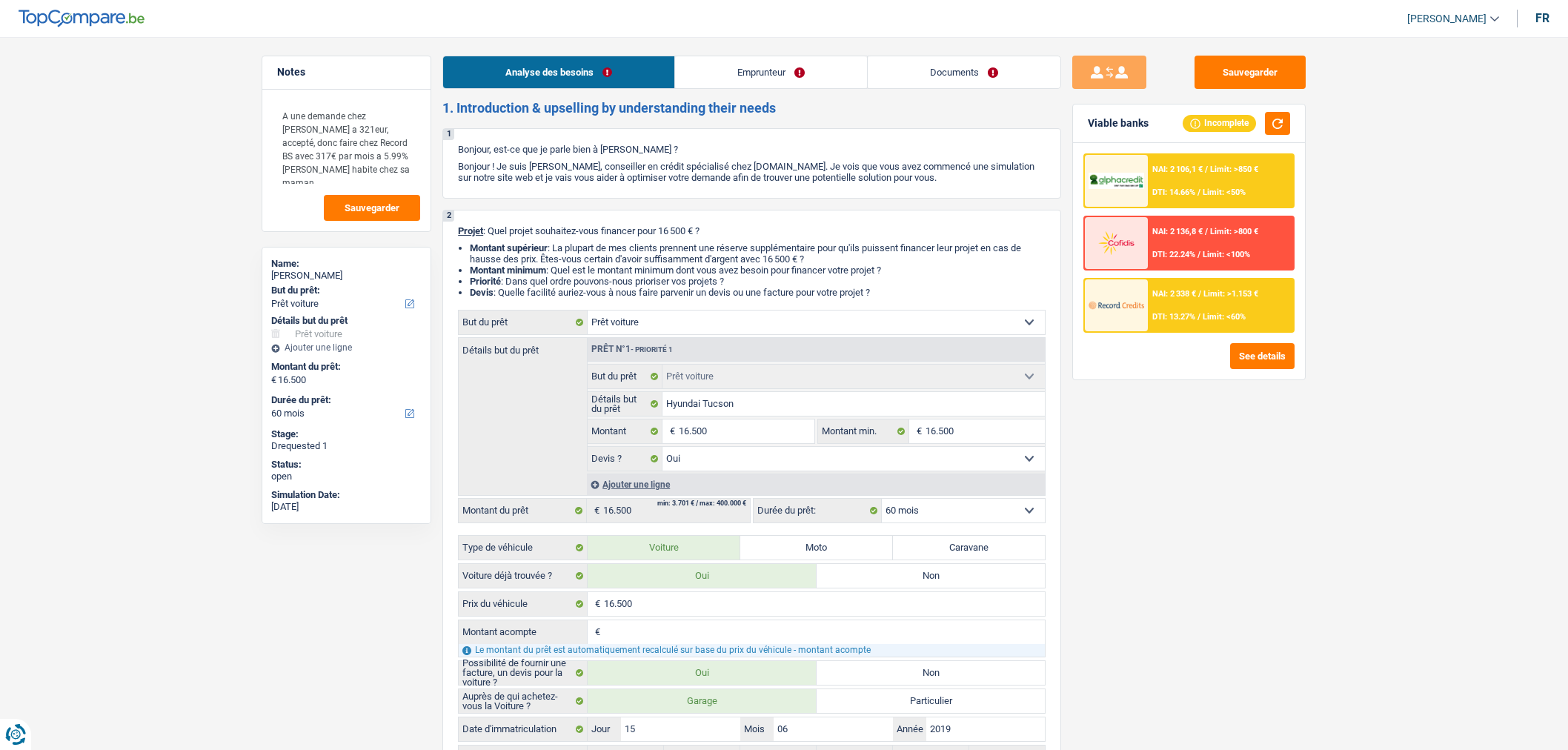
select select "yes"
select select "60"
select select "privateEmployee"
select select "familyAllowances"
select select "netSalary"
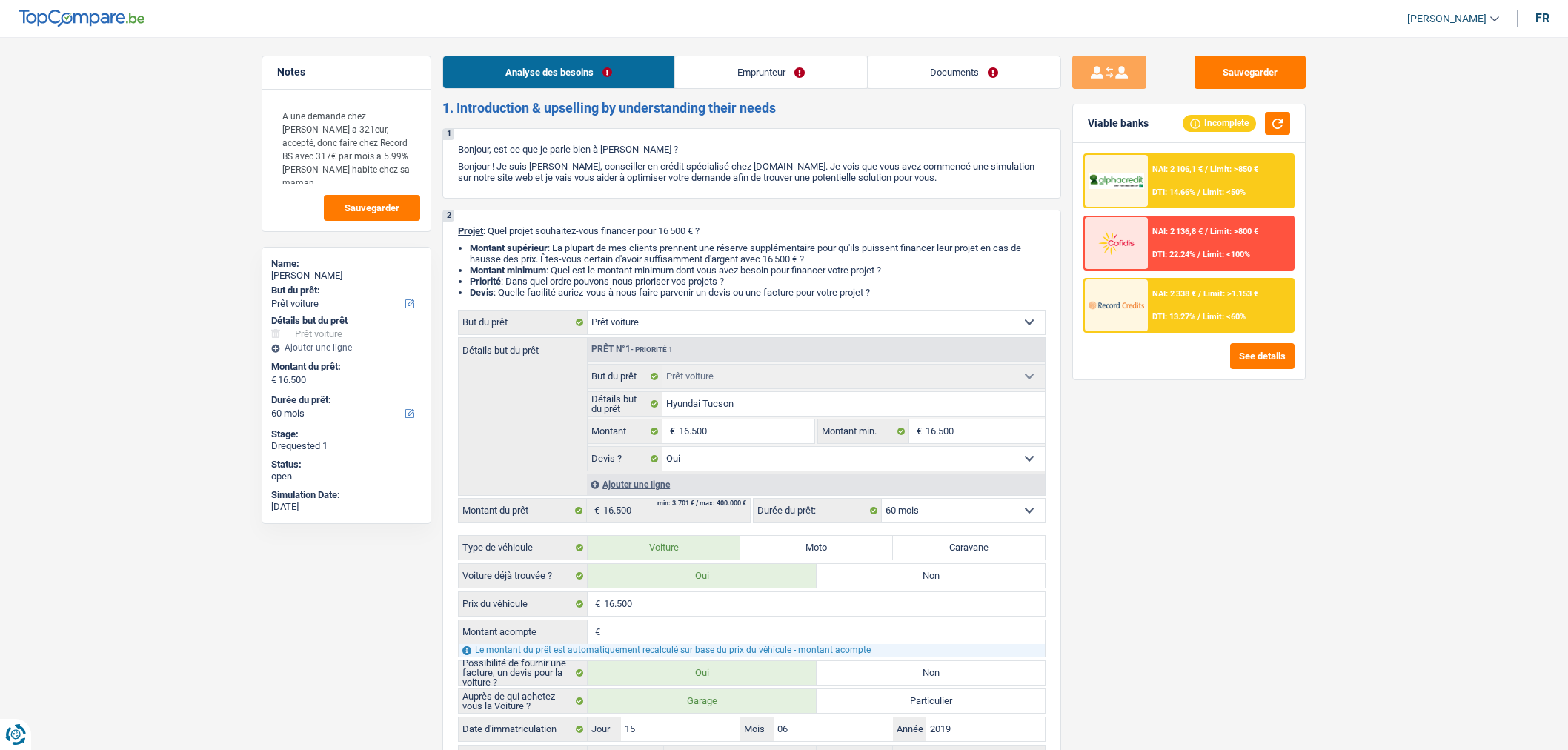
select select "mealVouchers"
select select "liveWithParents"
select select "car"
select select "yes"
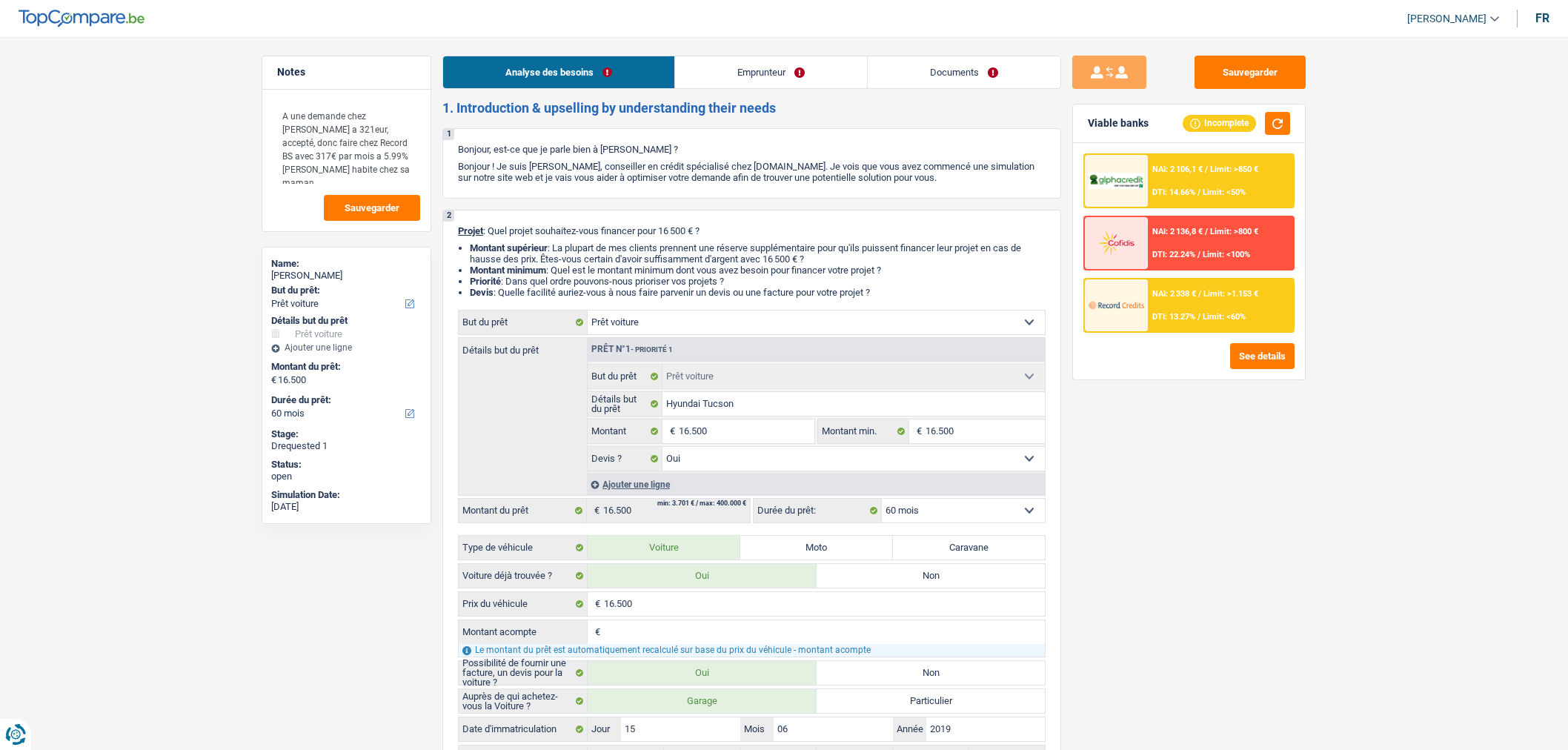
select select "60"
click at [971, 82] on link "Documents" at bounding box center [963, 72] width 193 height 32
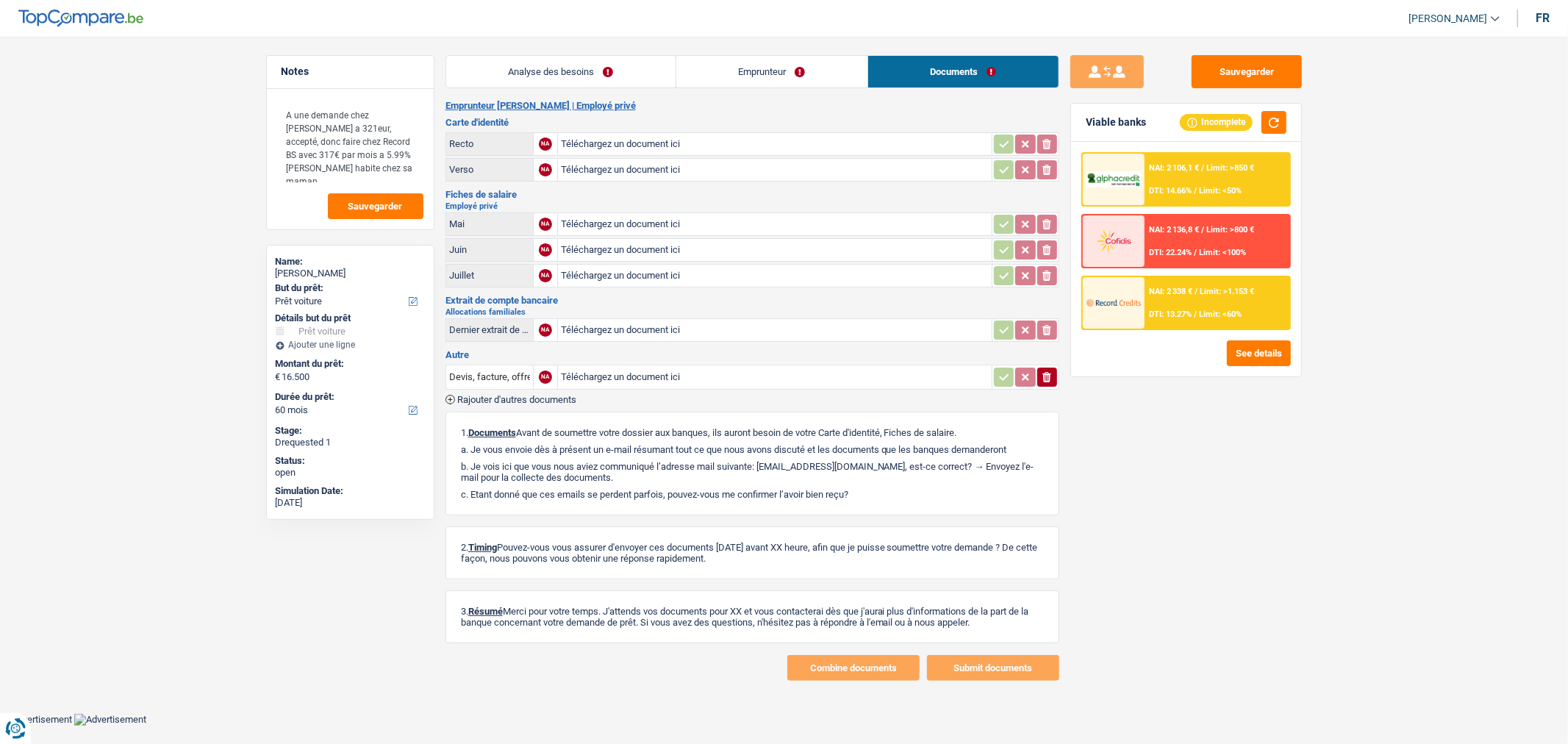
click at [677, 226] on input "Téléchargez un document ici" at bounding box center [775, 224] width 428 height 22
type input "C:\fakepath\Documents - Sikora Natacha.pdf"
click at [1266, 69] on button "Sauvegarder" at bounding box center [1246, 71] width 110 height 33
click at [1230, 60] on button "Sauvegarder" at bounding box center [1246, 71] width 110 height 33
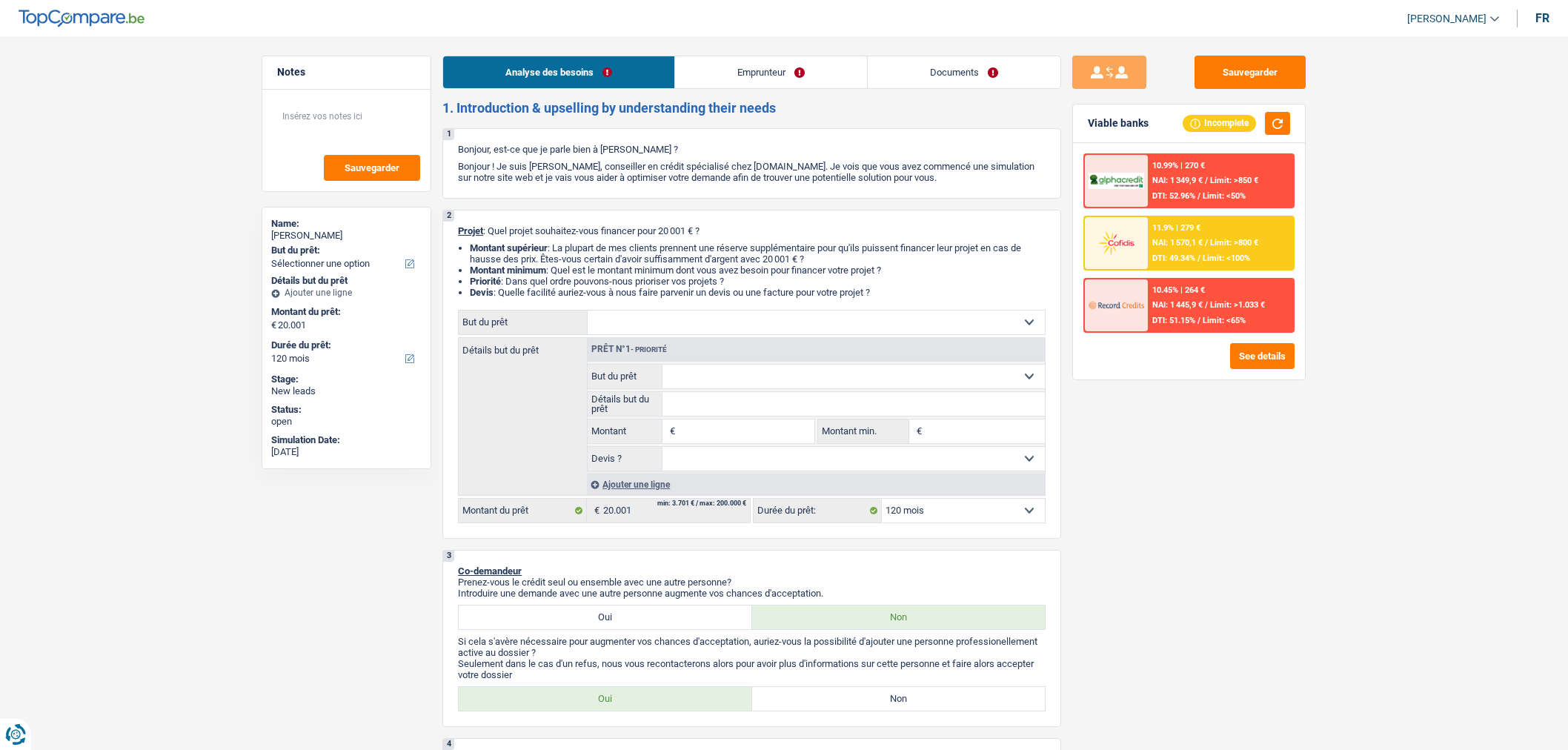
select select "120"
select select "publicEmployee"
select select "familyAllowances"
select select "netSalary"
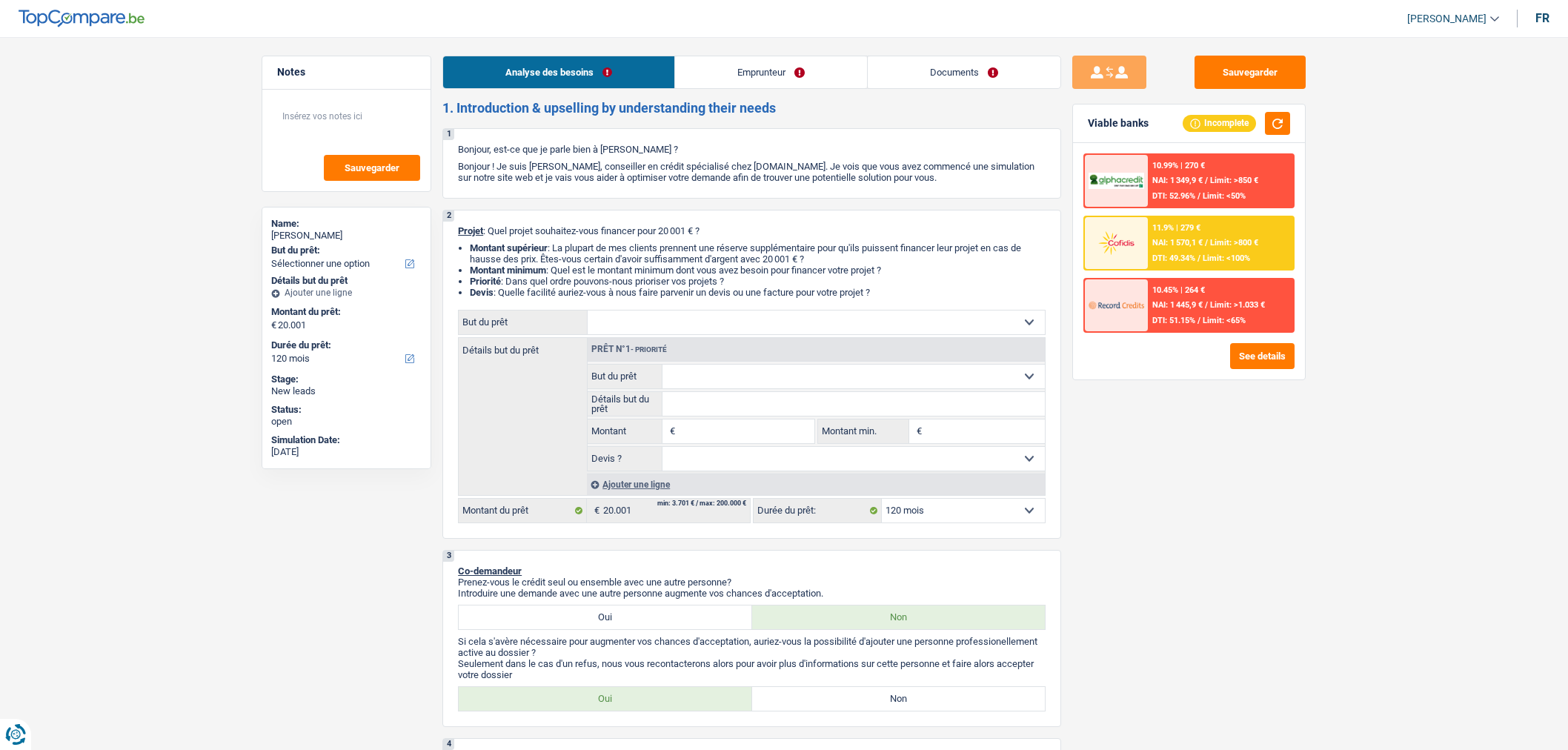
select select "mealVouchers"
select select "rents"
select select "personalLoan"
select select "loanRepayment"
select select "30"
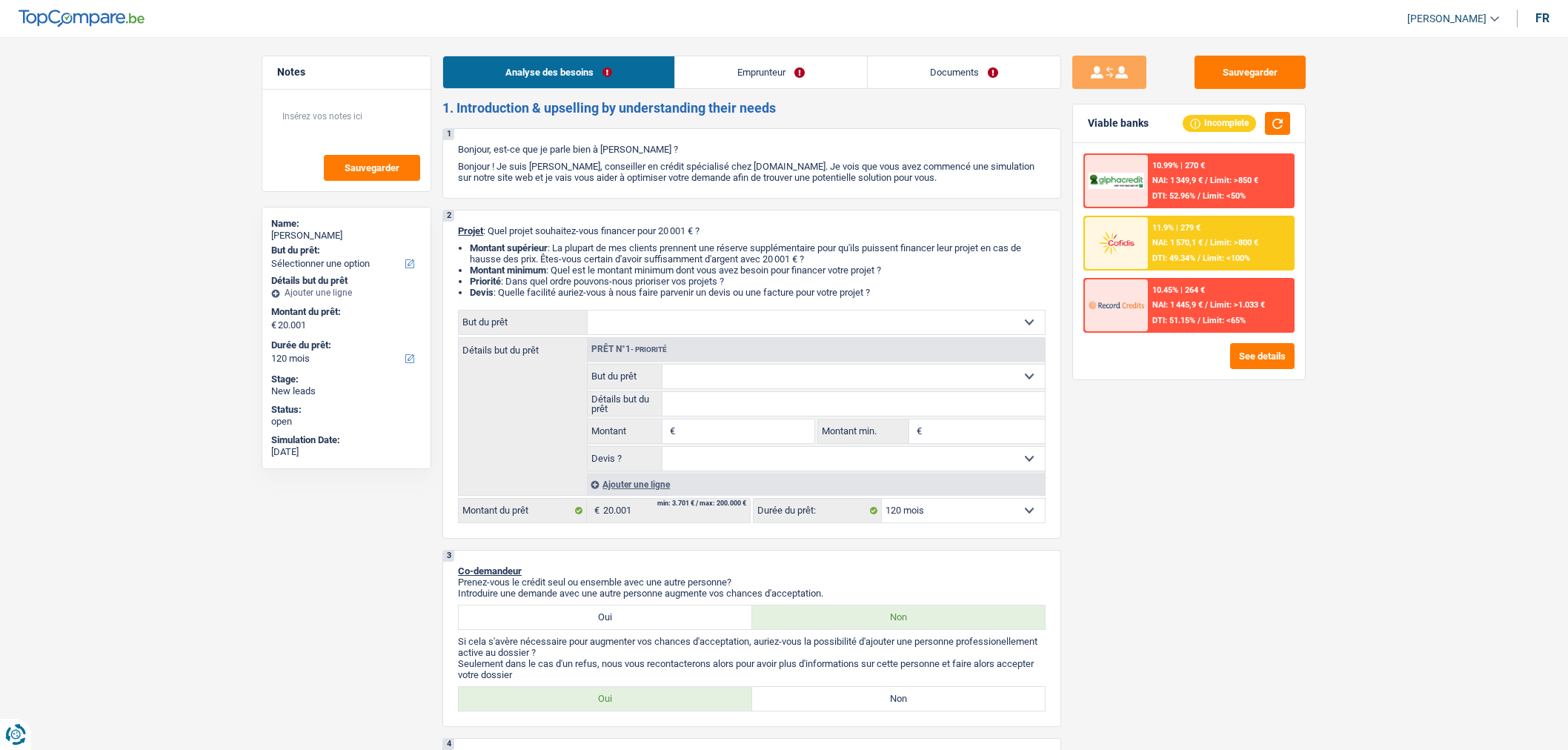
select select "120"
click at [783, 68] on link "Emprunteur" at bounding box center [770, 72] width 192 height 32
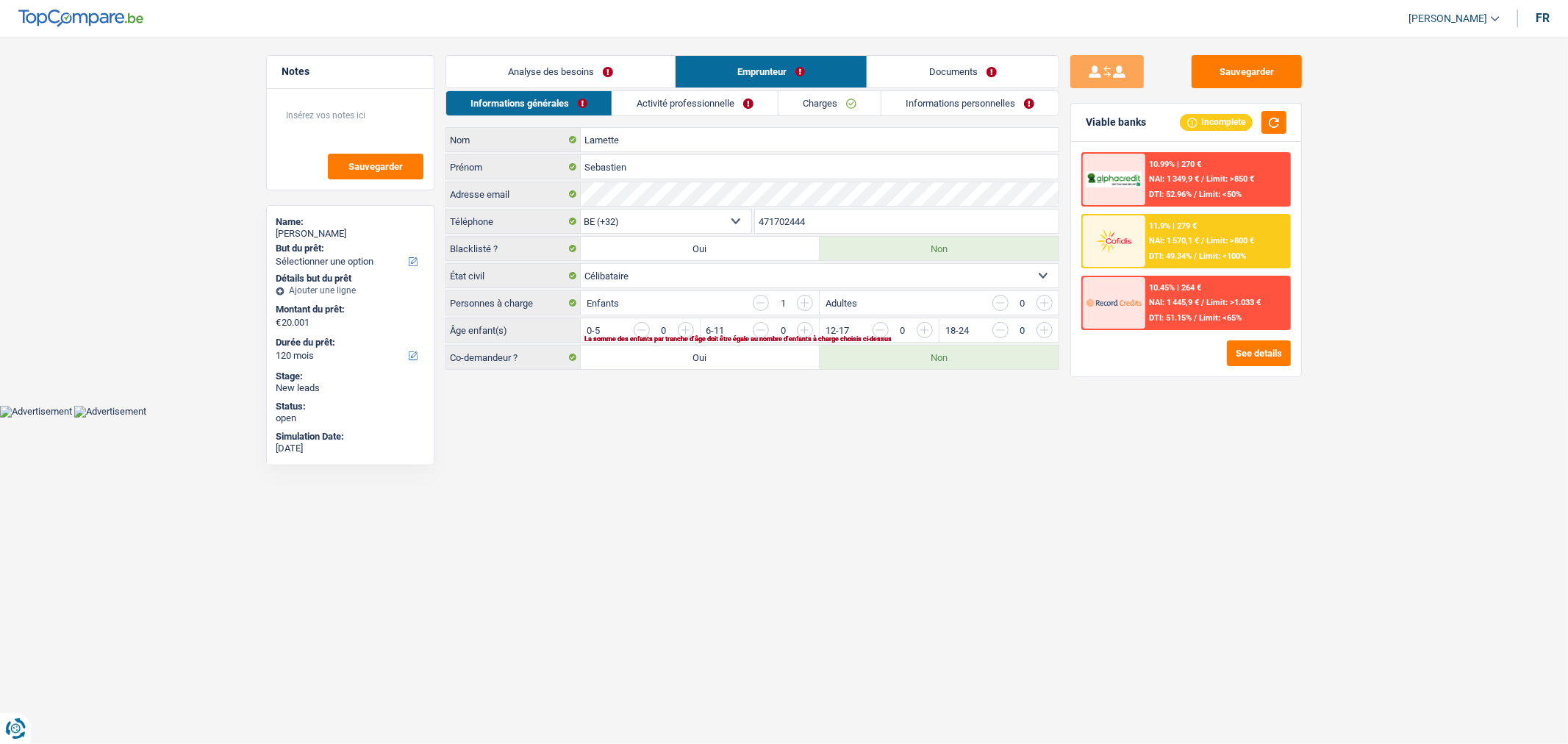
click at [953, 77] on link "Documents" at bounding box center [963, 72] width 191 height 32
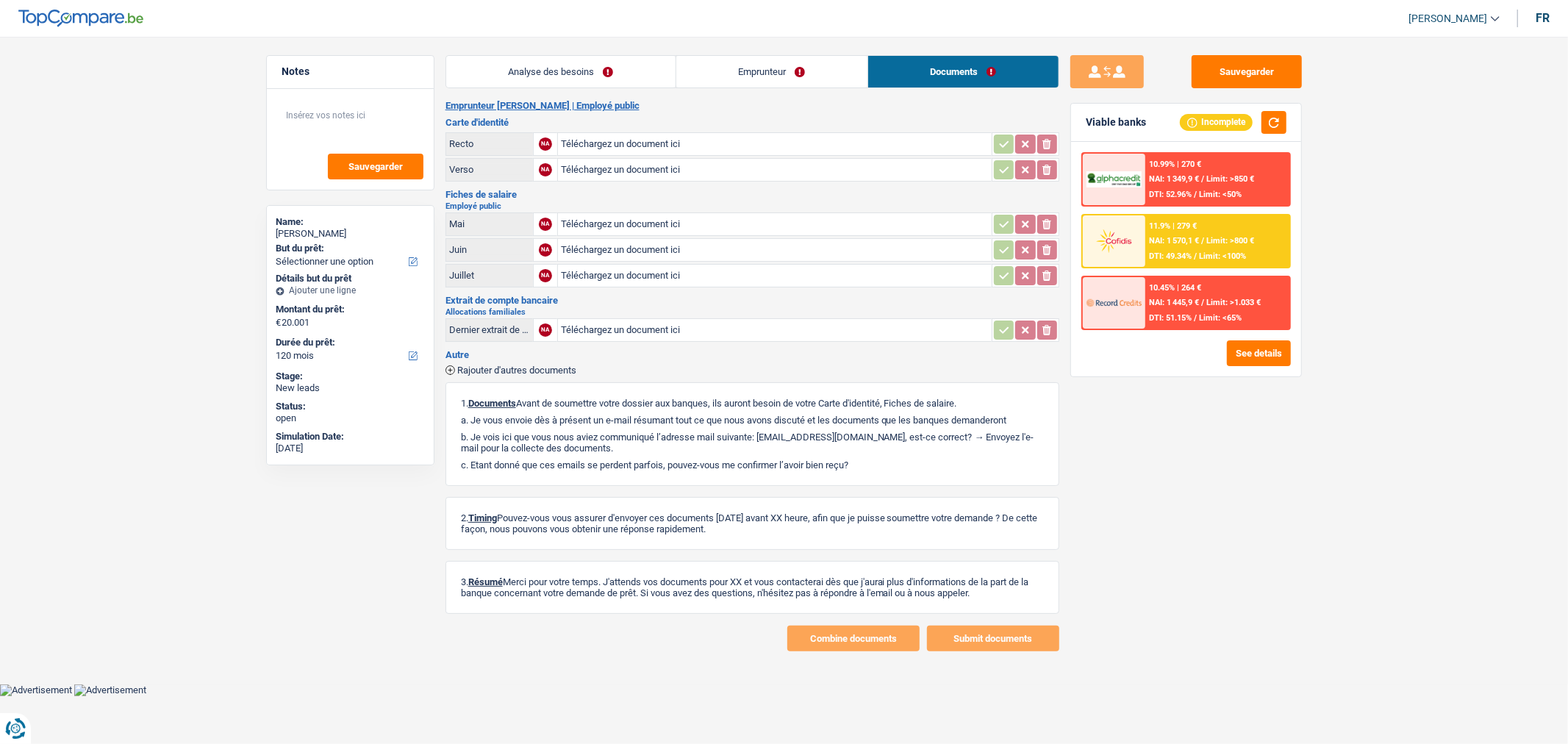
click at [565, 83] on link "Analyse des besoins" at bounding box center [561, 72] width 229 height 32
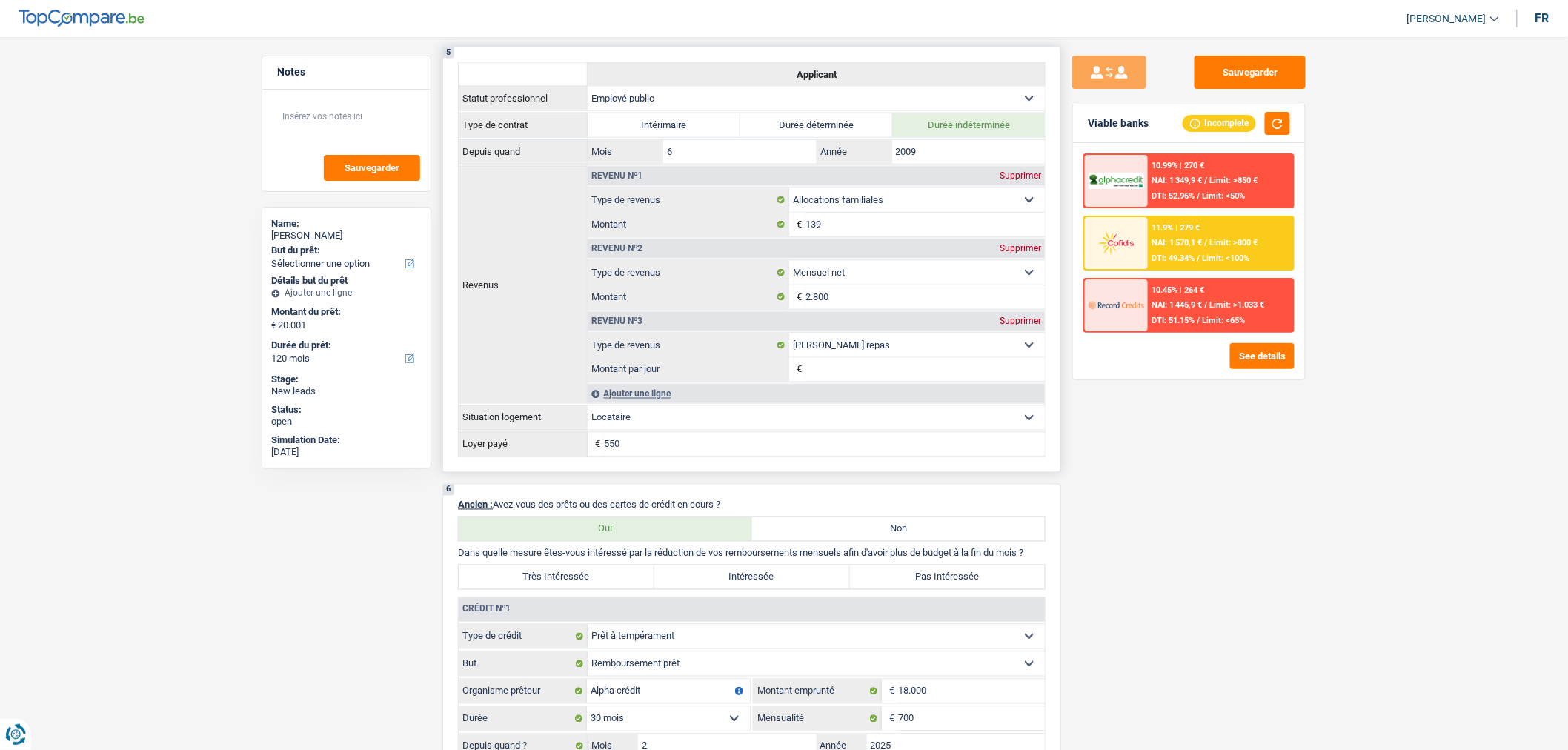
scroll to position [1070, 0]
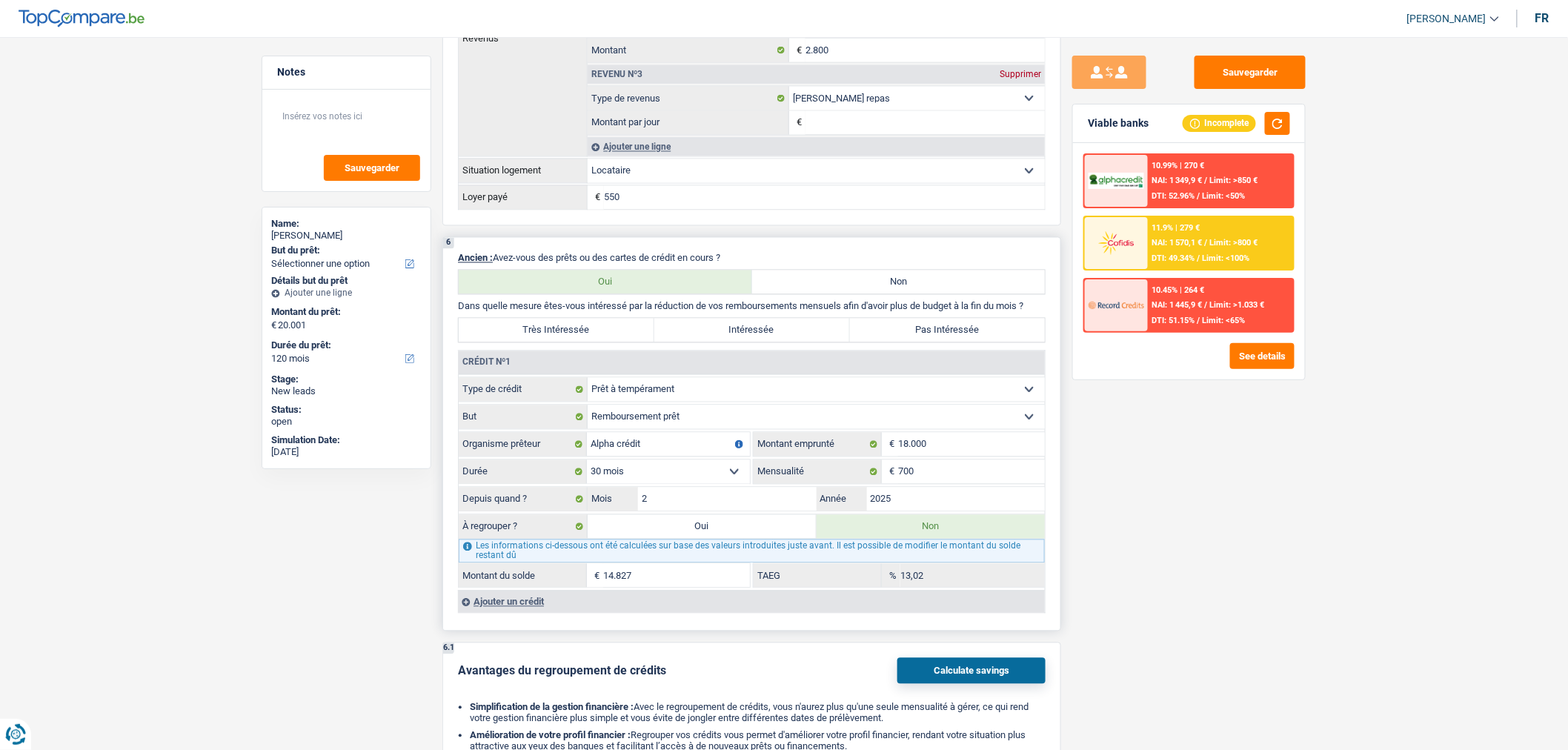
click at [721, 539] on label "Oui" at bounding box center [702, 527] width 229 height 24
click at [721, 539] on input "Oui" at bounding box center [702, 527] width 229 height 24
radio input "true"
type input "14.827"
select select "60"
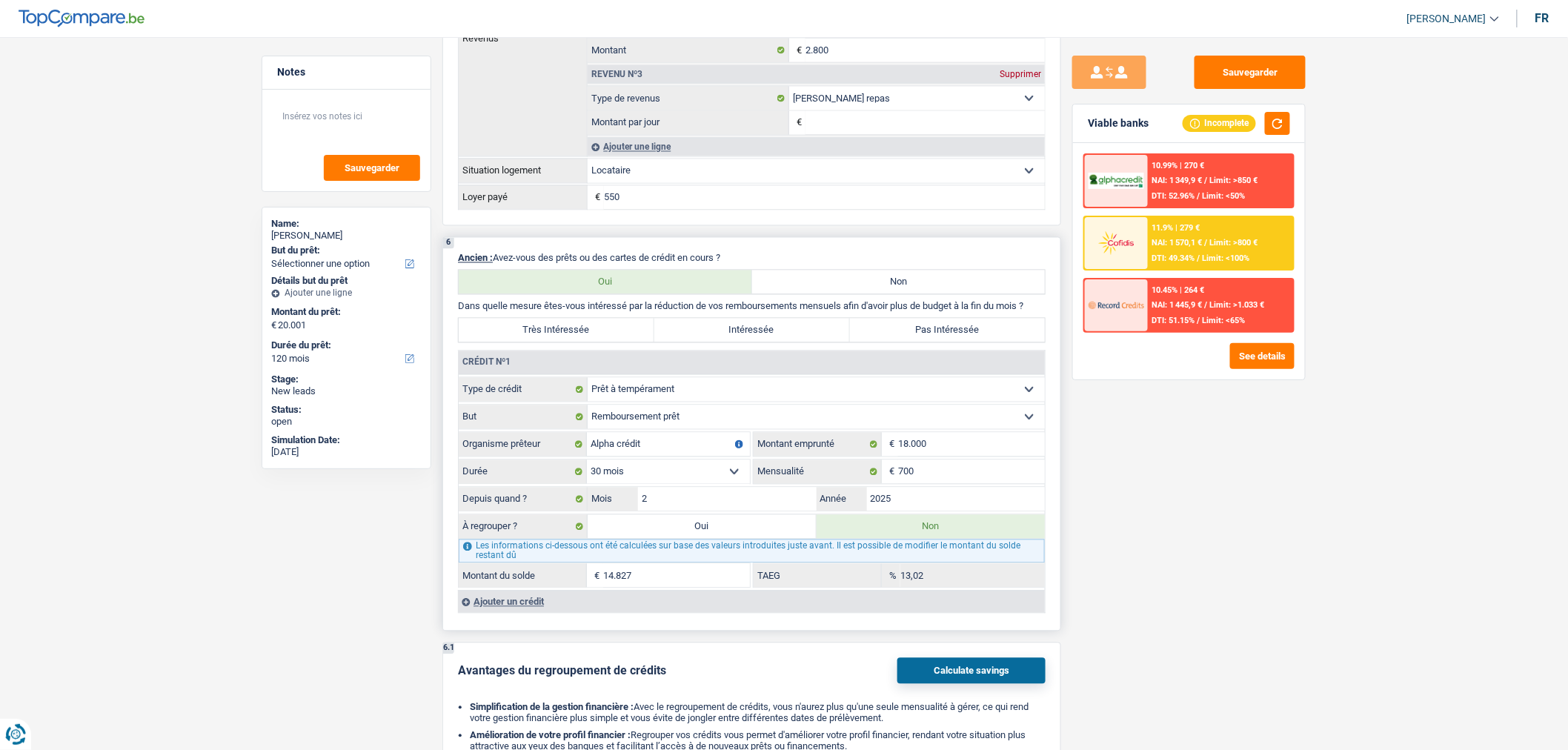
type input "14.827"
select select "60"
radio input "false"
type input "14.827"
select select "60"
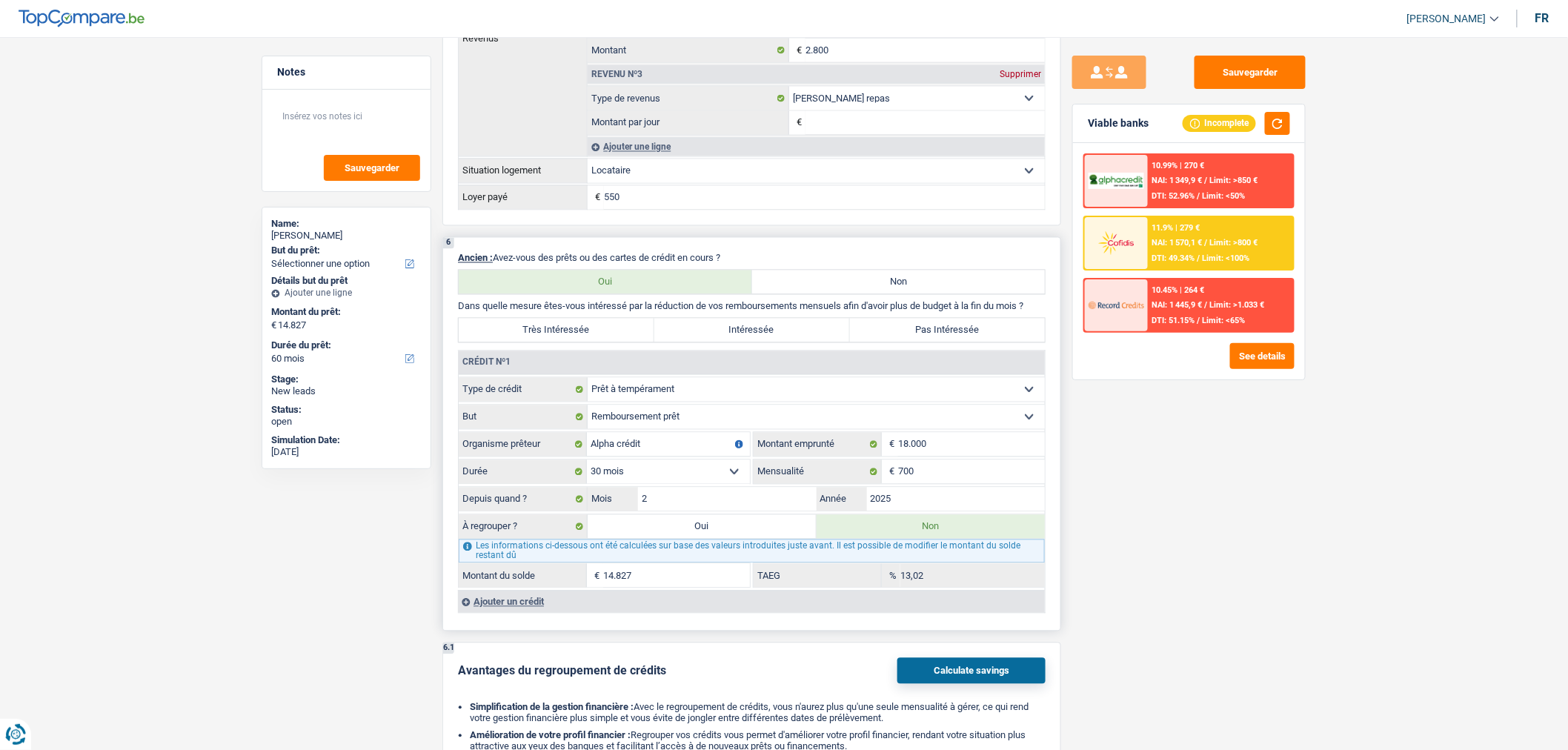
select select "refinancing"
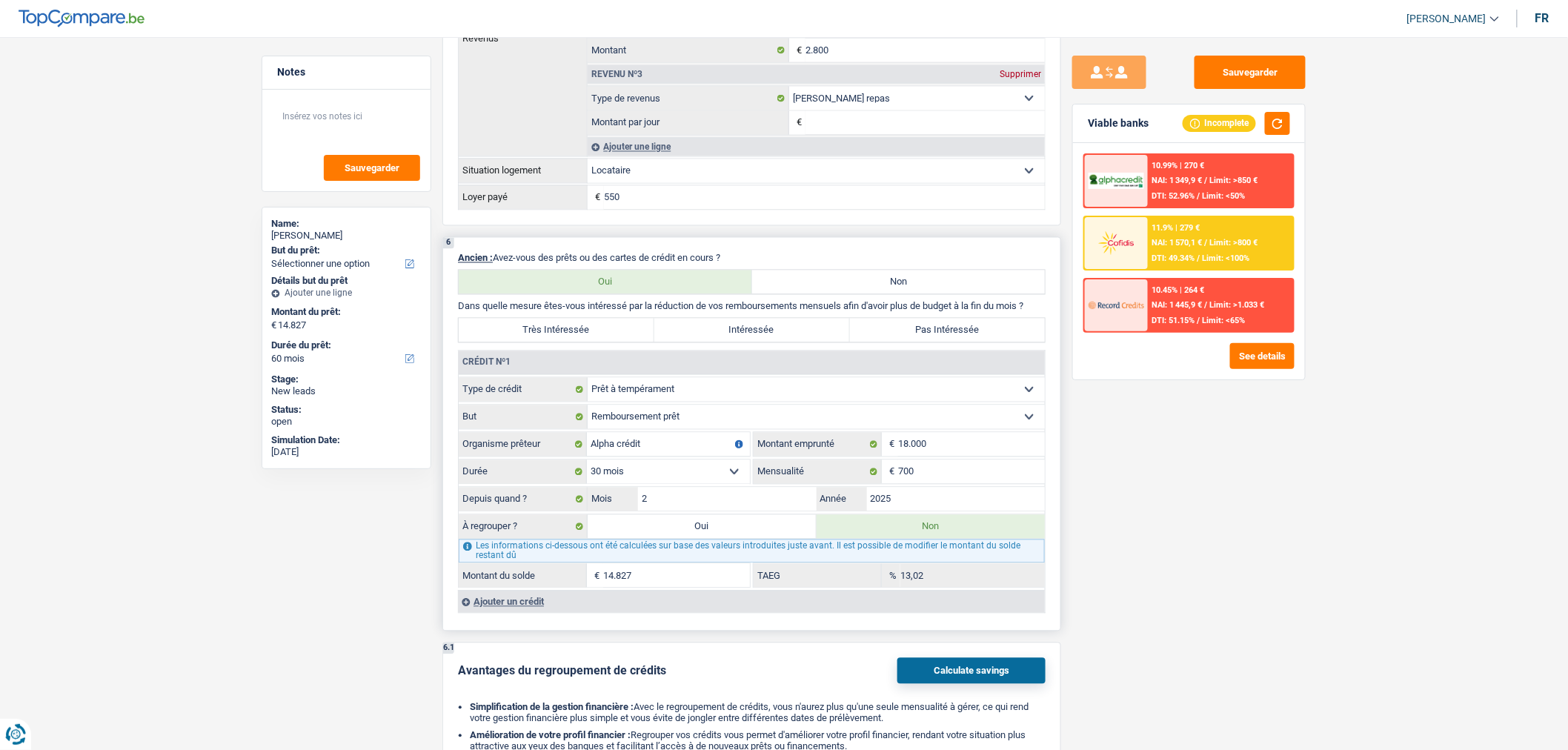
select select "refinancing"
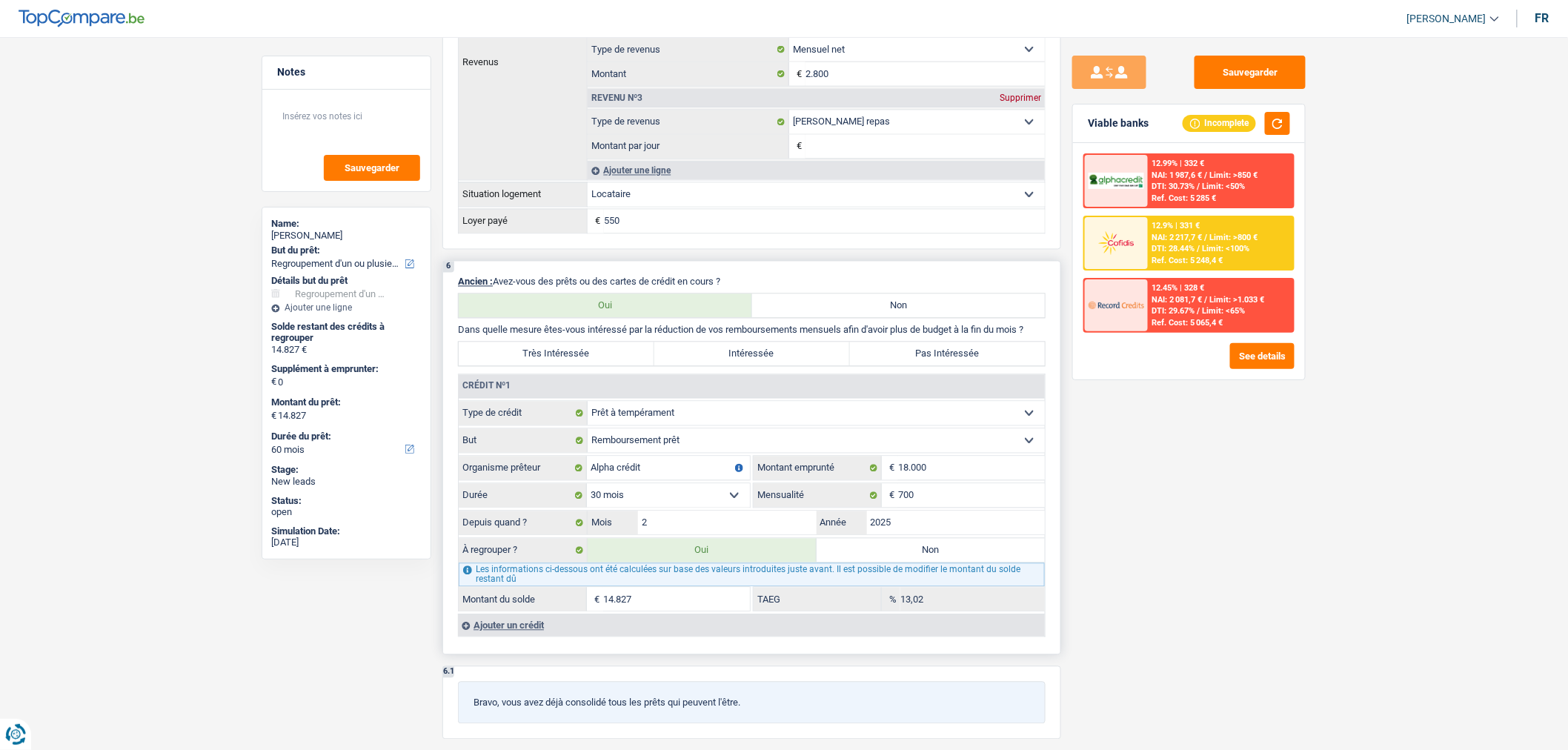
click at [864, 553] on label "Non" at bounding box center [931, 551] width 229 height 24
click at [864, 553] on input "Non" at bounding box center [931, 551] width 229 height 24
radio input "true"
select select
select select "24"
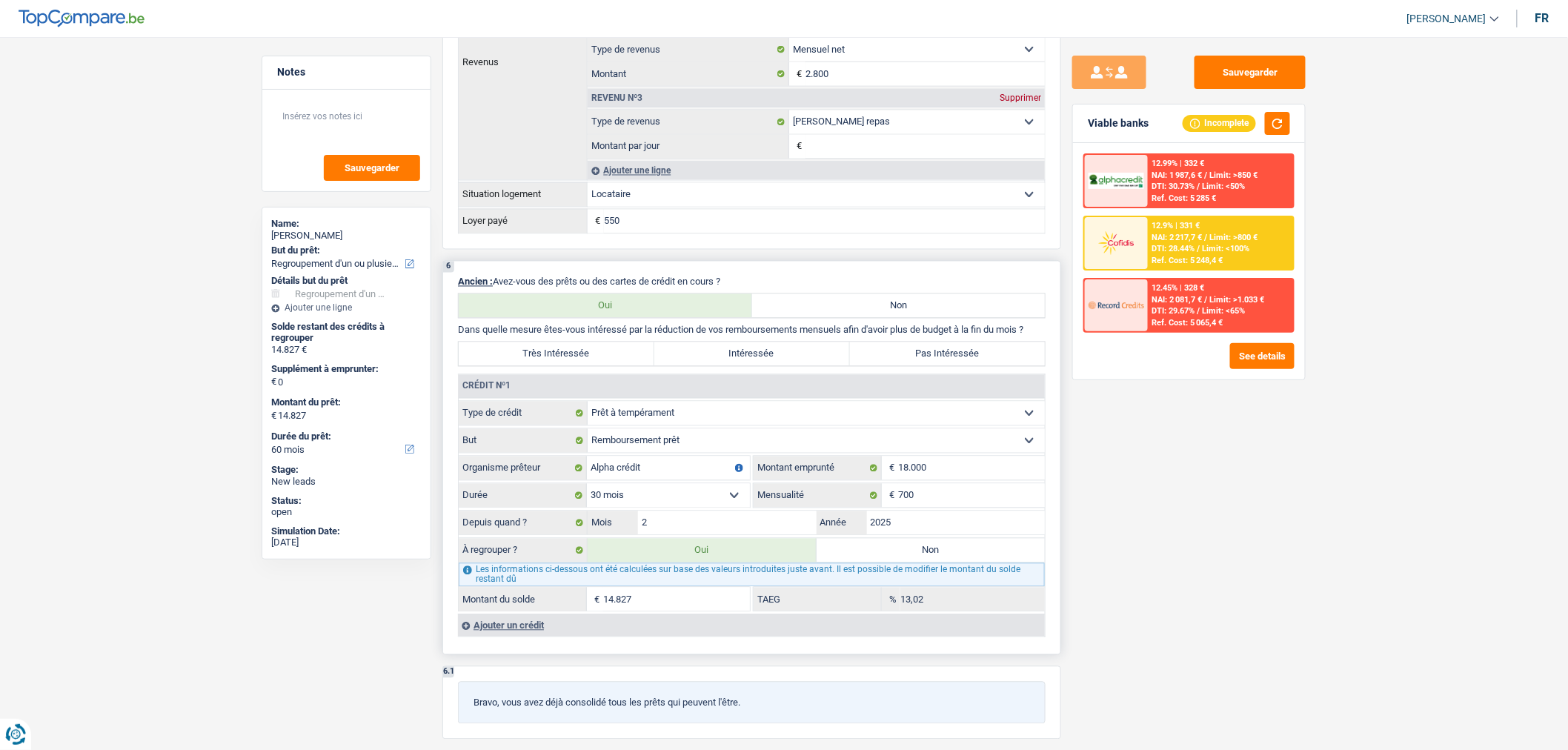
select select
type input "0"
select select "24"
radio input "false"
select select
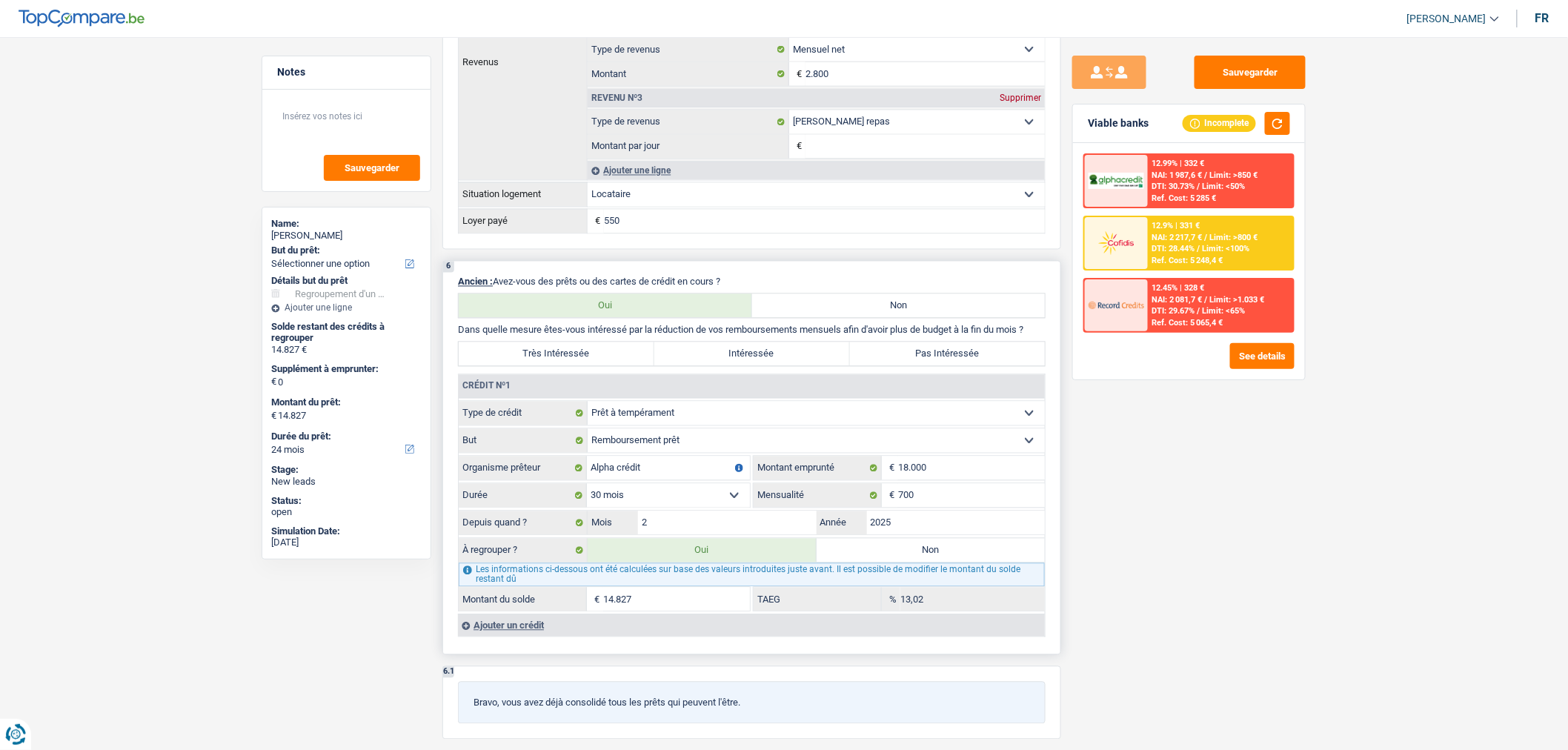
type input "0"
select select "24"
type input "0"
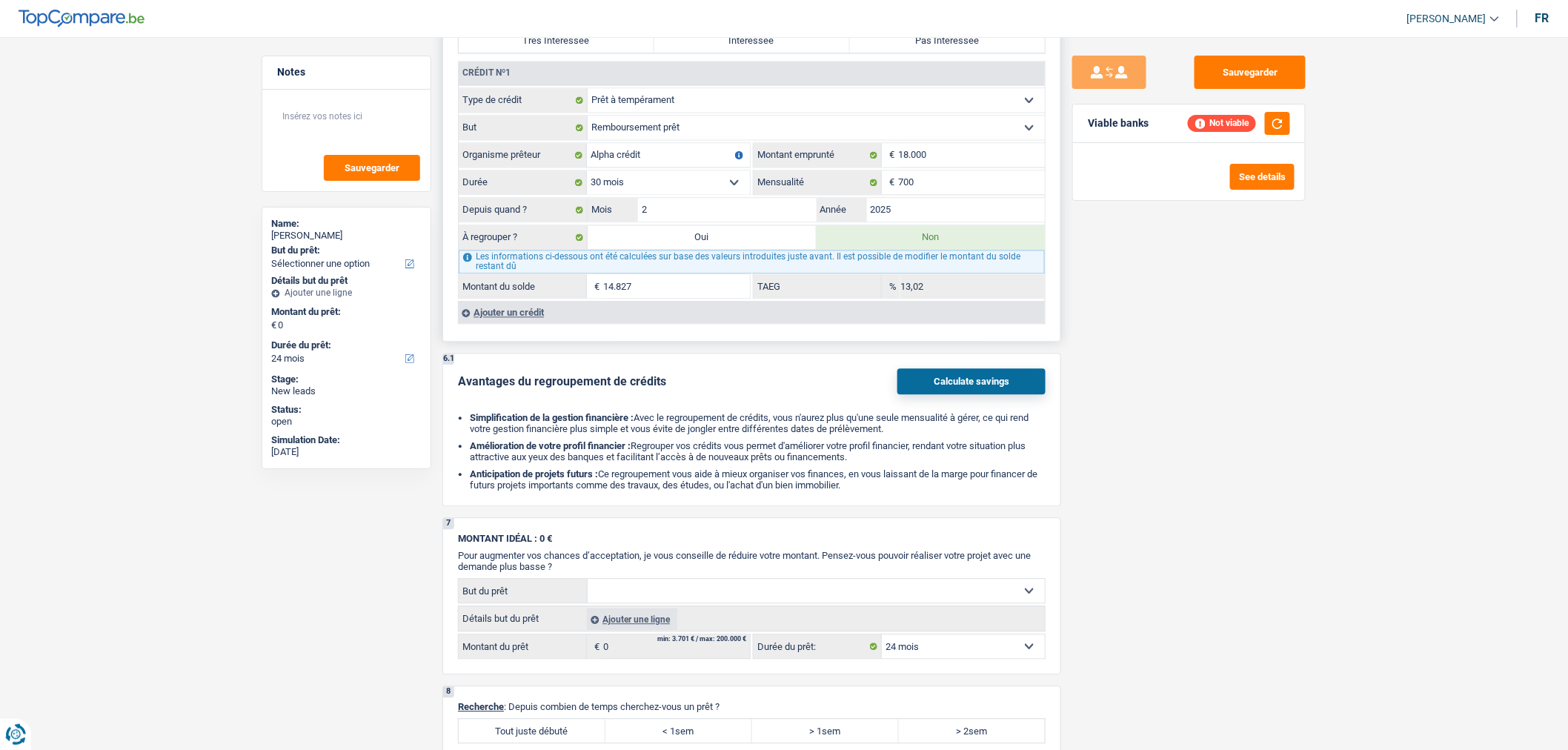
scroll to position [1234, 0]
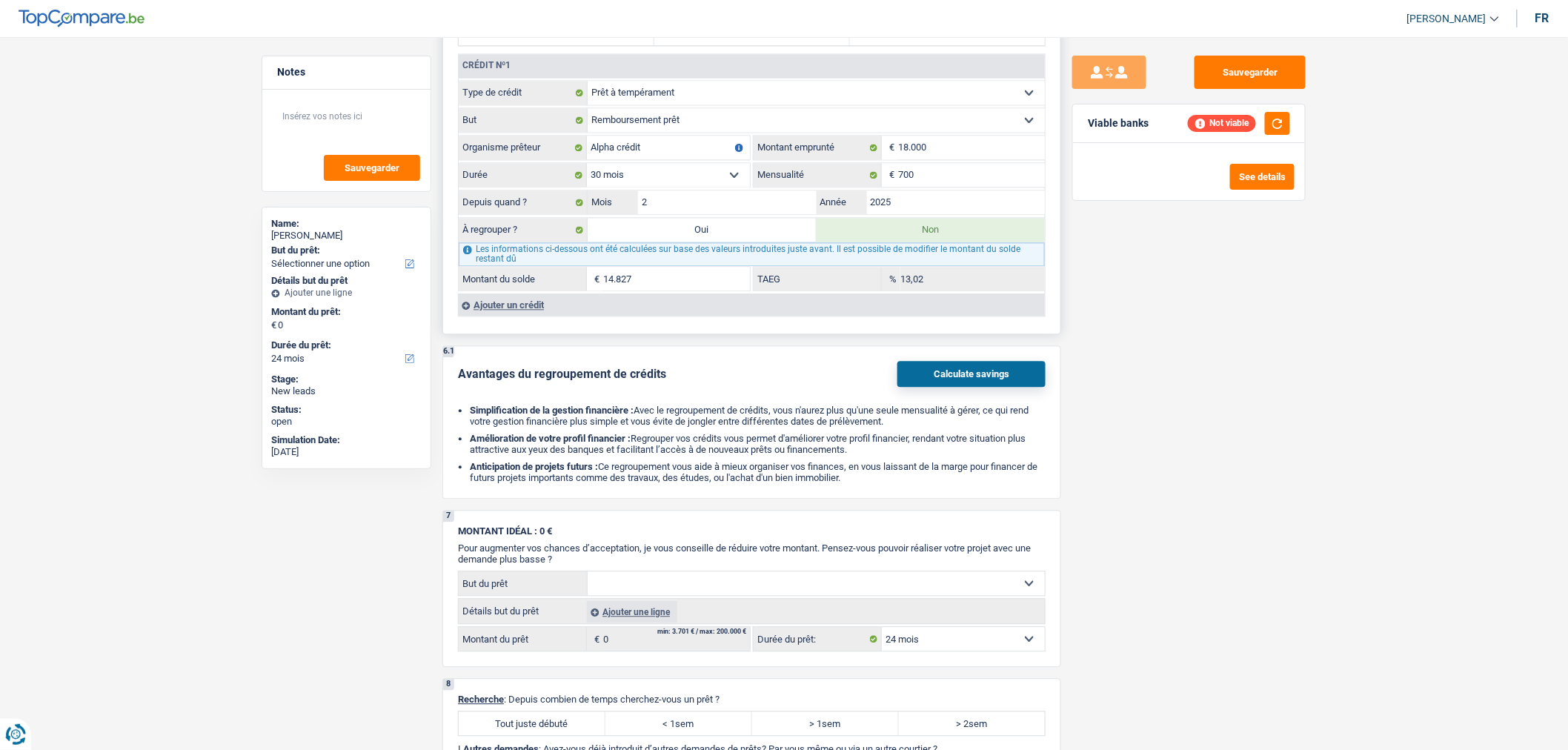
click at [719, 242] on label "Oui" at bounding box center [702, 230] width 229 height 24
click at [719, 242] on input "Oui" at bounding box center [702, 230] width 229 height 24
radio input "true"
radio input "false"
type input "14.827"
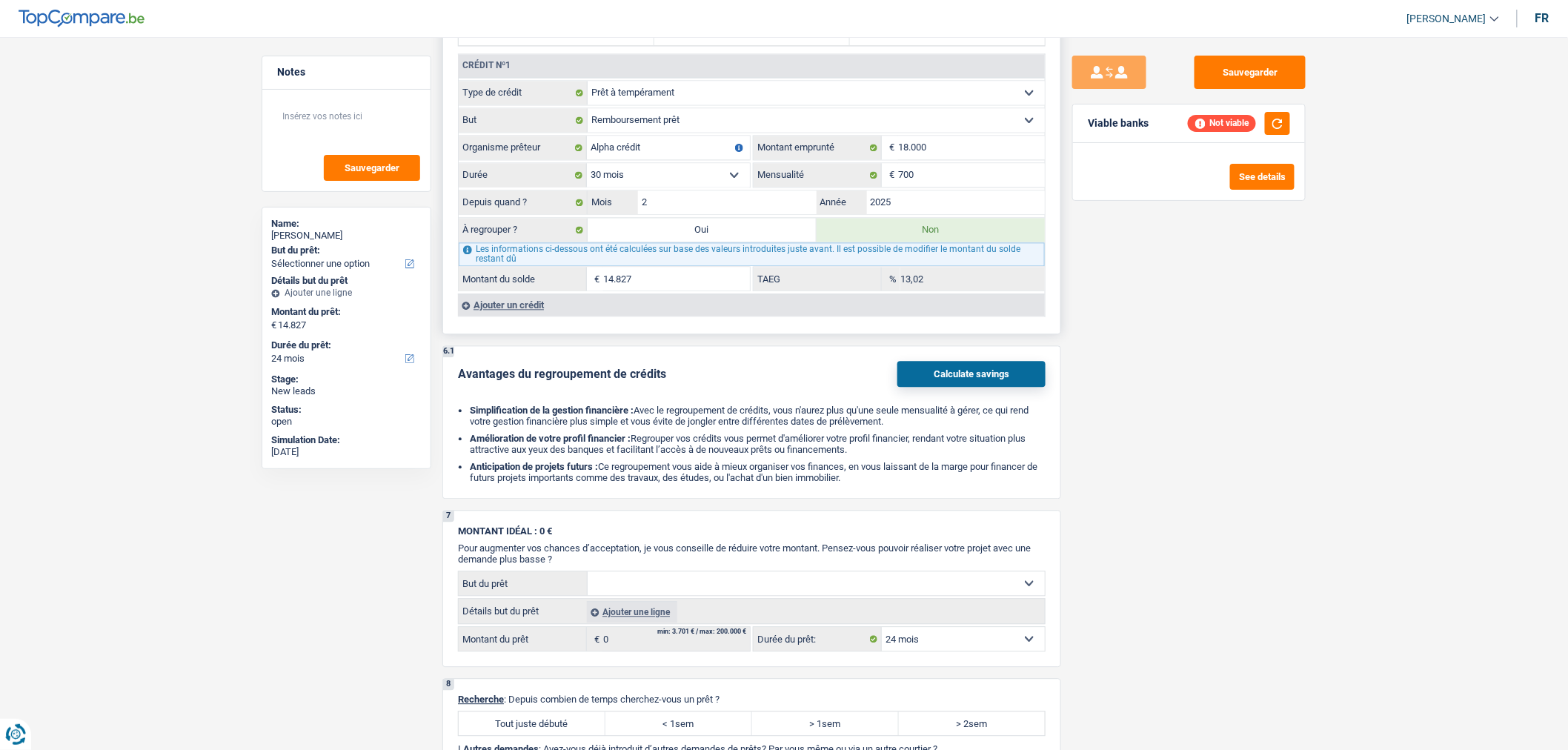
select select "refinancing"
select select "60"
select select "refinancing"
select select "60"
select select "refinancing"
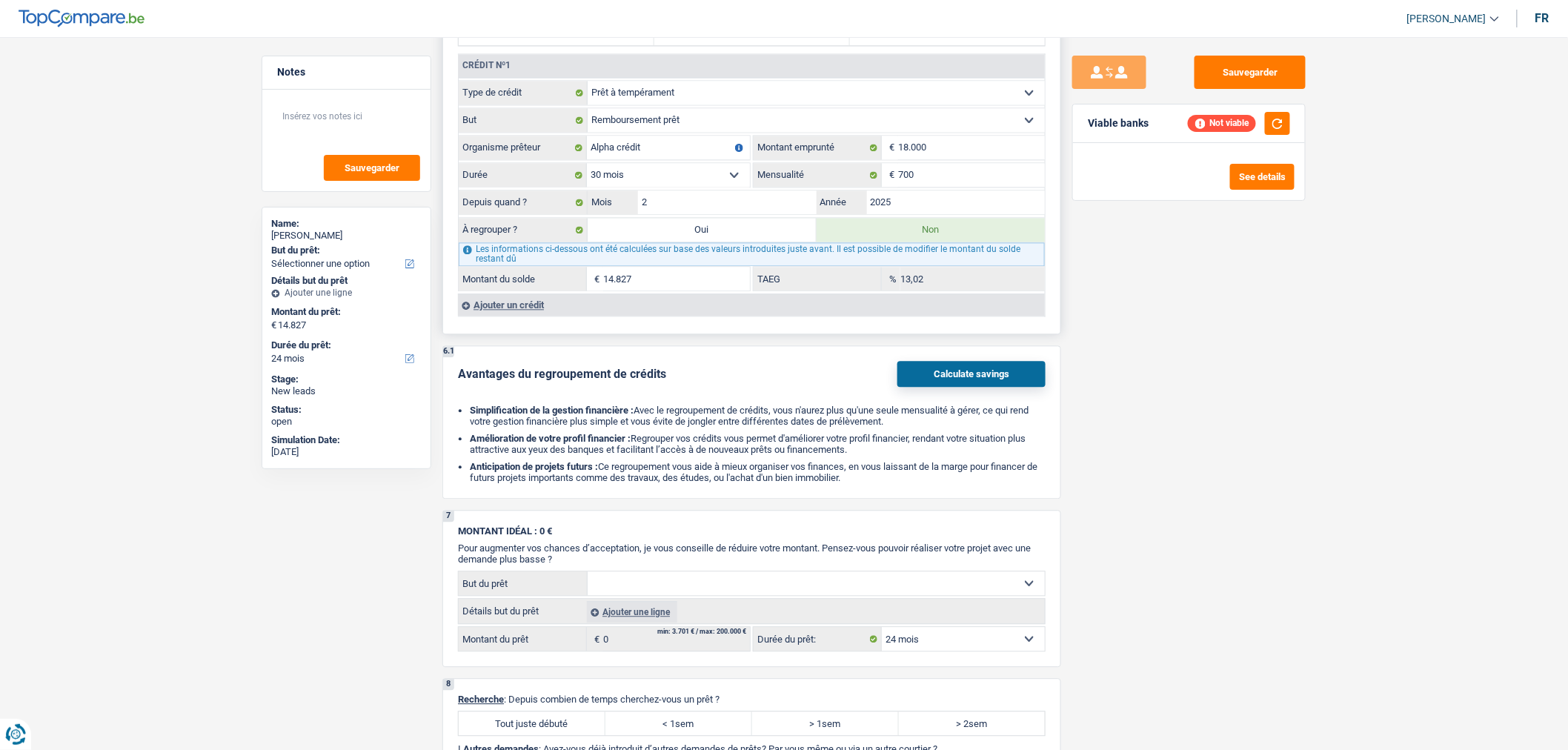
select select "60"
select select "refinancing"
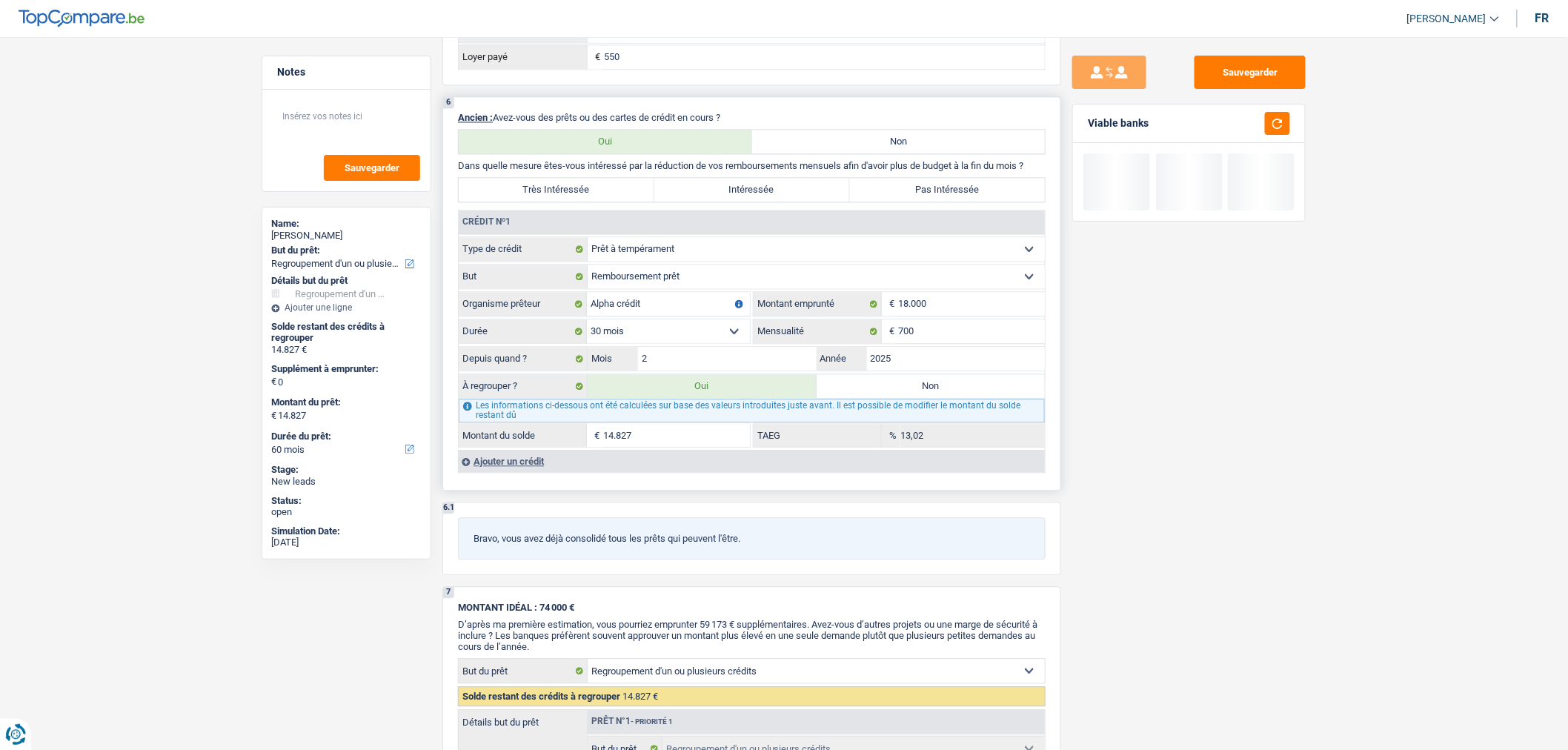
scroll to position [1070, 0]
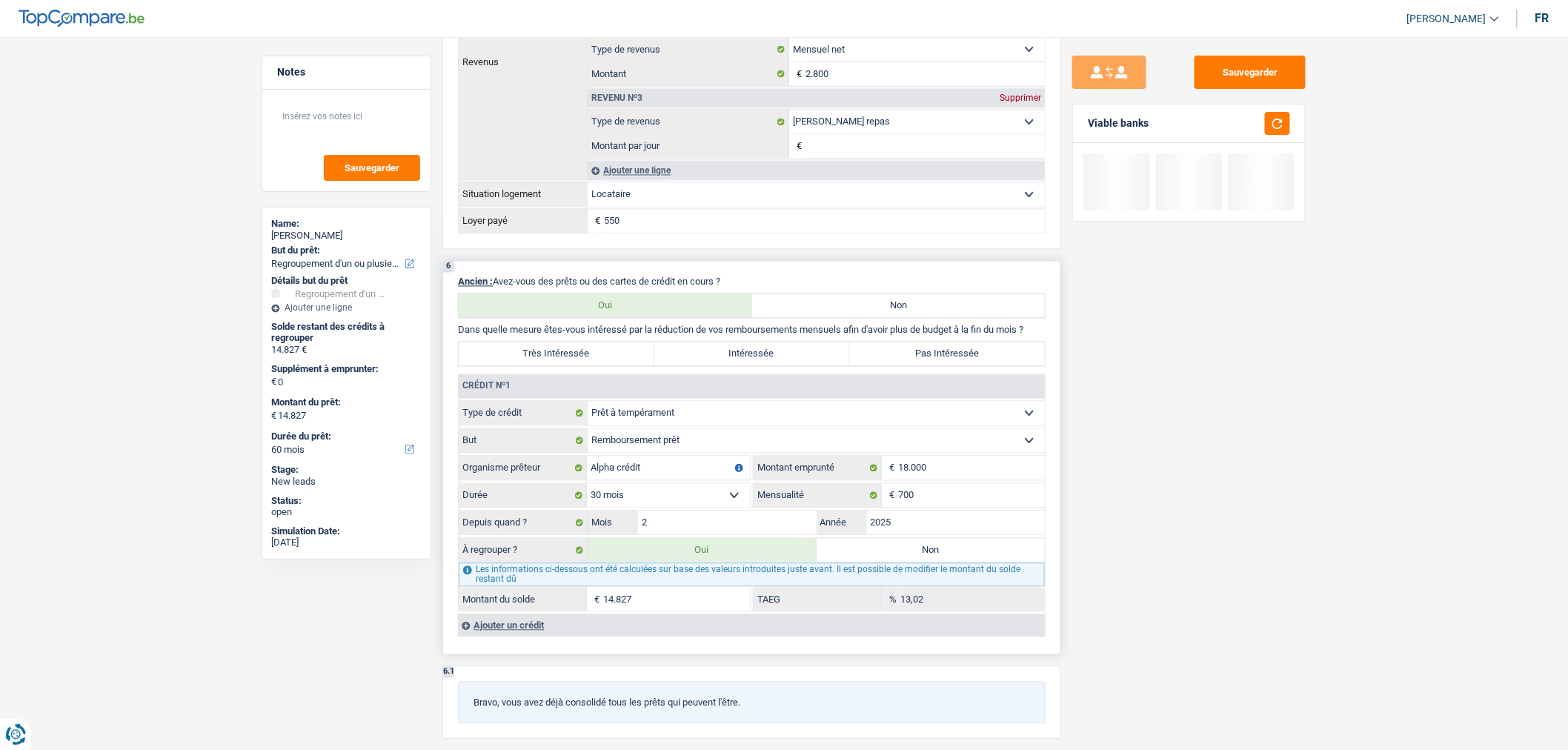
click at [584, 366] on label "Très Intéressée" at bounding box center [556, 354] width 196 height 24
click at [584, 366] on input "Très Intéressée" at bounding box center [556, 354] width 196 height 24
radio input "true"
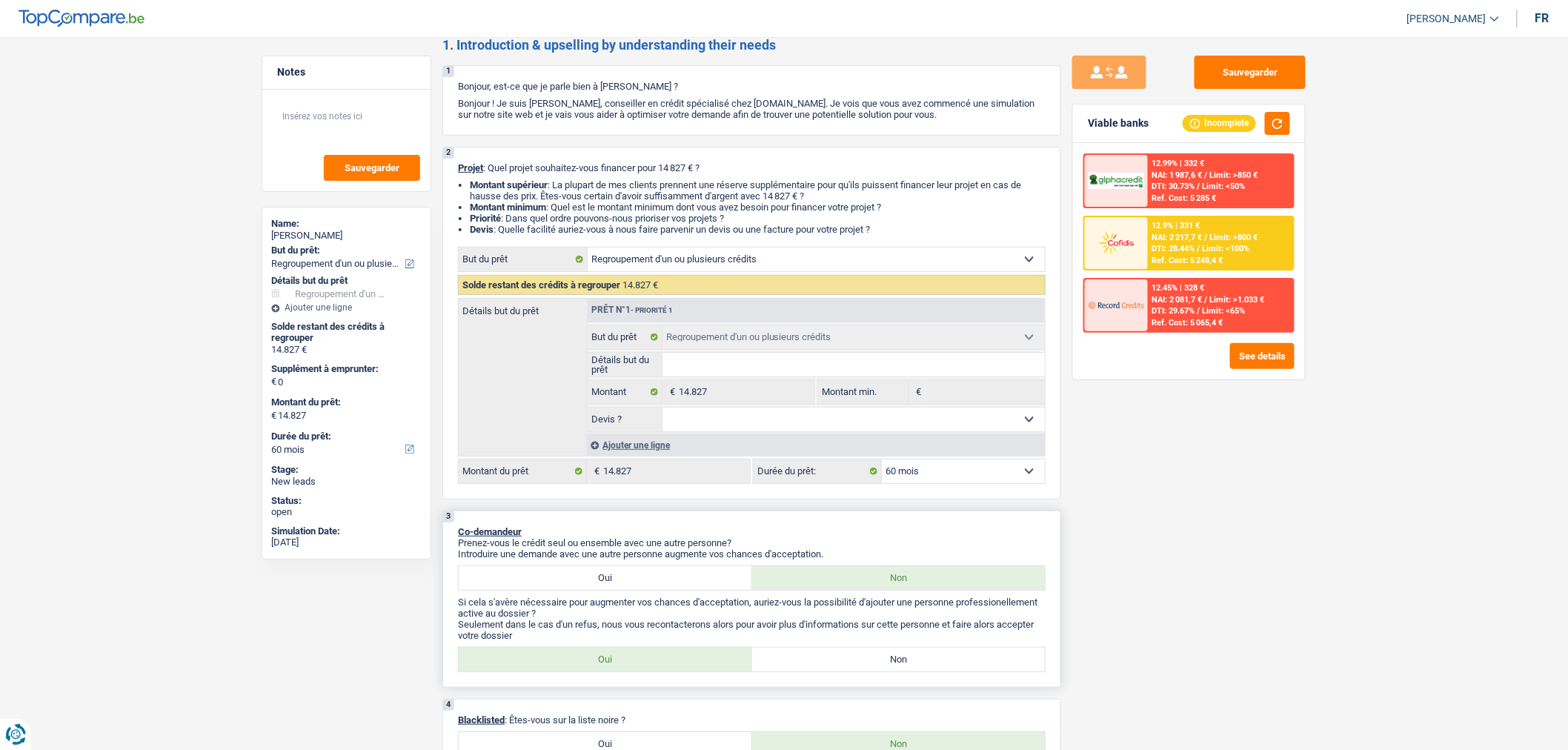
scroll to position [0, 0]
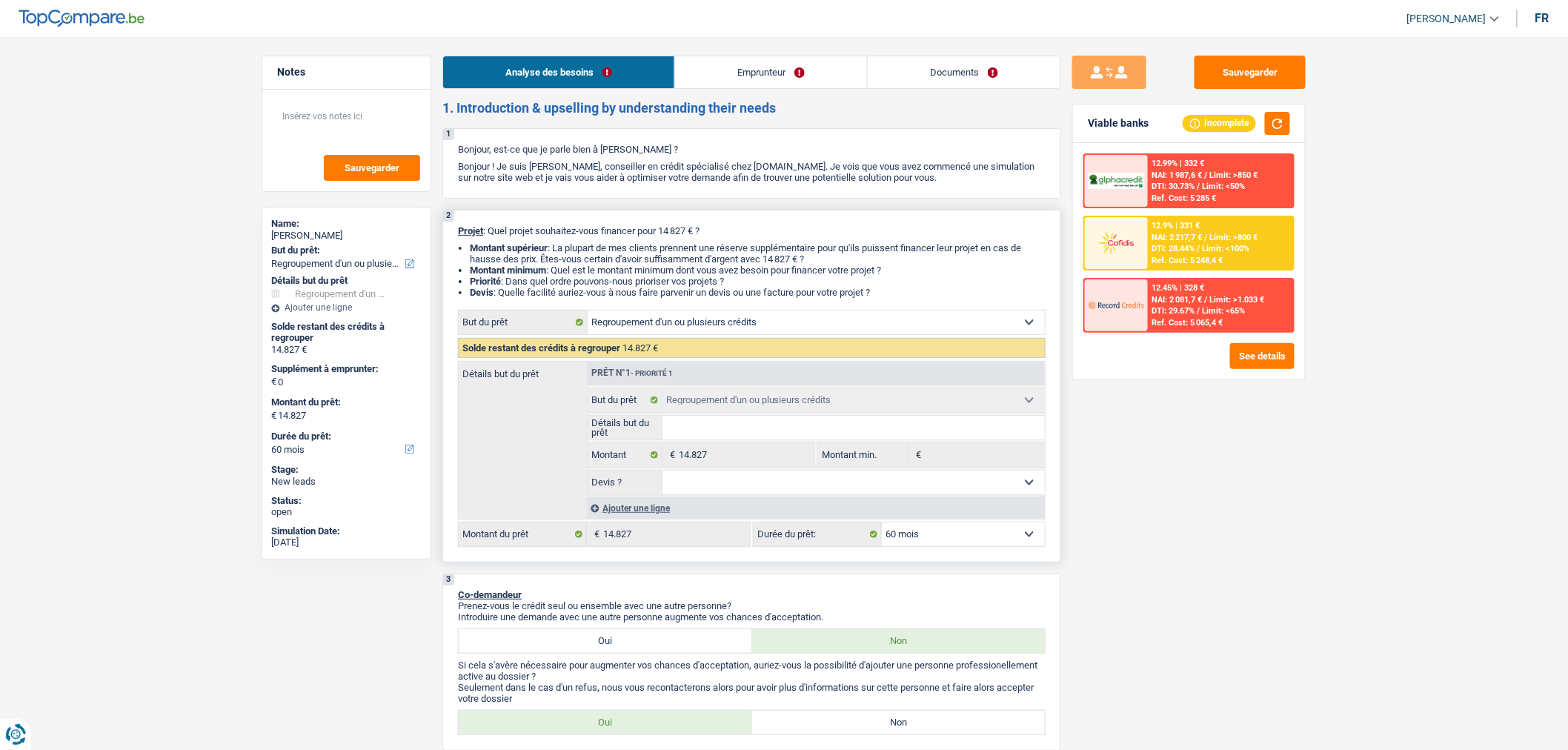
click at [1006, 546] on select "12 mois 18 mois 24 mois 30 mois 36 mois 42 mois 48 mois 60 mois Sélectionner un…" at bounding box center [963, 535] width 163 height 24
click at [882, 528] on select "12 mois 18 mois 24 mois 30 mois 36 mois 42 mois 48 mois 60 mois Sélectionner un…" at bounding box center [963, 535] width 163 height 24
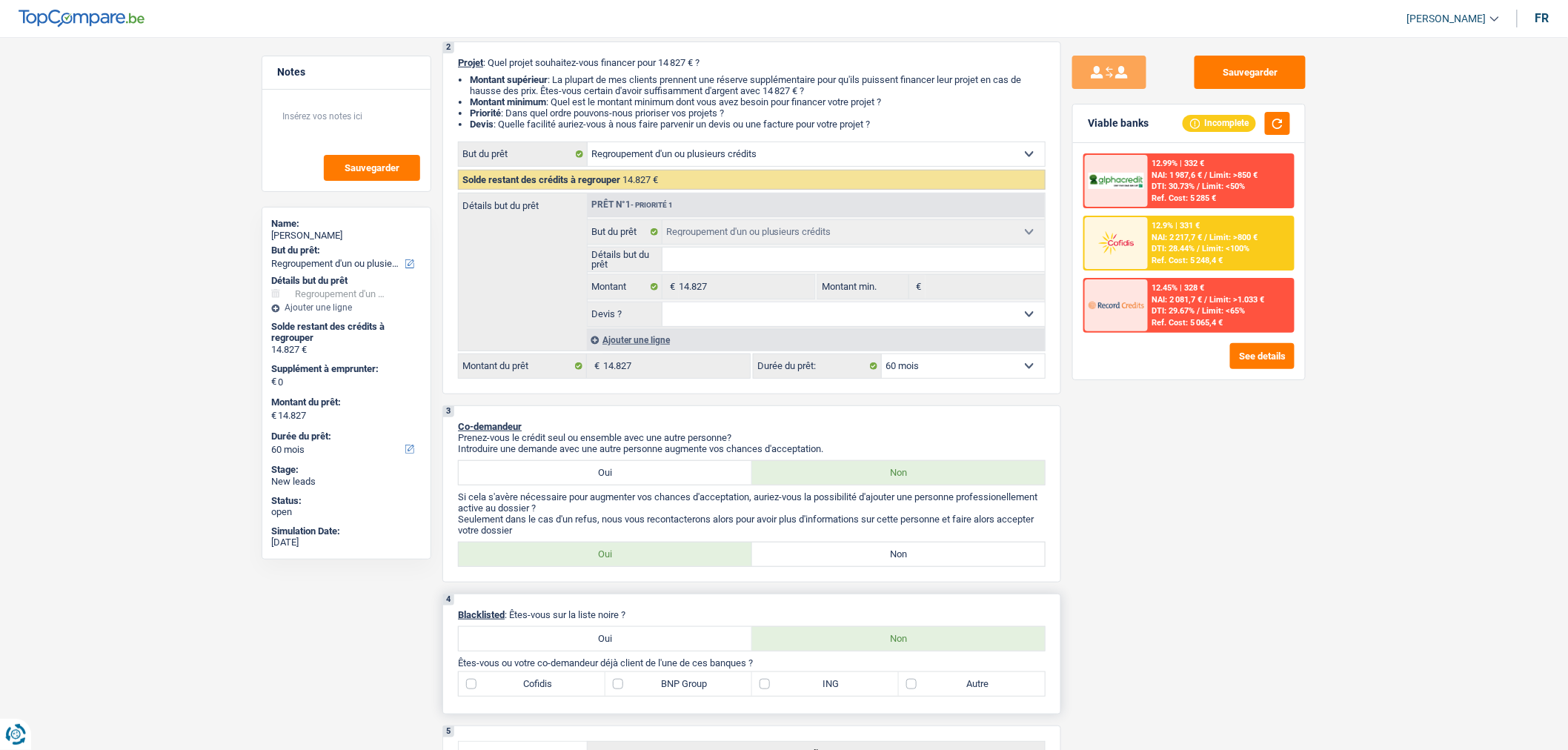
scroll to position [411, 0]
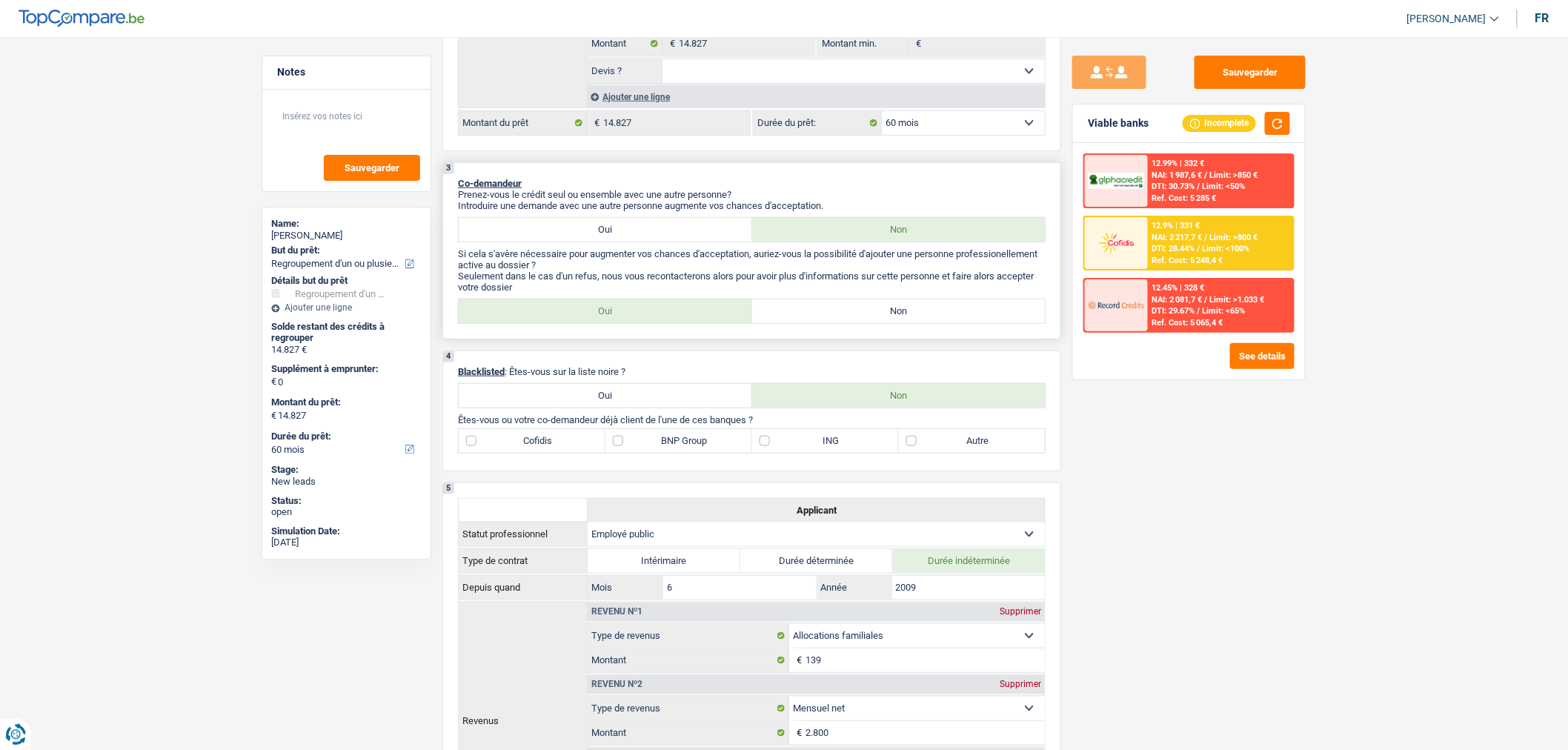
click at [875, 320] on label "Non" at bounding box center [899, 311] width 294 height 24
click at [875, 320] on input "Non" at bounding box center [899, 311] width 294 height 24
radio input "true"
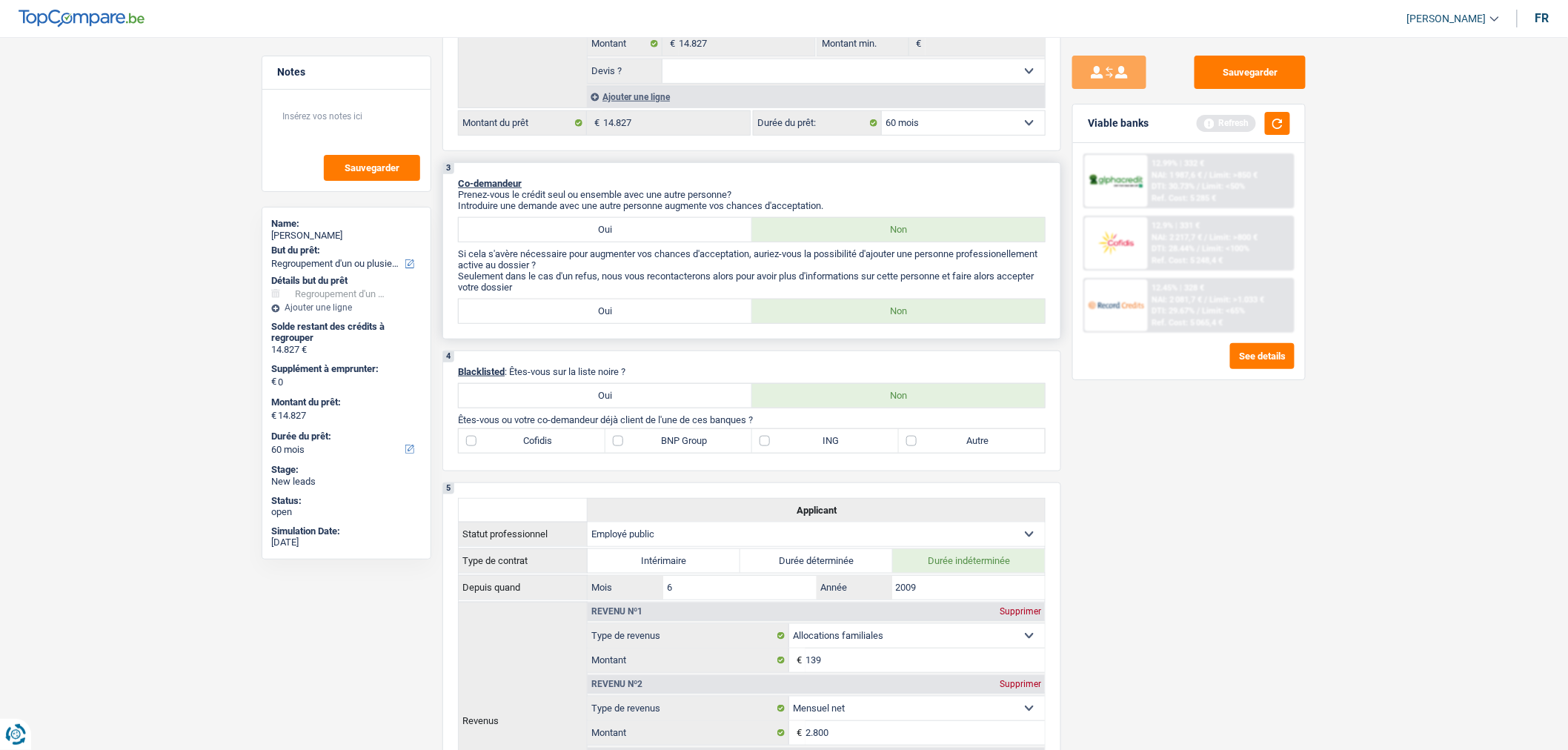
scroll to position [165, 0]
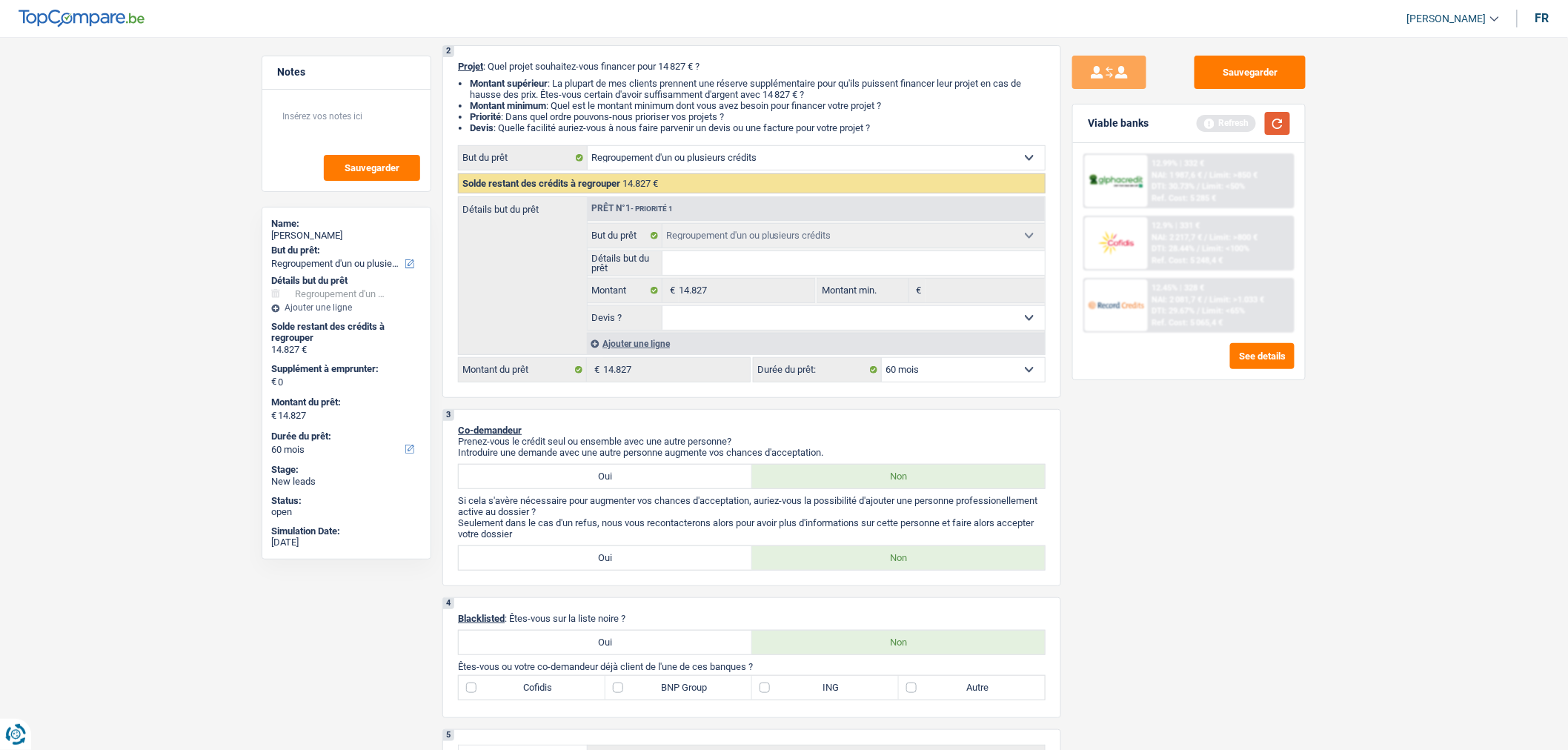
click at [1277, 129] on button "button" at bounding box center [1278, 123] width 25 height 23
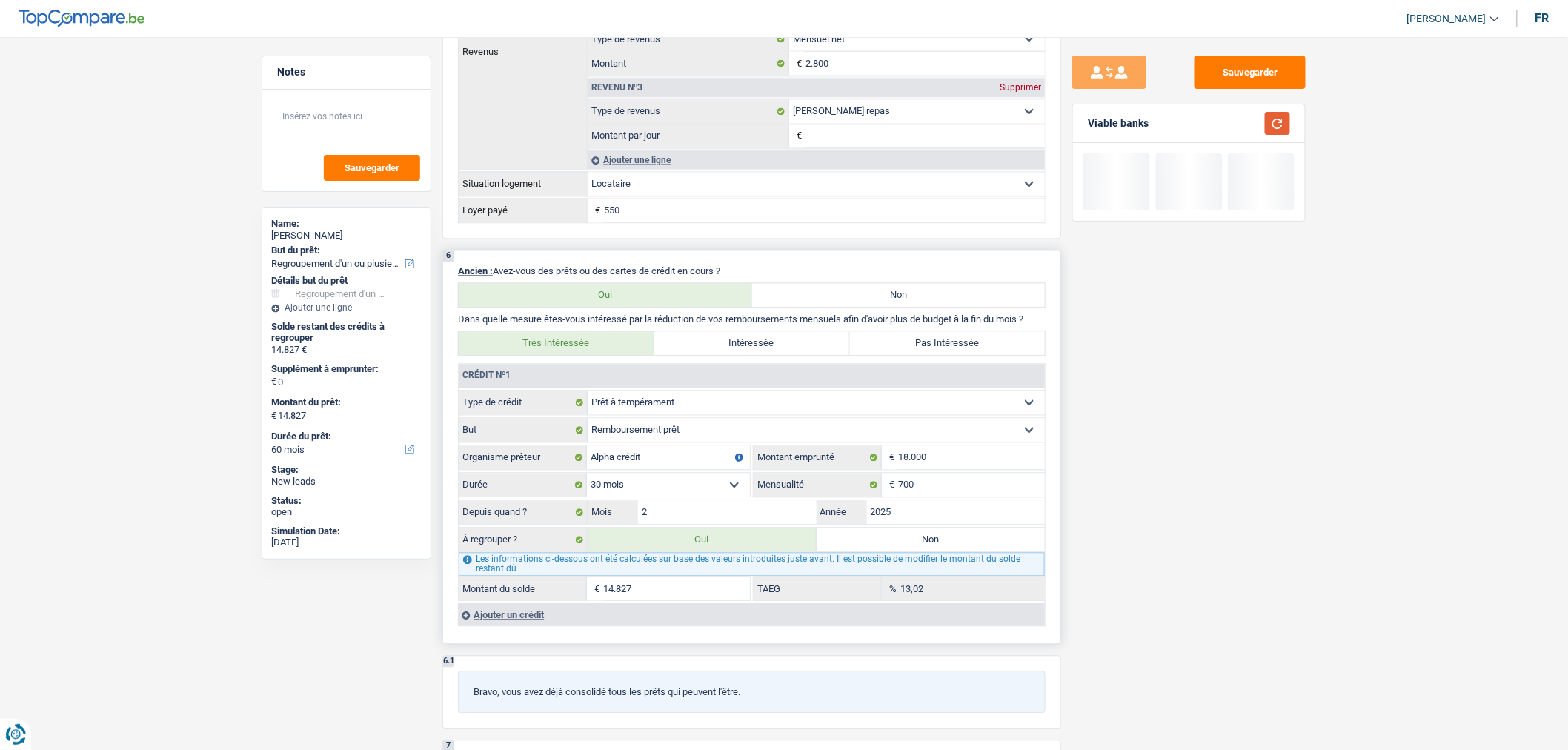
scroll to position [1152, 0]
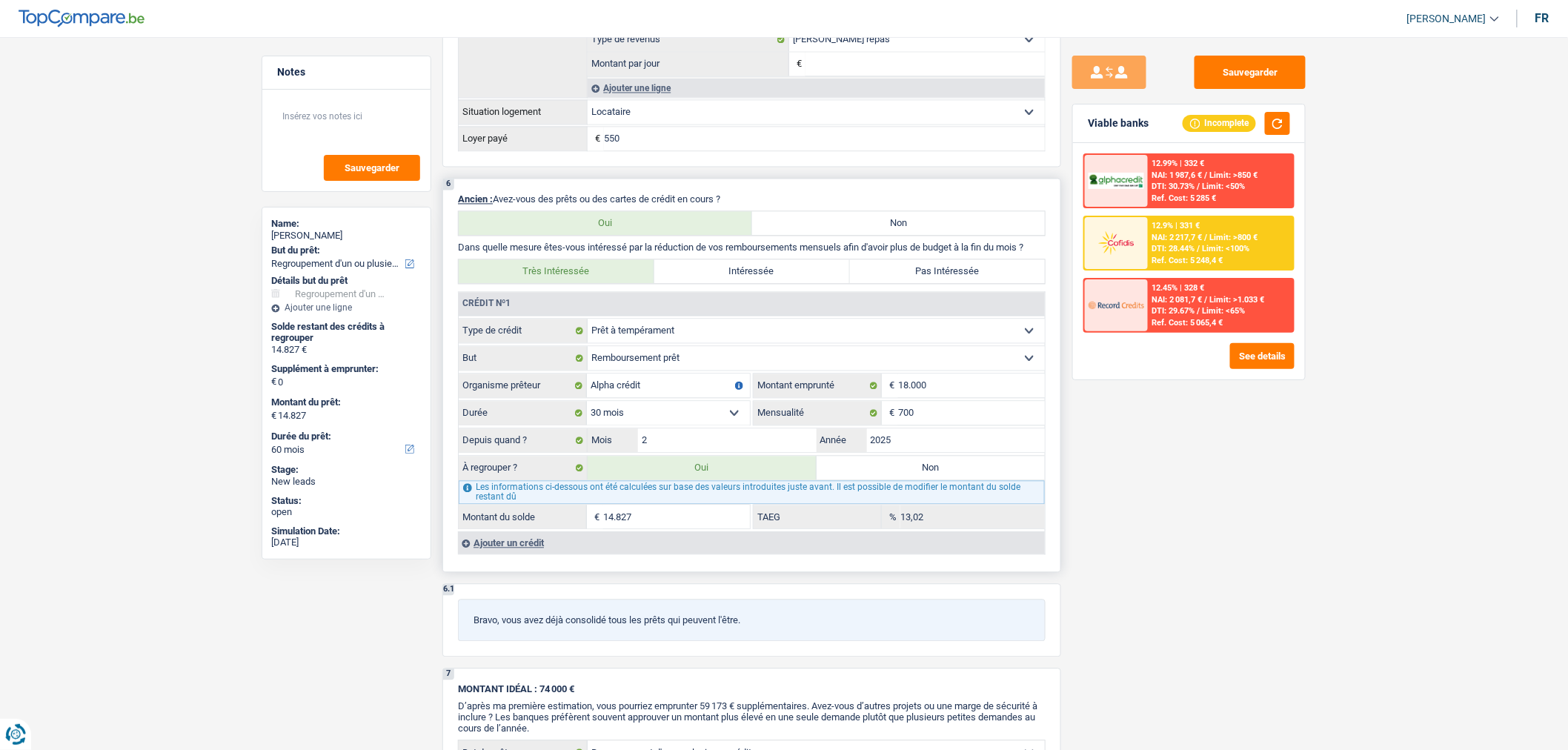
drag, startPoint x: 661, startPoint y: 540, endPoint x: 578, endPoint y: 540, distance: 83.0
click at [578, 529] on div "14.827 € Montant du solde" at bounding box center [603, 518] width 291 height 24
select select "24"
type input "1"
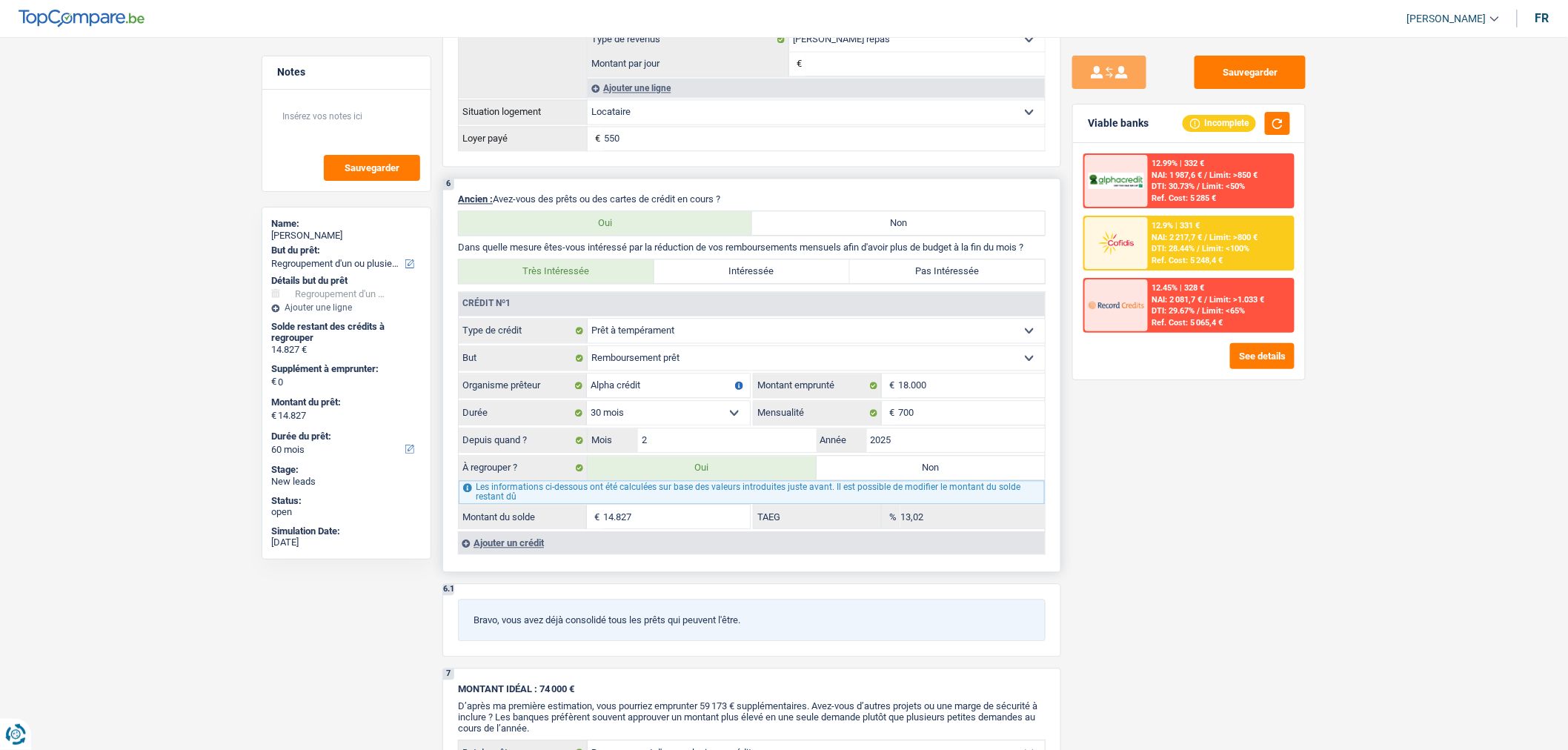
select select "24"
type input "1"
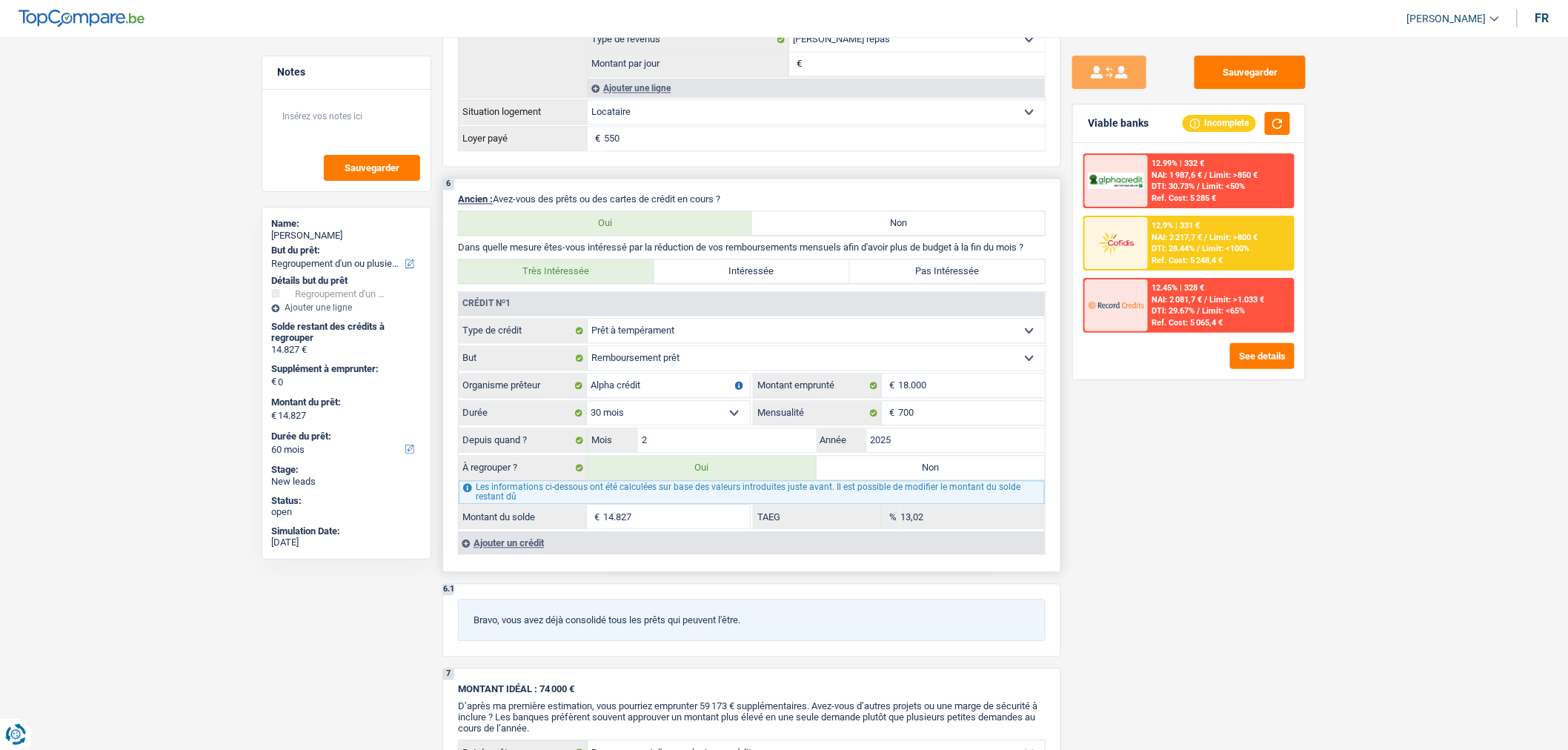
type input "1"
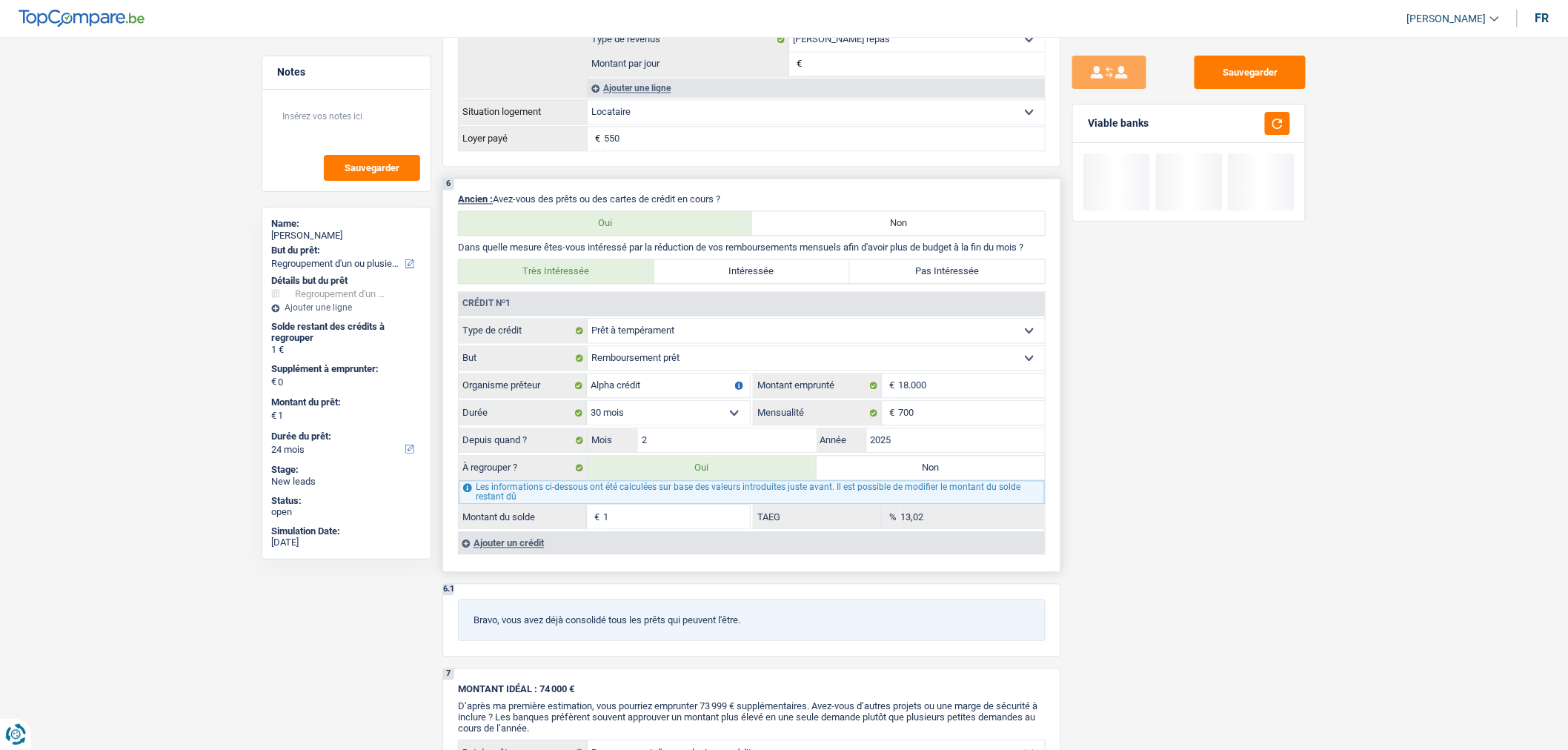
type input "15"
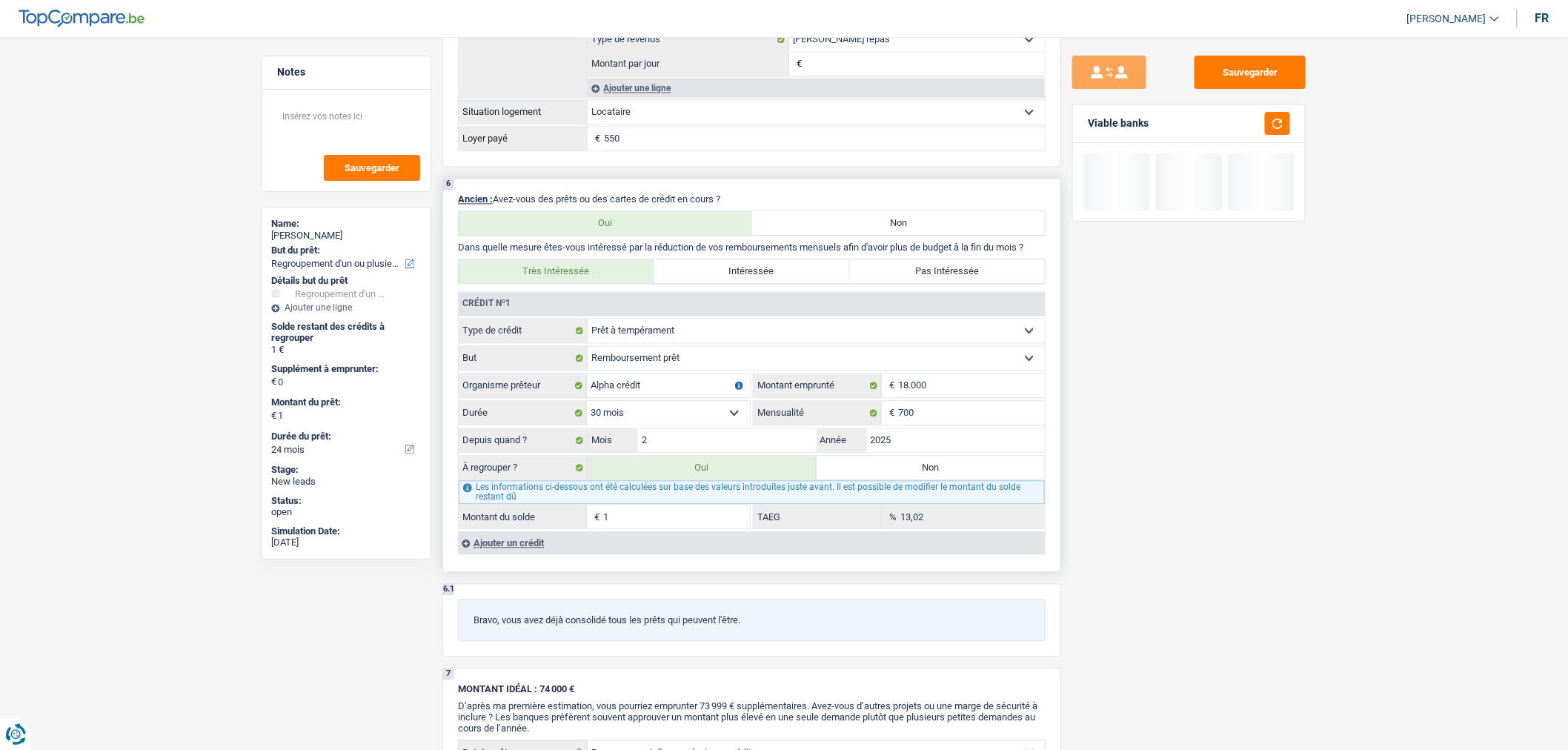
type input "15"
type input "155"
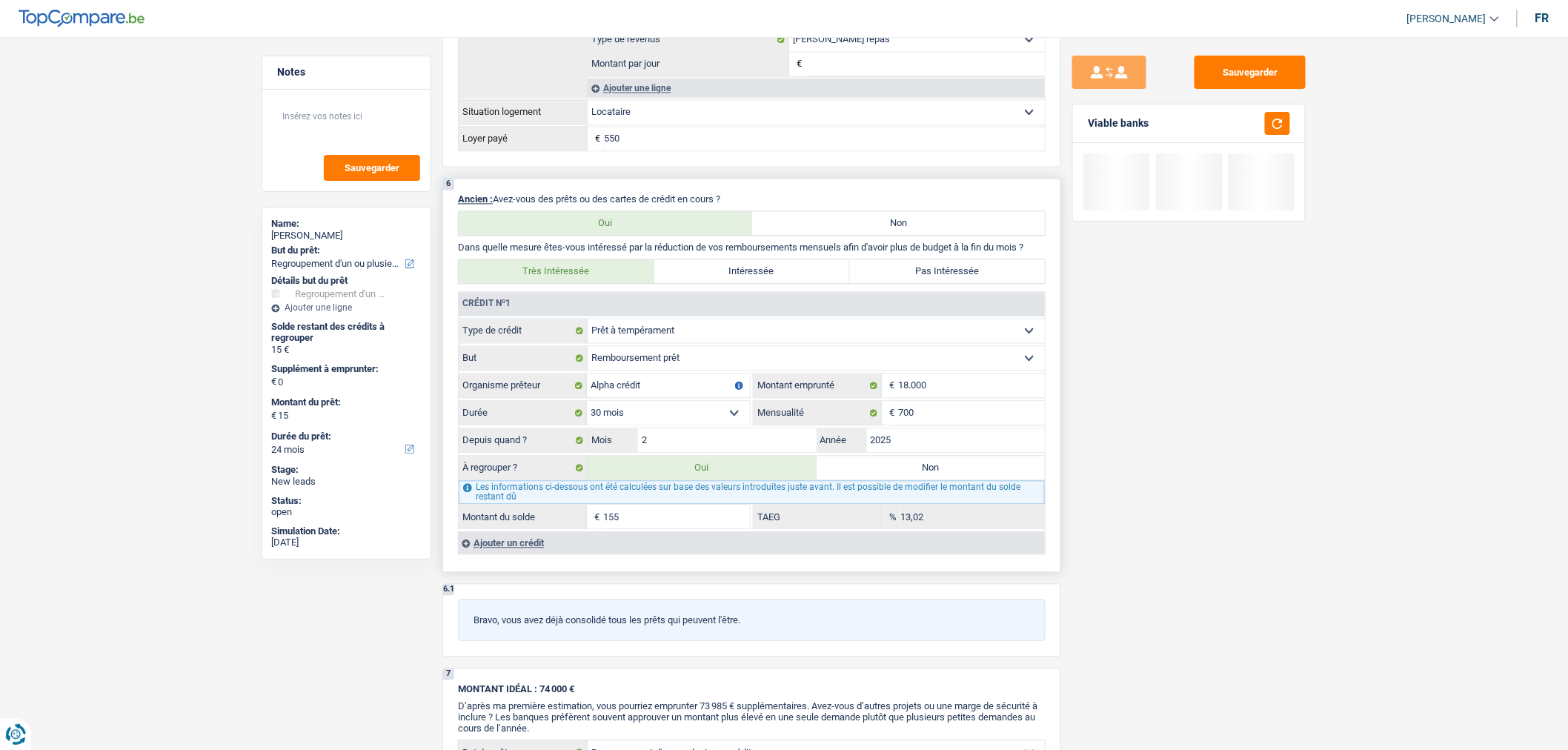
type input "155"
type input "1.550"
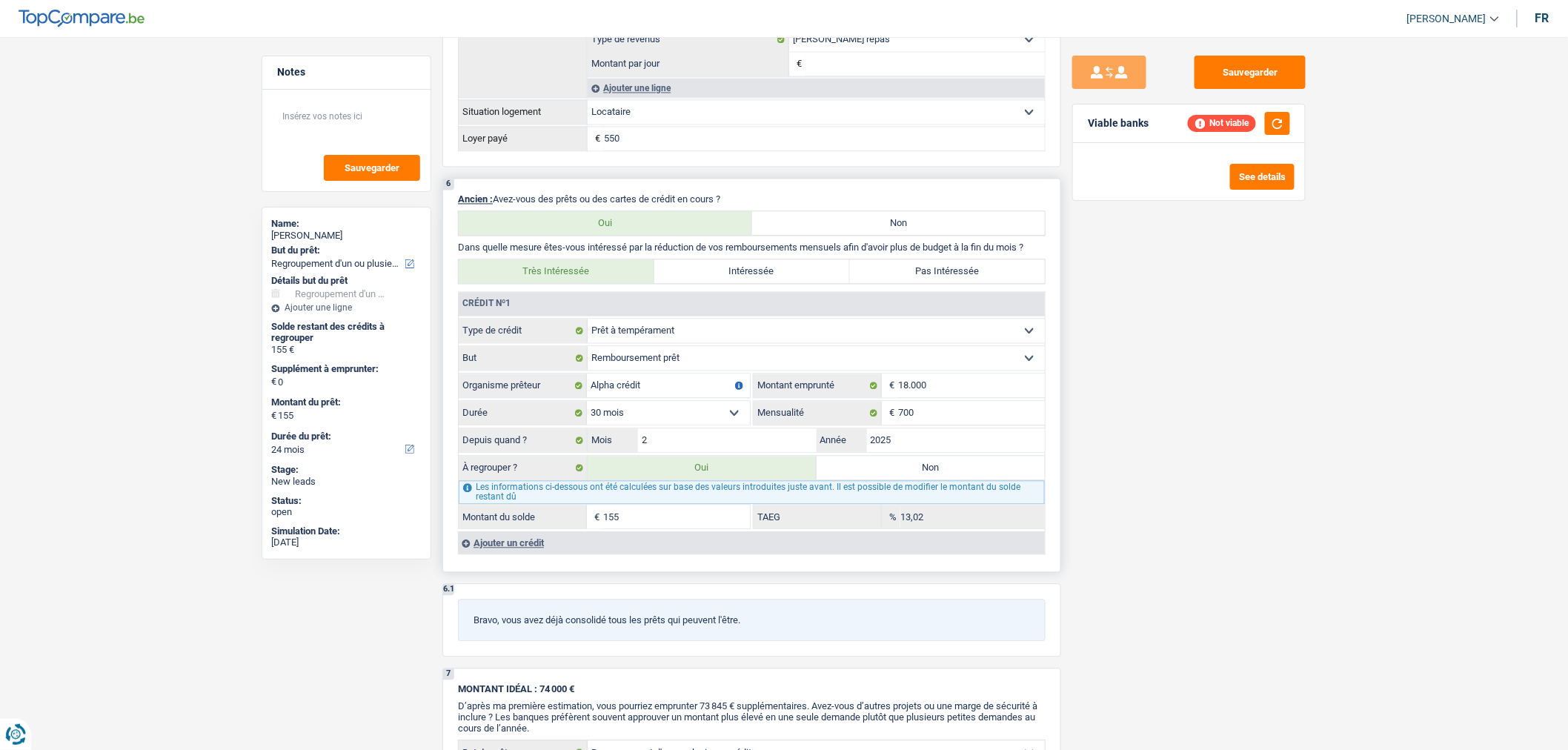
type input "1.550"
type input "15.500"
select select "84"
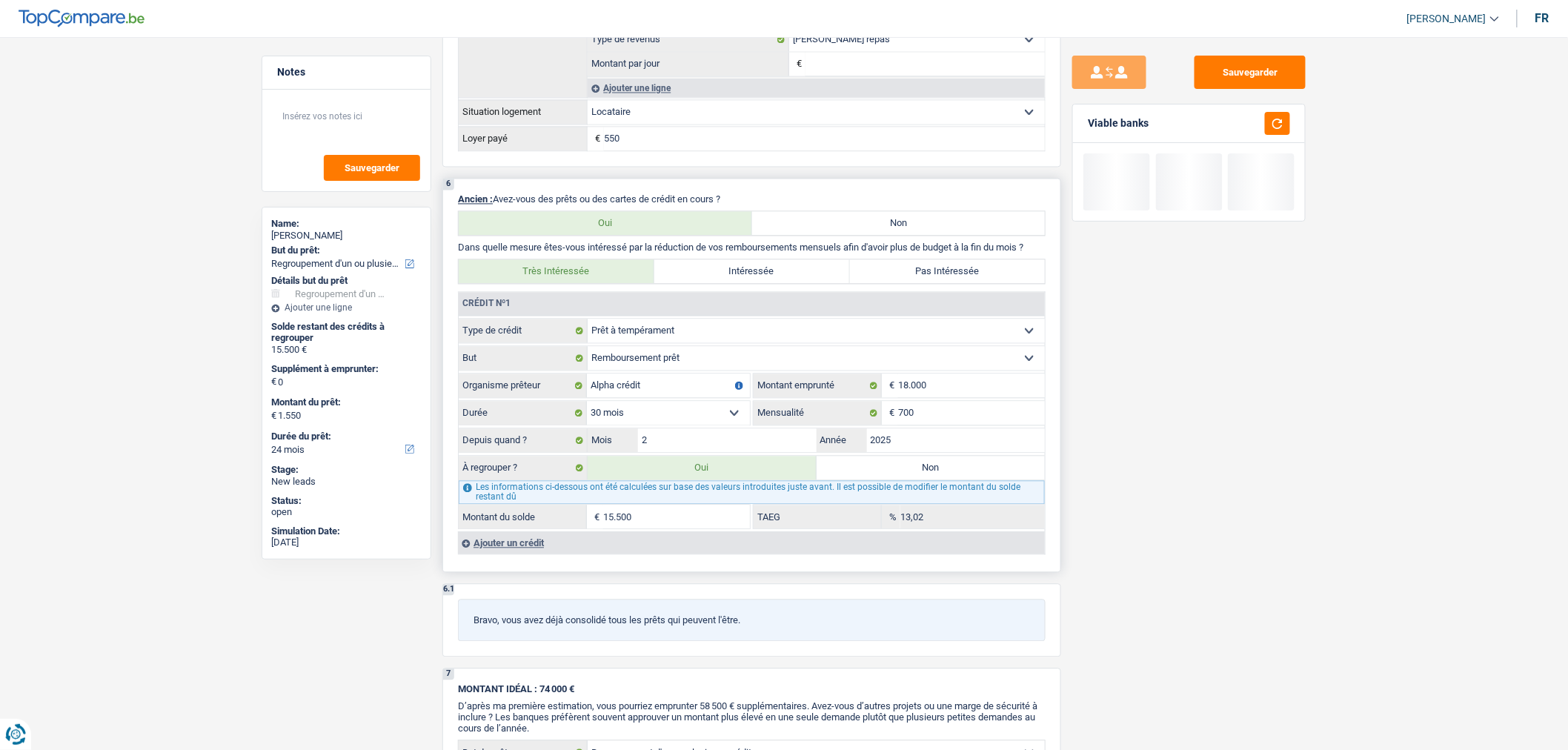
select select "84"
type input "15.500"
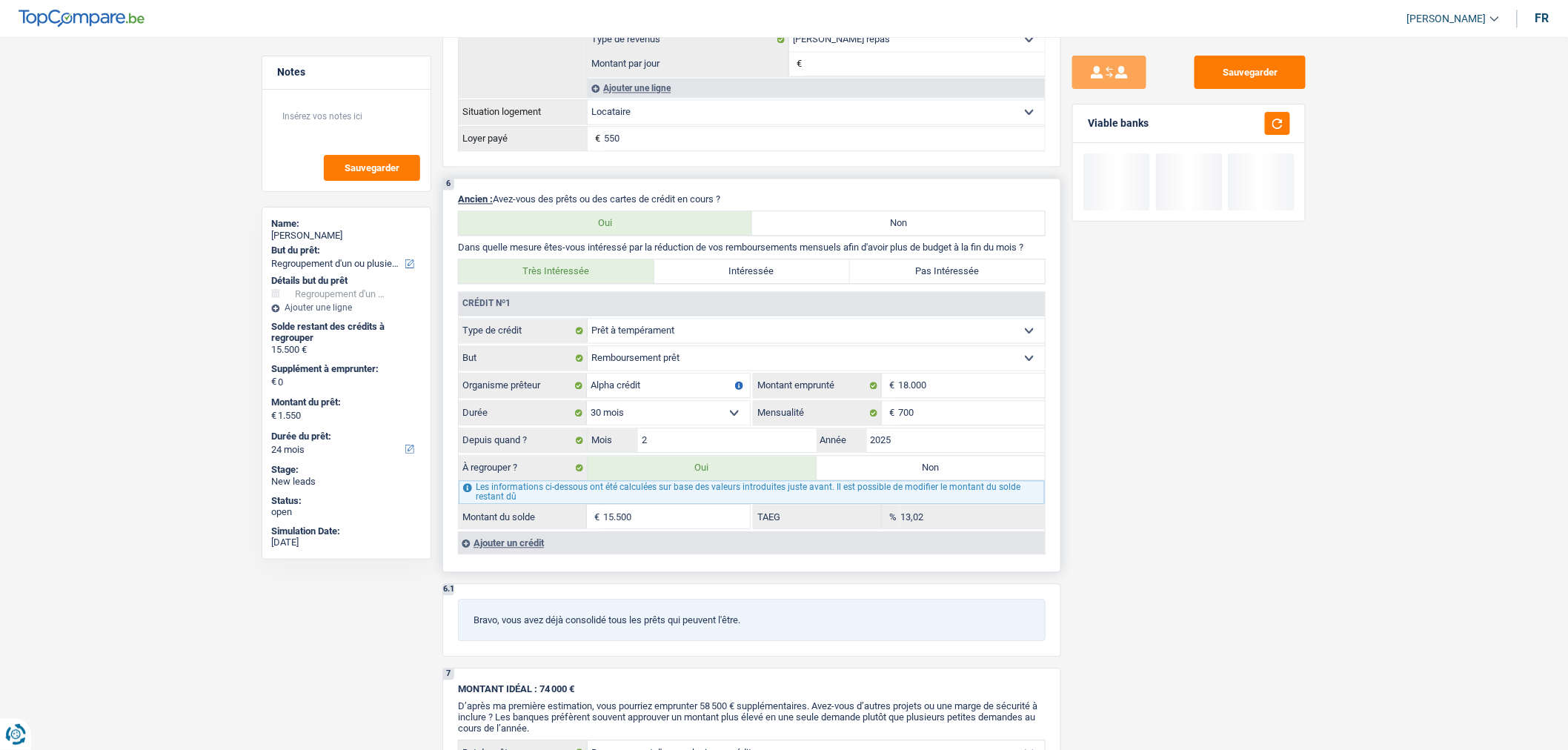
type input "15.500"
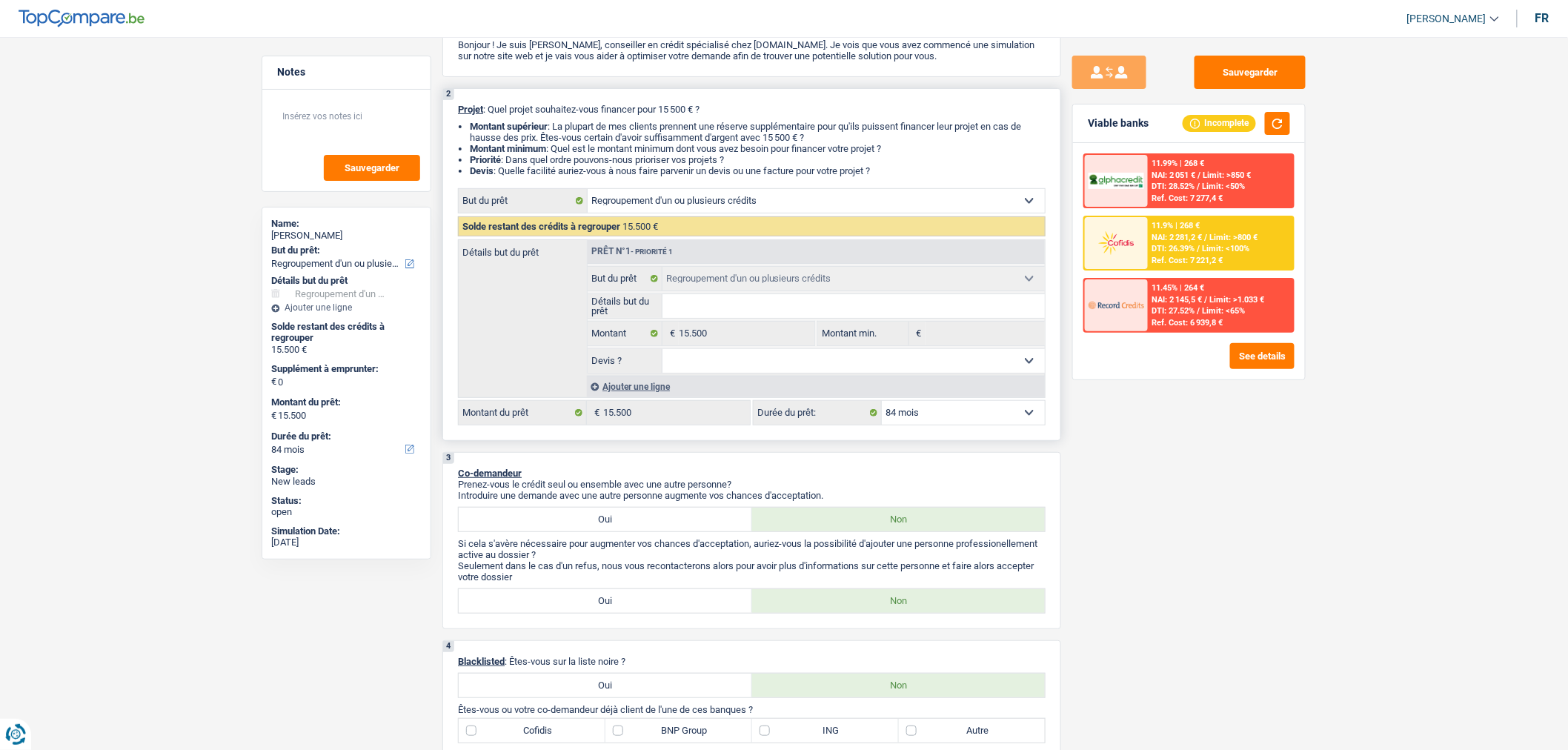
scroll to position [82, 0]
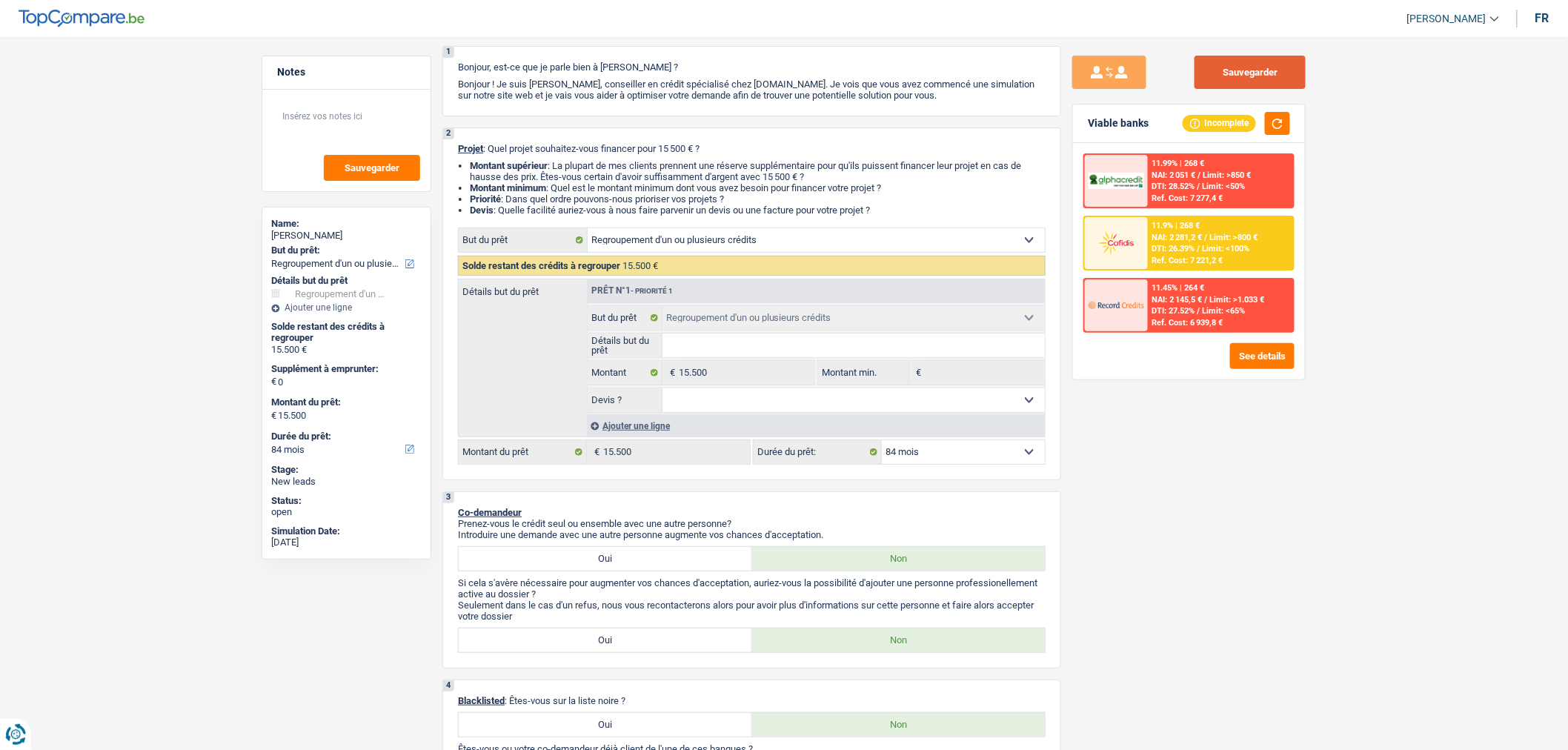
type input "15.500"
click at [1272, 63] on button "Sauvegarder" at bounding box center [1250, 71] width 111 height 33
click at [659, 433] on div "Ajouter une ligne" at bounding box center [816, 425] width 458 height 21
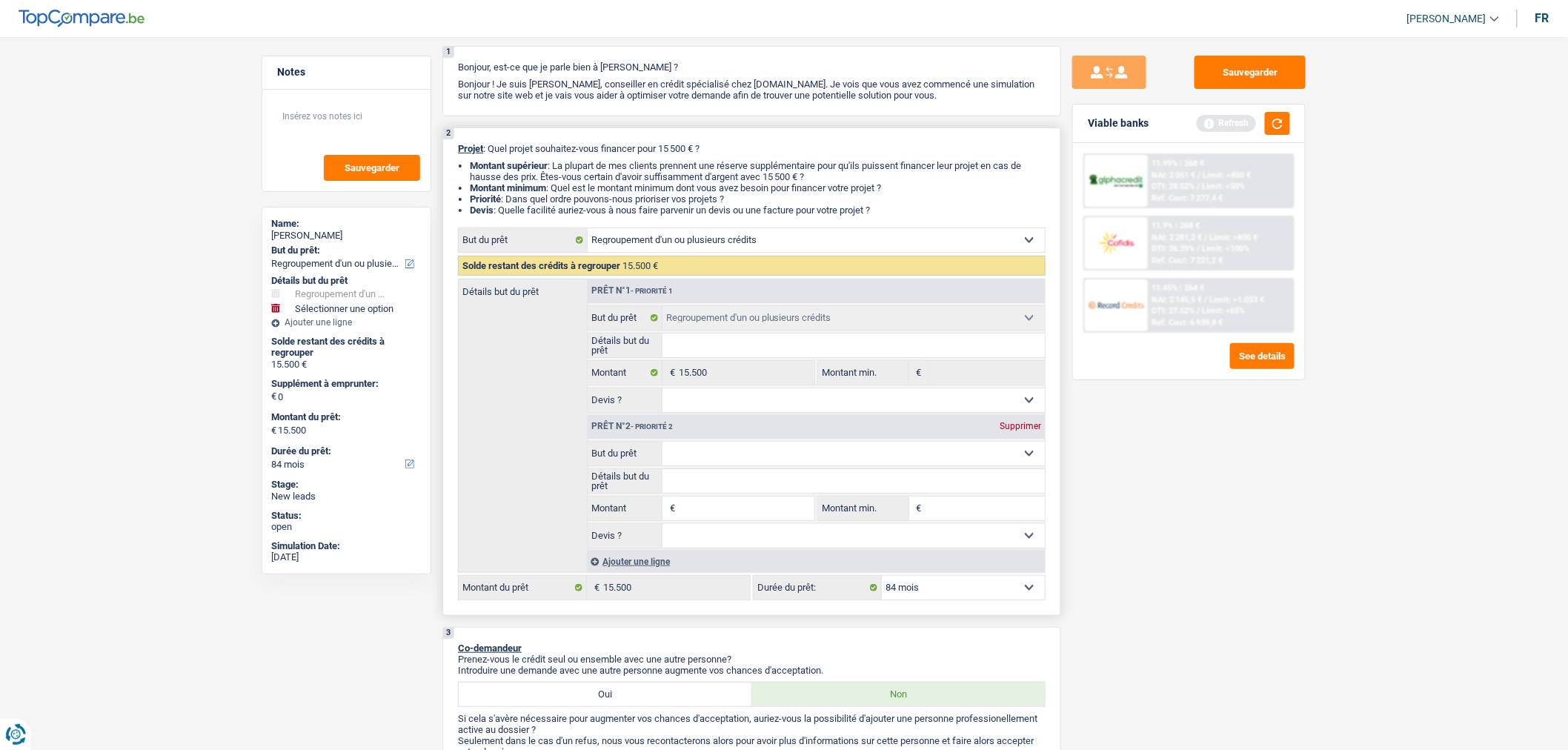
click at [714, 512] on input "Montant" at bounding box center [747, 508] width 136 height 24
type input "4"
type input "45"
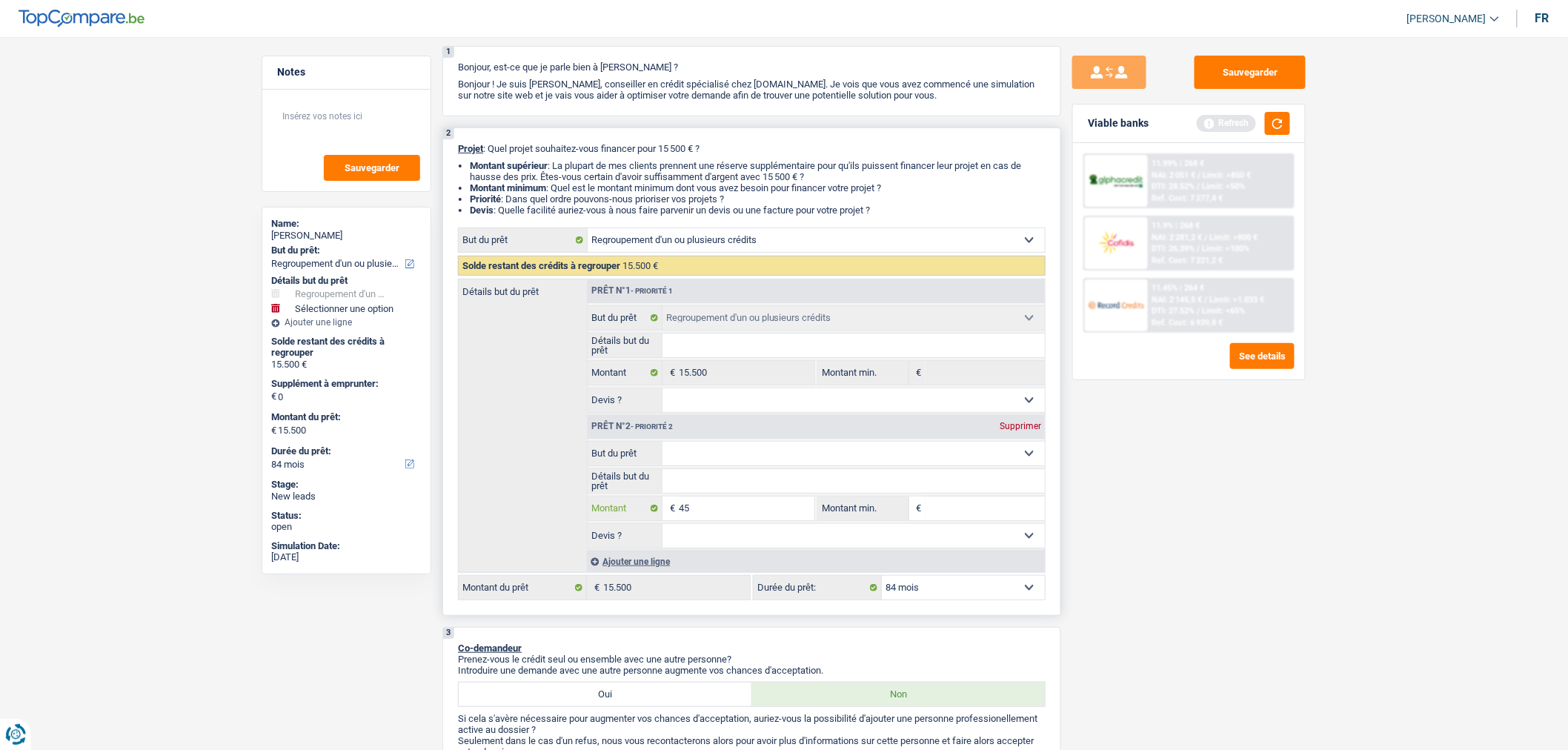
type input "450"
type input "4.500"
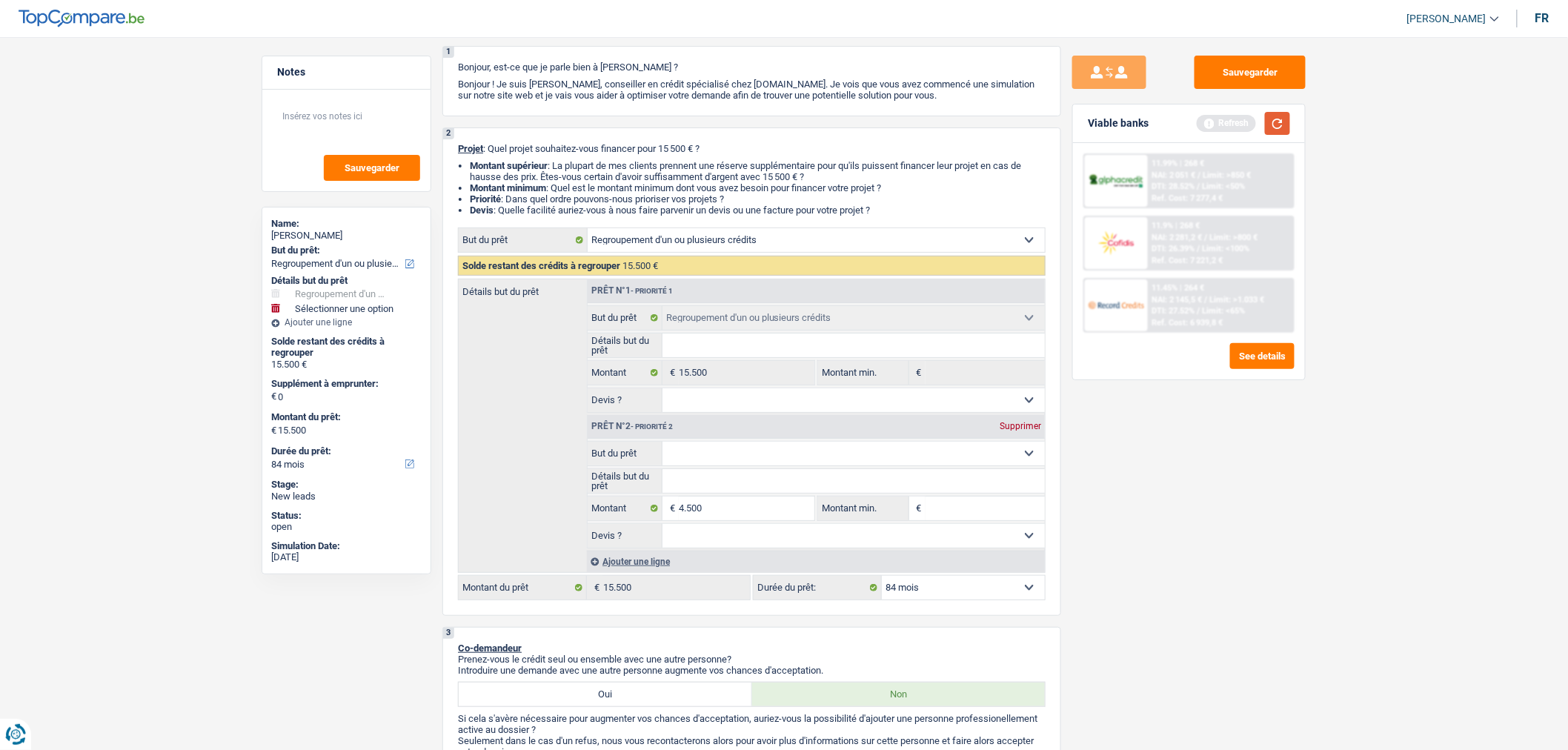
type input "4.500"
type input "20.000"
click at [1276, 126] on button "button" at bounding box center [1278, 123] width 25 height 23
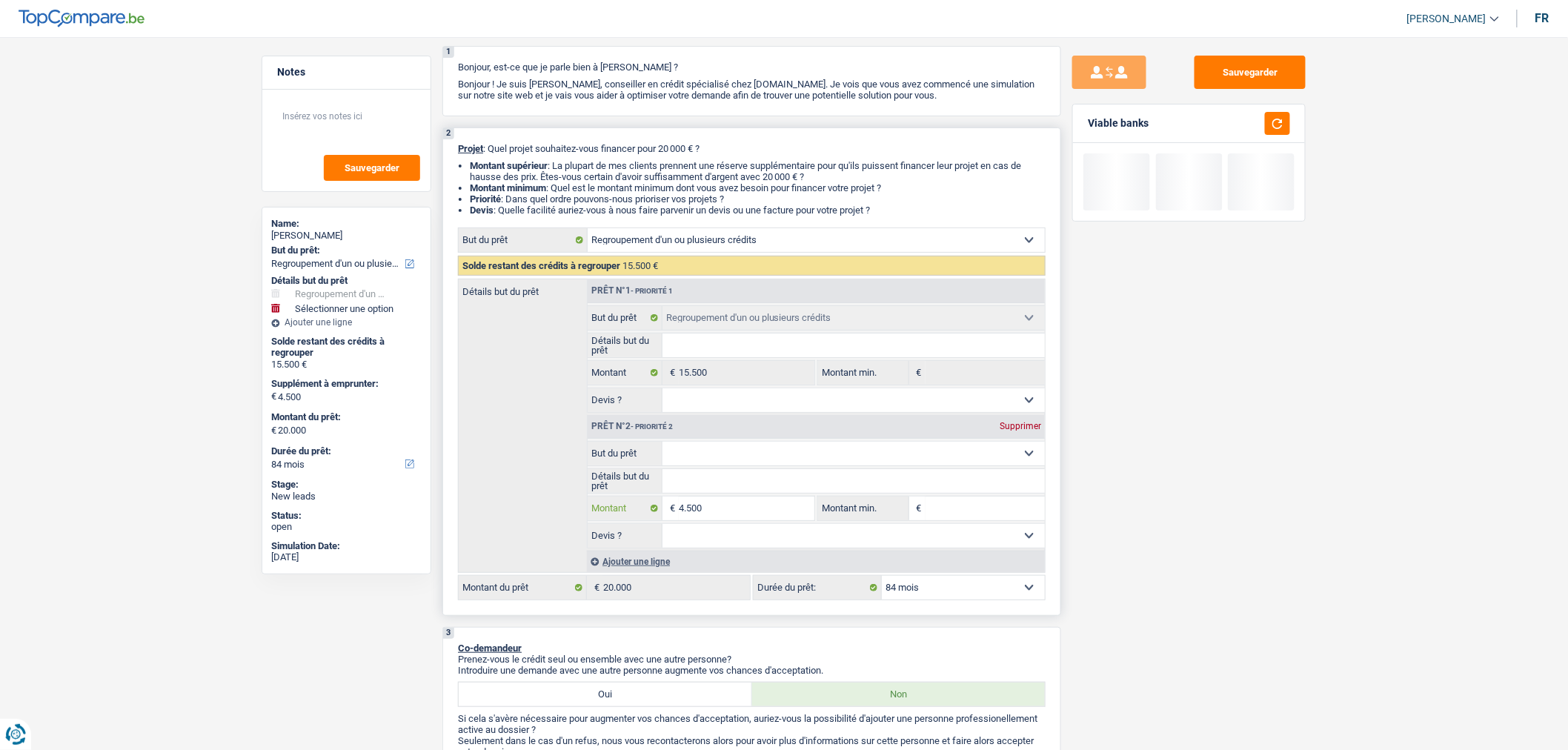
click at [789, 512] on input "4.500" at bounding box center [747, 508] width 136 height 24
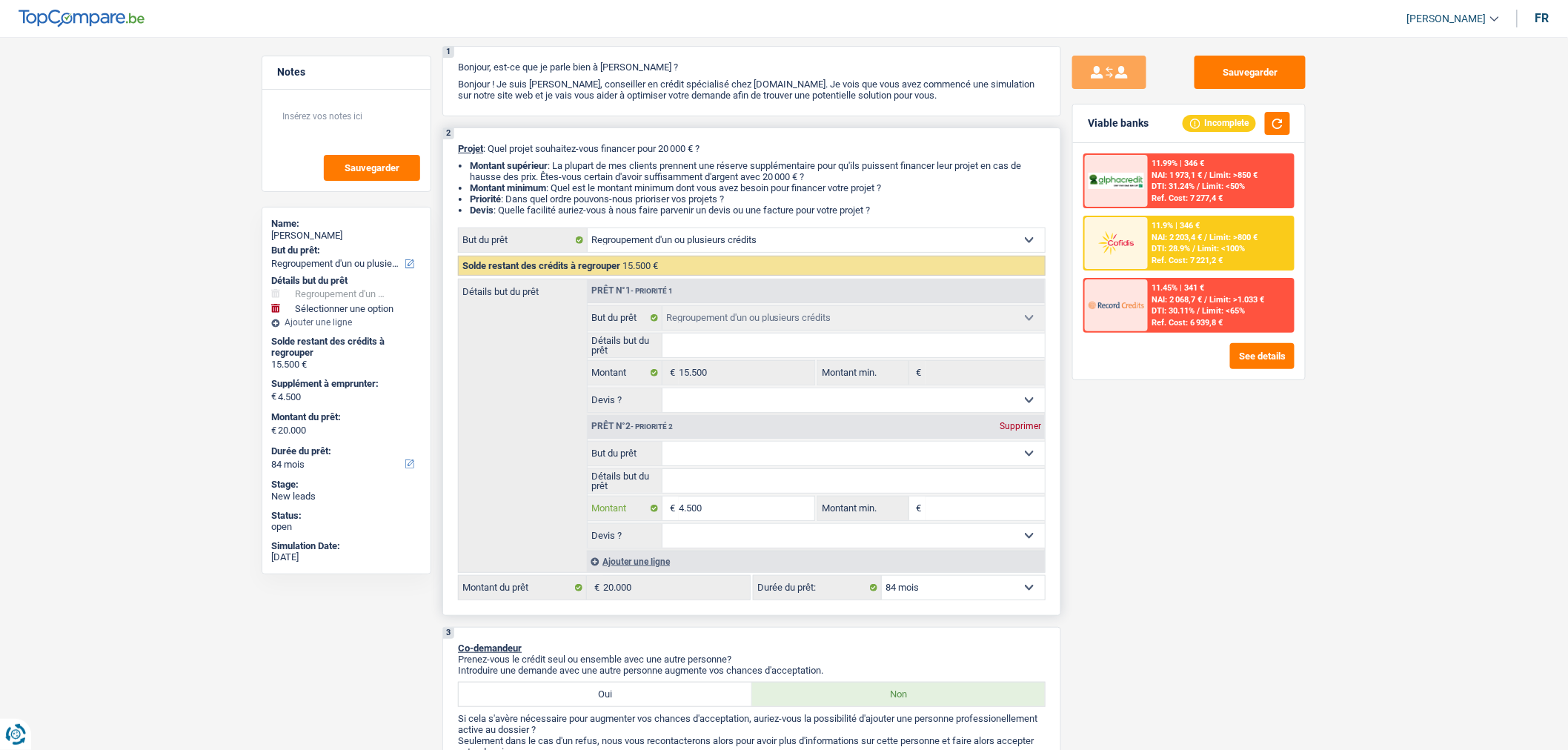
type input "450"
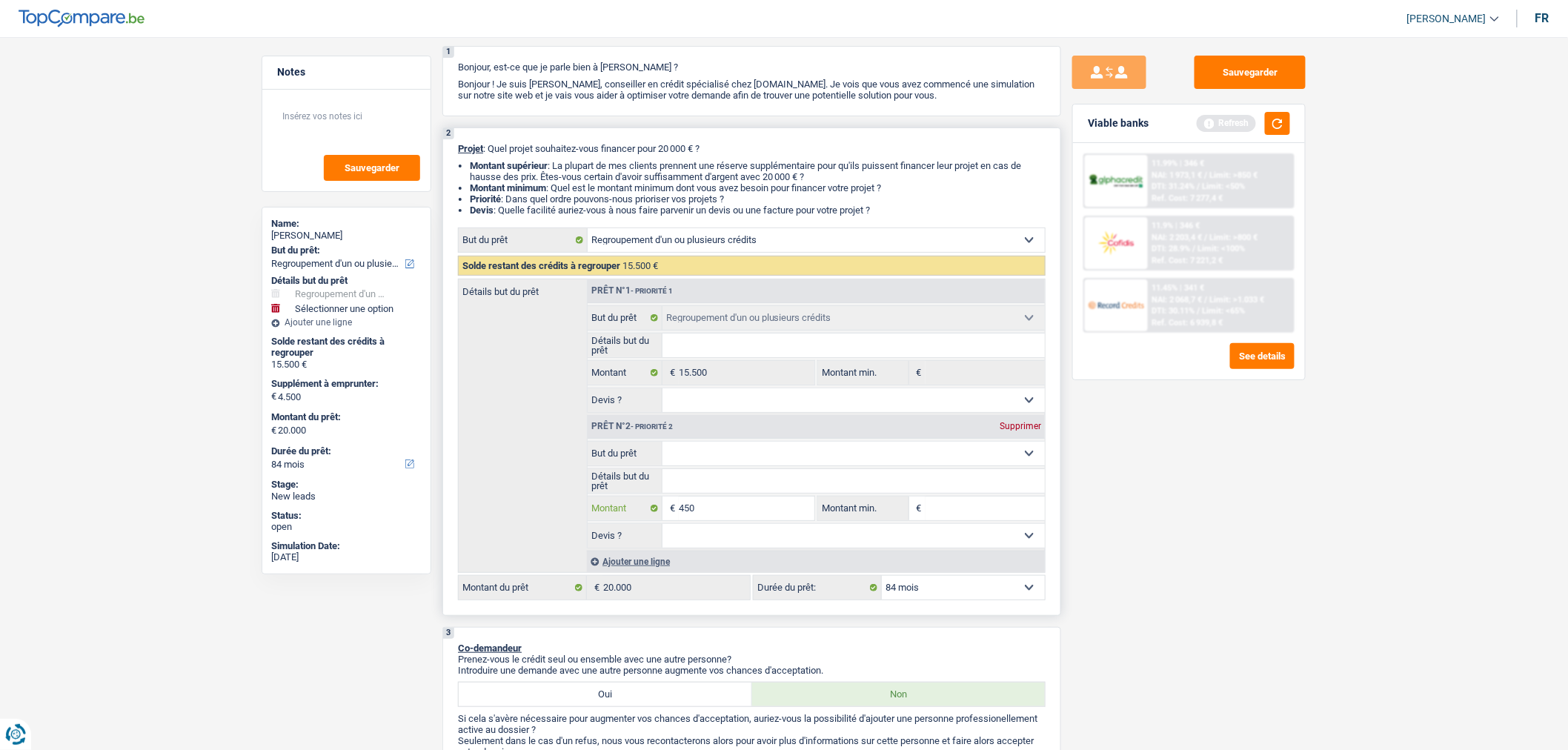
type input "4.501"
type input "20.001"
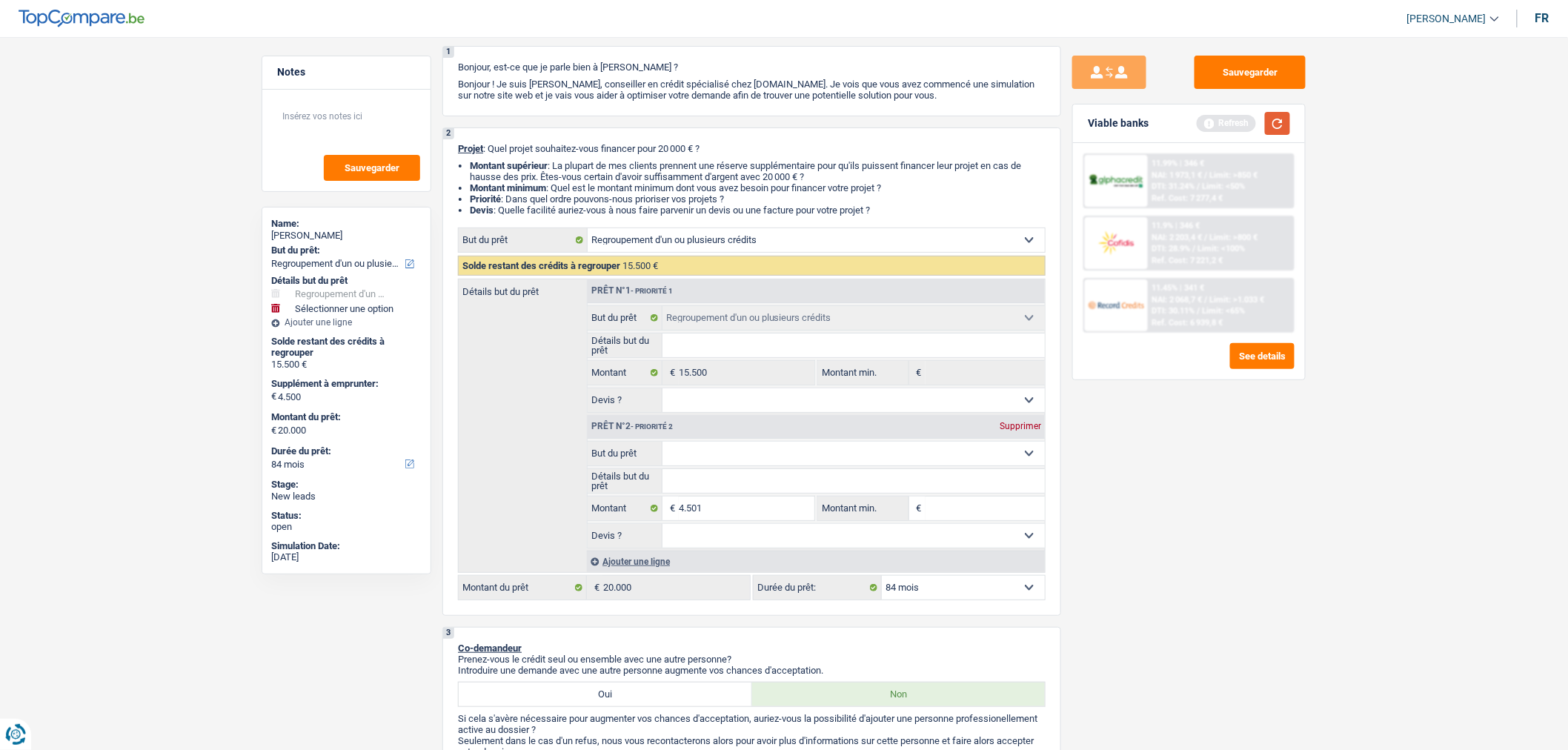
type input "20.001"
click at [1280, 128] on button "button" at bounding box center [1278, 123] width 25 height 23
select select "120"
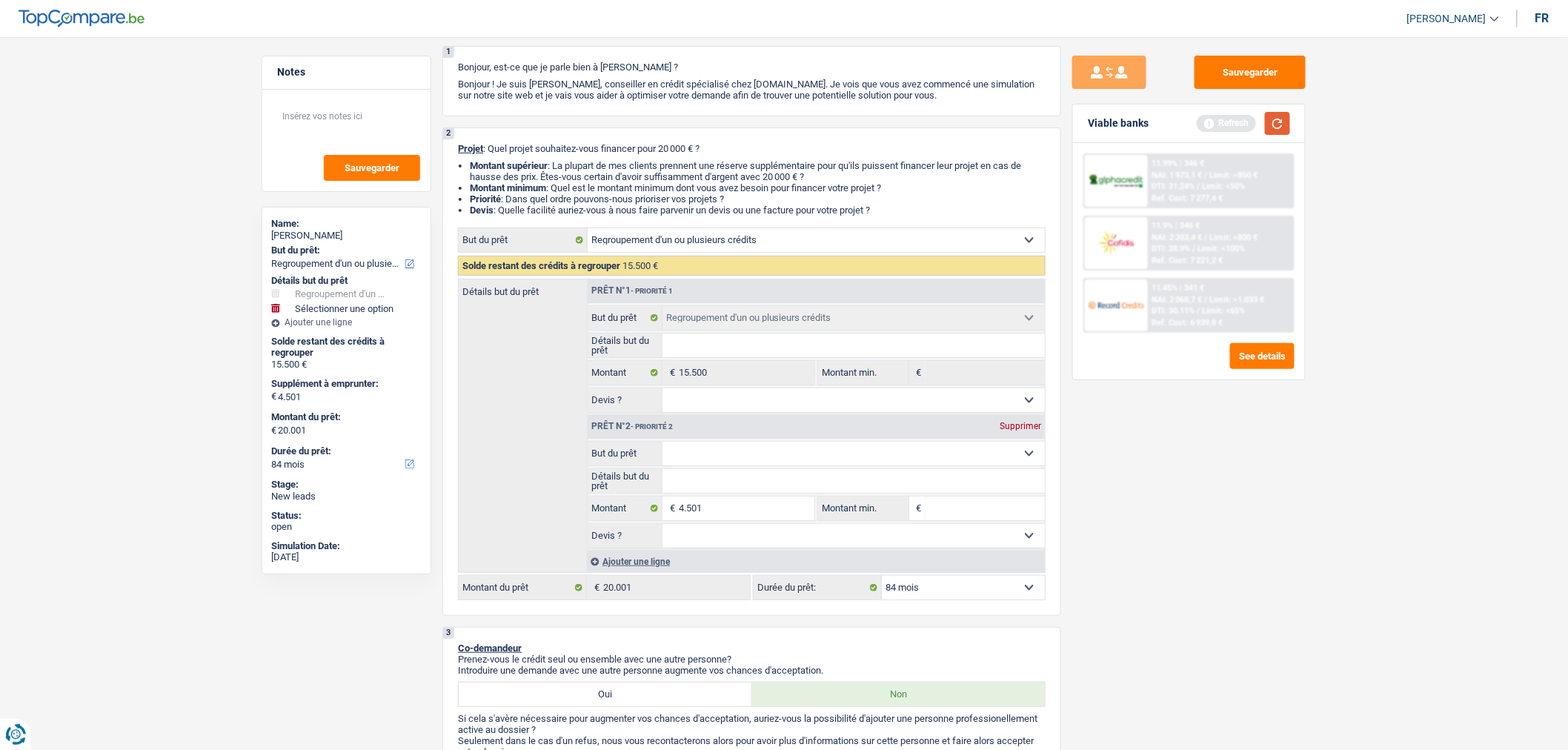
select select "120"
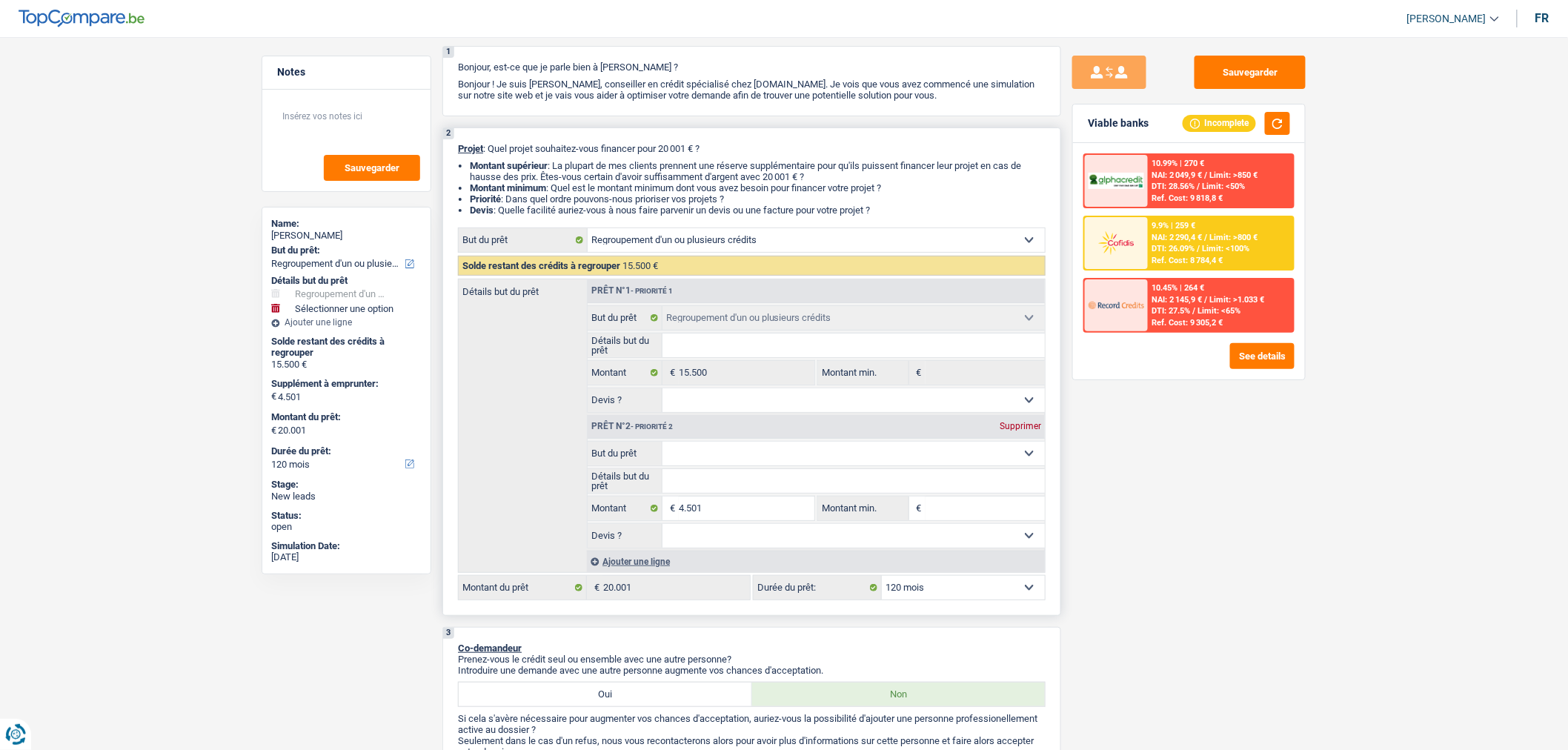
click at [1031, 430] on div "Supprimer" at bounding box center [1021, 426] width 49 height 8
select select "84"
type input "0"
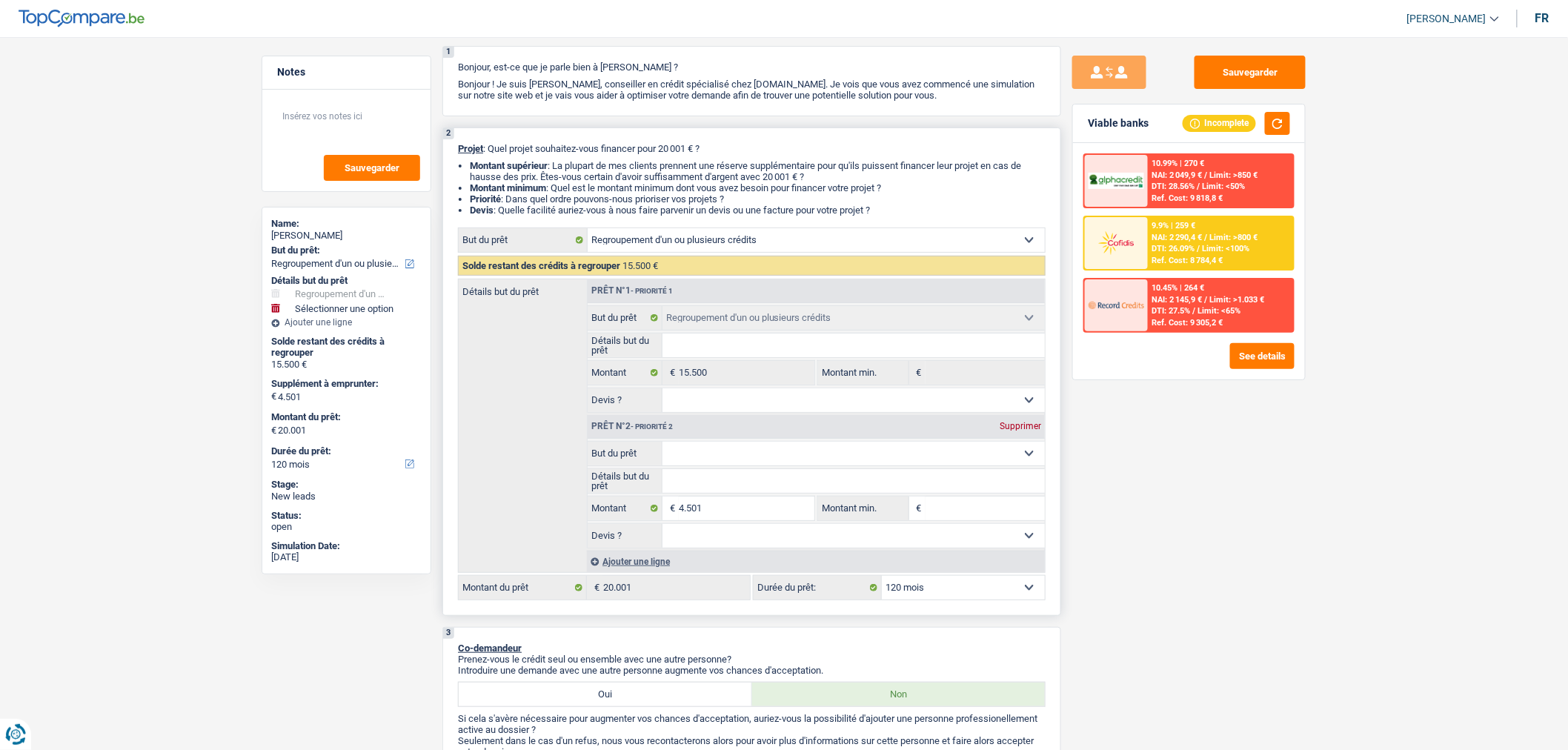
type input "15.500"
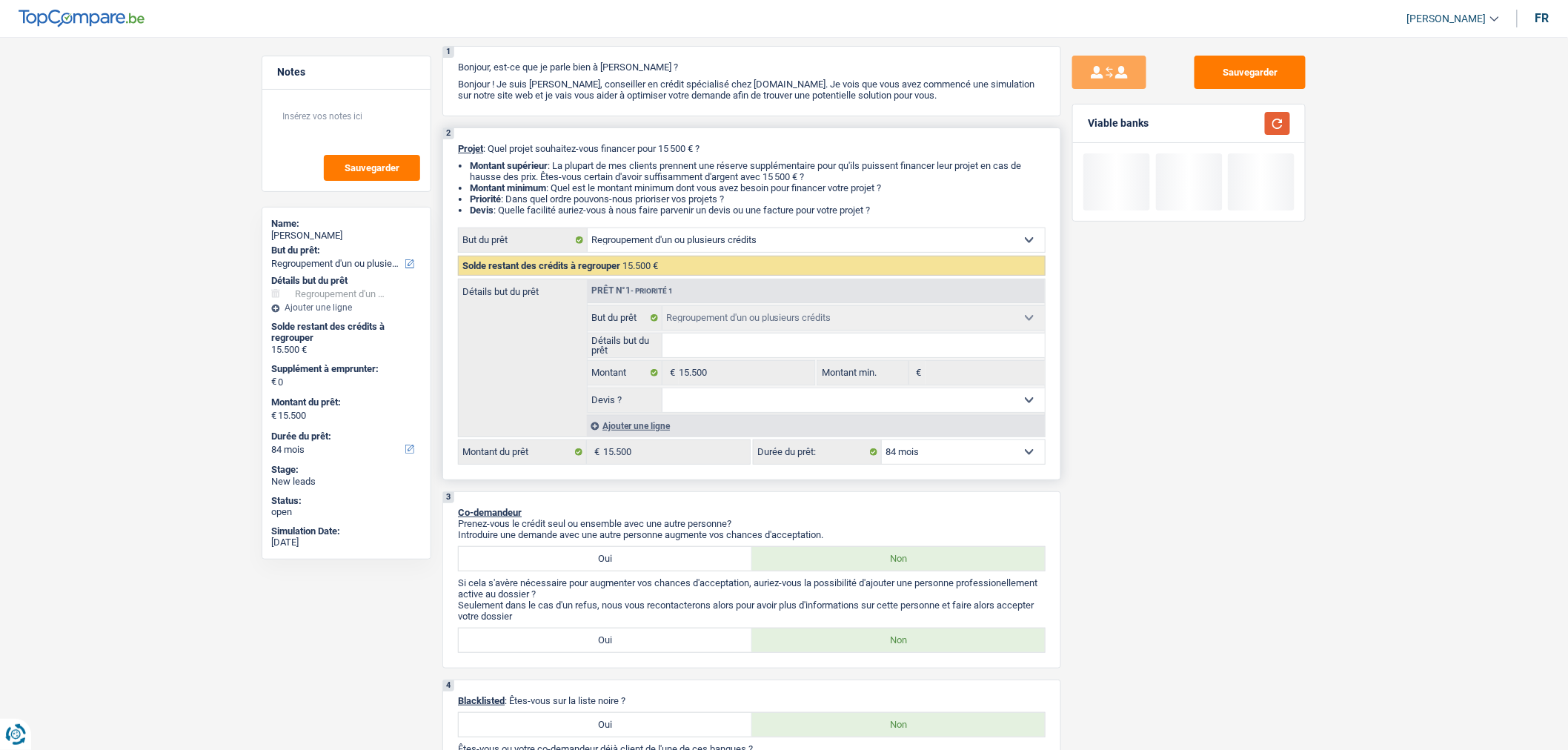
click at [1282, 129] on button "button" at bounding box center [1278, 123] width 25 height 23
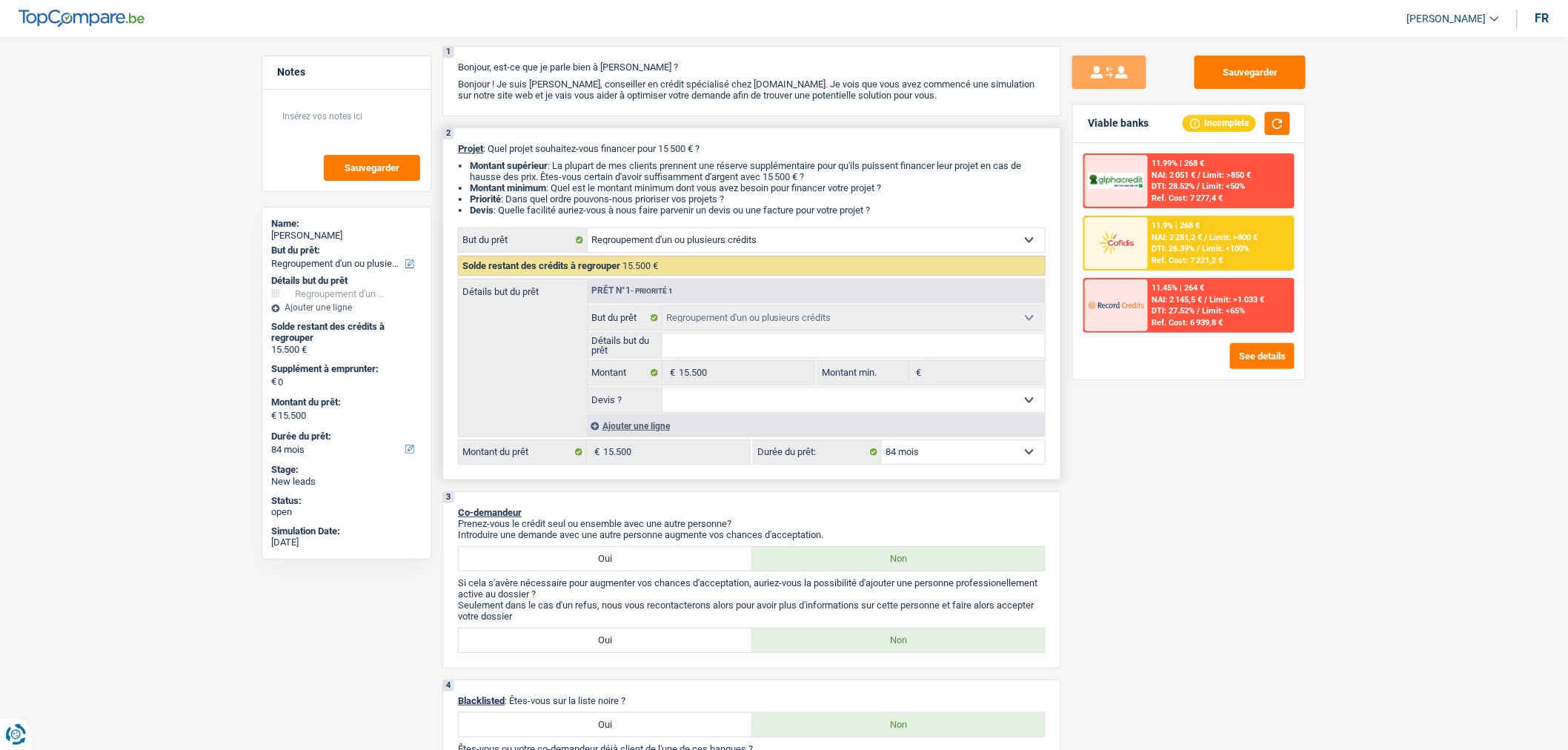
click at [1198, 249] on span "/" at bounding box center [1198, 248] width 3 height 9
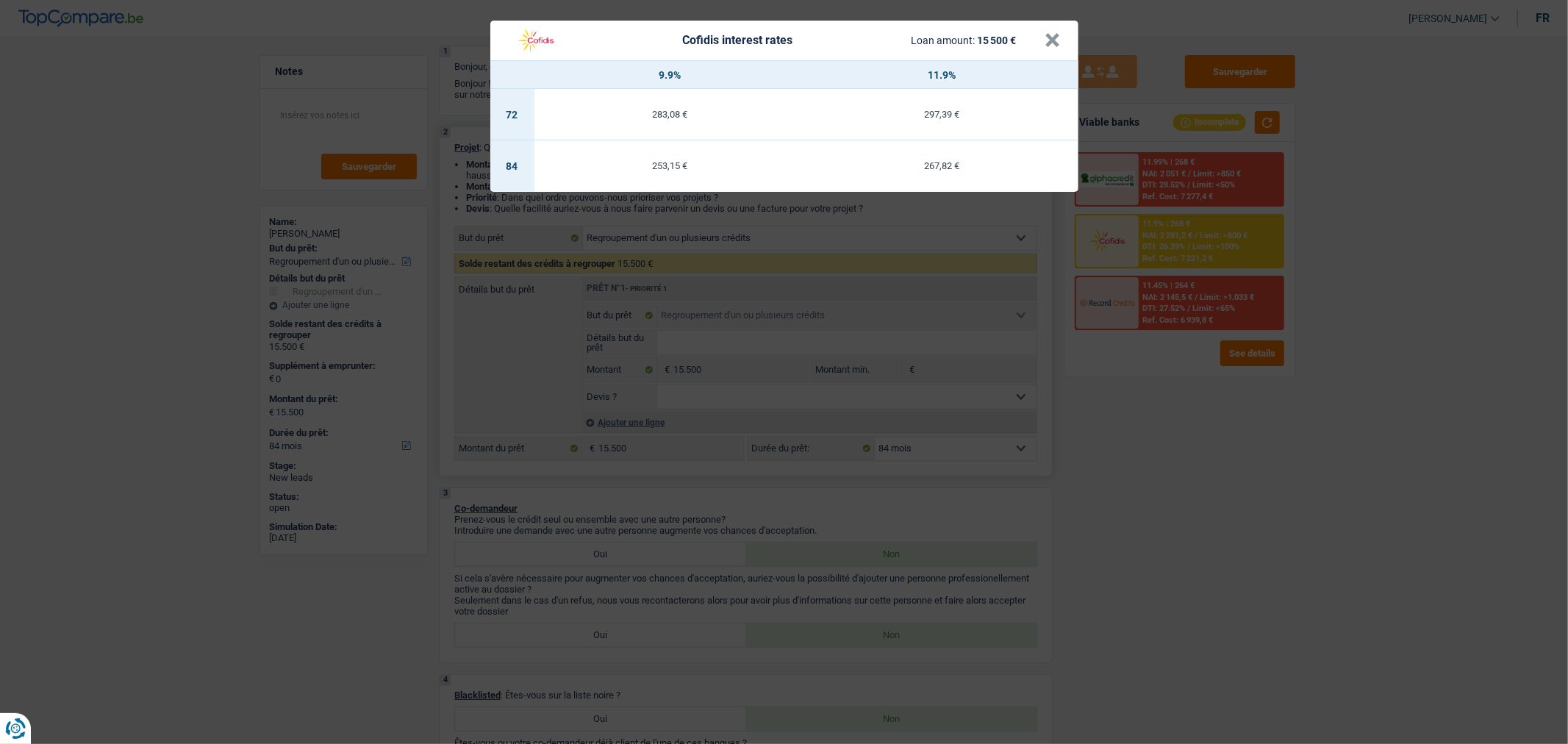
click at [667, 177] on td "253,15 €" at bounding box center [670, 166] width 272 height 51
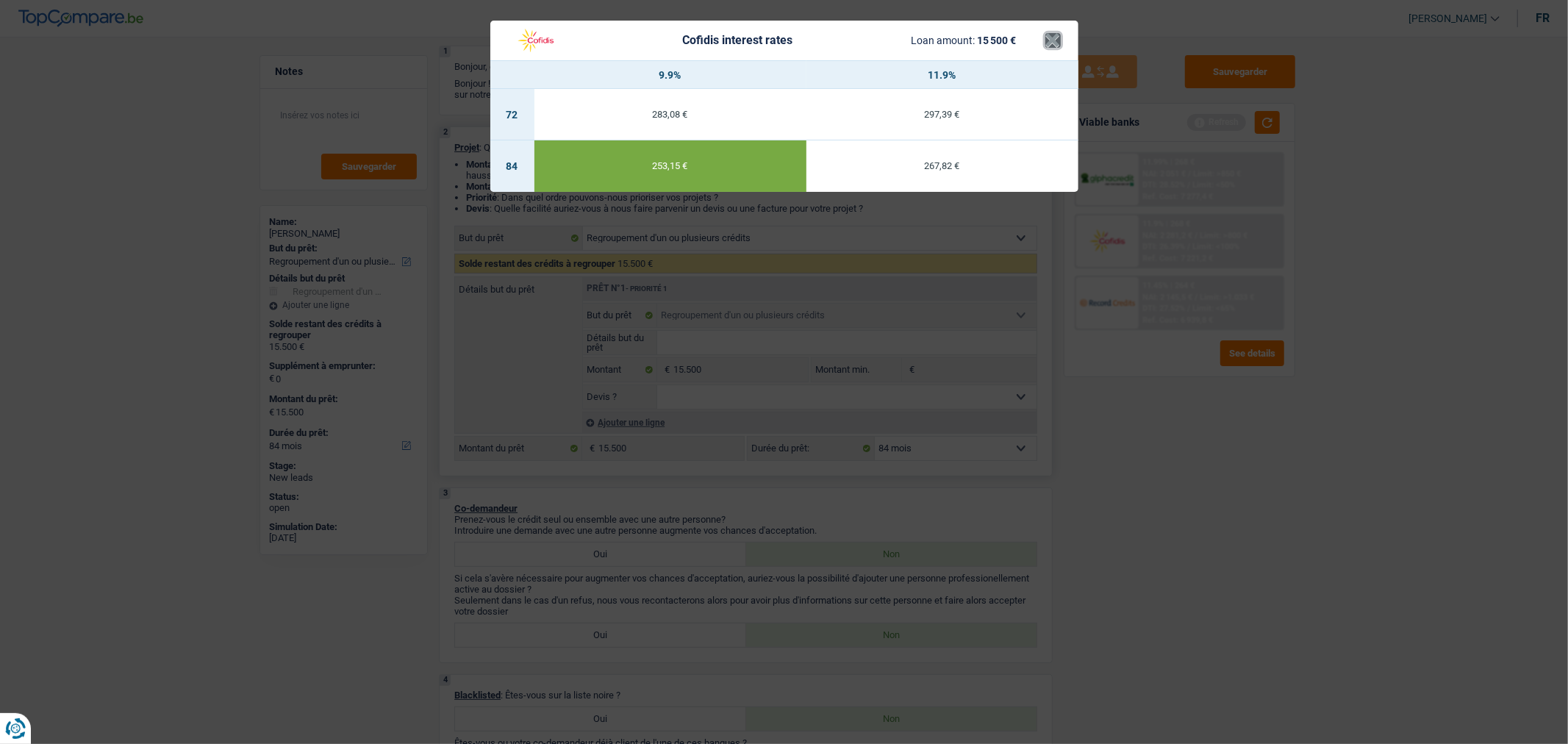
click at [1056, 39] on button "×" at bounding box center [1053, 40] width 15 height 14
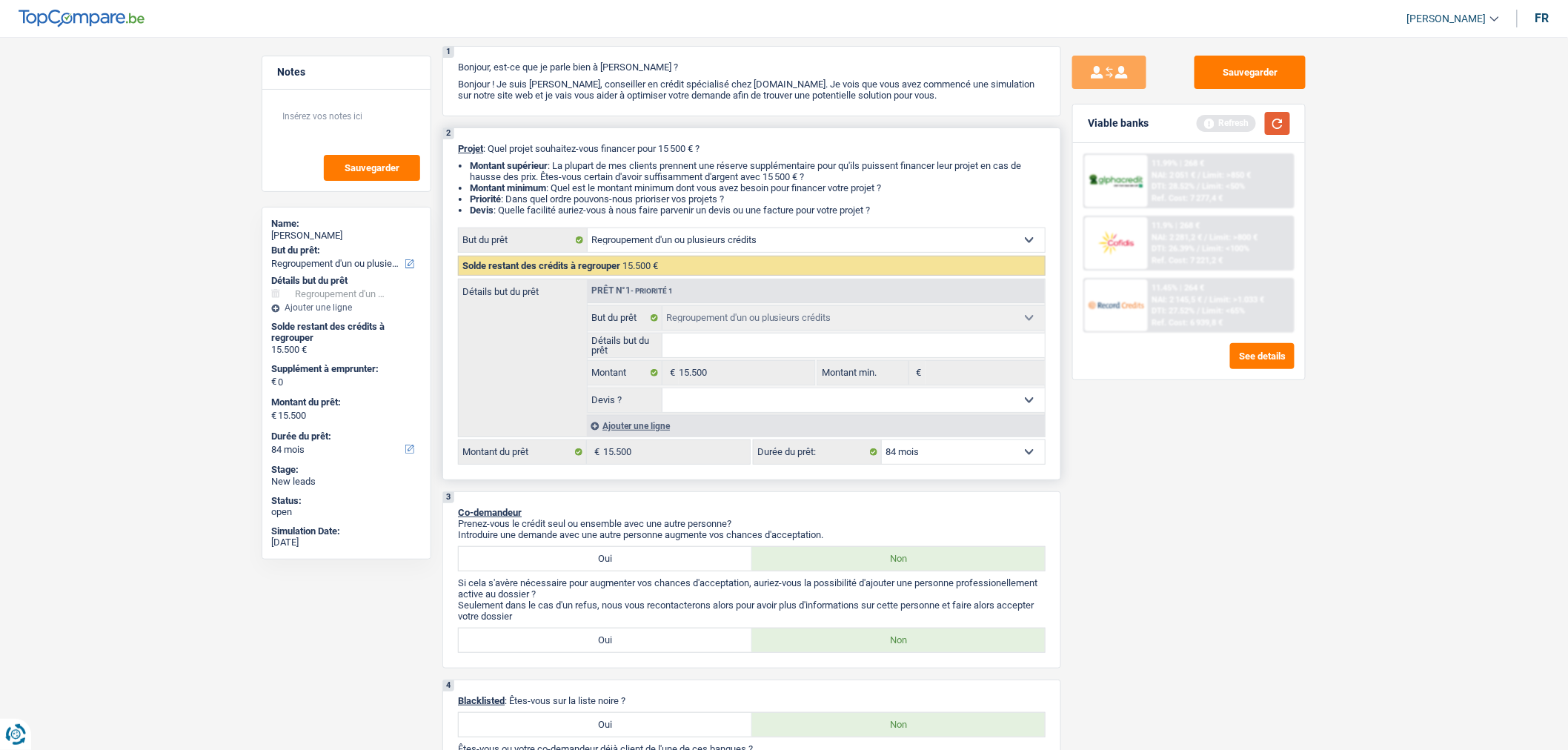
click at [1282, 132] on button "button" at bounding box center [1278, 123] width 25 height 23
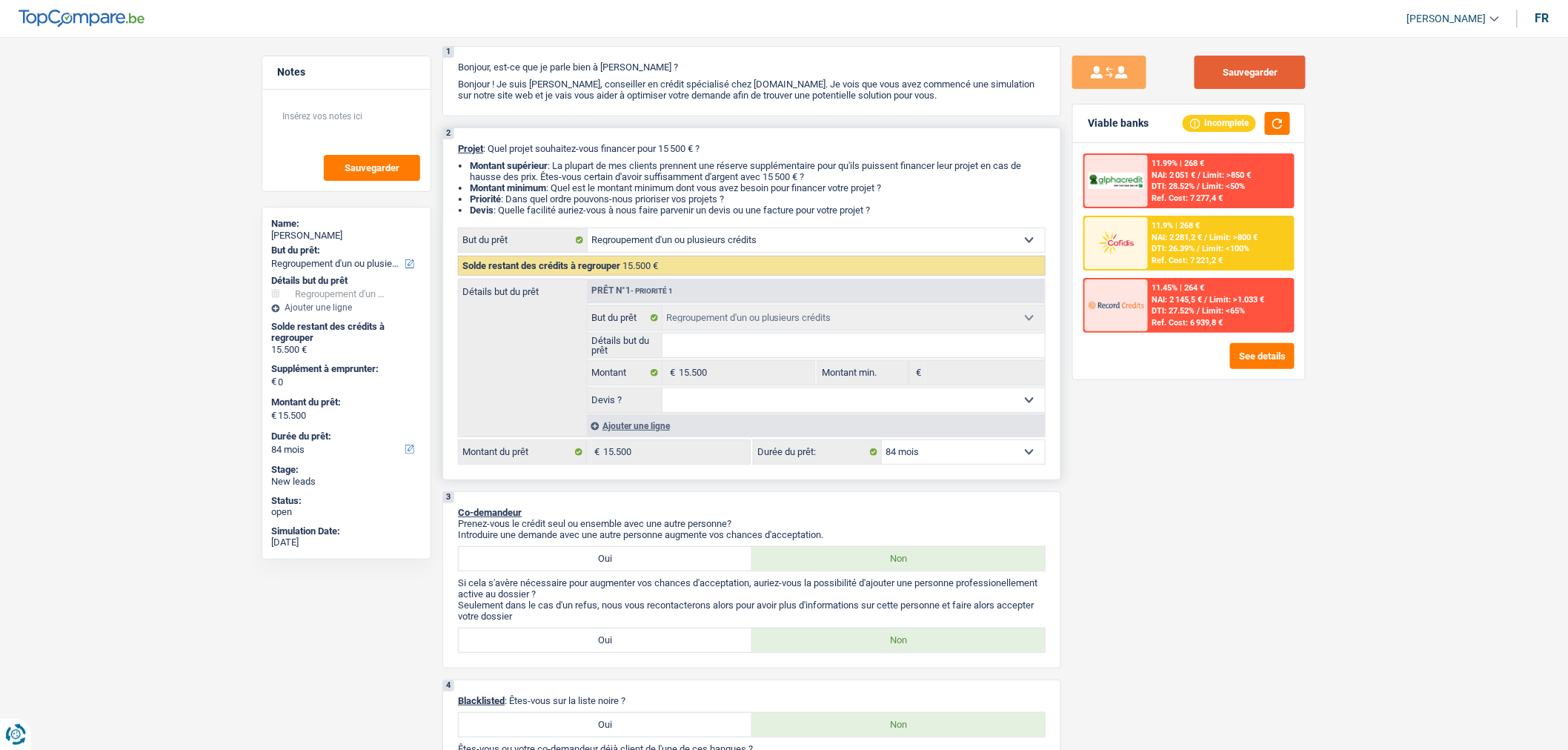
click at [1223, 70] on button "Sauvegarder" at bounding box center [1250, 71] width 111 height 33
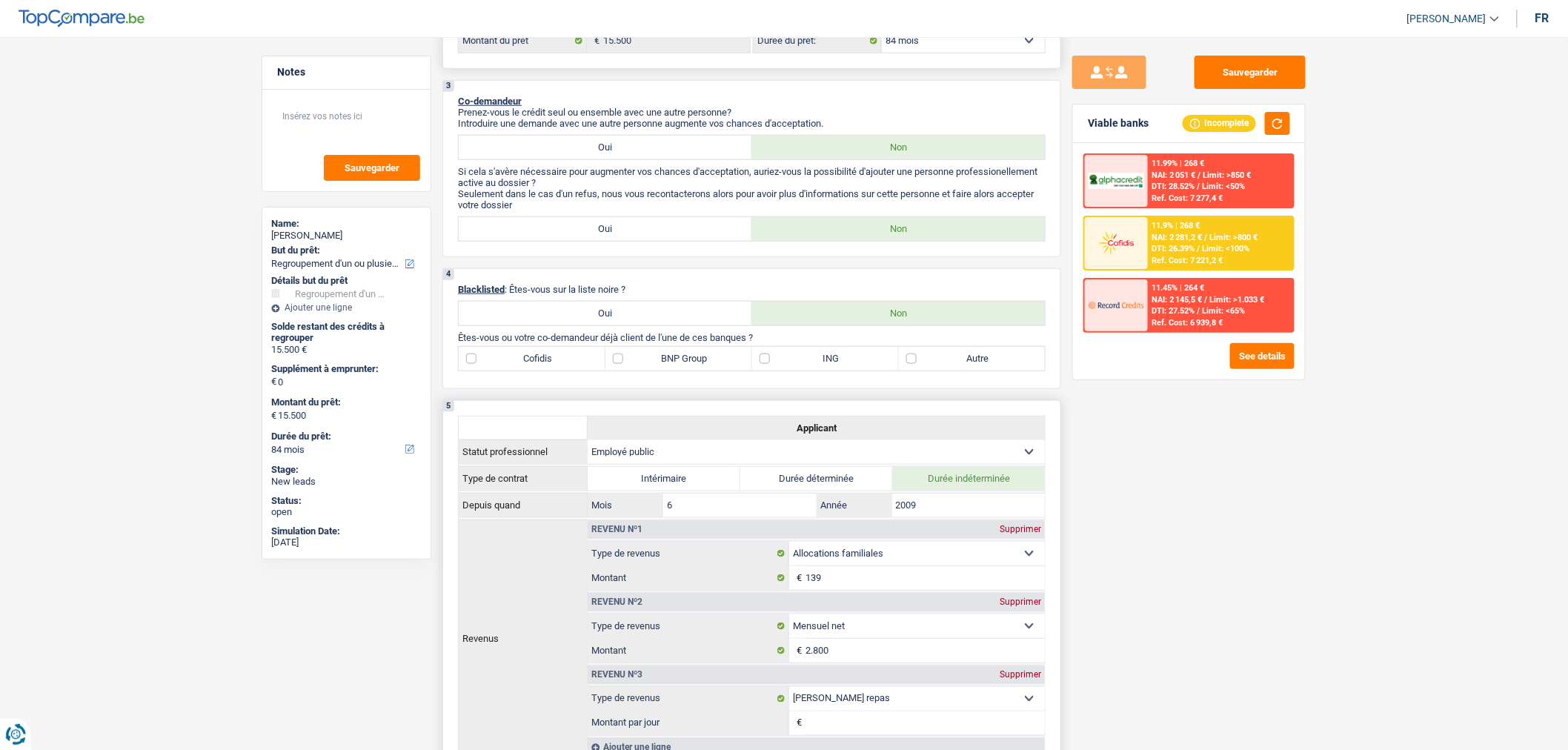
scroll to position [0, 0]
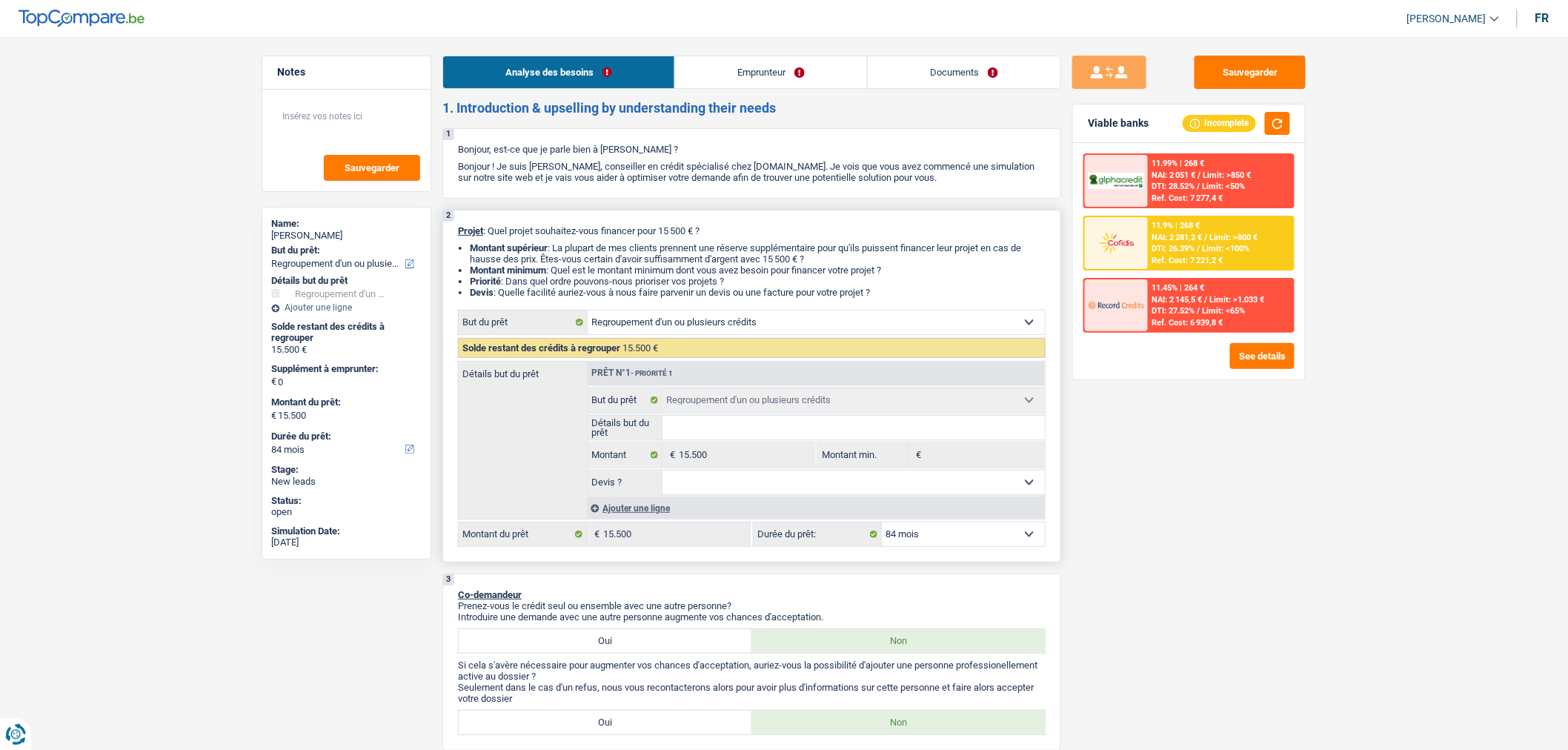
click at [1237, 225] on div "11.9% | 268 € NAI: 2 281,2 € / Limit: >800 € DTI: 26.39% / Limit: <100% Ref. Co…" at bounding box center [1221, 243] width 146 height 52
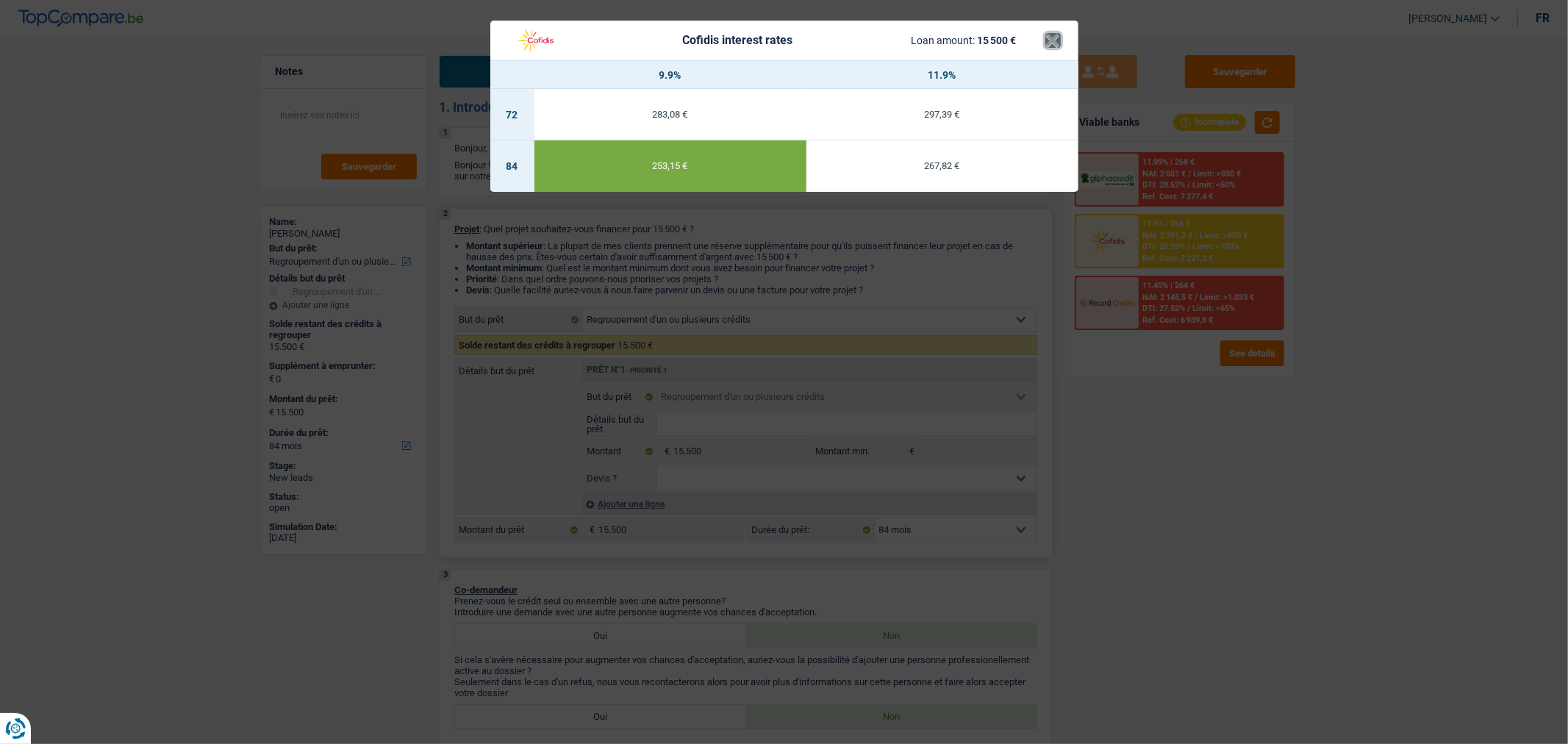
click at [1054, 40] on button "×" at bounding box center [1053, 40] width 15 height 14
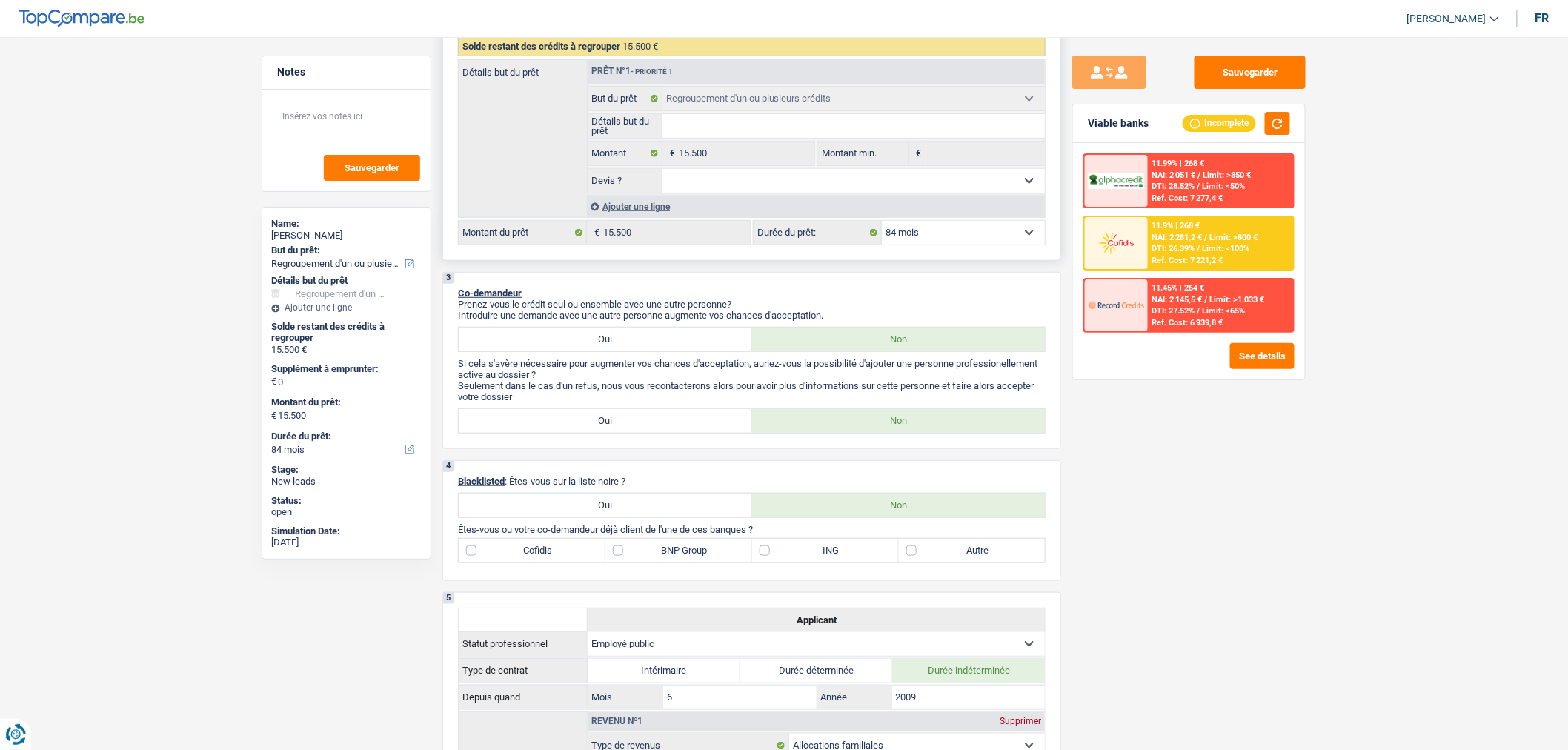
scroll to position [329, 0]
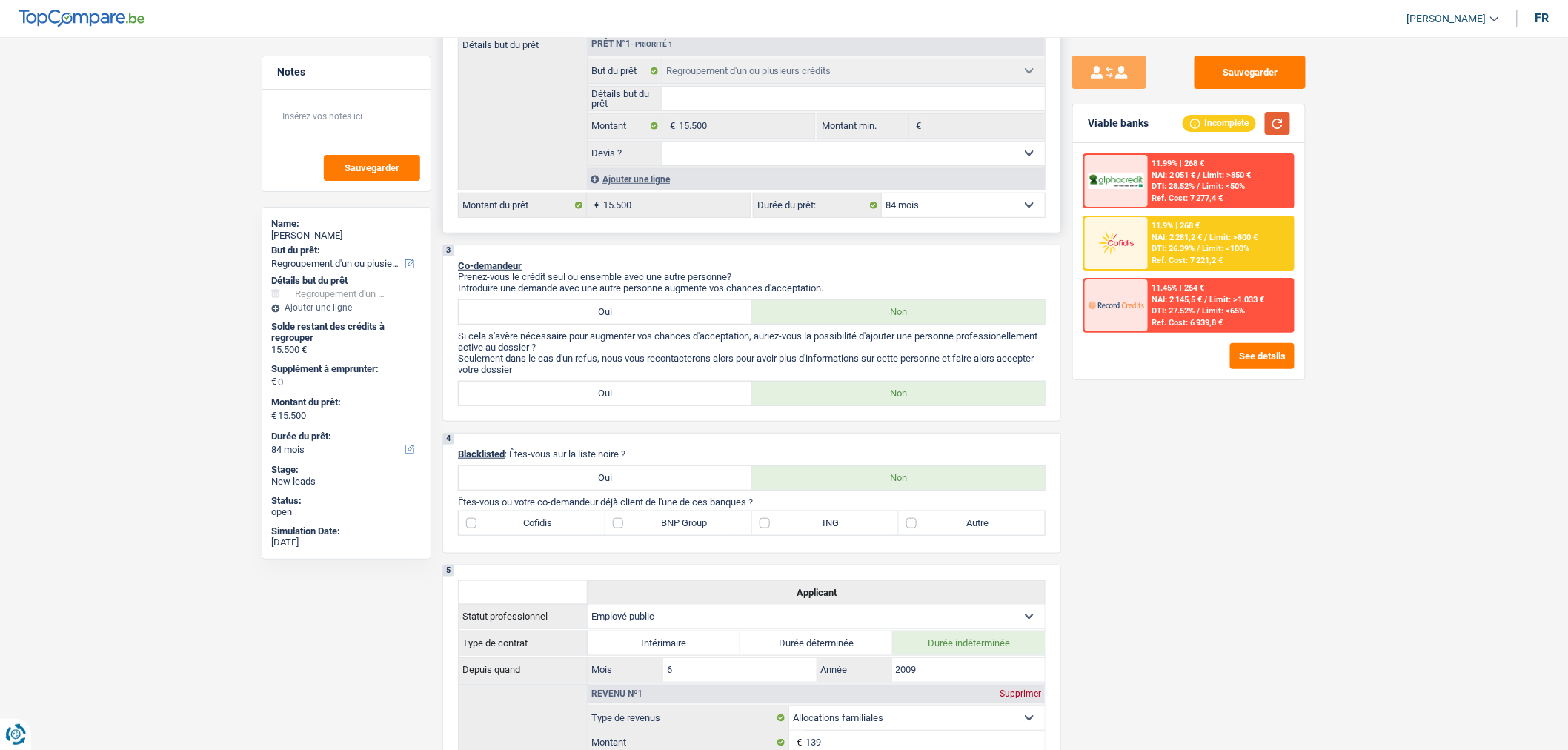
click at [1276, 127] on button "button" at bounding box center [1278, 123] width 25 height 23
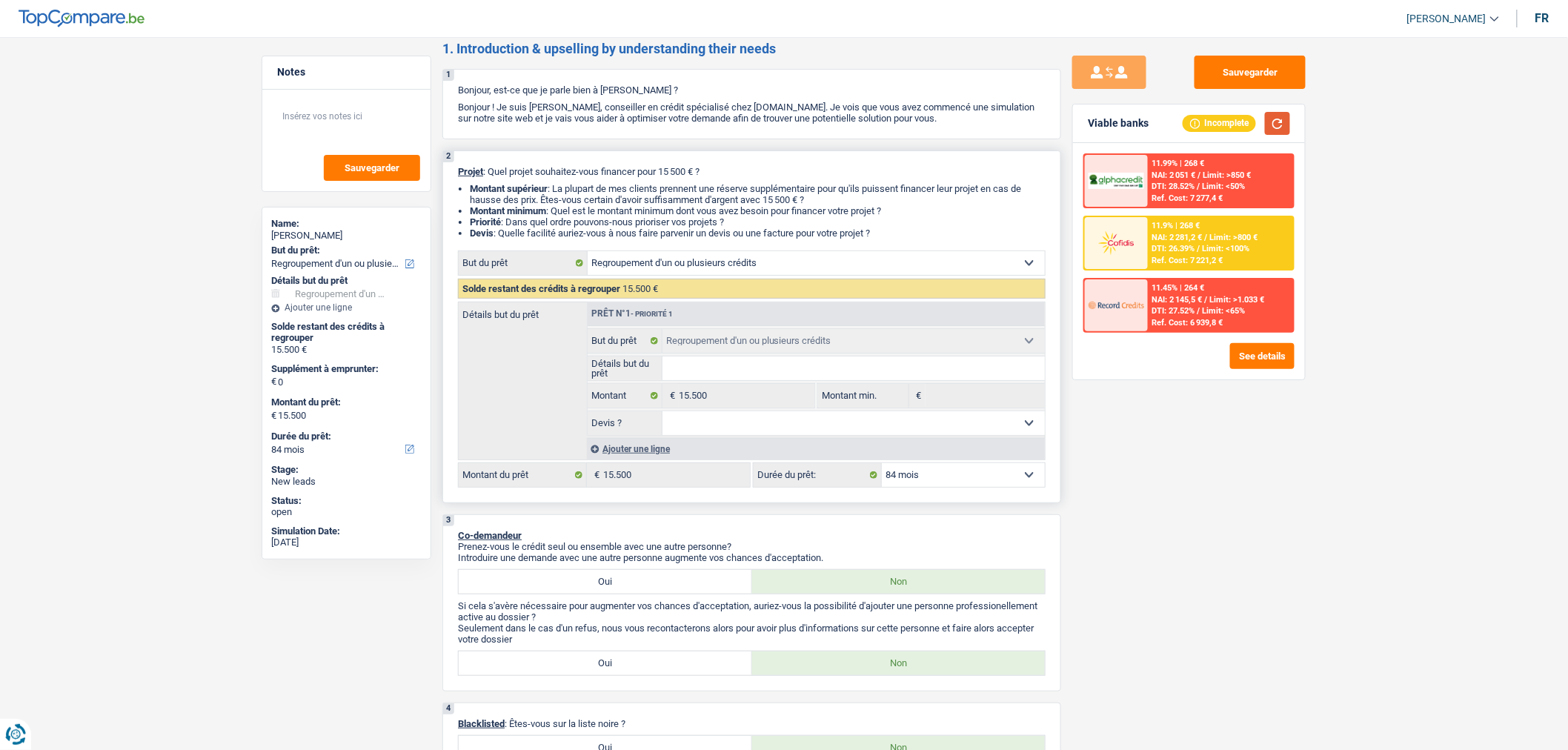
scroll to position [0, 0]
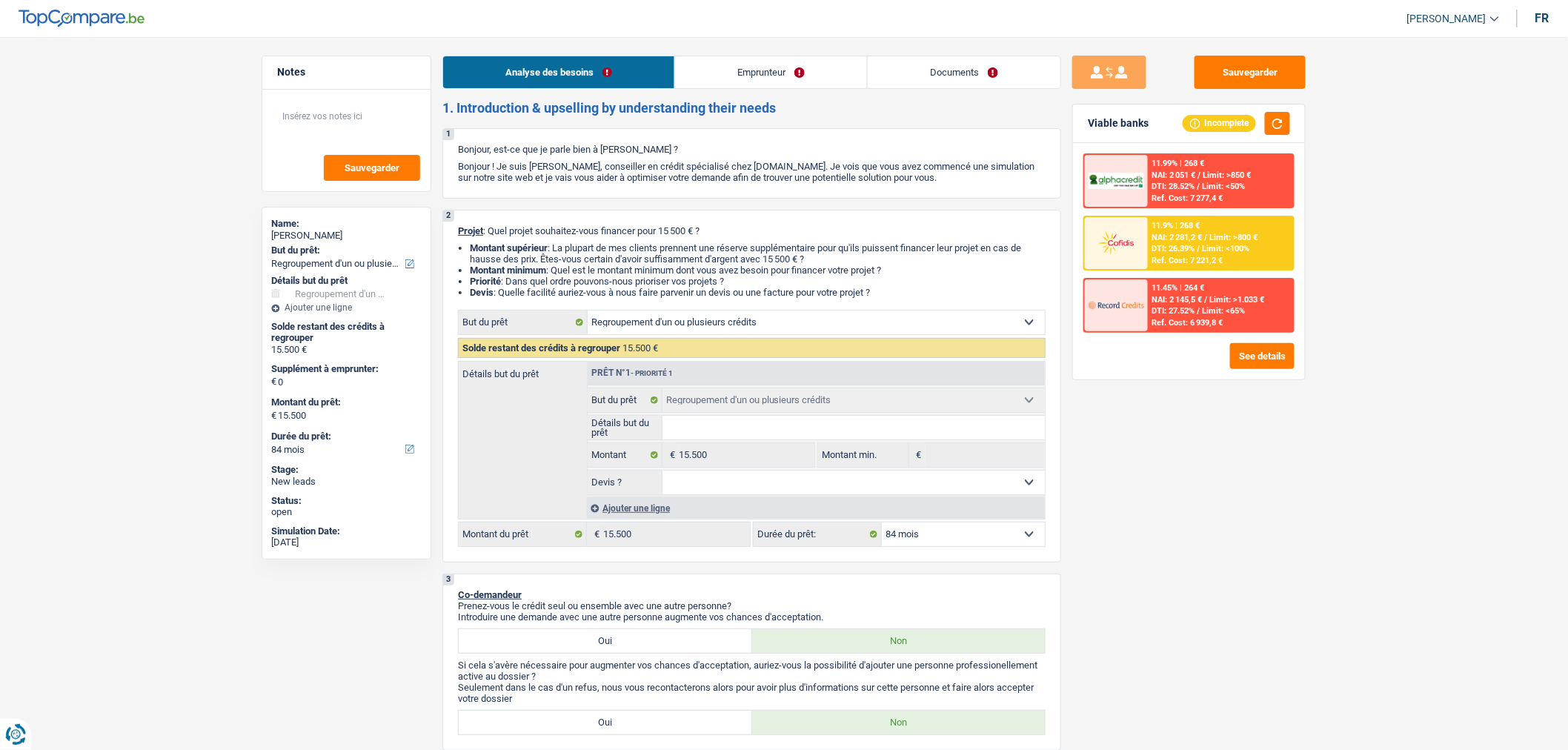
click at [1235, 312] on div "11.45% | 264 € NAI: 2 145,5 € / Limit: >1.033 € DTI: 27.52% / Limit: <65% Ref. …" at bounding box center [1221, 305] width 146 height 52
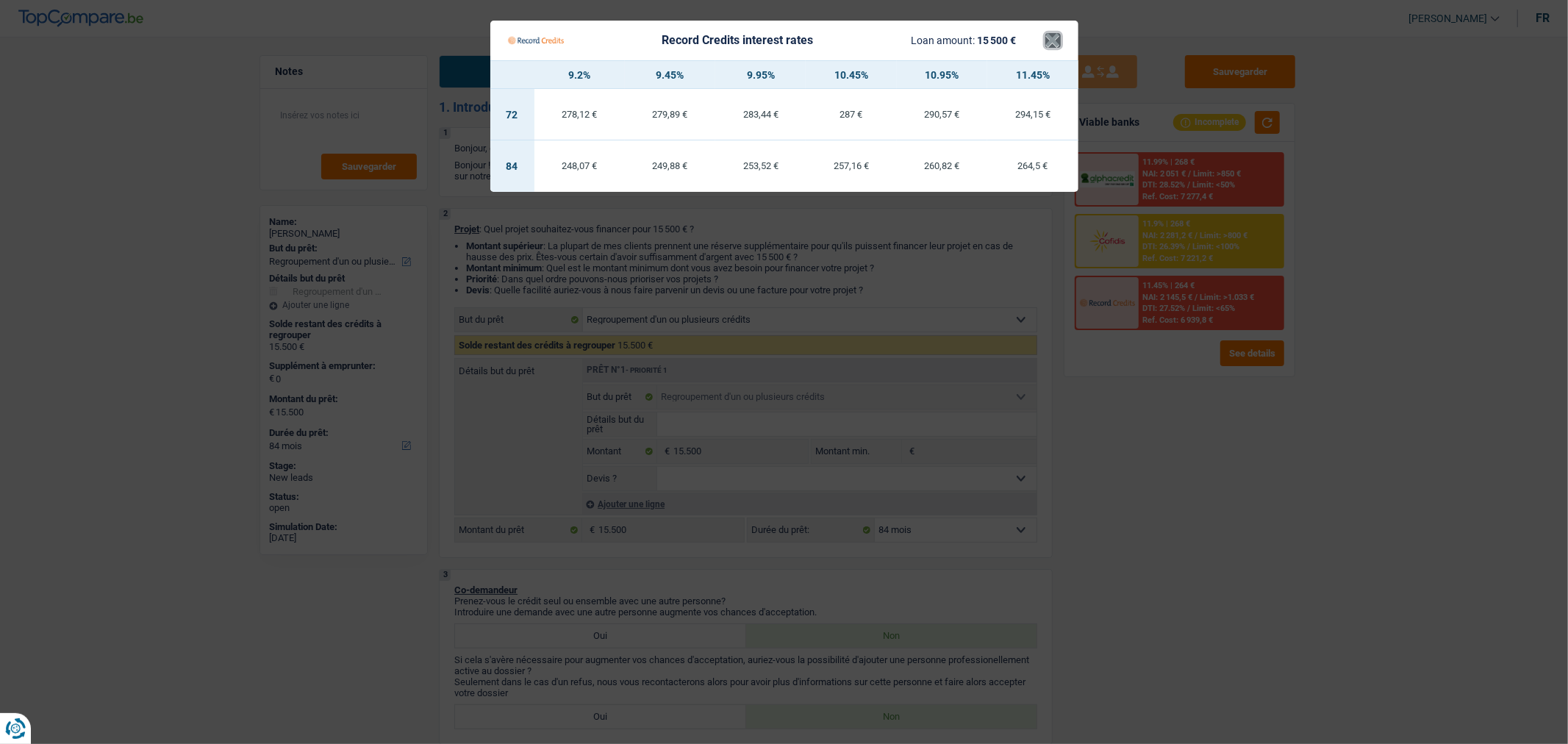
drag, startPoint x: 1059, startPoint y: 35, endPoint x: 1135, endPoint y: 98, distance: 98.7
click at [1060, 33] on Credits___BV_modal_header_ "Record Credits interest rates Loan amount: 15 500 € ×" at bounding box center [784, 40] width 589 height 40
click at [1055, 35] on button "×" at bounding box center [1053, 40] width 15 height 14
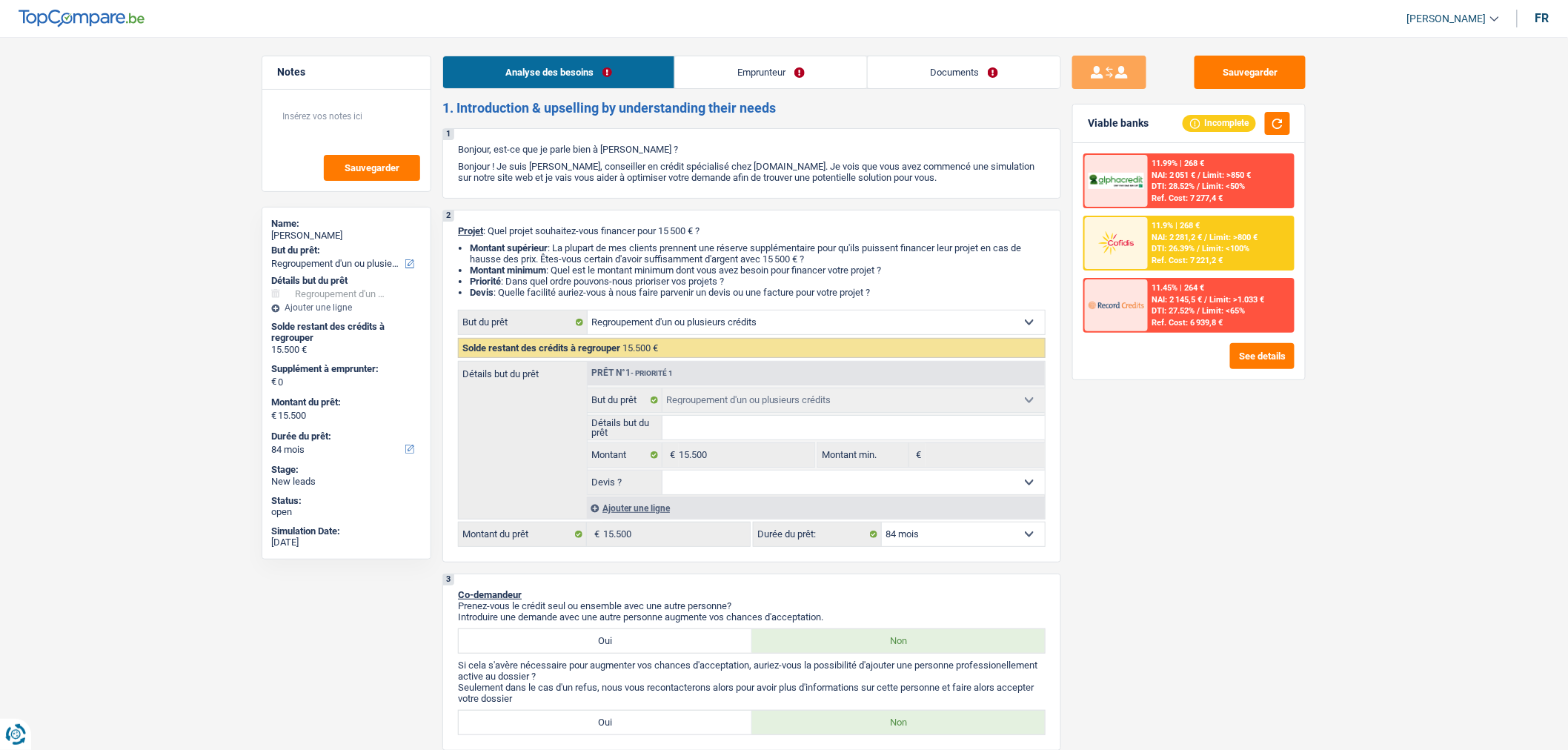
click at [1228, 233] on span "Limit: >800 €" at bounding box center [1234, 237] width 48 height 9
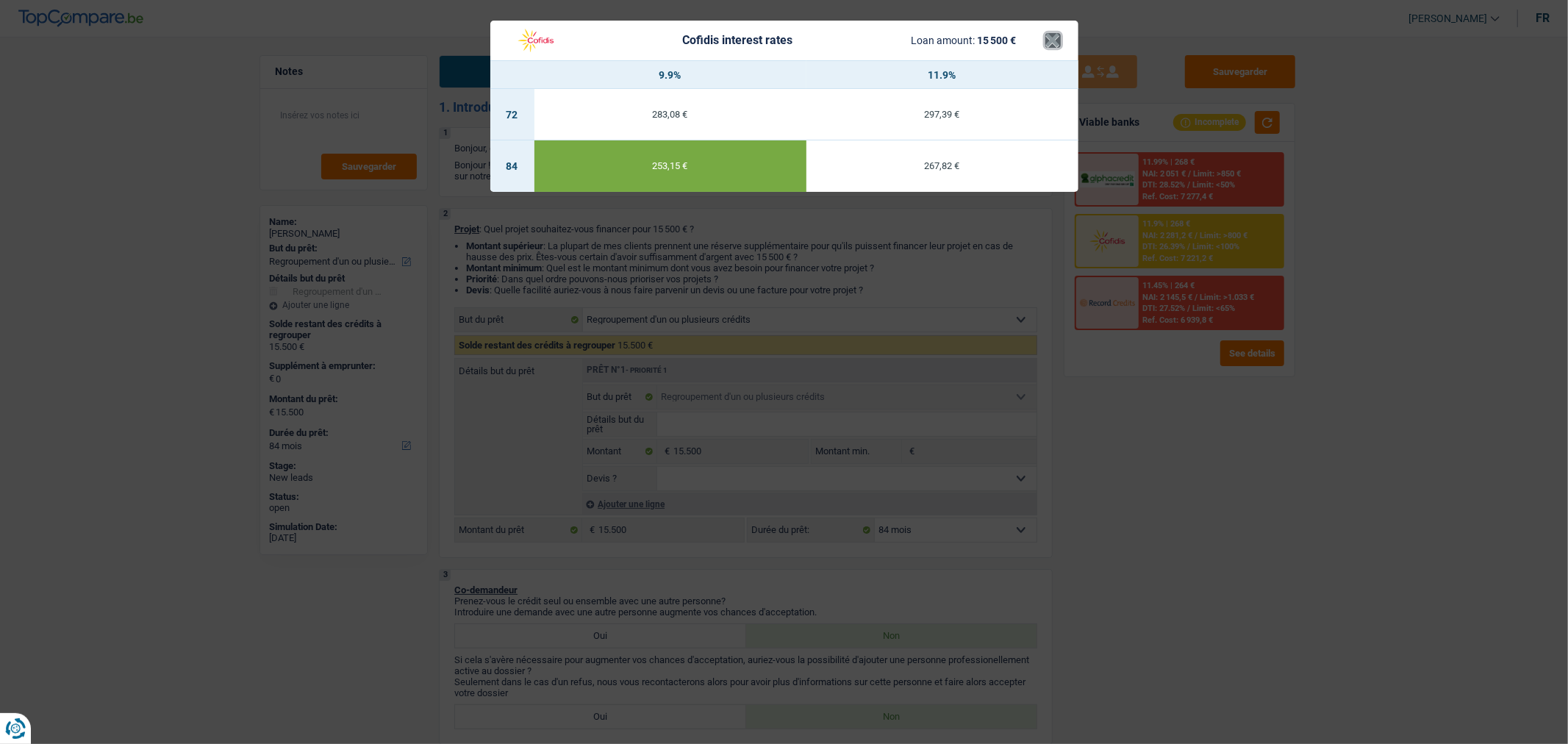
click at [1053, 48] on button "×" at bounding box center [1053, 40] width 15 height 14
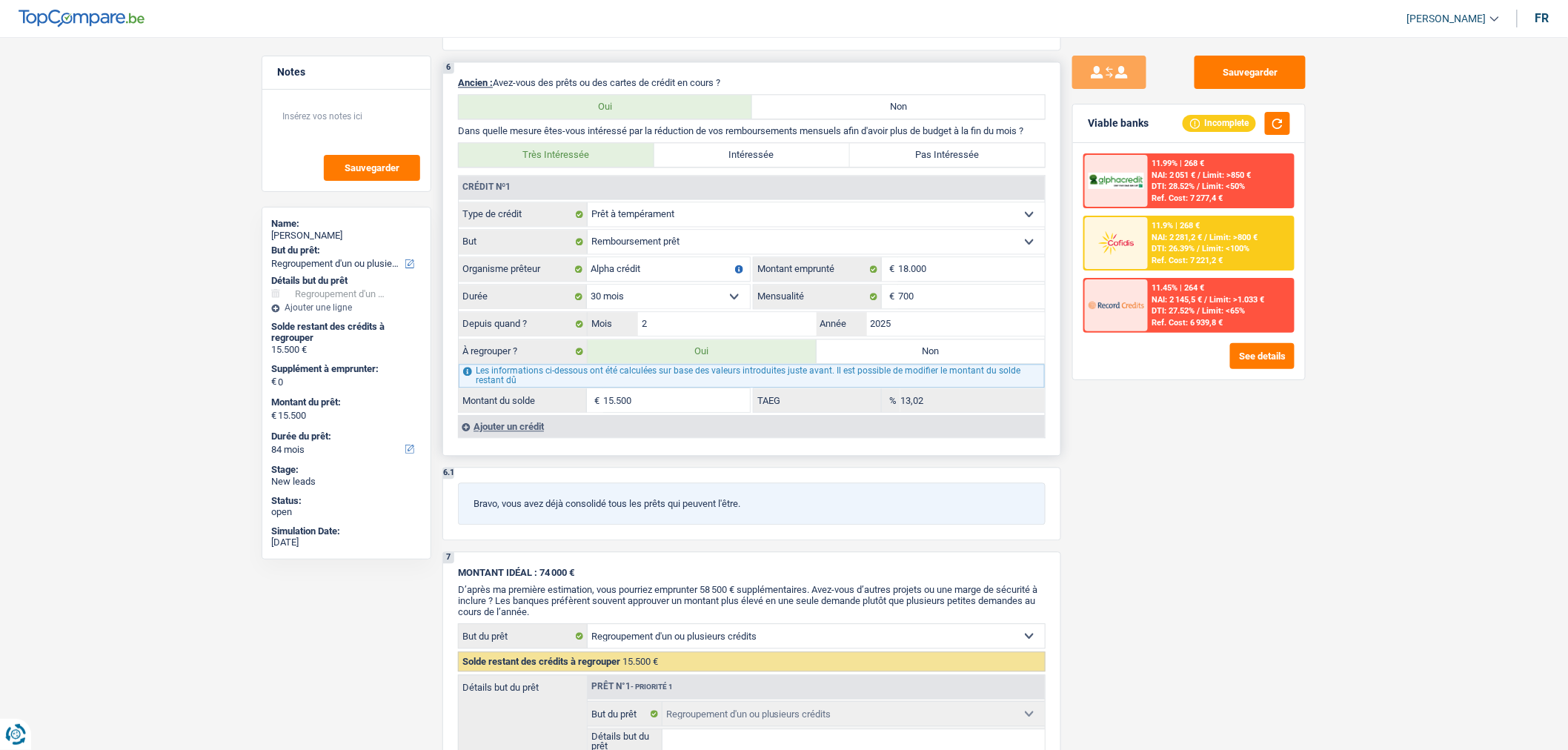
scroll to position [1247, 0]
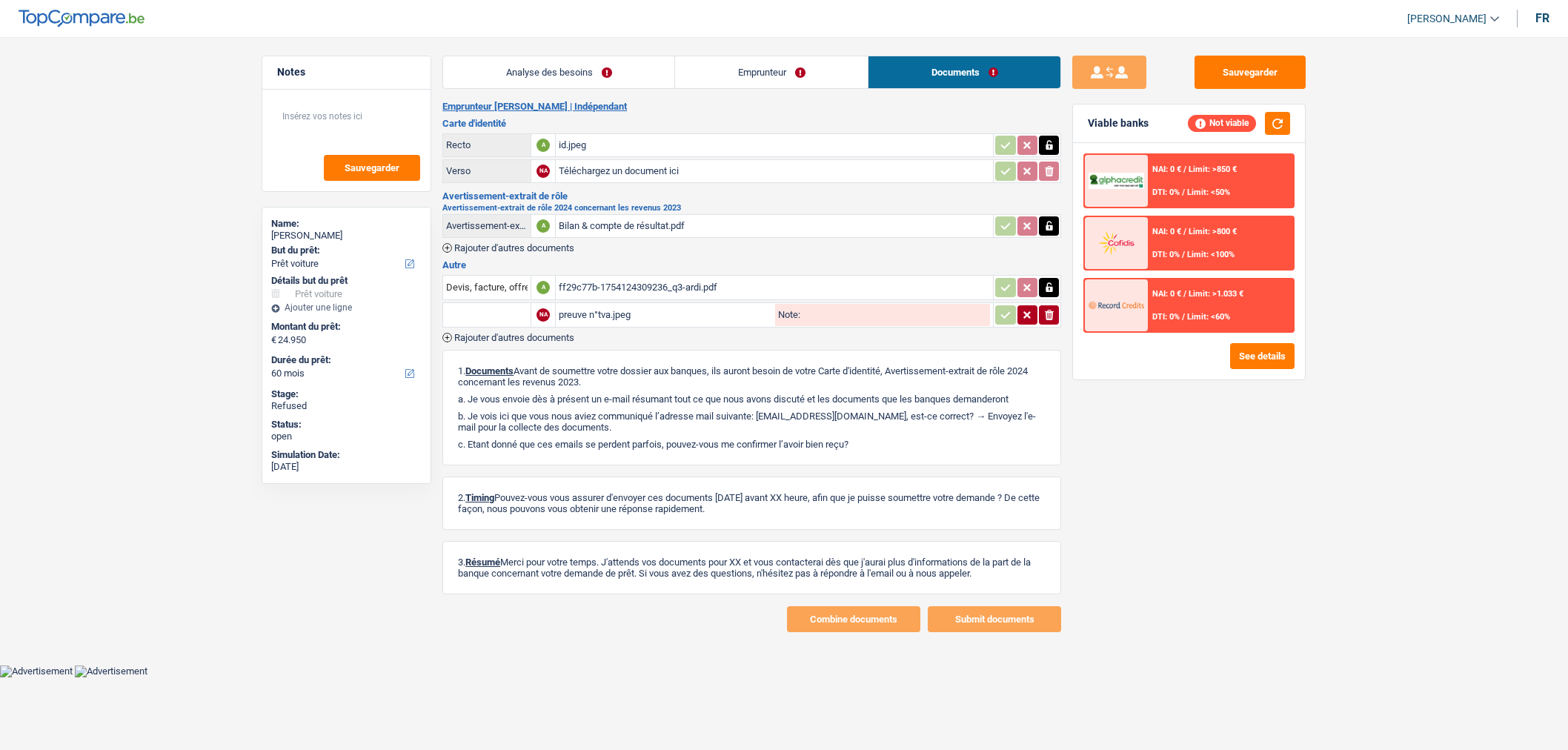
select select "car"
select select "60"
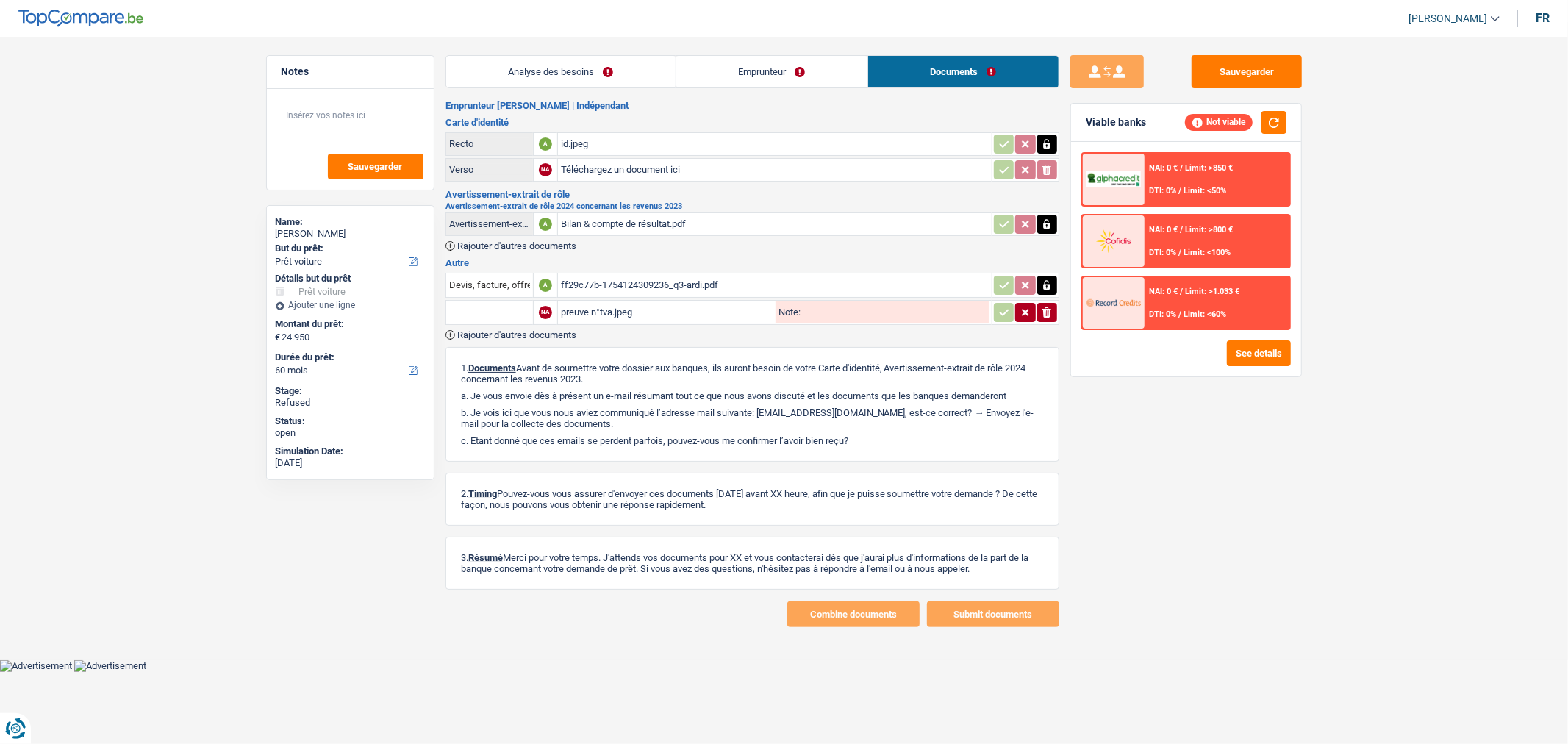
click at [761, 280] on div "ff29c77b-1754124309236_q3-ardi.pdf" at bounding box center [775, 285] width 428 height 22
click at [516, 333] on span "Rajouter d'autres documents" at bounding box center [516, 334] width 119 height 9
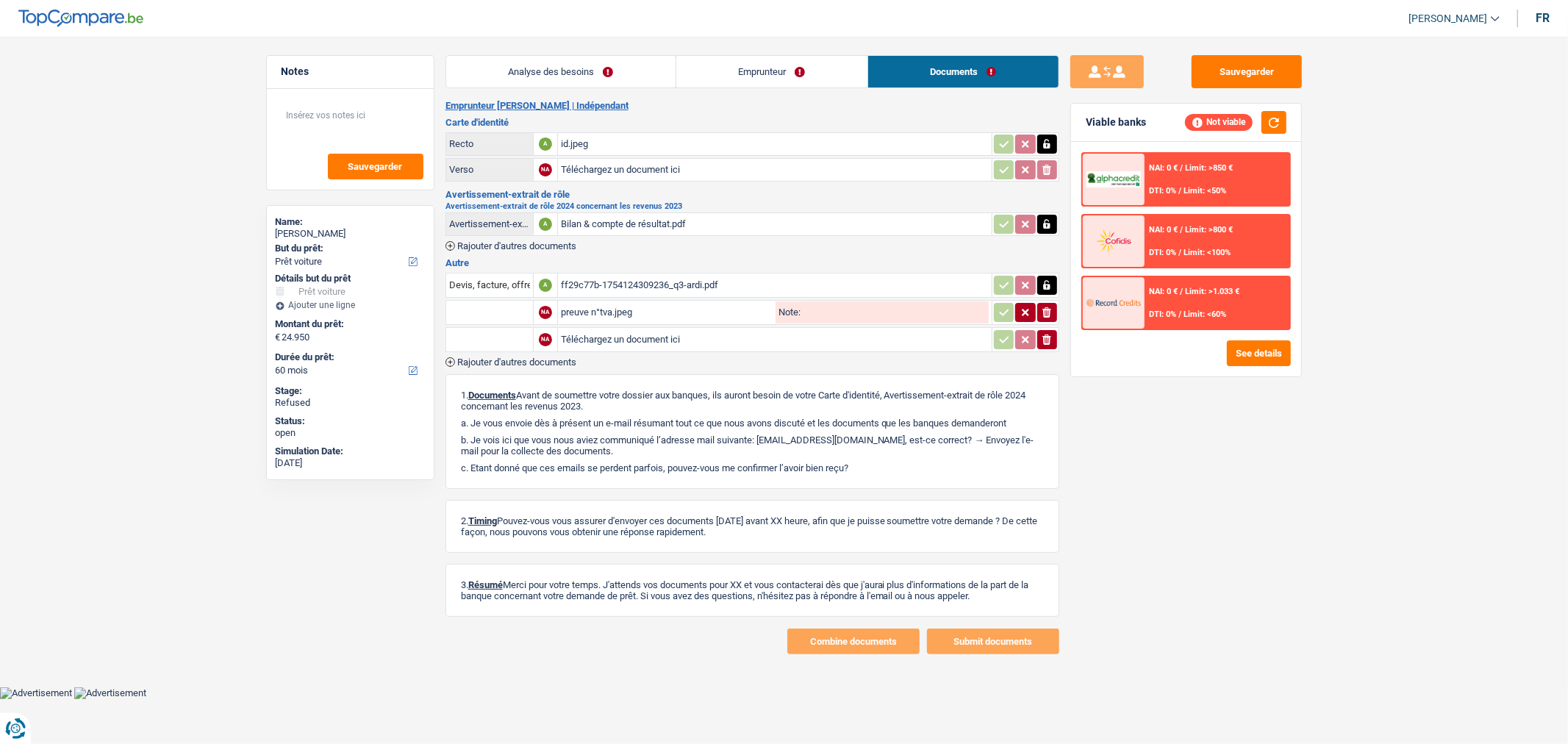
click at [591, 343] on input "Téléchargez un document ici" at bounding box center [775, 339] width 428 height 22
type input "C:\fakepath\1311_001.pdf"
click at [726, 344] on div "1311_001.pdf" at bounding box center [666, 339] width 211 height 22
click at [1247, 67] on button "Sauvegarder" at bounding box center [1246, 71] width 110 height 33
